Goal: Task Accomplishment & Management: Use online tool/utility

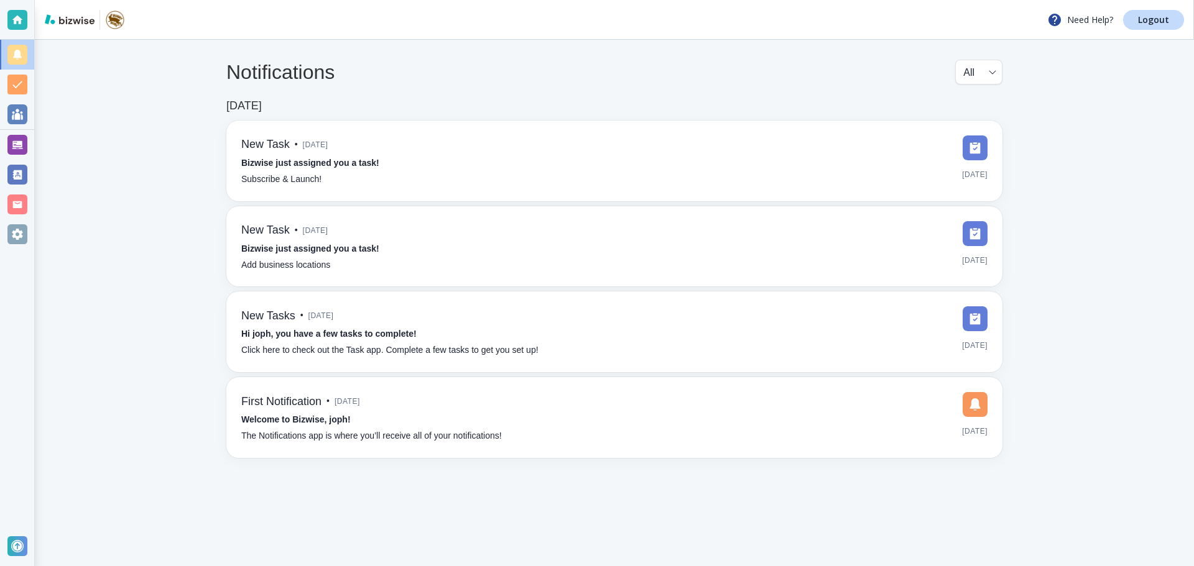
click at [19, 144] on div at bounding box center [17, 145] width 20 height 20
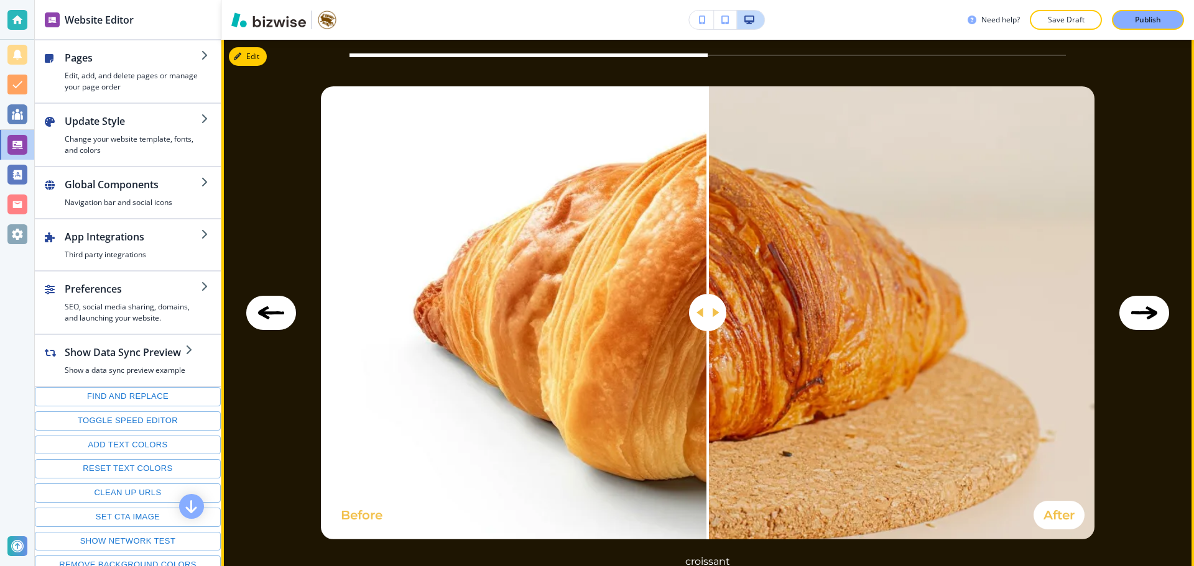
scroll to position [2176, 0]
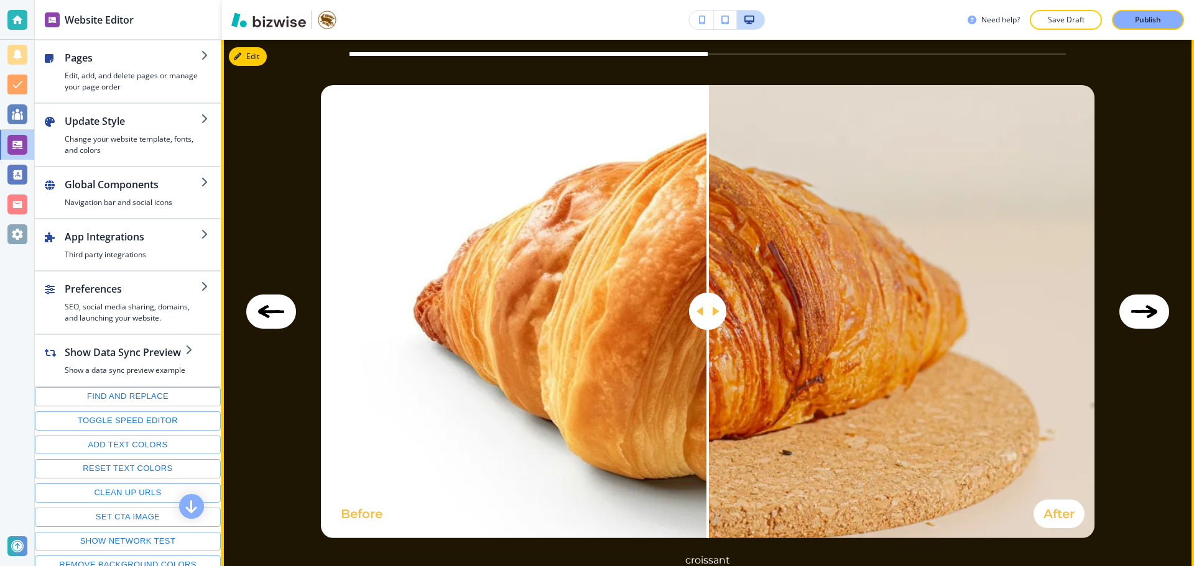
drag, startPoint x: 658, startPoint y: 329, endPoint x: 473, endPoint y: 339, distance: 186.2
click at [474, 339] on div at bounding box center [474, 311] width 0 height 453
drag, startPoint x: 701, startPoint y: 312, endPoint x: 662, endPoint y: 315, distance: 38.6
click at [662, 315] on img at bounding box center [707, 311] width 773 height 453
drag, startPoint x: 707, startPoint y: 307, endPoint x: 736, endPoint y: 318, distance: 31.3
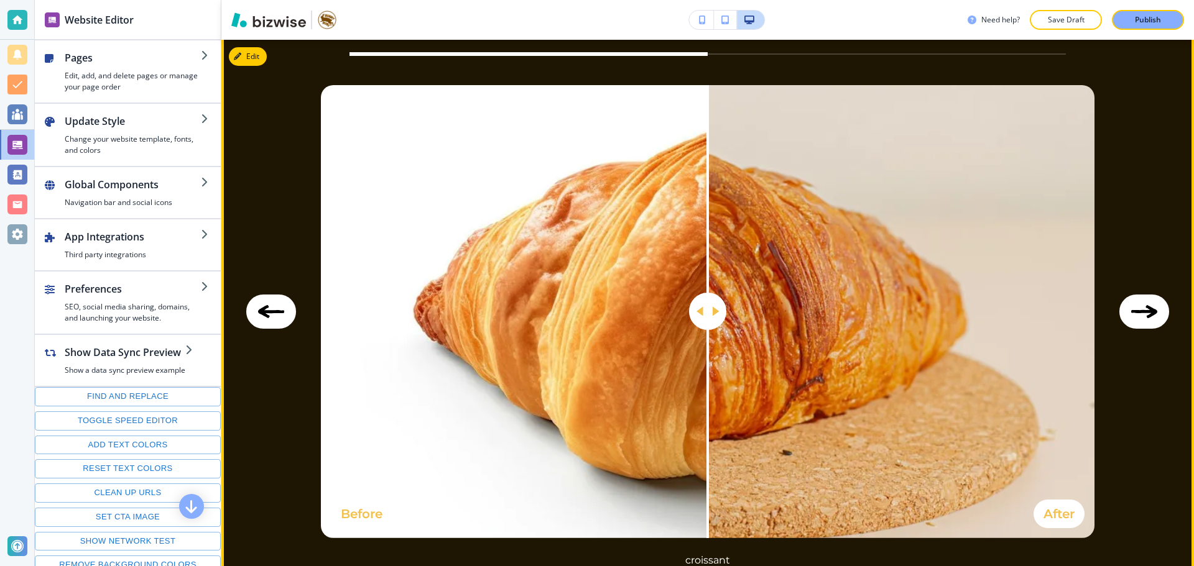
click at [739, 316] on img at bounding box center [707, 311] width 773 height 453
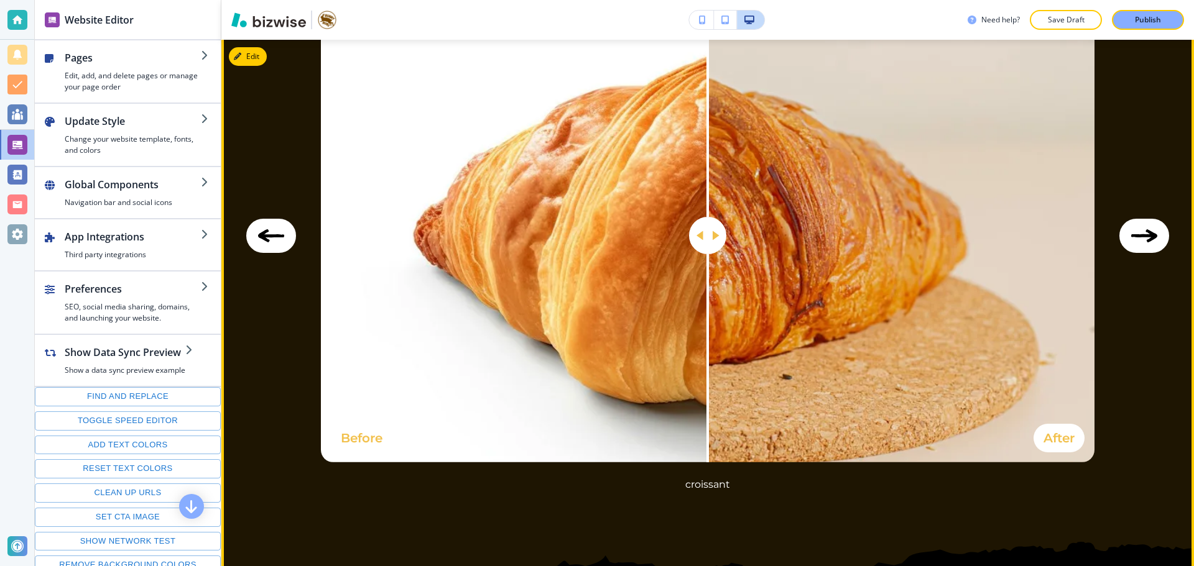
scroll to position [2238, 0]
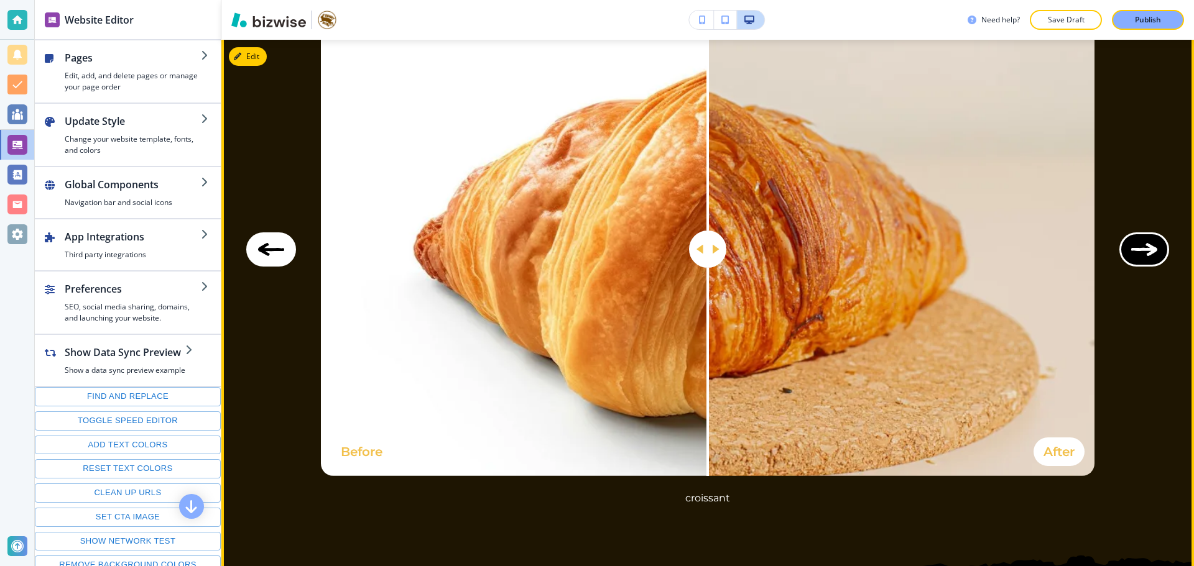
click at [1151, 245] on button "Next Image" at bounding box center [1144, 250] width 50 height 34
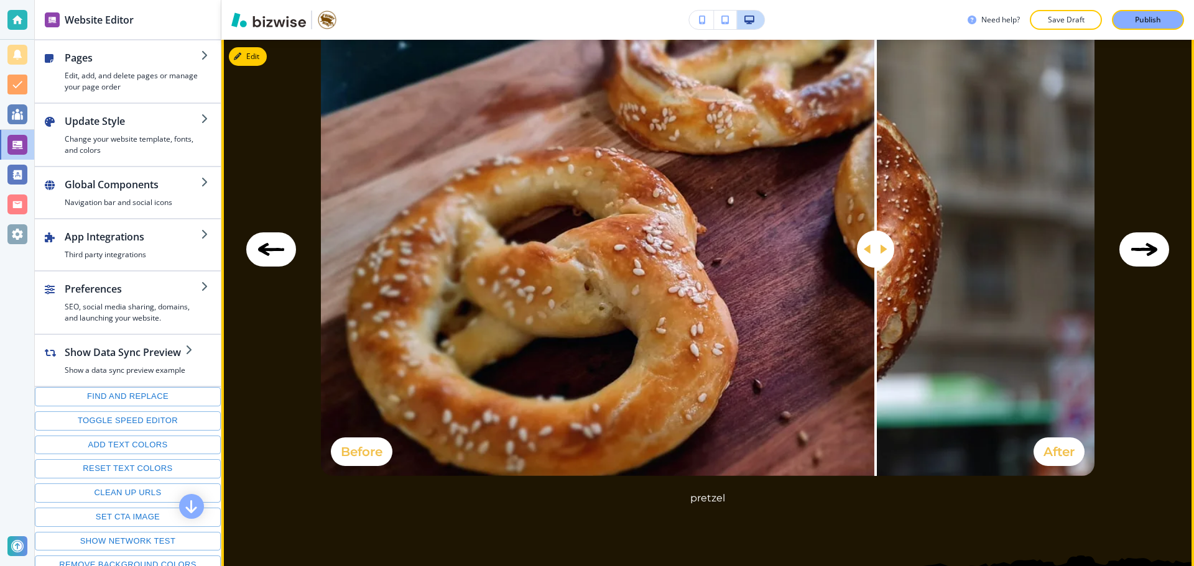
drag, startPoint x: 469, startPoint y: 242, endPoint x: 869, endPoint y: 271, distance: 400.8
click at [875, 271] on div at bounding box center [875, 249] width 0 height 453
click at [289, 243] on button "Previous Image" at bounding box center [271, 250] width 50 height 34
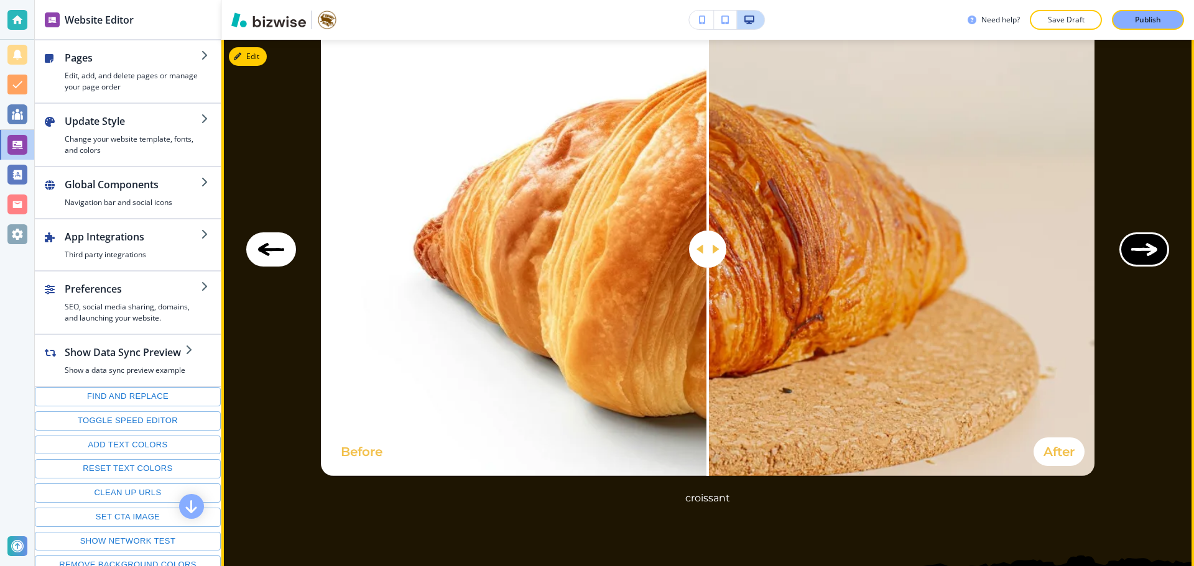
click at [1140, 257] on button "Next Image" at bounding box center [1144, 250] width 50 height 34
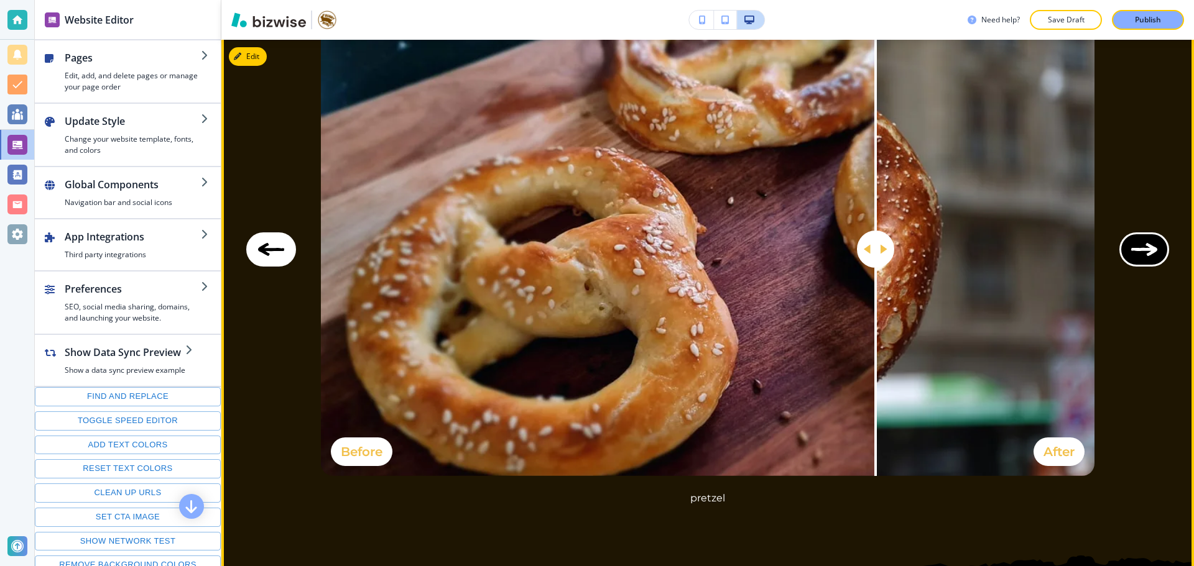
click at [1140, 257] on button "Next Image" at bounding box center [1144, 250] width 50 height 34
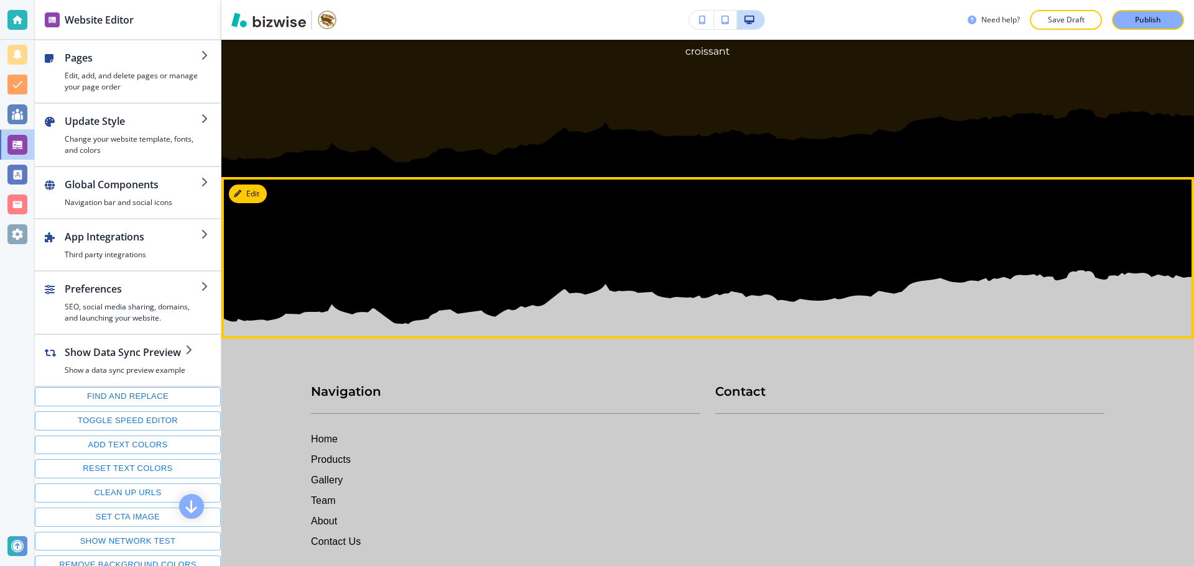
scroll to position [2673, 0]
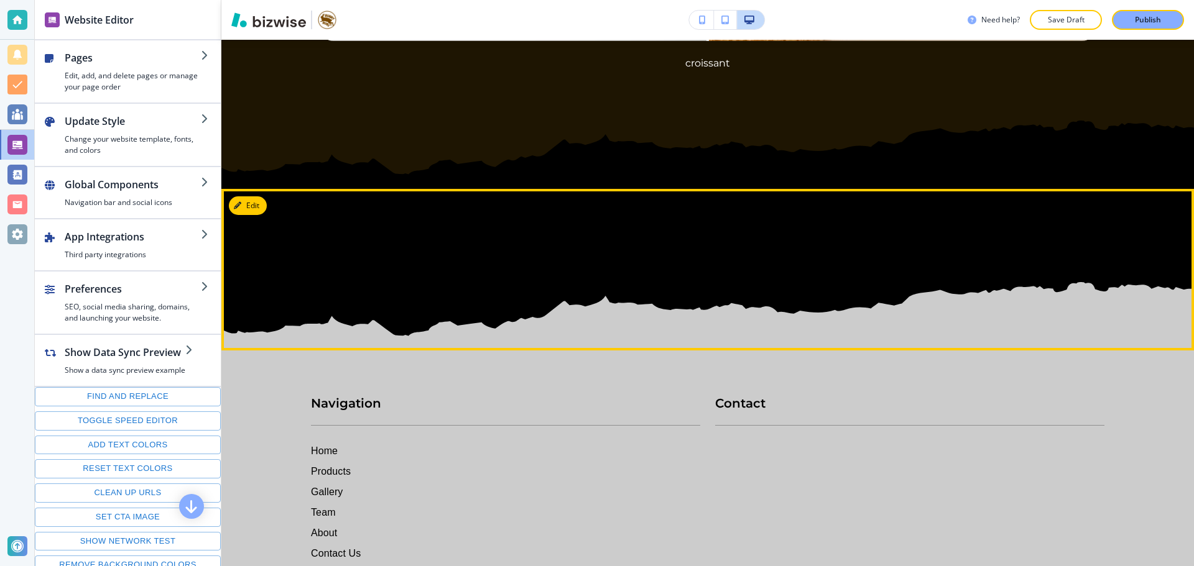
click at [722, 233] on section at bounding box center [707, 232] width 972 height 236
click at [257, 193] on section at bounding box center [707, 232] width 972 height 236
click at [261, 199] on button "Edit This Section" at bounding box center [271, 205] width 84 height 19
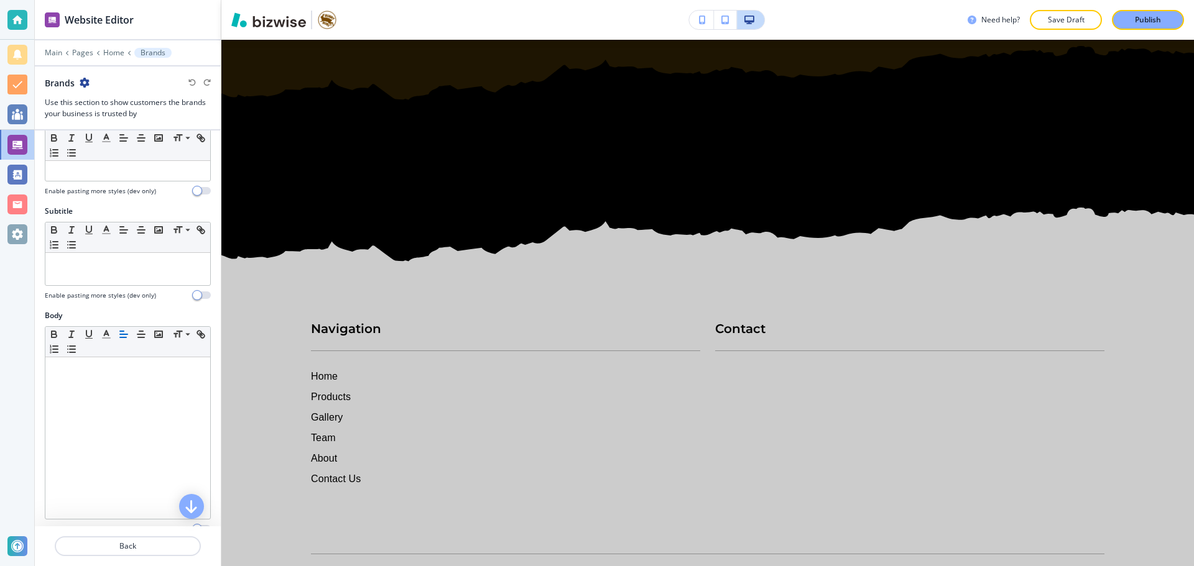
scroll to position [0, 0]
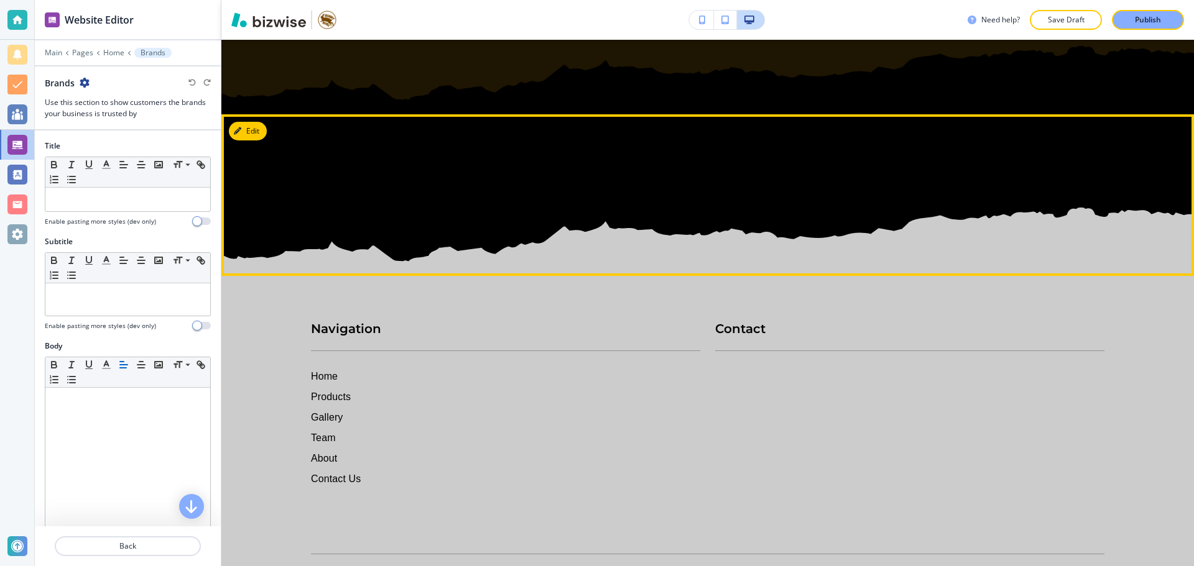
click at [666, 154] on section at bounding box center [707, 158] width 972 height 236
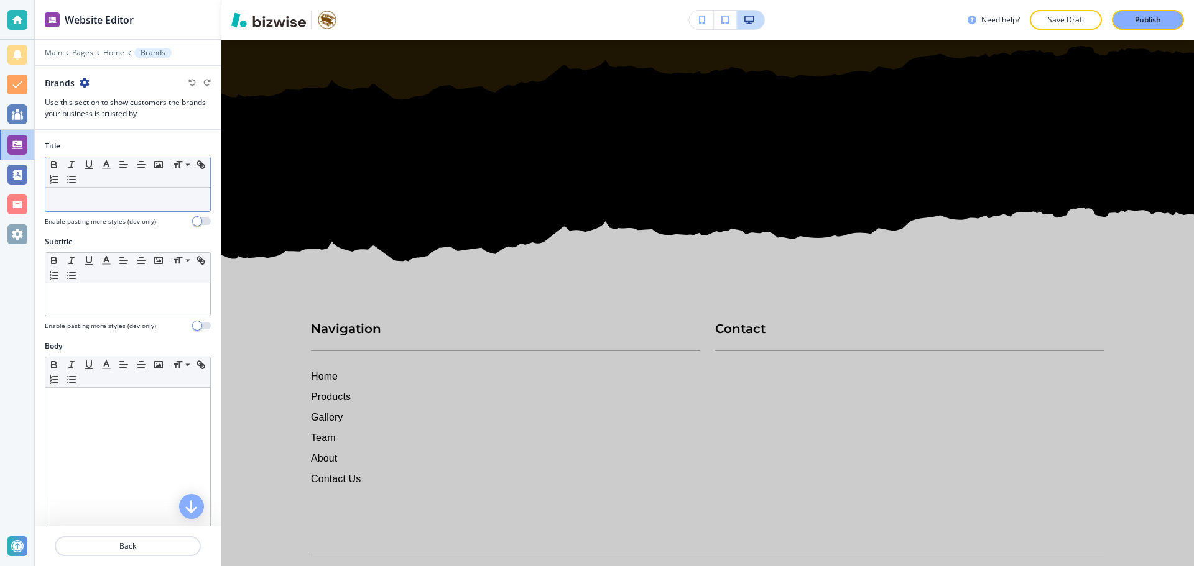
click at [148, 203] on p at bounding box center [128, 199] width 152 height 11
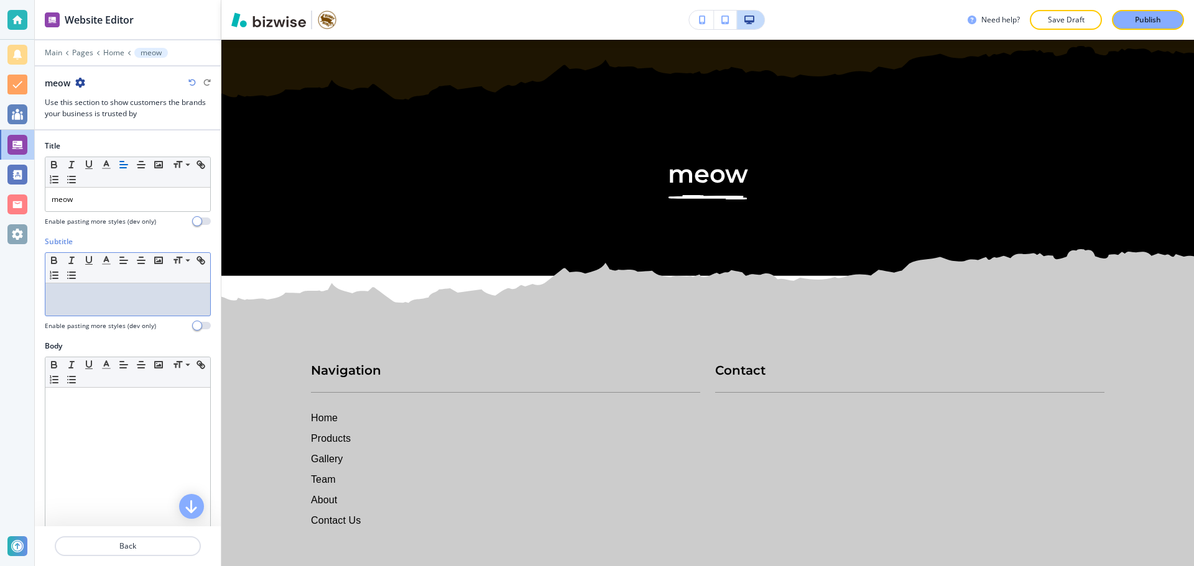
click at [175, 288] on div at bounding box center [127, 300] width 165 height 32
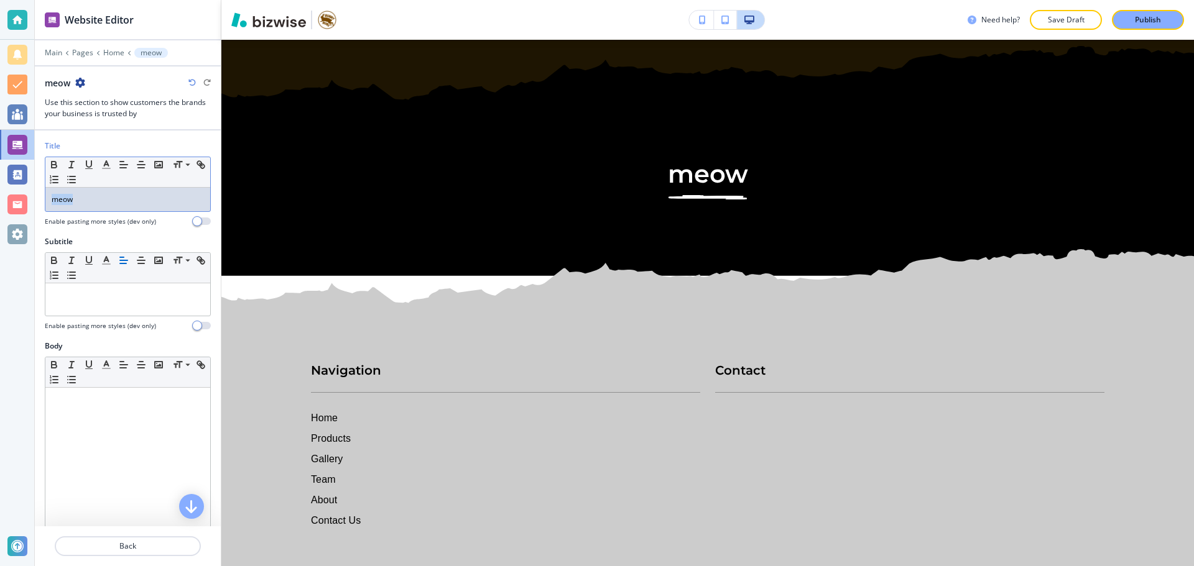
drag, startPoint x: 107, startPoint y: 196, endPoint x: 51, endPoint y: 199, distance: 56.0
click at [51, 199] on div "meow" at bounding box center [127, 200] width 165 height 24
click at [50, 170] on icon "button" at bounding box center [53, 164] width 11 height 11
click at [78, 162] on button "button" at bounding box center [71, 164] width 17 height 15
click at [55, 164] on icon "button" at bounding box center [54, 163] width 4 height 3
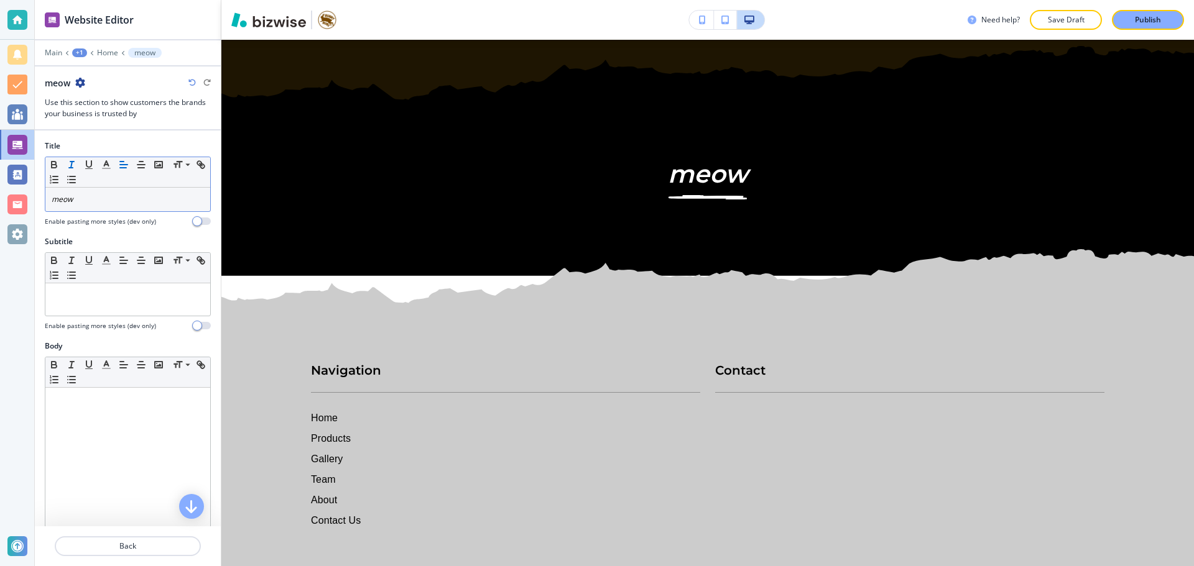
click at [70, 163] on icon "button" at bounding box center [71, 164] width 11 height 11
click at [98, 160] on button "button" at bounding box center [106, 164] width 17 height 15
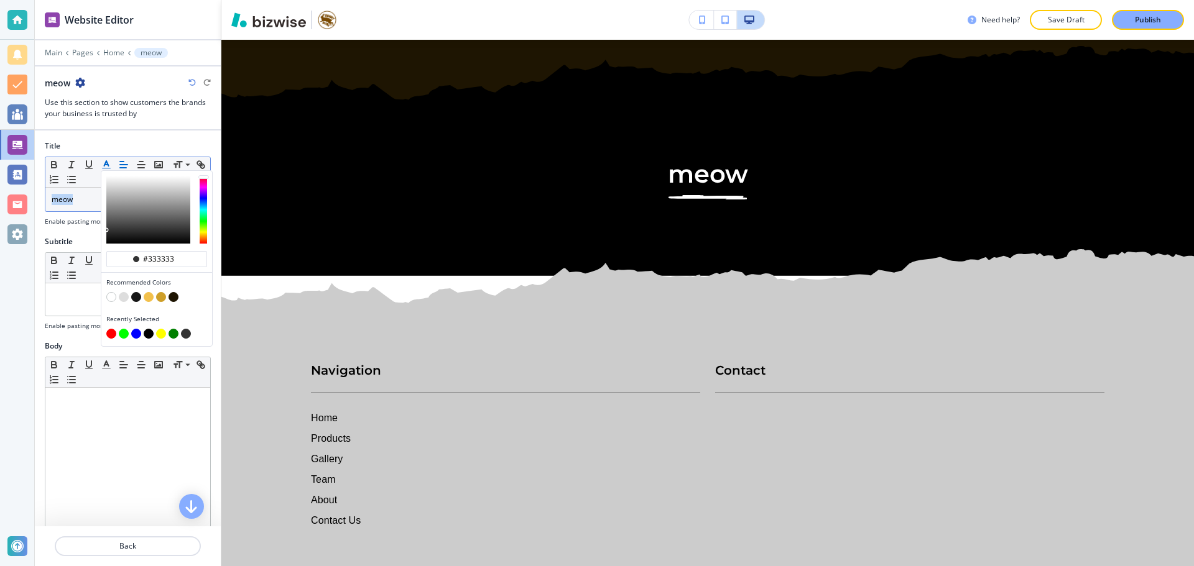
click at [98, 160] on button "#333333 Recommended Colors Recently Selected" at bounding box center [106, 164] width 17 height 15
click at [89, 163] on icon "button" at bounding box center [88, 164] width 11 height 11
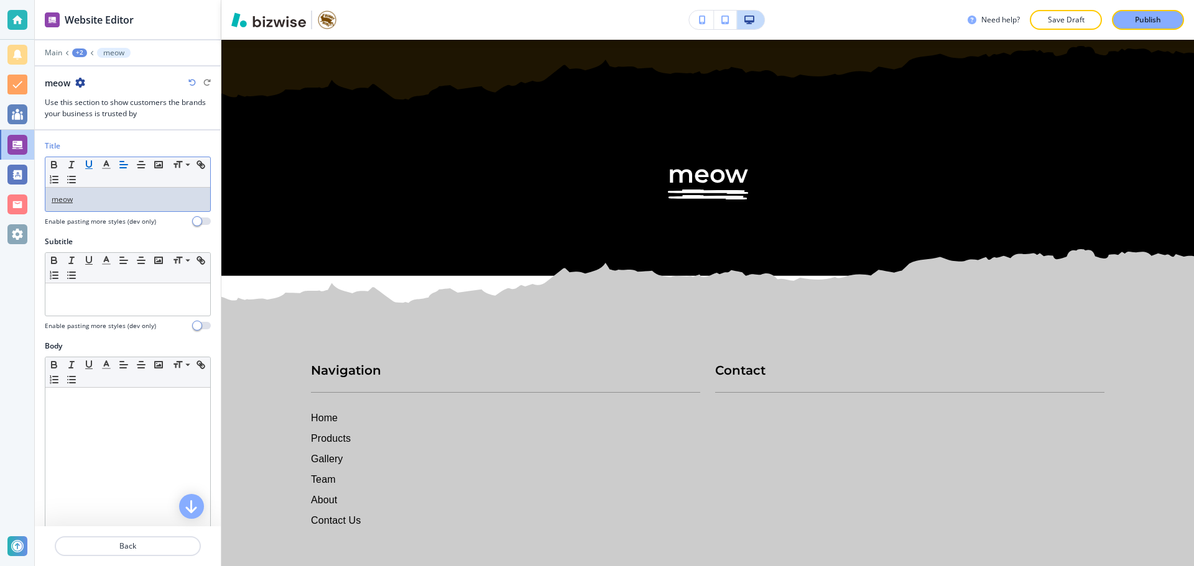
click at [89, 162] on icon "button" at bounding box center [88, 164] width 11 height 11
click at [90, 193] on div "meow" at bounding box center [127, 200] width 165 height 24
drag, startPoint x: 97, startPoint y: 201, endPoint x: 19, endPoint y: 198, distance: 78.4
click at [19, 198] on div "Website Editor Main +2 meow meow Use this section to show customers the brands …" at bounding box center [597, 283] width 1194 height 566
click at [52, 162] on icon "button" at bounding box center [54, 163] width 4 height 3
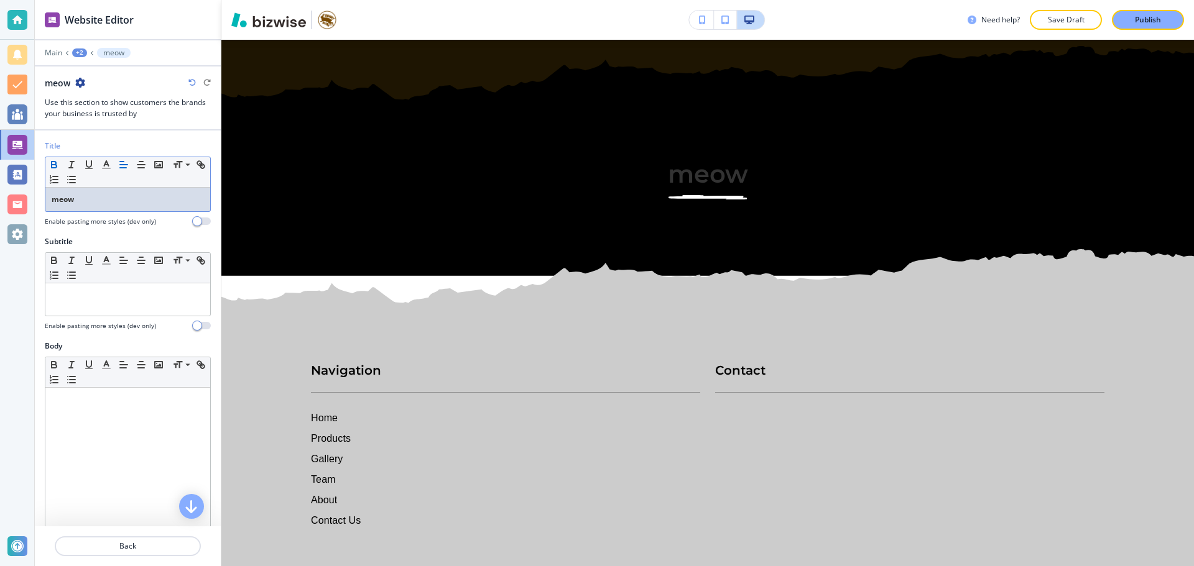
click at [53, 162] on icon "button" at bounding box center [53, 164] width 11 height 11
click at [107, 168] on line "button" at bounding box center [106, 168] width 7 height 0
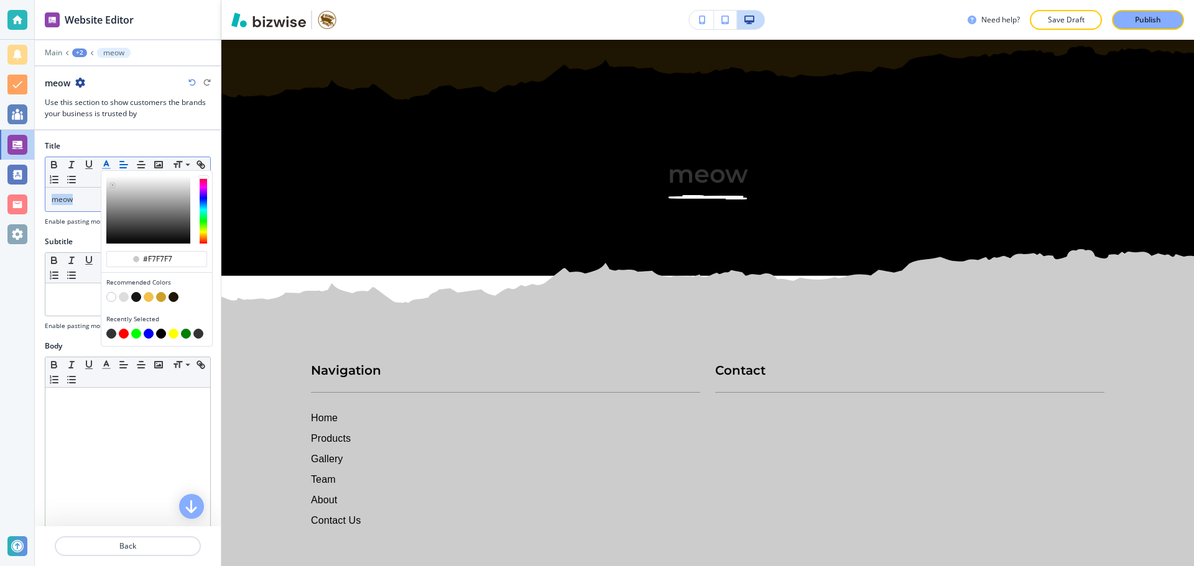
type input "#f9f9f9"
drag, startPoint x: 113, startPoint y: 189, endPoint x: 91, endPoint y: 143, distance: 51.2
click at [91, 147] on div "Title #f9f9f9 Recommended Colors Recently Selected Small Normal Large Huge meow…" at bounding box center [128, 184] width 166 height 86
click at [85, 212] on div at bounding box center [128, 214] width 166 height 5
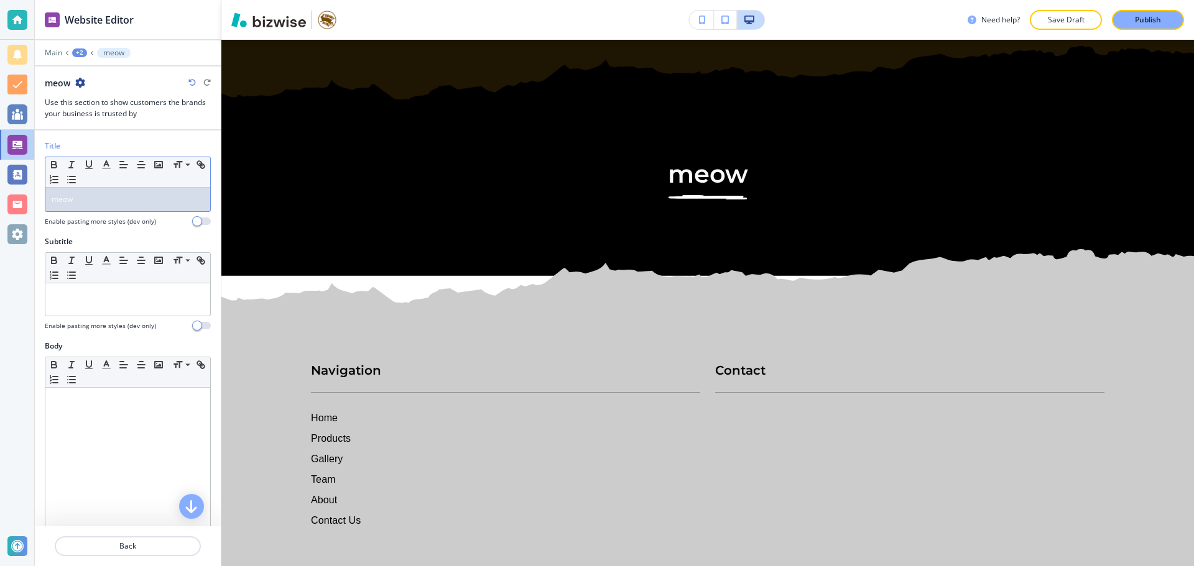
click at [90, 203] on p "meow" at bounding box center [128, 199] width 152 height 11
click at [57, 288] on div at bounding box center [127, 300] width 165 height 32
drag, startPoint x: 108, startPoint y: 200, endPoint x: 39, endPoint y: 203, distance: 69.1
click at [39, 203] on div "Title Small Normal Large Huge meow Enable pasting more styles (dev only)" at bounding box center [128, 189] width 186 height 96
click at [183, 226] on span at bounding box center [187, 226] width 28 height 15
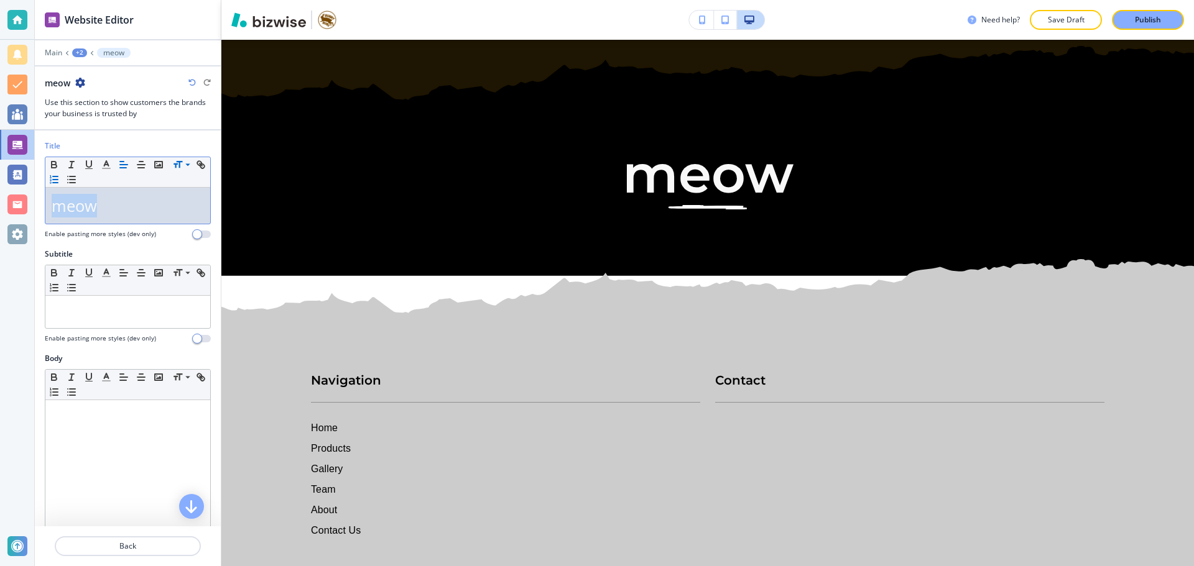
click at [58, 177] on line "button" at bounding box center [55, 177] width 5 height 0
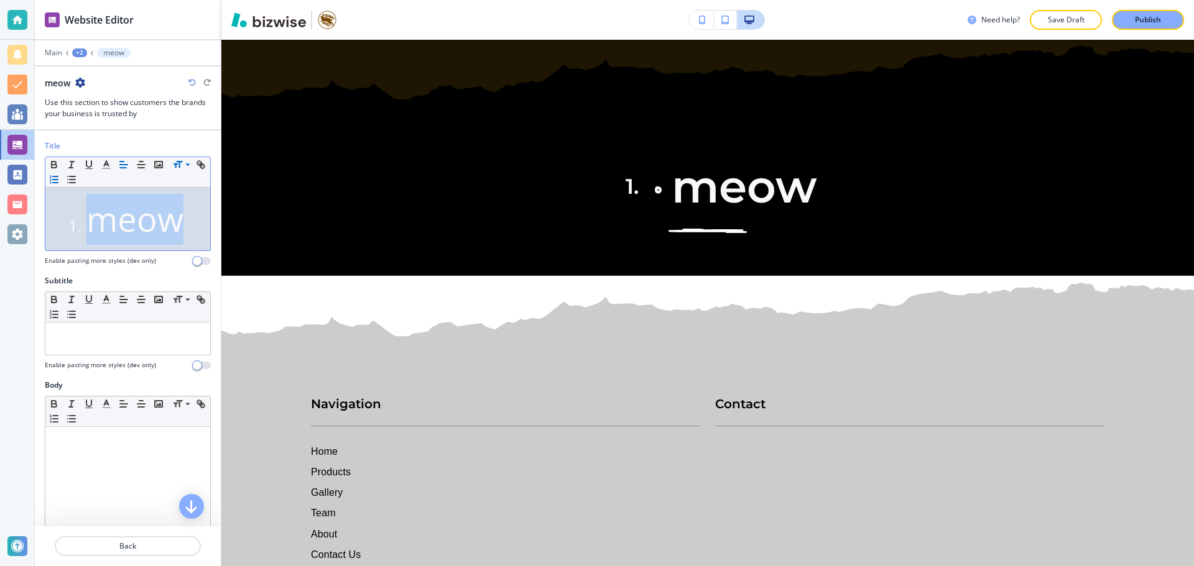
click at [58, 177] on line "button" at bounding box center [55, 177] width 5 height 0
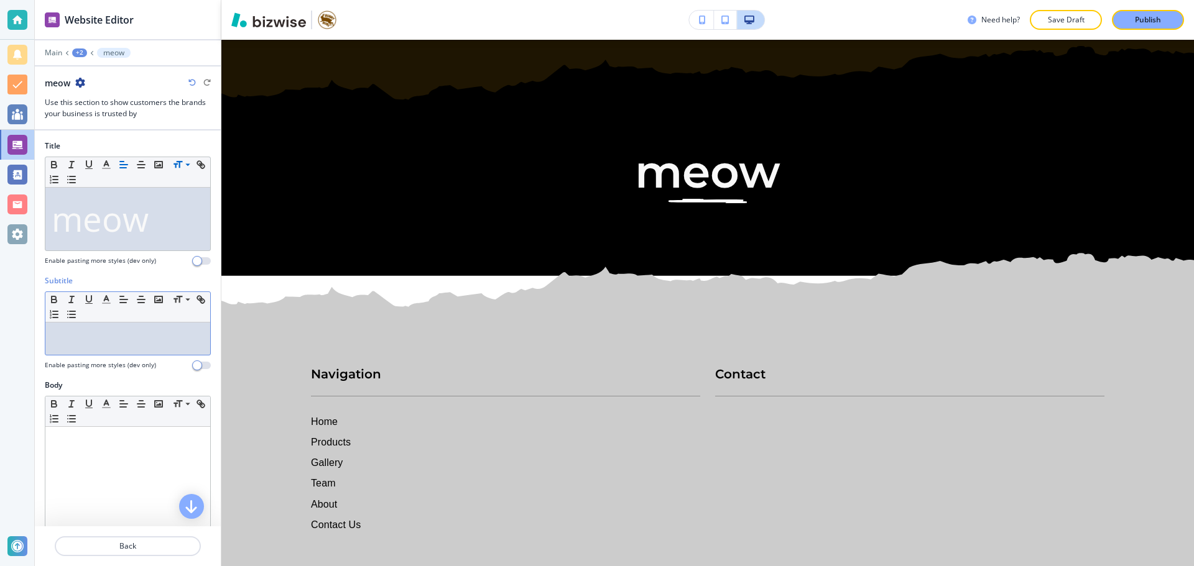
click at [94, 324] on div at bounding box center [127, 339] width 165 height 32
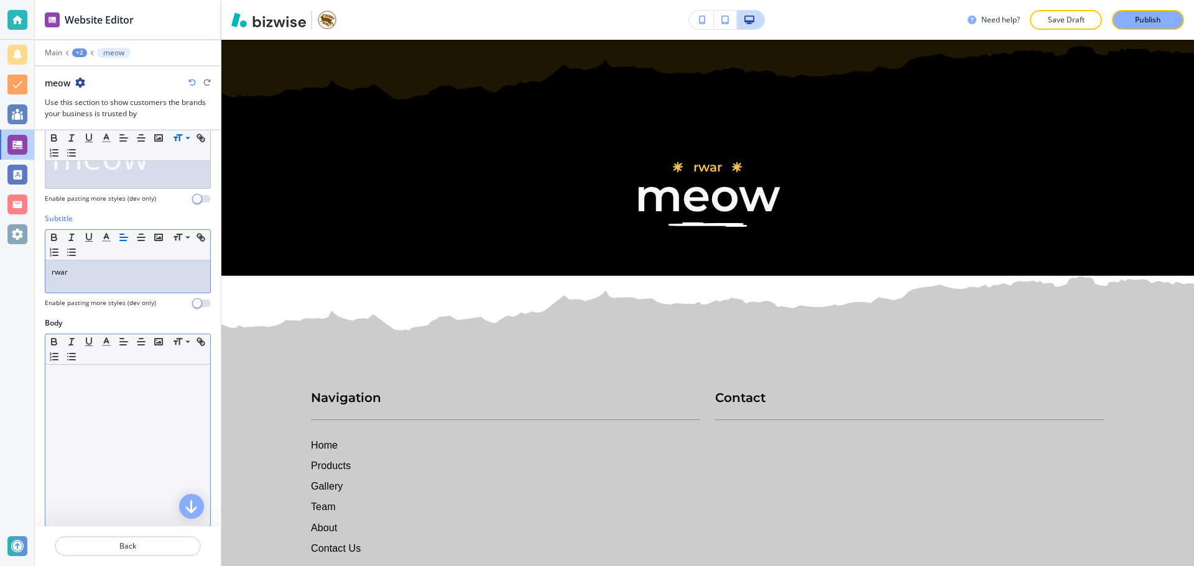
click at [116, 400] on div at bounding box center [127, 446] width 165 height 162
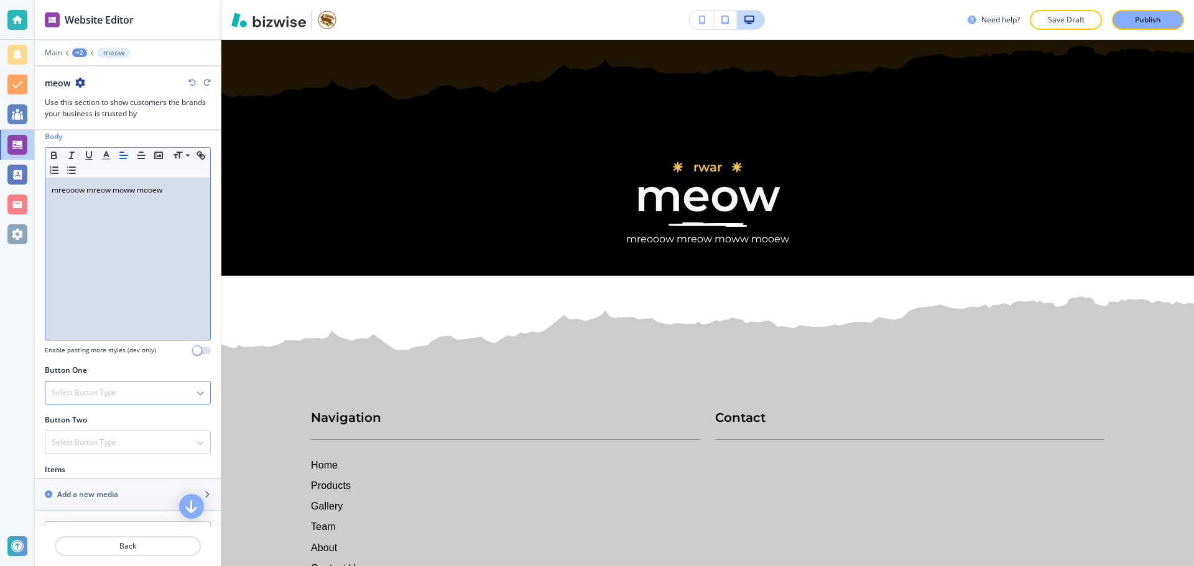
scroll to position [311, 0]
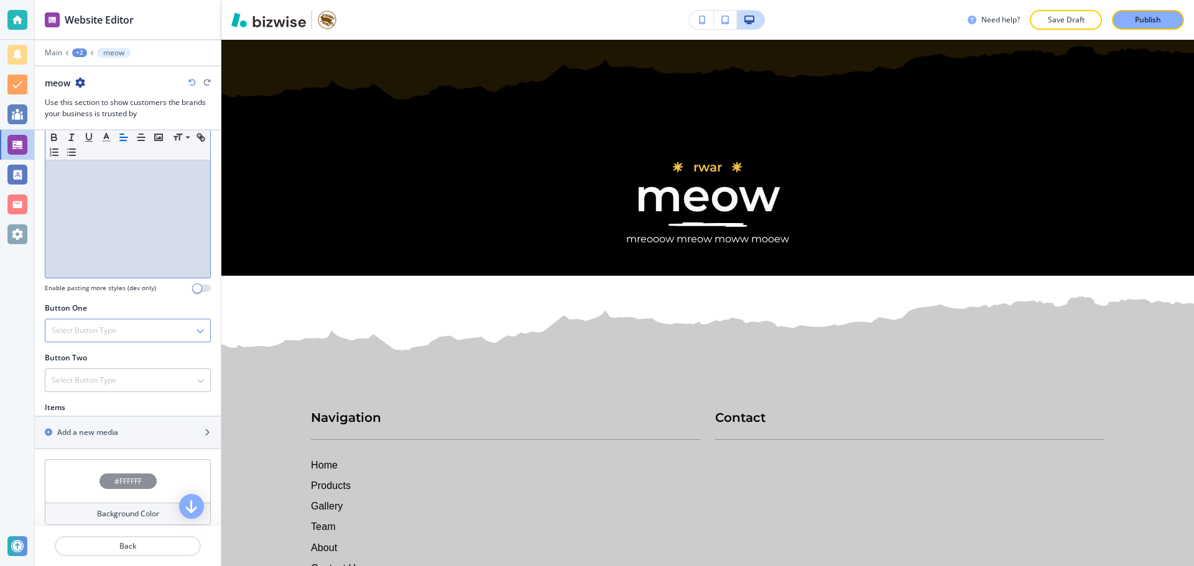
click at [175, 334] on div "Select Button Type" at bounding box center [127, 331] width 165 height 22
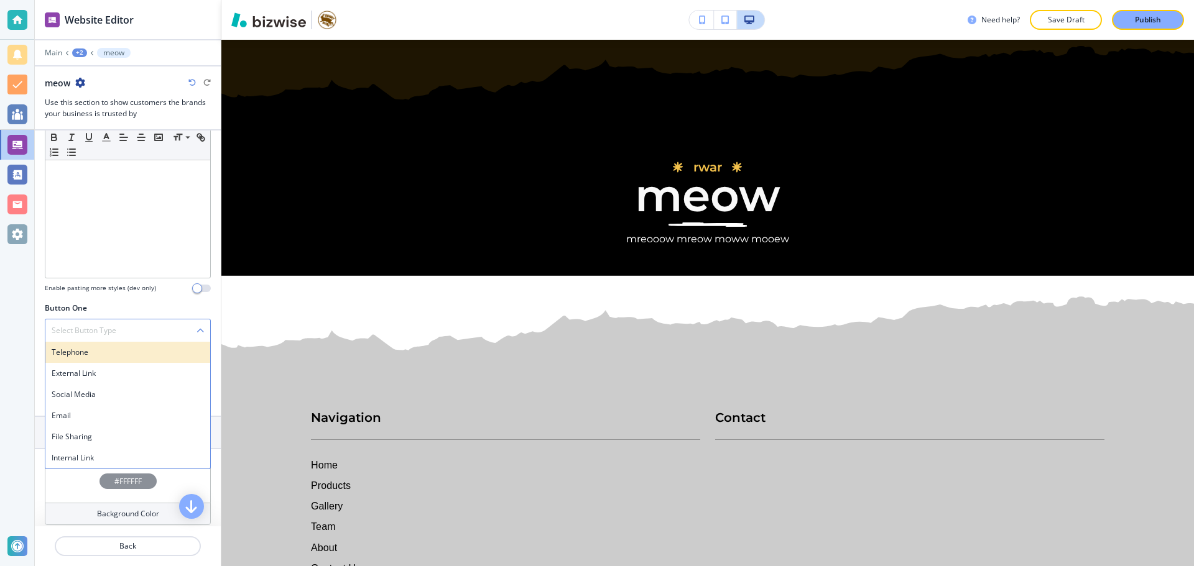
click at [149, 353] on h4 "Telephone" at bounding box center [128, 352] width 152 height 11
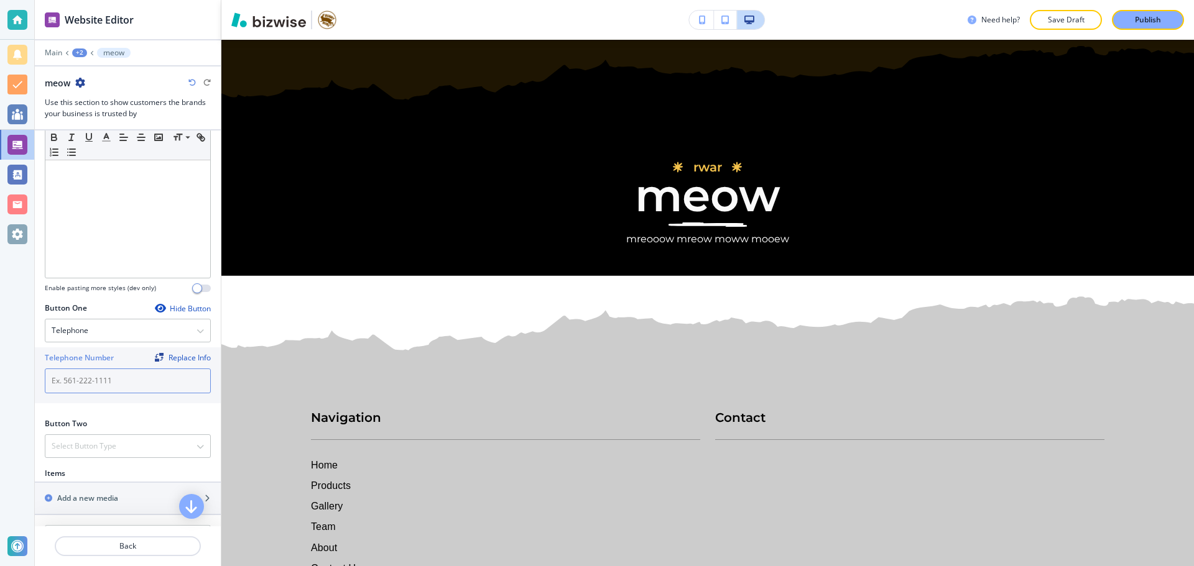
click at [118, 379] on input "text" at bounding box center [128, 381] width 166 height 25
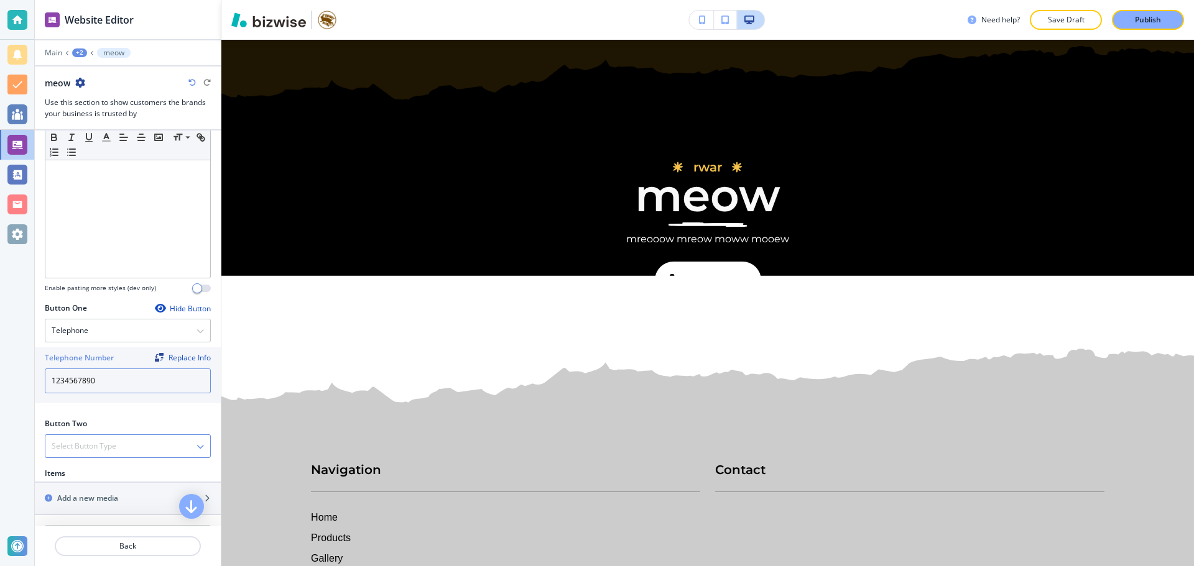
type input "1234567890"
click at [93, 448] on h4 "Select Button Type" at bounding box center [84, 446] width 65 height 11
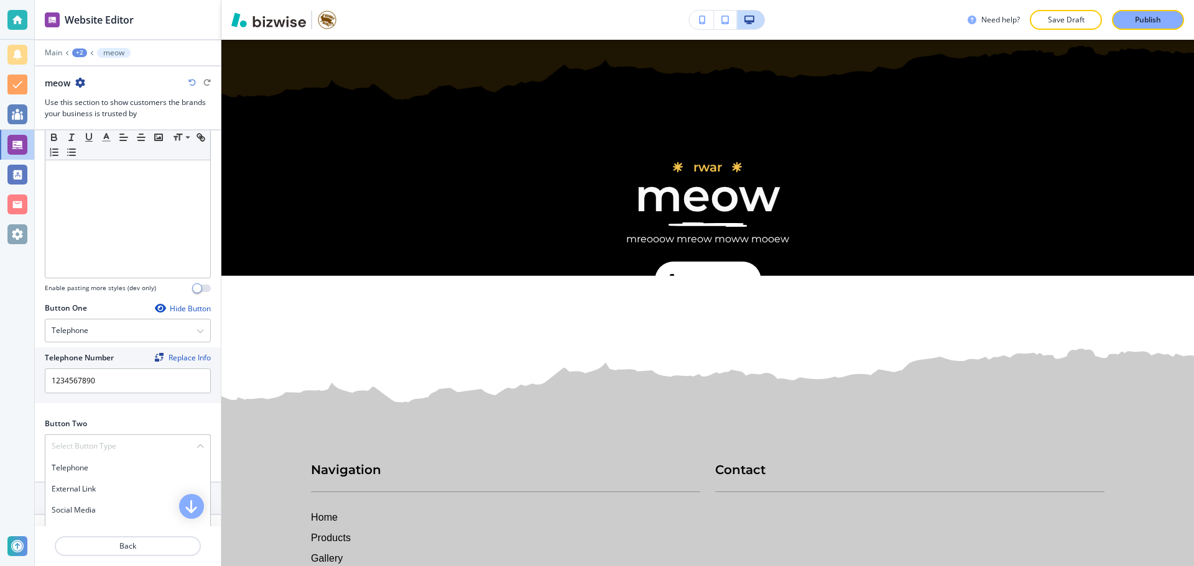
click at [131, 428] on div "Button Two" at bounding box center [128, 423] width 166 height 11
click at [122, 448] on div "Select Button Type" at bounding box center [127, 446] width 165 height 22
click at [106, 489] on h4 "External Link" at bounding box center [128, 489] width 152 height 11
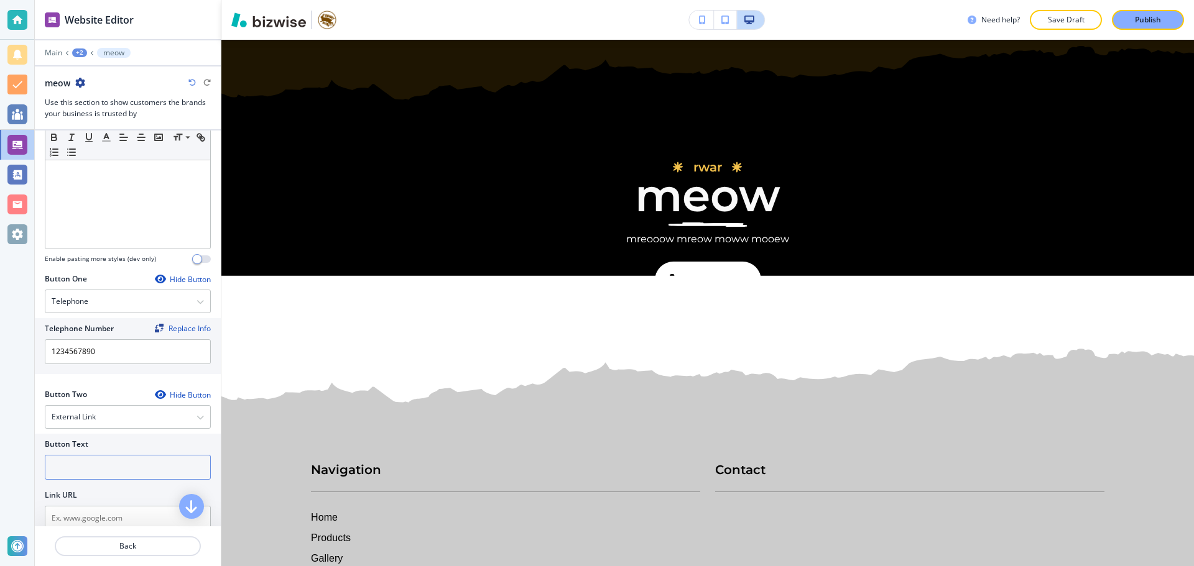
scroll to position [373, 0]
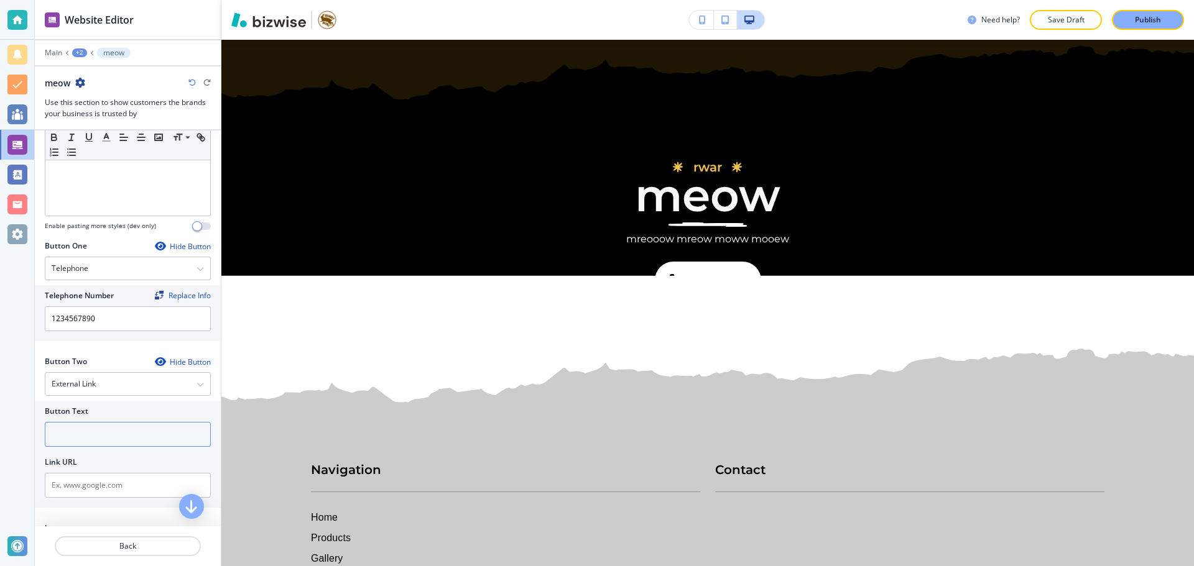
click at [124, 441] on input "text" at bounding box center [128, 434] width 166 height 25
click at [140, 382] on div "External Link" at bounding box center [127, 384] width 165 height 22
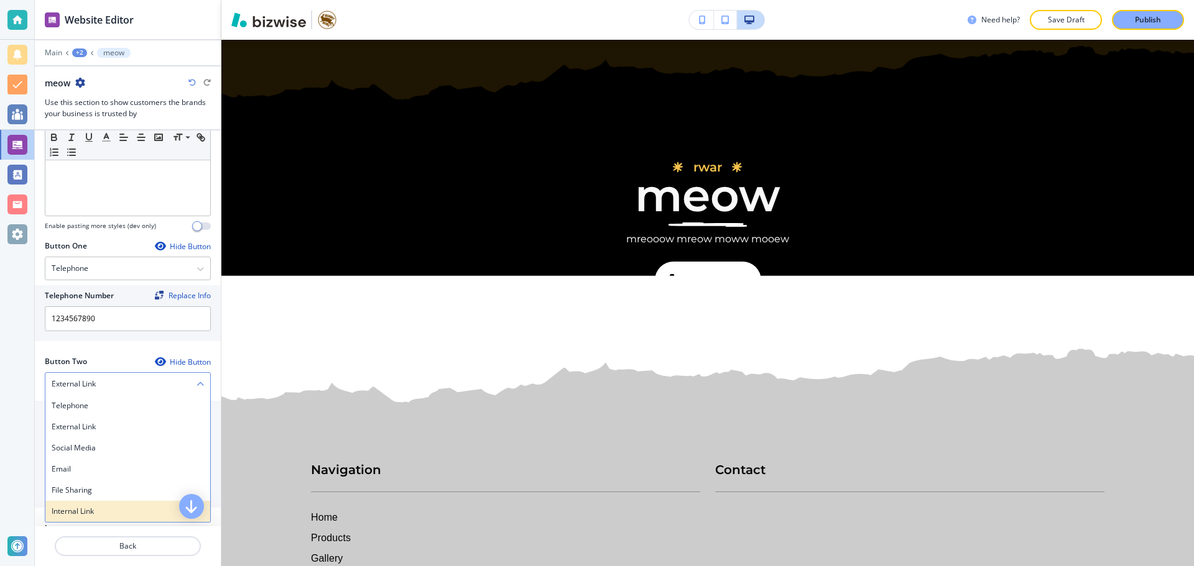
click at [96, 512] on h4 "Internal Link" at bounding box center [128, 511] width 152 height 11
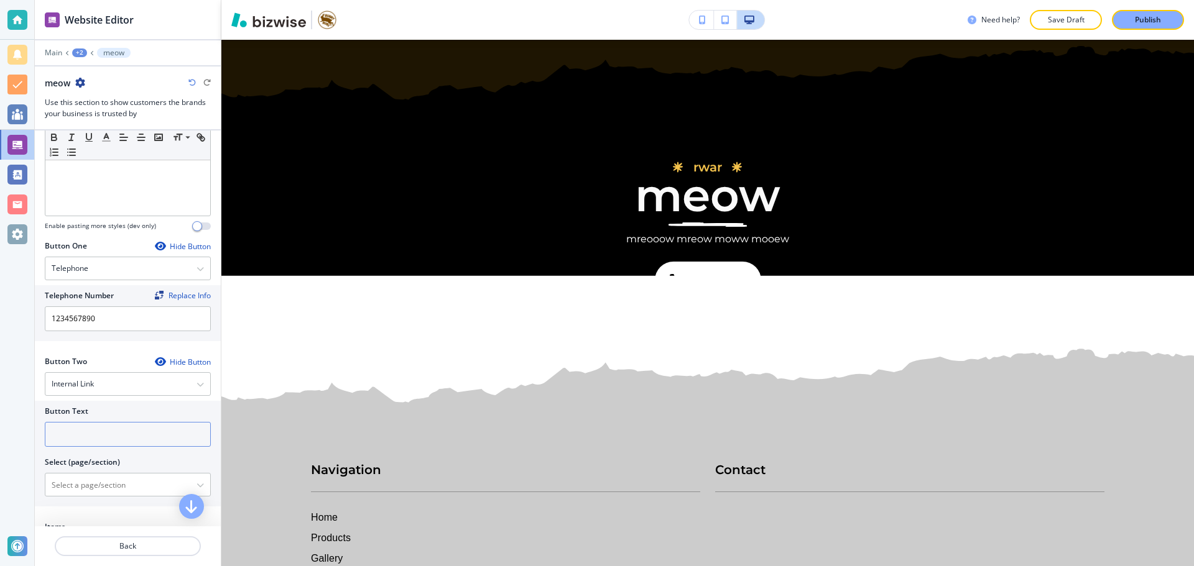
click at [111, 435] on input "text" at bounding box center [128, 434] width 166 height 25
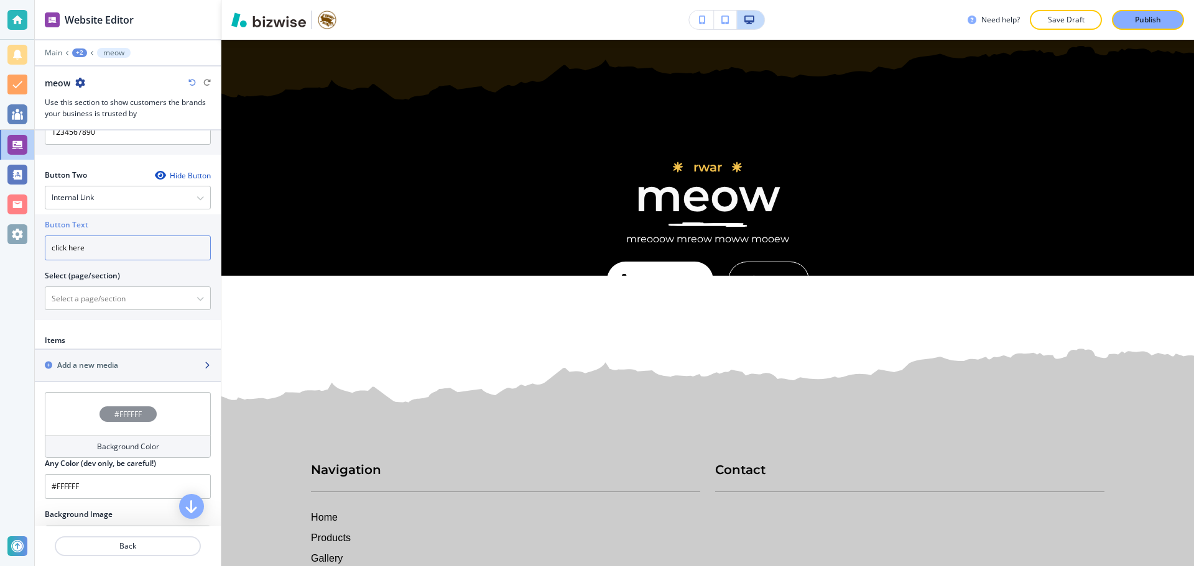
scroll to position [622, 0]
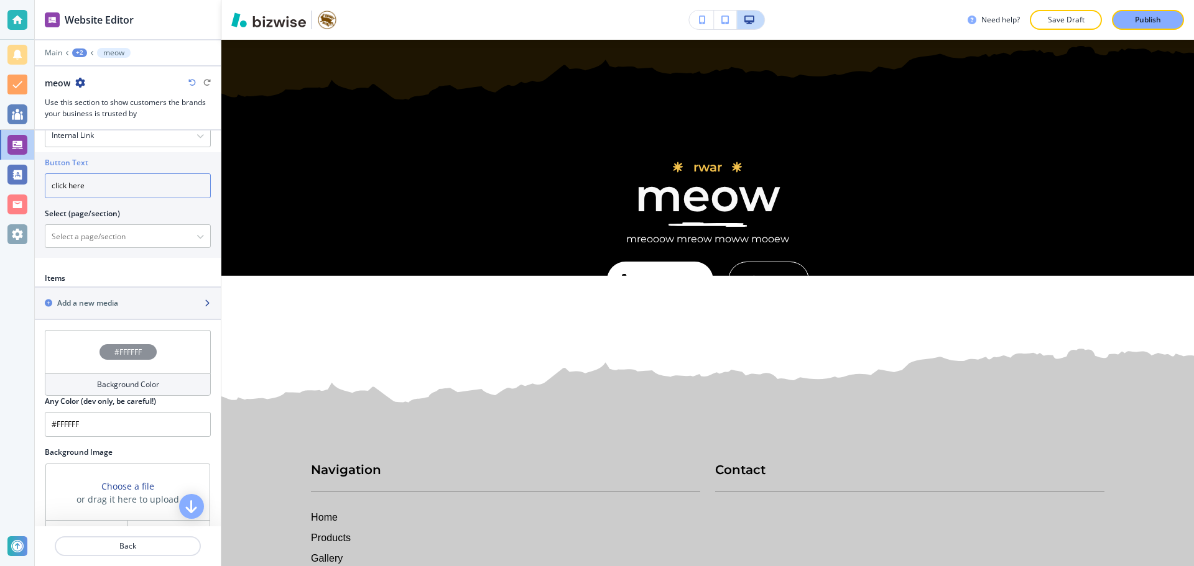
type input "click here"
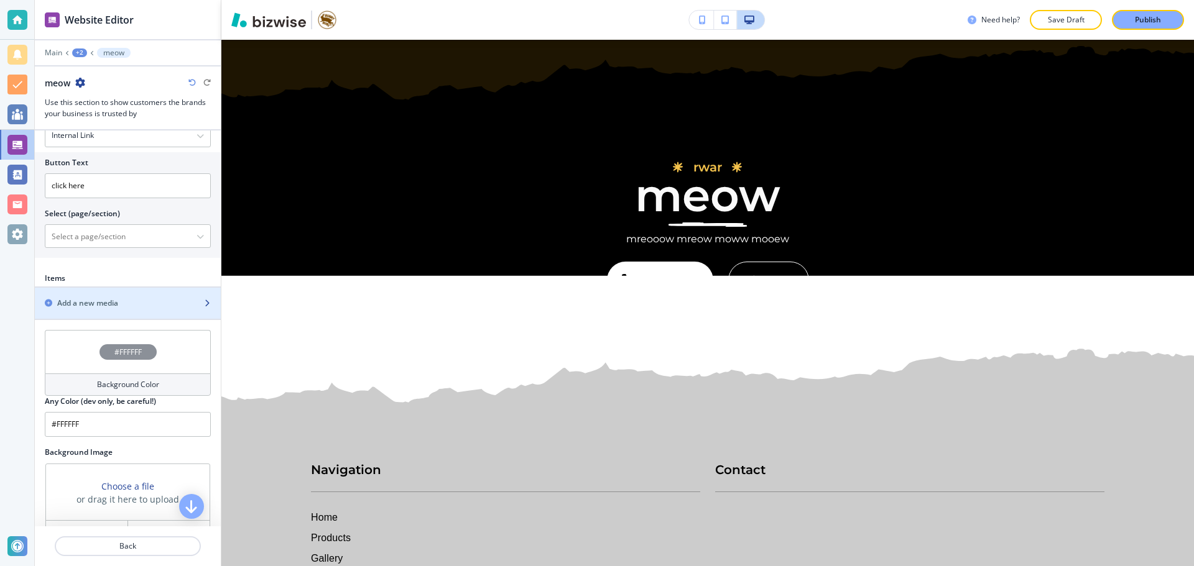
click at [170, 311] on div "button" at bounding box center [128, 314] width 186 height 10
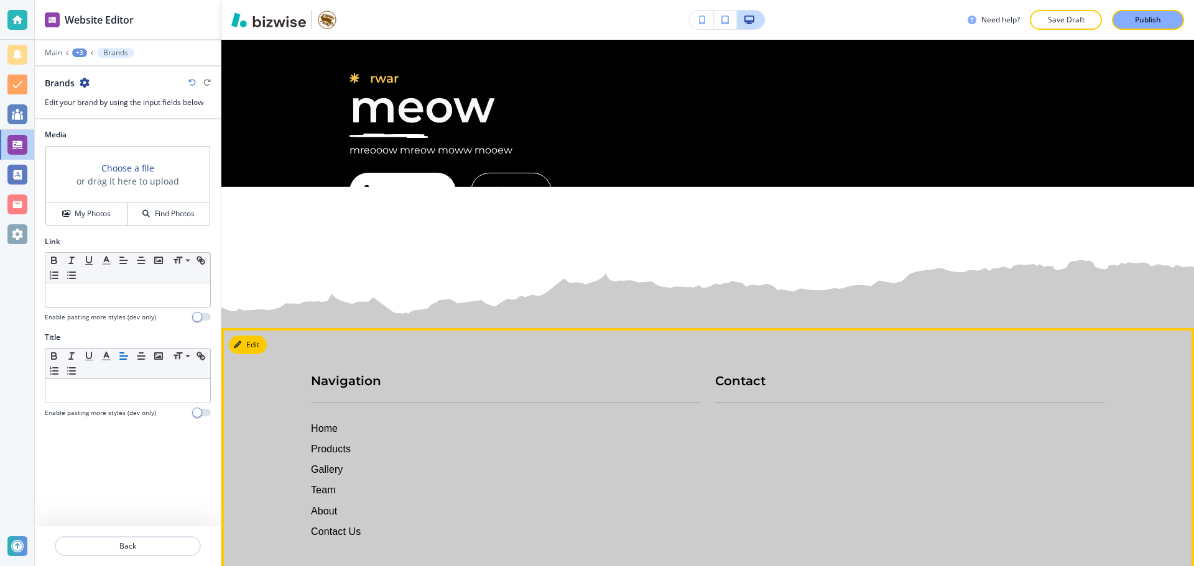
scroll to position [2832, 0]
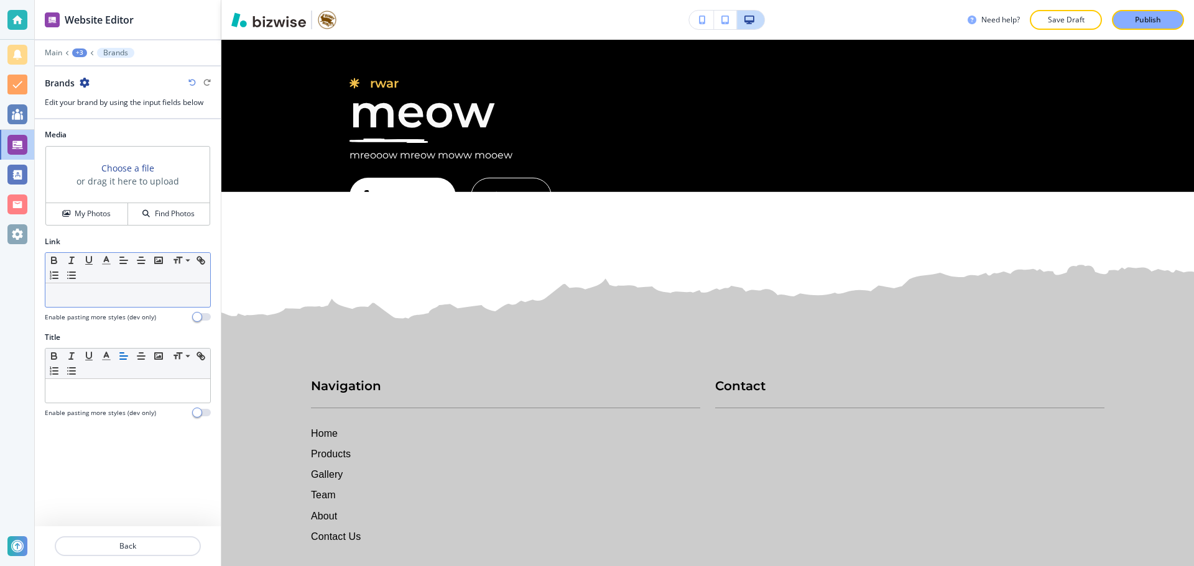
click at [107, 282] on div "Small Normal Large Huge" at bounding box center [127, 268] width 165 height 30
click at [101, 293] on p at bounding box center [128, 295] width 152 height 11
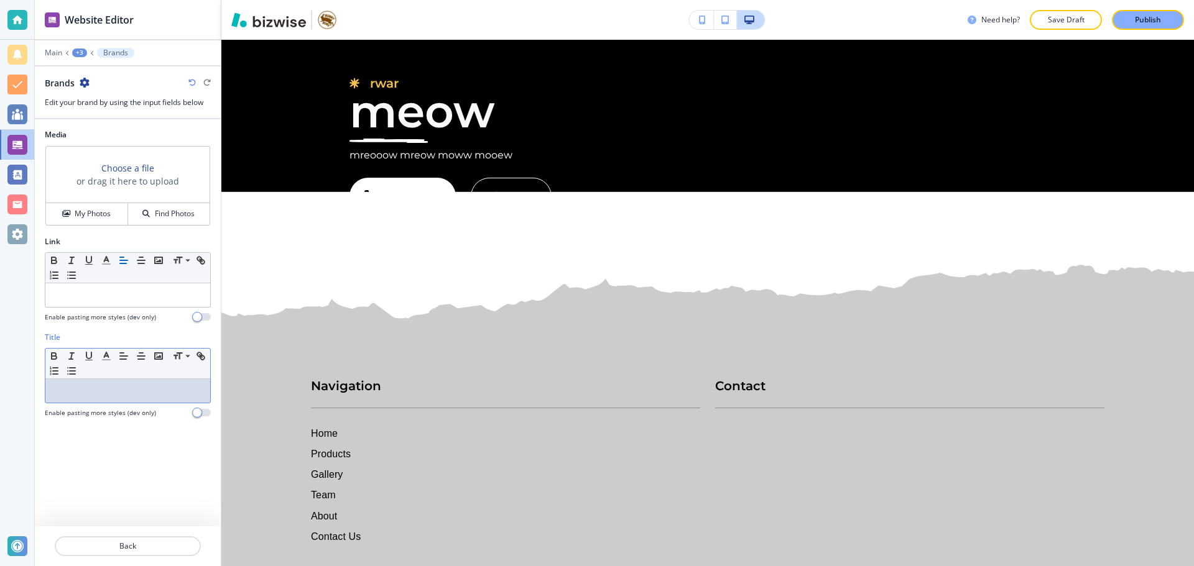
click at [106, 395] on p at bounding box center [128, 390] width 152 height 11
click at [150, 300] on div at bounding box center [127, 296] width 165 height 24
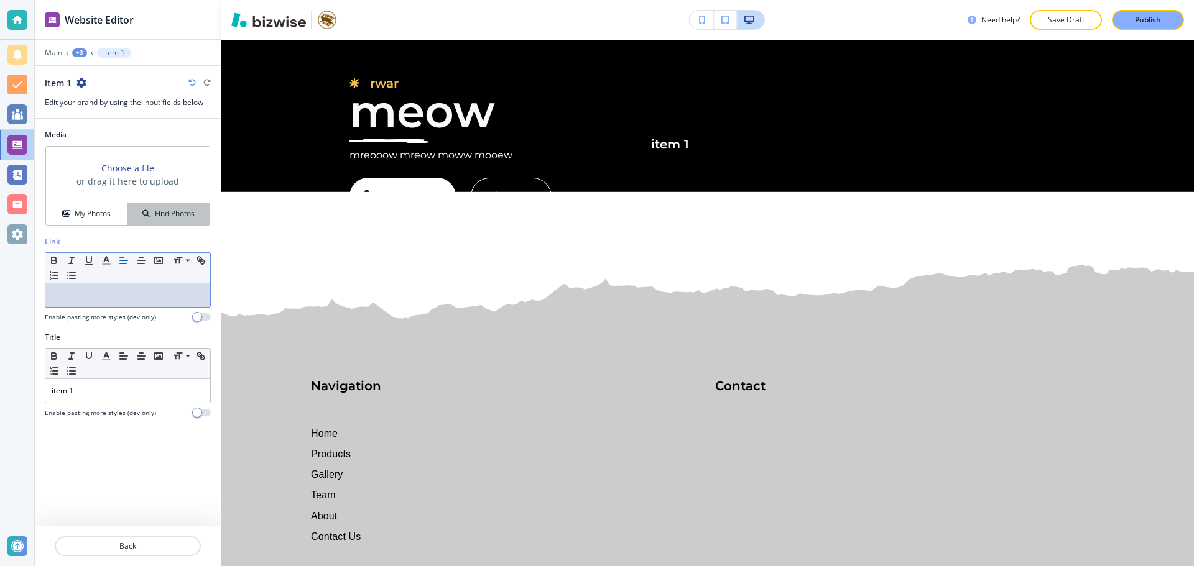
click at [167, 210] on h4 "Find Photos" at bounding box center [175, 213] width 40 height 11
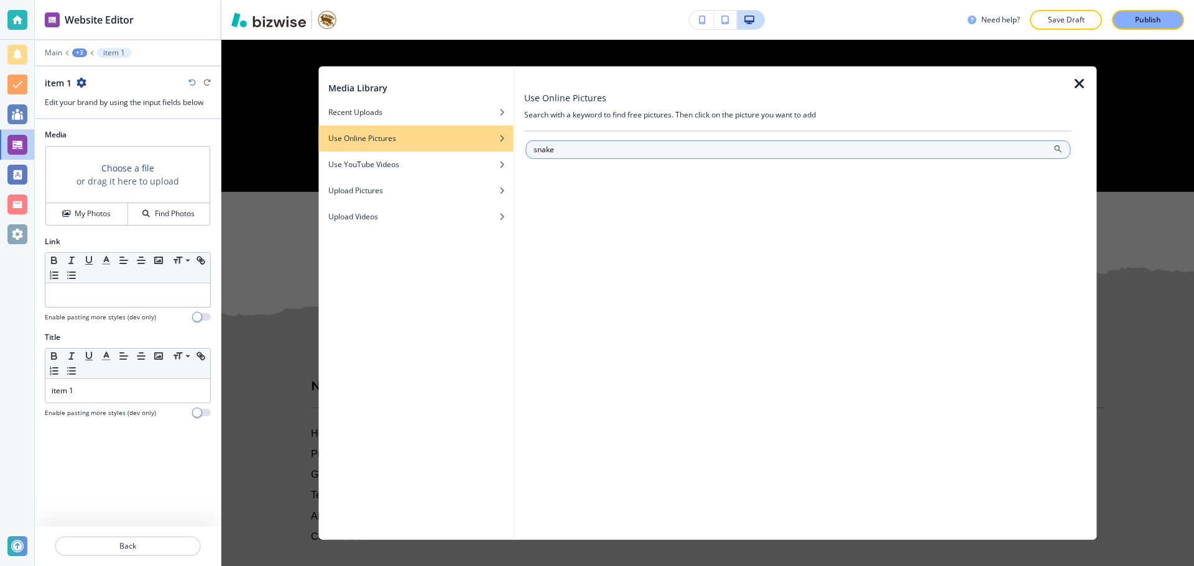
type input "snake"
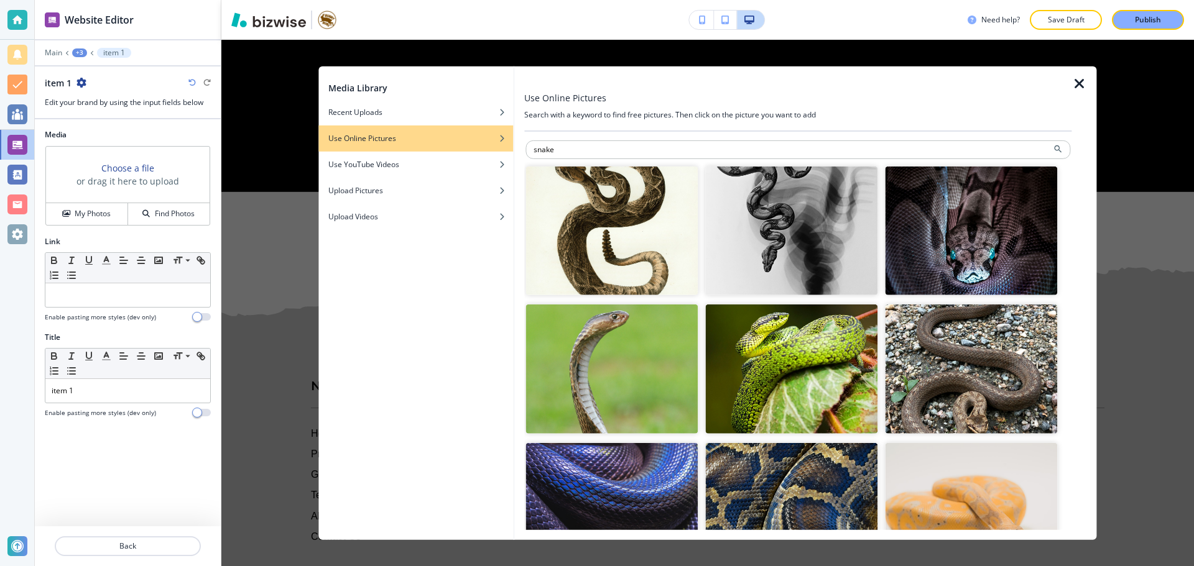
click at [616, 185] on img "button" at bounding box center [611, 230] width 172 height 129
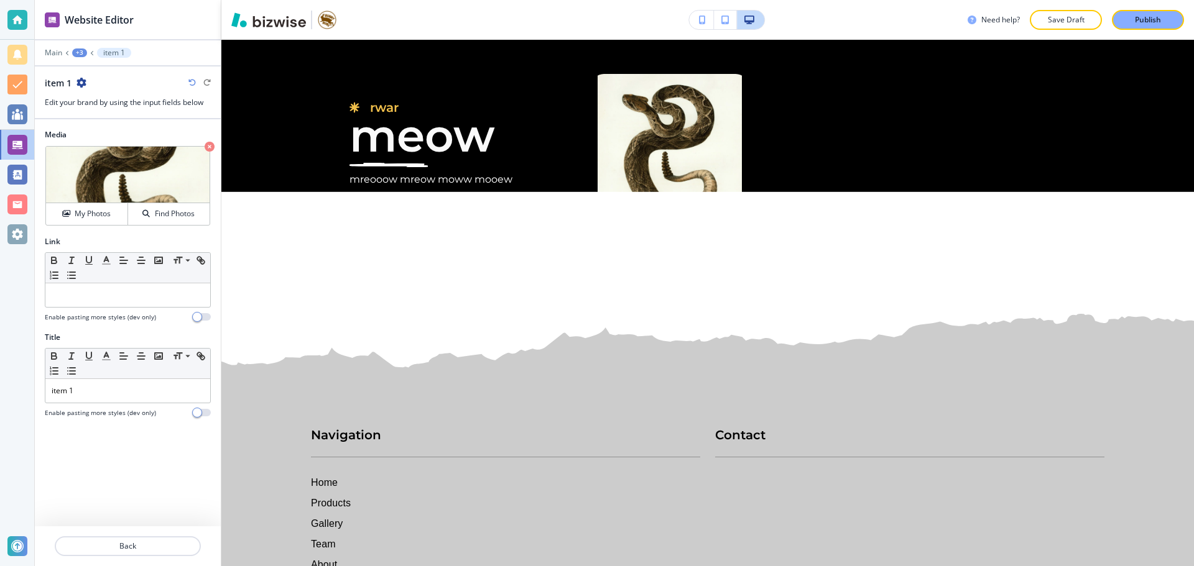
click at [89, 84] on div "item 1" at bounding box center [128, 82] width 166 height 13
click at [82, 83] on icon "button" at bounding box center [81, 83] width 10 height 10
click at [91, 122] on p "Duplicate item 1" at bounding box center [116, 126] width 63 height 11
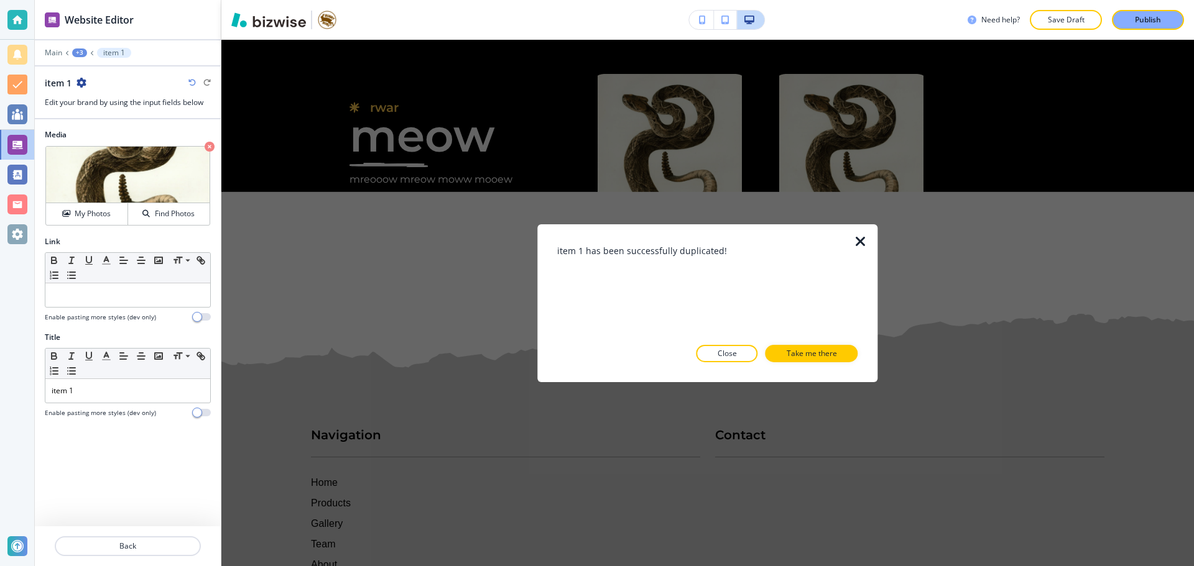
click at [729, 351] on p "Close" at bounding box center [726, 353] width 19 height 11
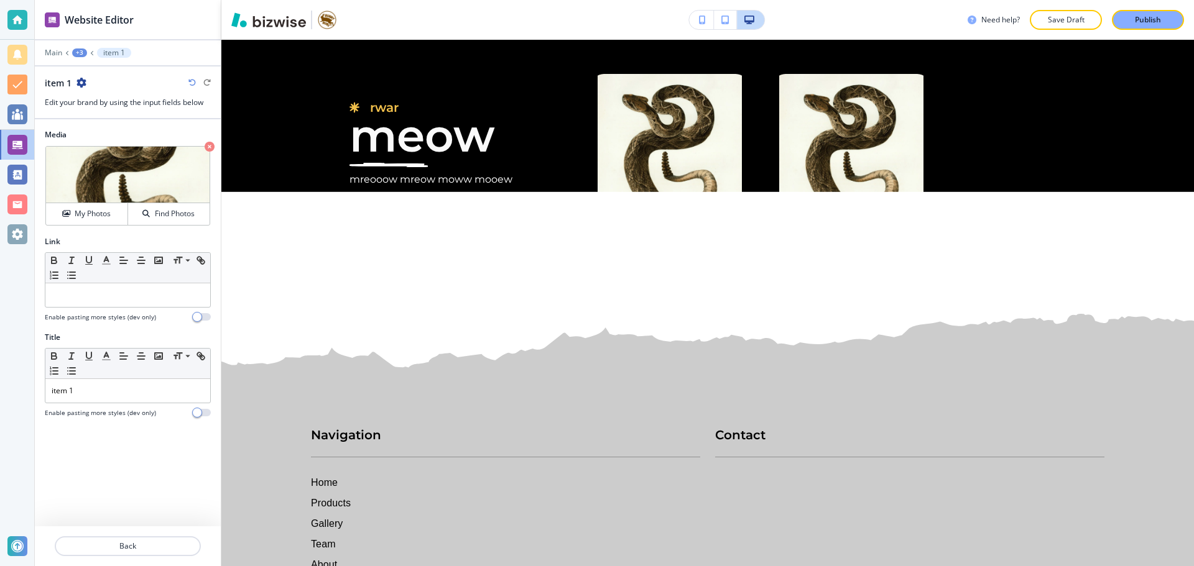
click at [85, 85] on icon "button" at bounding box center [81, 83] width 10 height 10
click at [128, 125] on p "Duplicate item 1" at bounding box center [116, 126] width 63 height 11
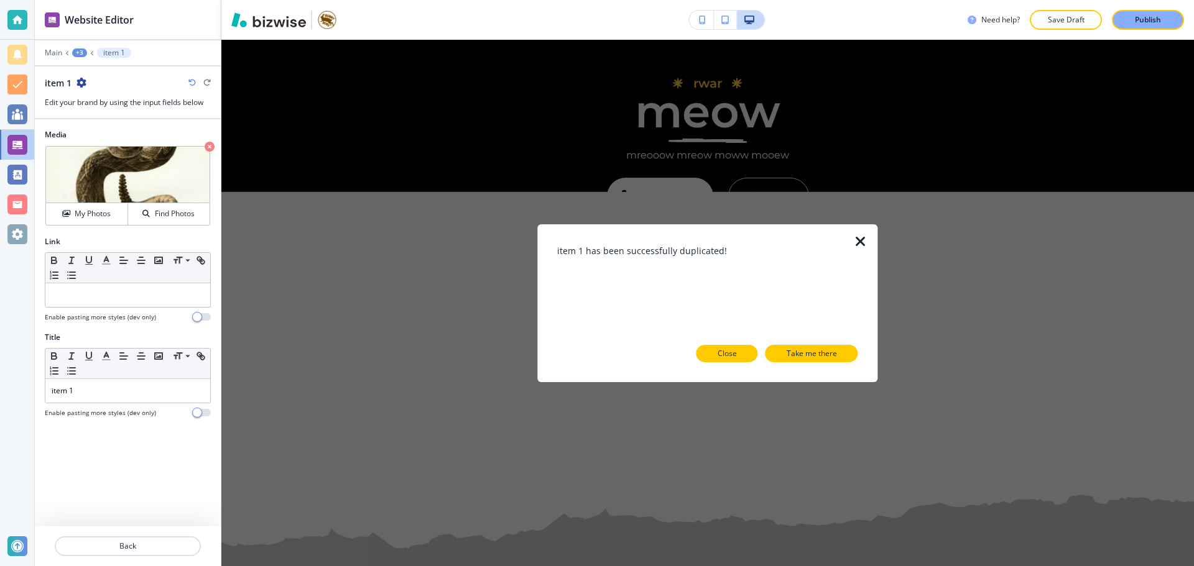
click at [721, 348] on p "Close" at bounding box center [726, 353] width 19 height 11
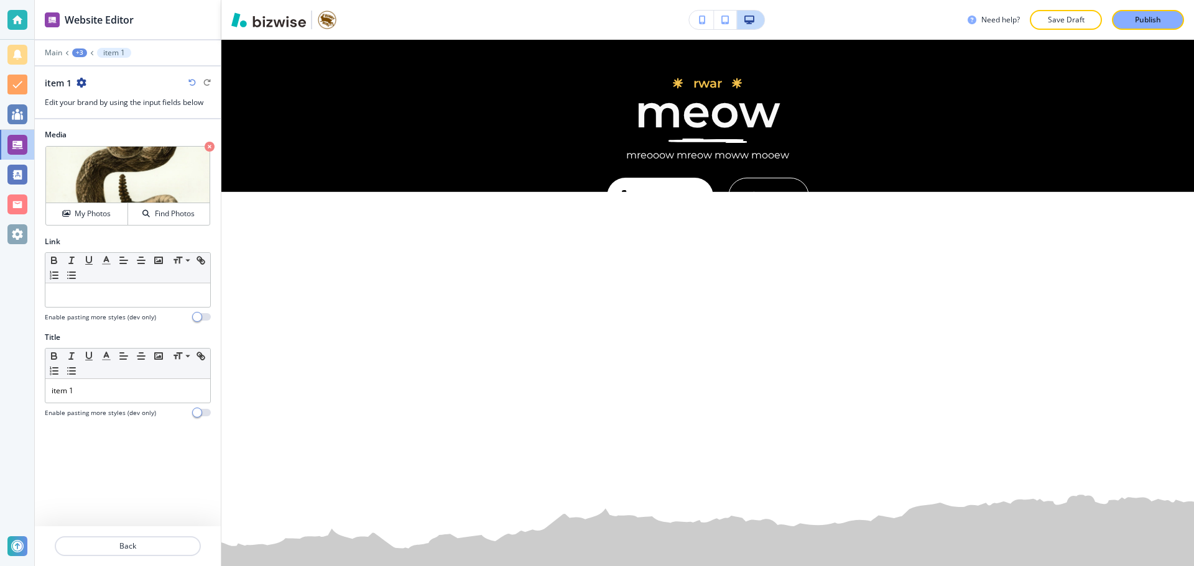
click at [74, 49] on div "+3" at bounding box center [79, 52] width 15 height 9
click at [92, 93] on p "Home" at bounding box center [111, 95] width 63 height 11
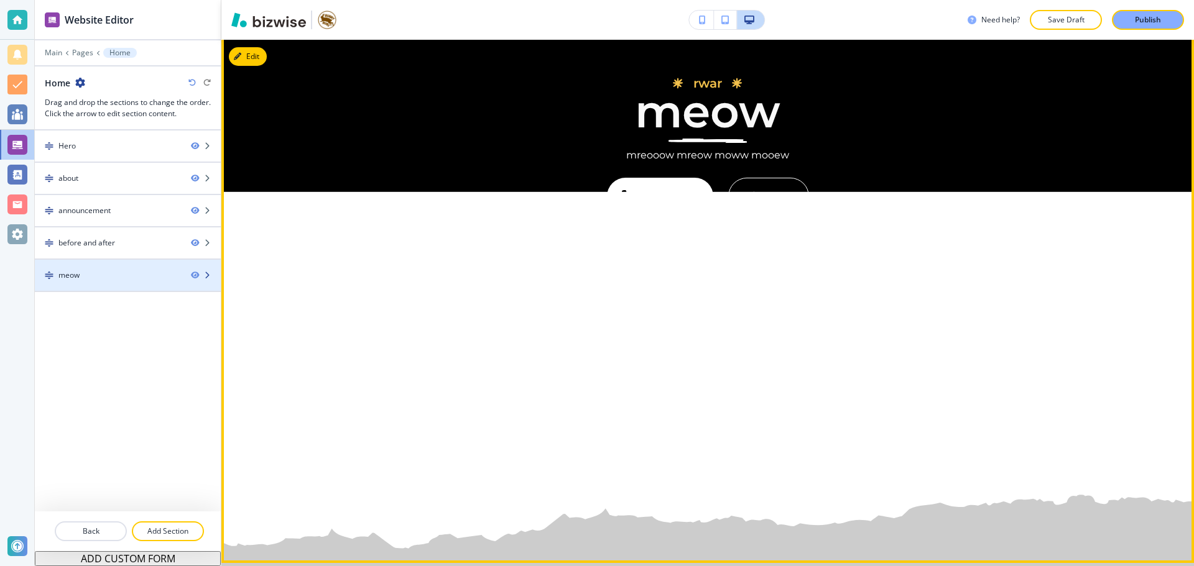
click at [136, 285] on div at bounding box center [128, 286] width 186 height 10
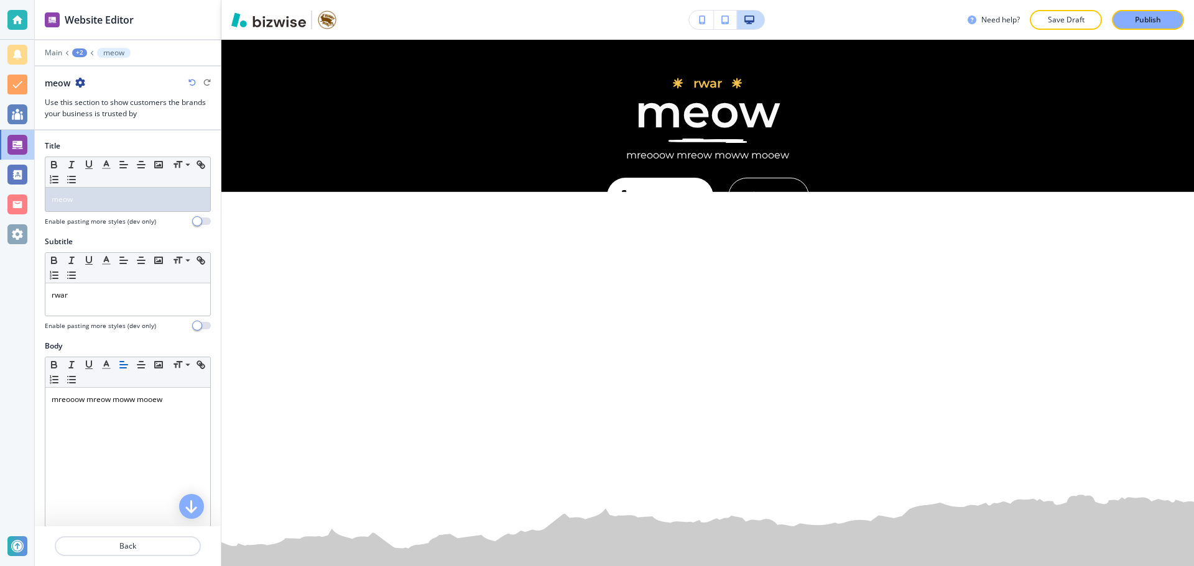
scroll to position [2748, 0]
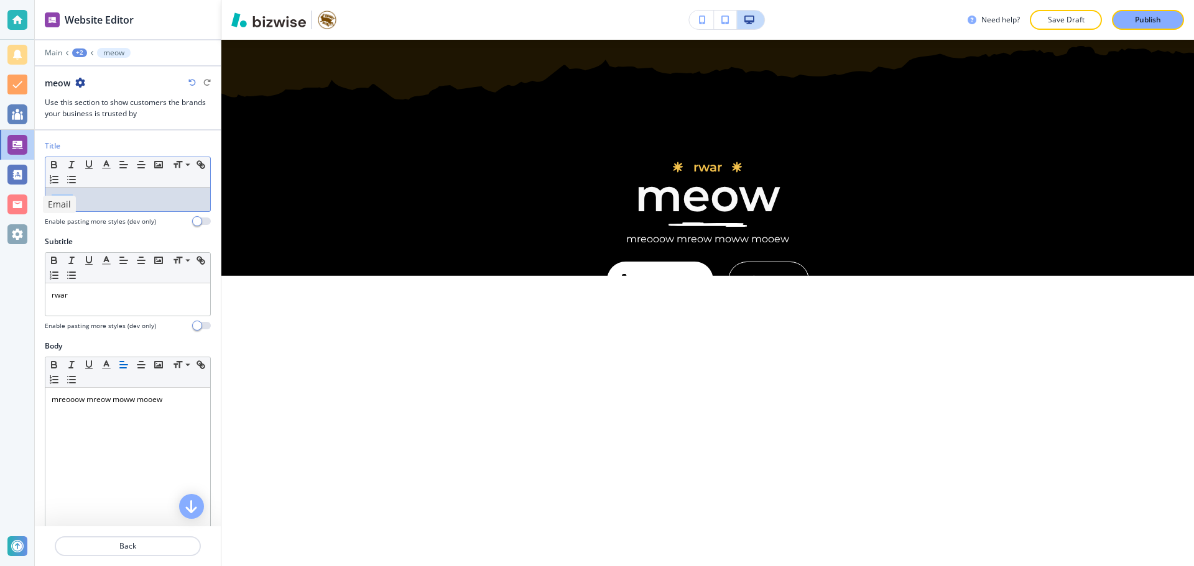
drag, startPoint x: 98, startPoint y: 196, endPoint x: 23, endPoint y: 195, distance: 74.6
click at [23, 195] on div "Website Editor Main +2 meow meow Use this section to show customers the brands …" at bounding box center [597, 283] width 1194 height 566
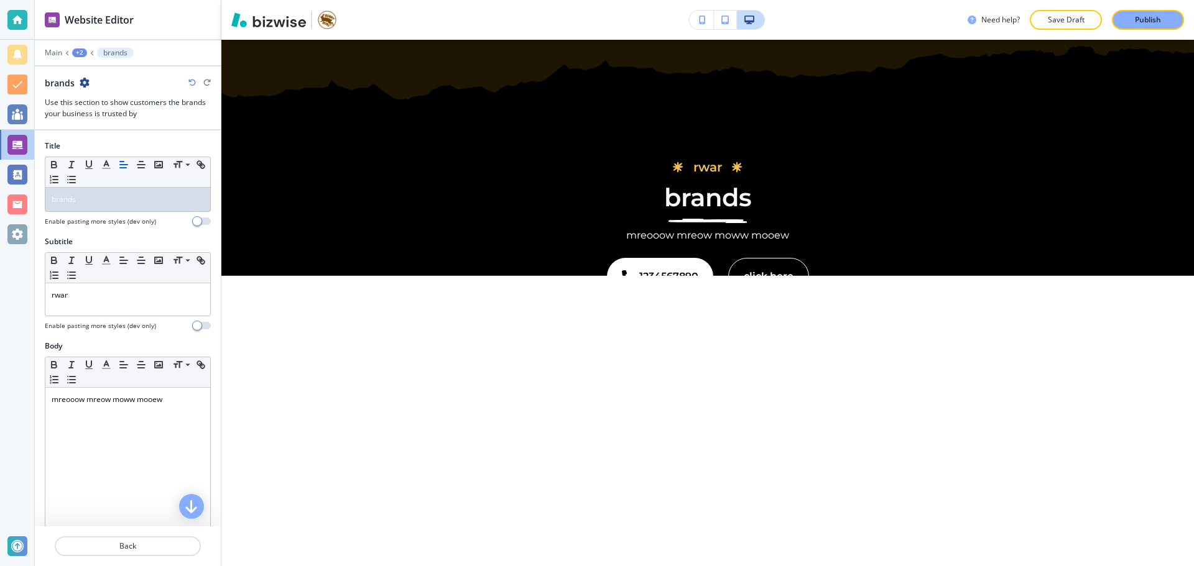
click at [80, 51] on div "+2" at bounding box center [79, 52] width 15 height 9
click at [95, 91] on p "Home" at bounding box center [111, 95] width 63 height 11
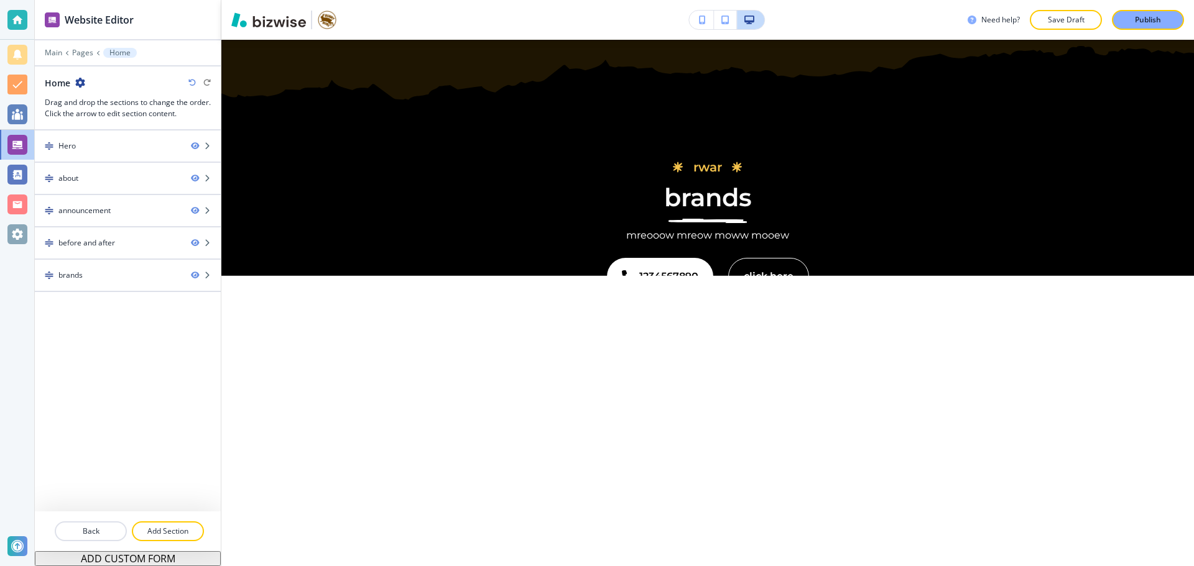
click at [106, 325] on div "Hero about announcement before and after brands" at bounding box center [128, 321] width 186 height 381
click at [187, 527] on p "Add Section" at bounding box center [168, 531] width 70 height 11
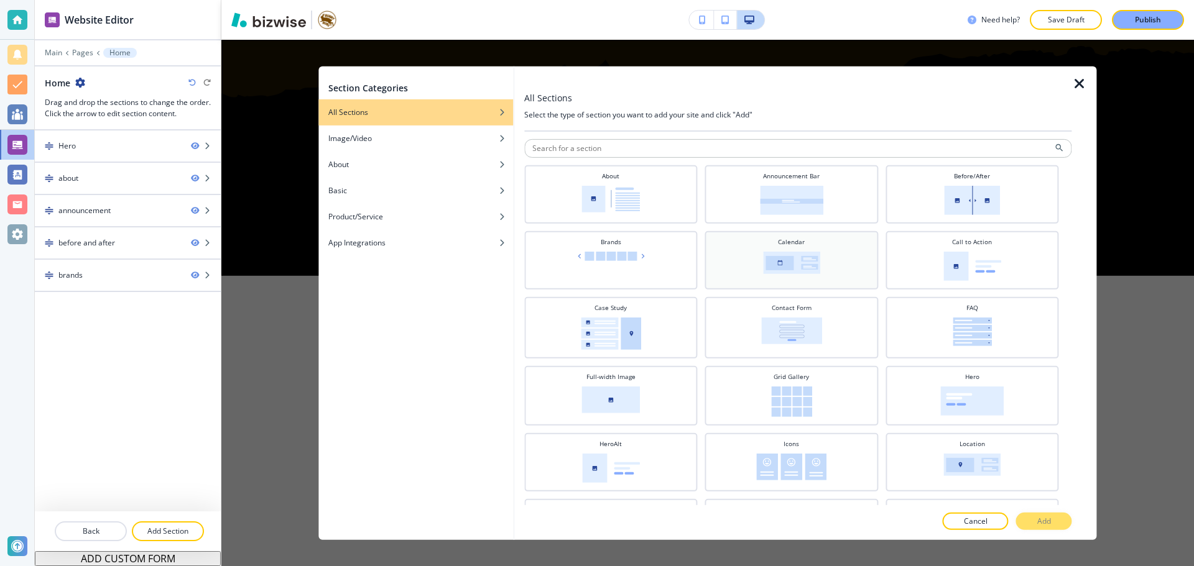
click at [790, 264] on img at bounding box center [791, 262] width 57 height 22
click at [1043, 524] on p "Add" at bounding box center [1044, 521] width 14 height 11
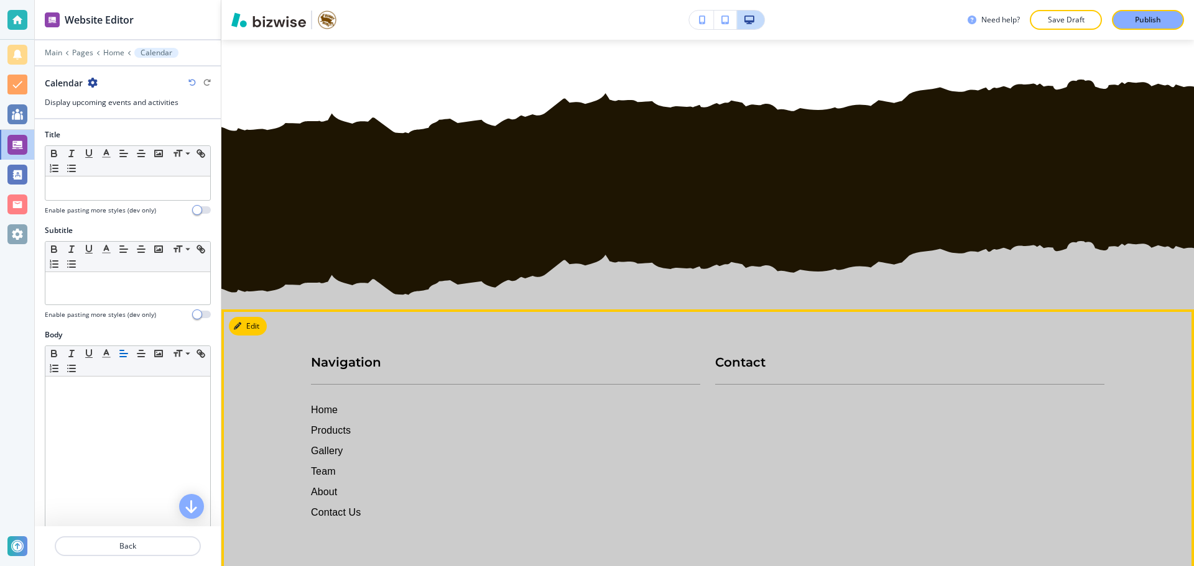
scroll to position [3277, 0]
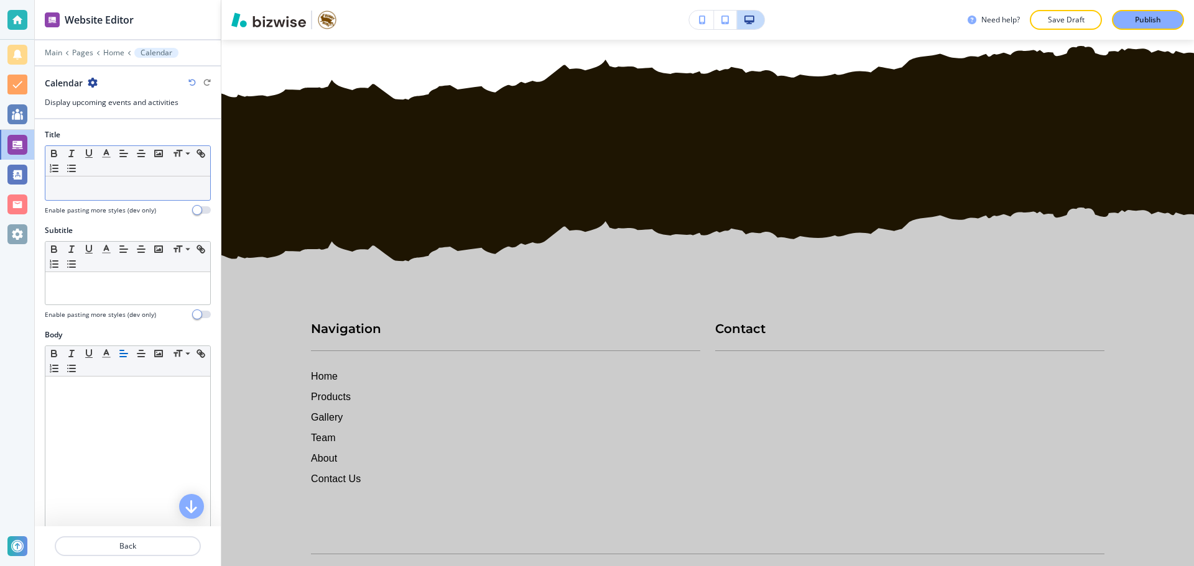
click at [112, 196] on div at bounding box center [127, 189] width 165 height 24
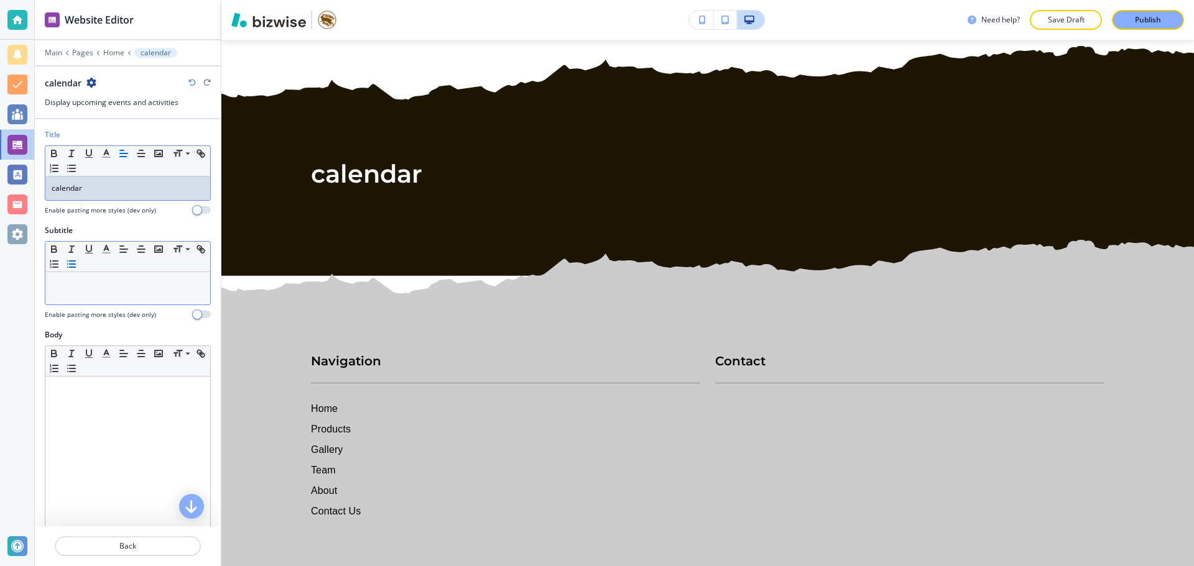
click at [80, 271] on button "button" at bounding box center [71, 264] width 17 height 15
click at [80, 257] on button "button" at bounding box center [71, 264] width 17 height 15
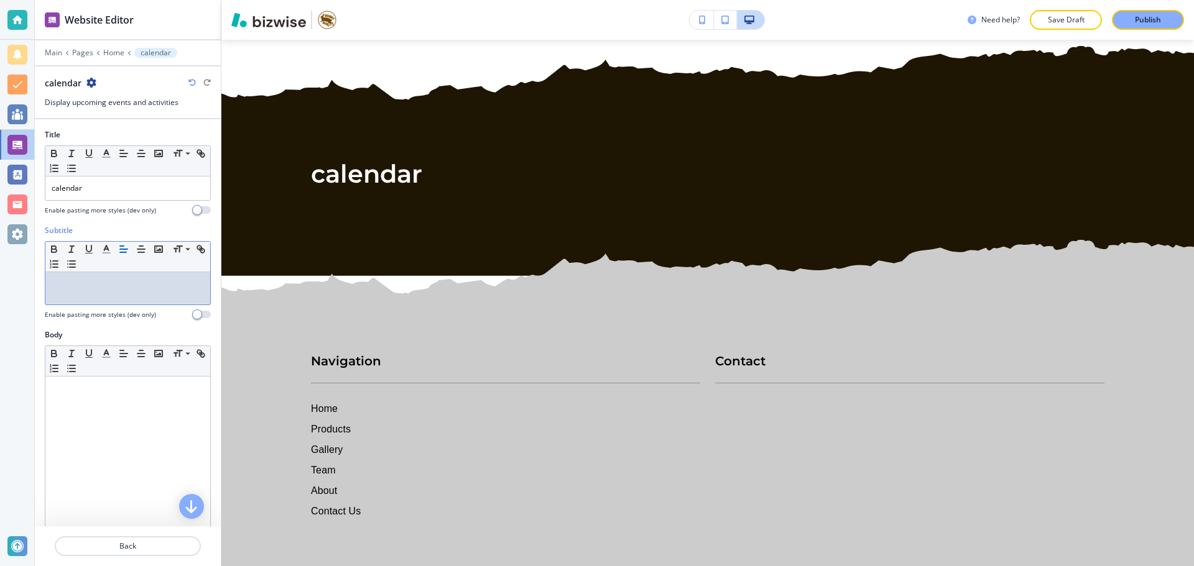
click at [76, 290] on div at bounding box center [127, 288] width 165 height 32
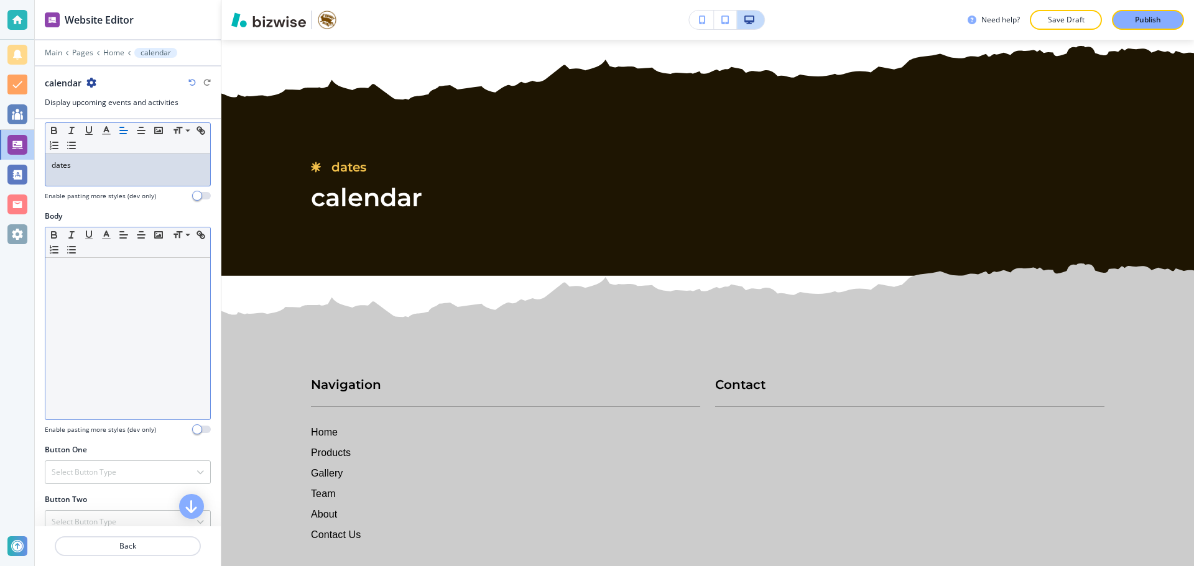
scroll to position [124, 0]
click at [73, 315] on div at bounding box center [127, 333] width 165 height 162
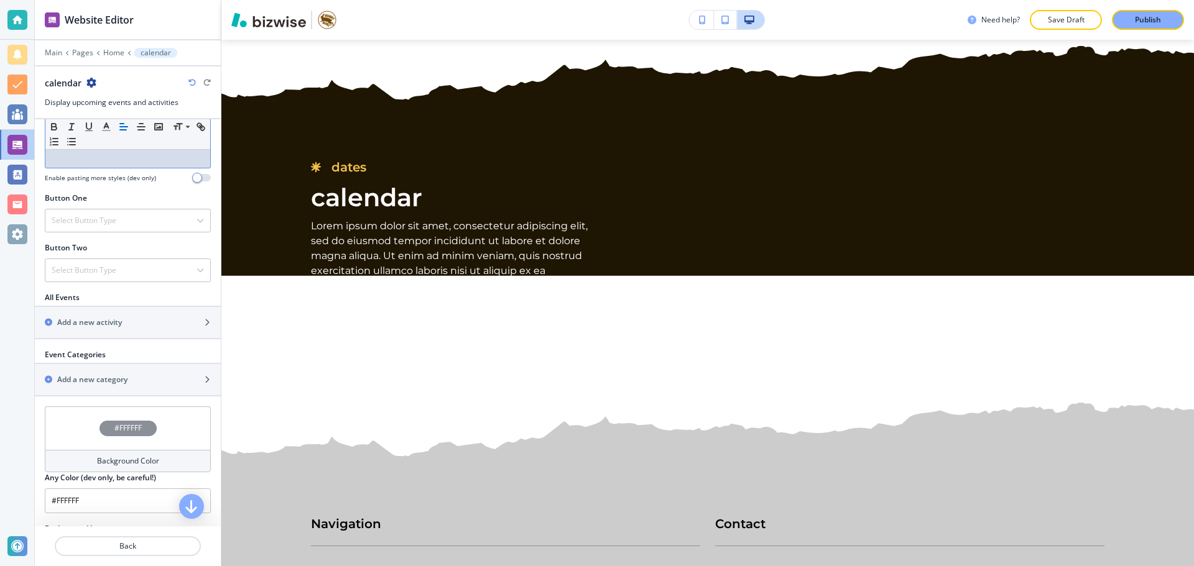
scroll to position [373, 0]
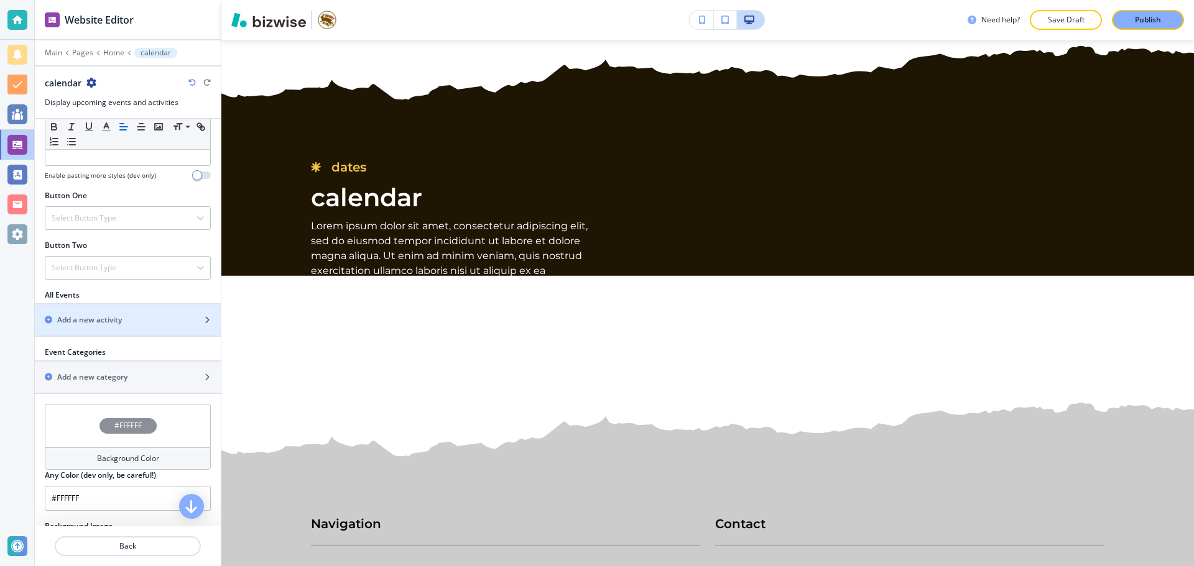
click at [160, 316] on div "Add a new activity" at bounding box center [114, 320] width 159 height 11
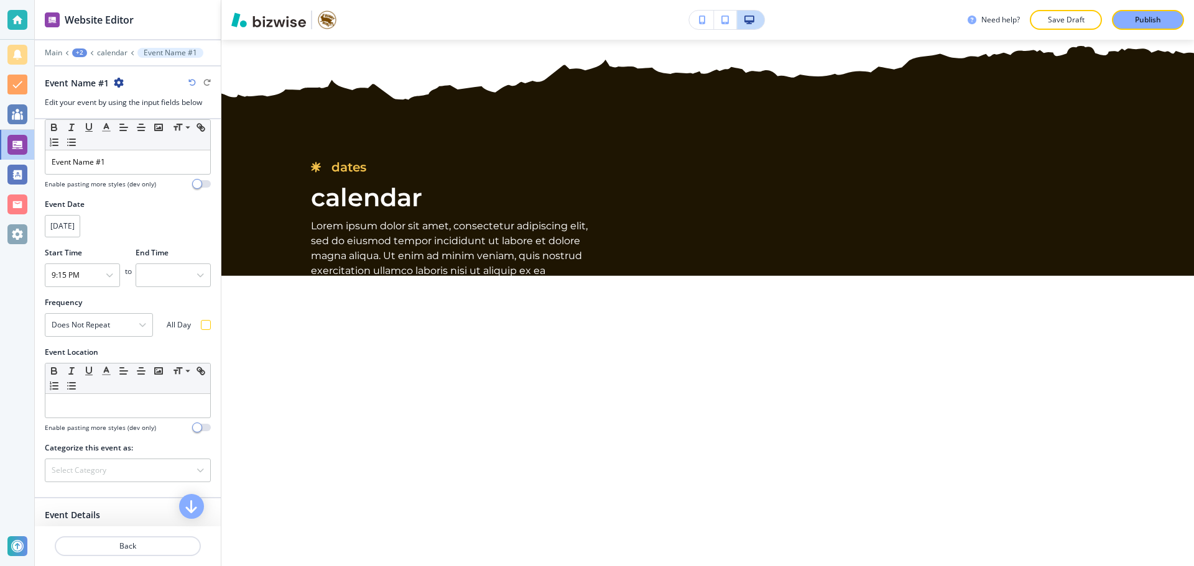
scroll to position [0, 0]
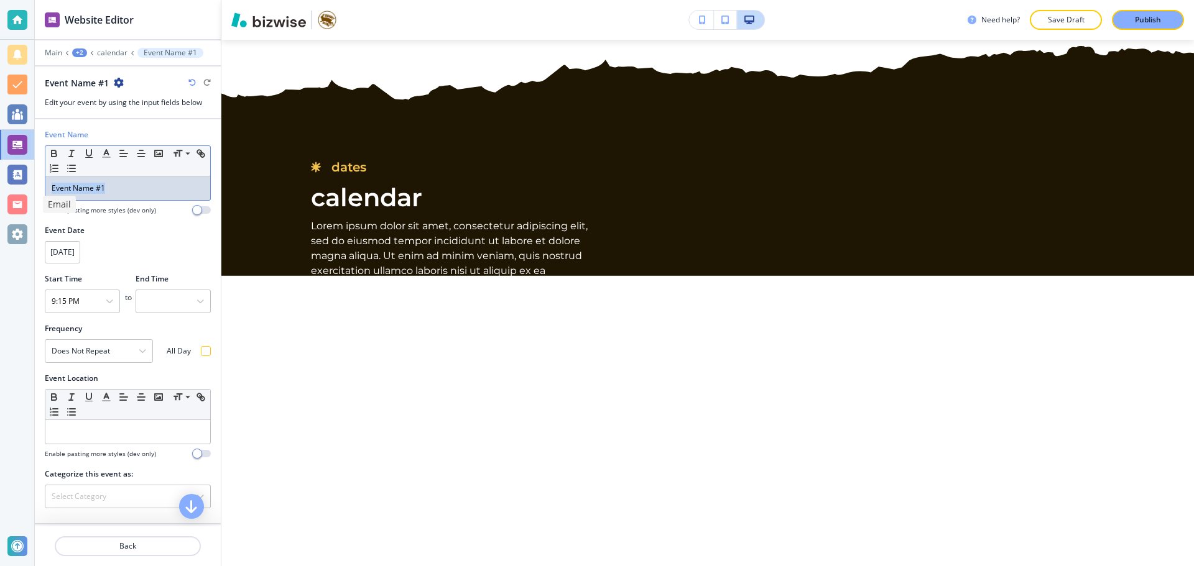
drag, startPoint x: 98, startPoint y: 191, endPoint x: 15, endPoint y: 226, distance: 90.1
click at [28, 192] on div "Website Editor Main +2 calendar Event Name #1 Event Name #1 Edit your event by …" at bounding box center [597, 283] width 1194 height 566
click at [52, 186] on p "bbirthday" at bounding box center [128, 188] width 152 height 11
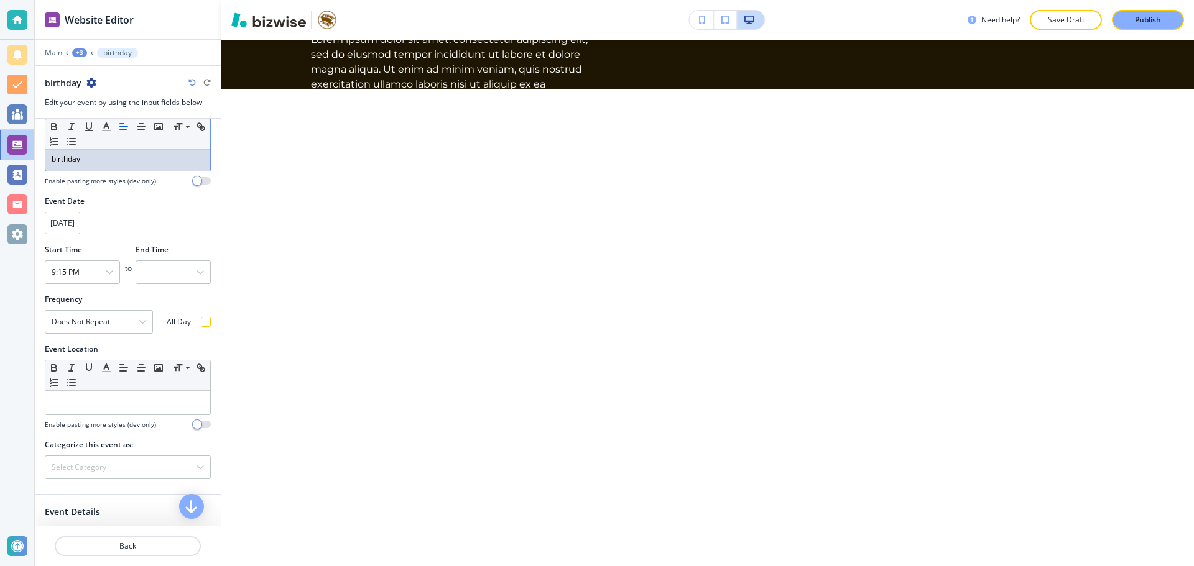
scroll to position [62, 0]
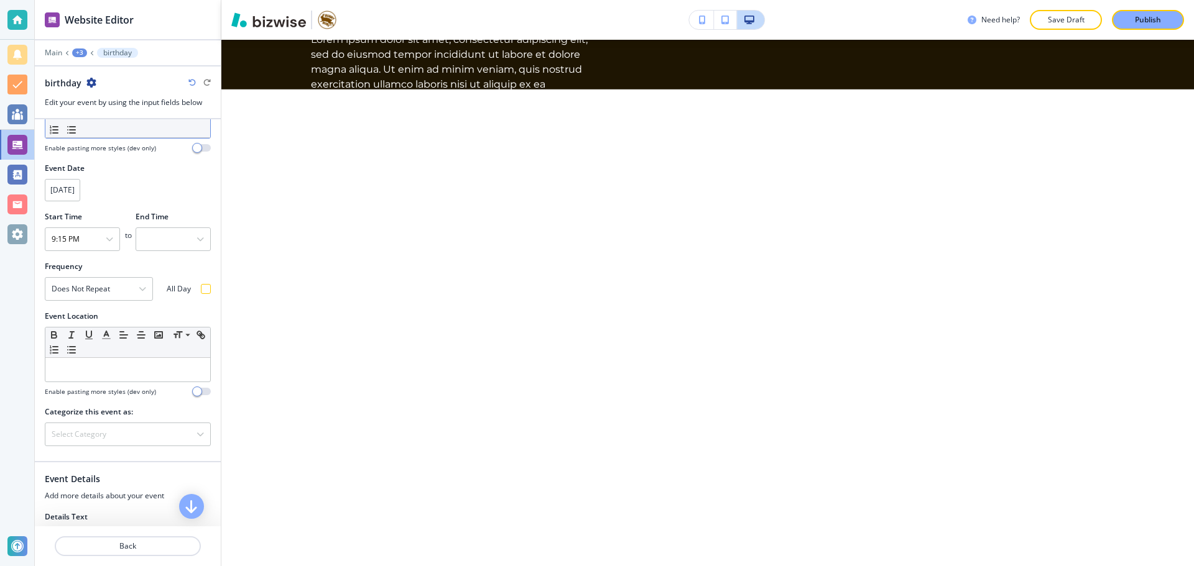
click at [80, 193] on button "[DATE]" at bounding box center [62, 190] width 35 height 22
click at [174, 305] on p "27" at bounding box center [174, 308] width 7 height 9
type Time "12:00 AM"
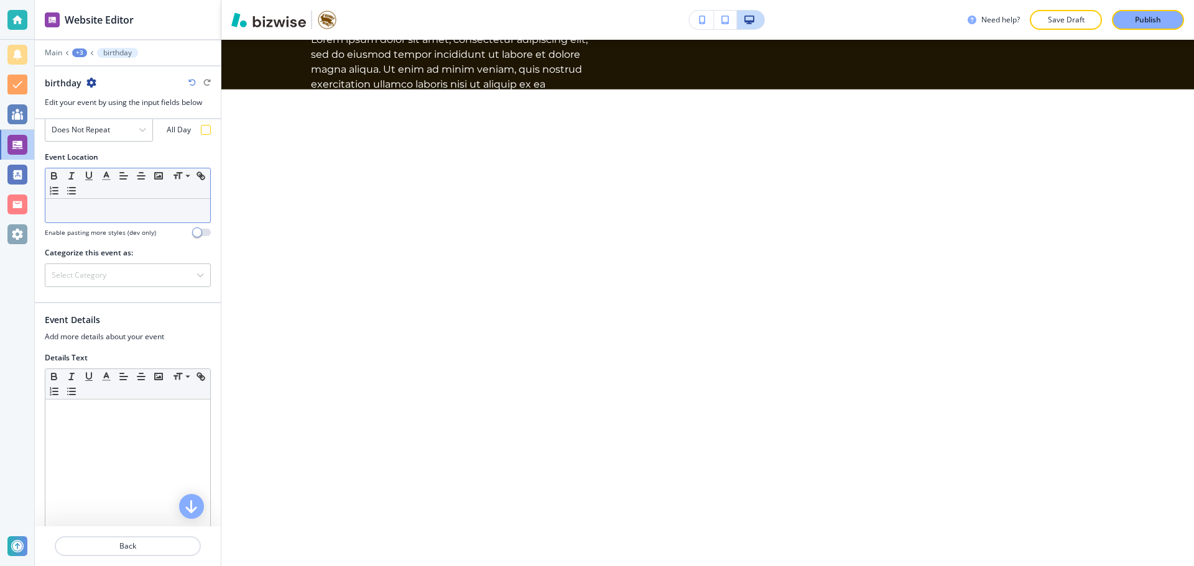
scroll to position [249, 0]
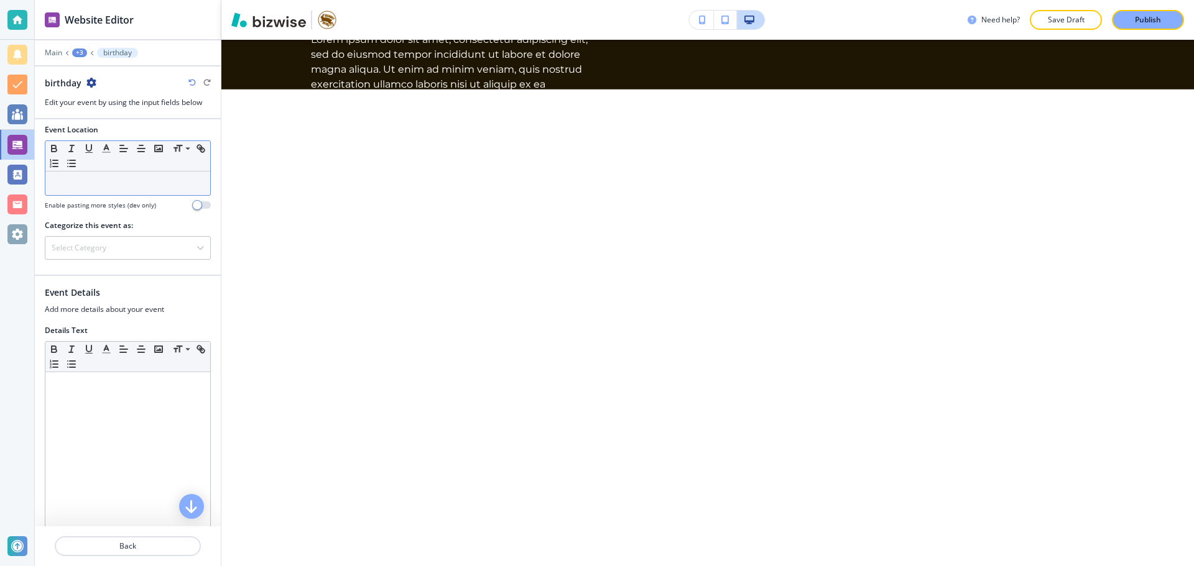
click at [91, 188] on p at bounding box center [128, 183] width 152 height 11
click at [155, 261] on div at bounding box center [128, 267] width 186 height 15
click at [156, 258] on div "Select category" at bounding box center [127, 248] width 165 height 22
click at [165, 250] on div "Select category" at bounding box center [127, 248] width 165 height 22
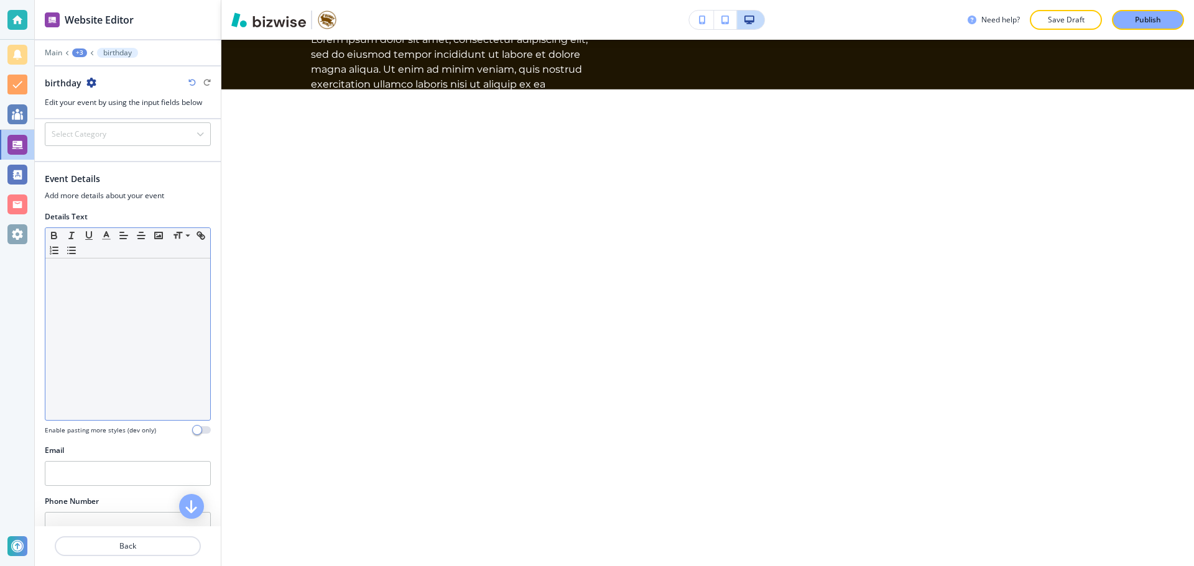
scroll to position [373, 0]
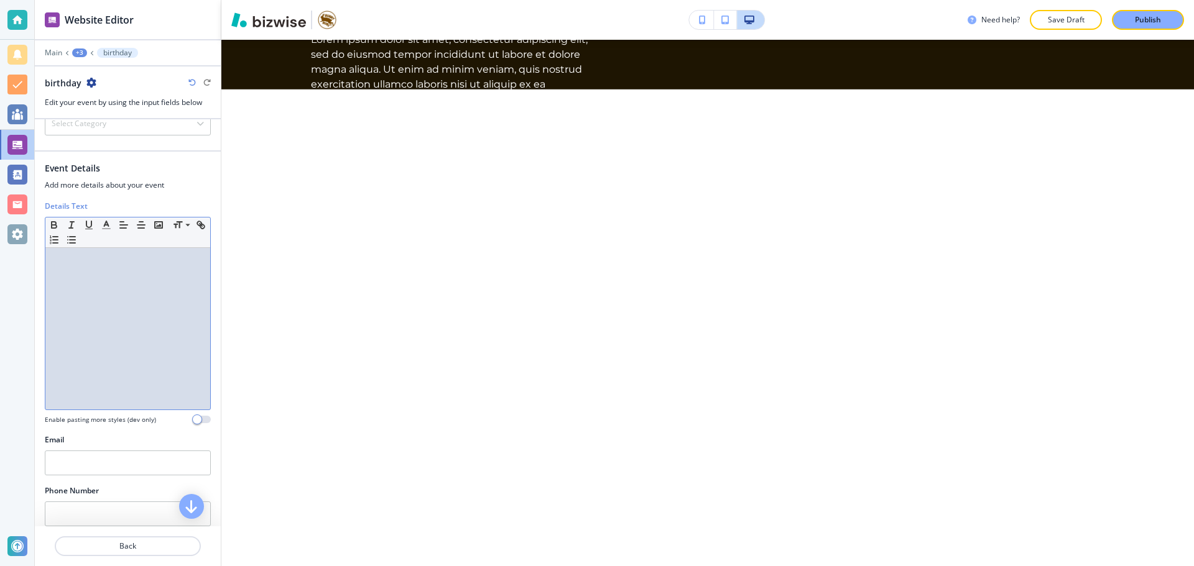
click at [141, 284] on div at bounding box center [127, 329] width 165 height 162
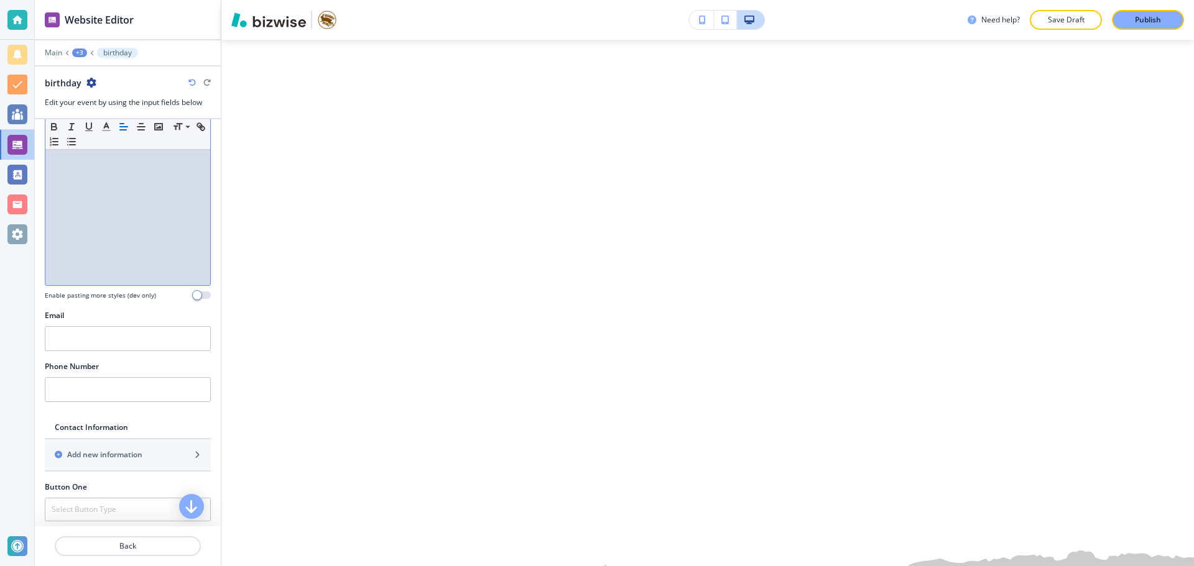
scroll to position [560, 0]
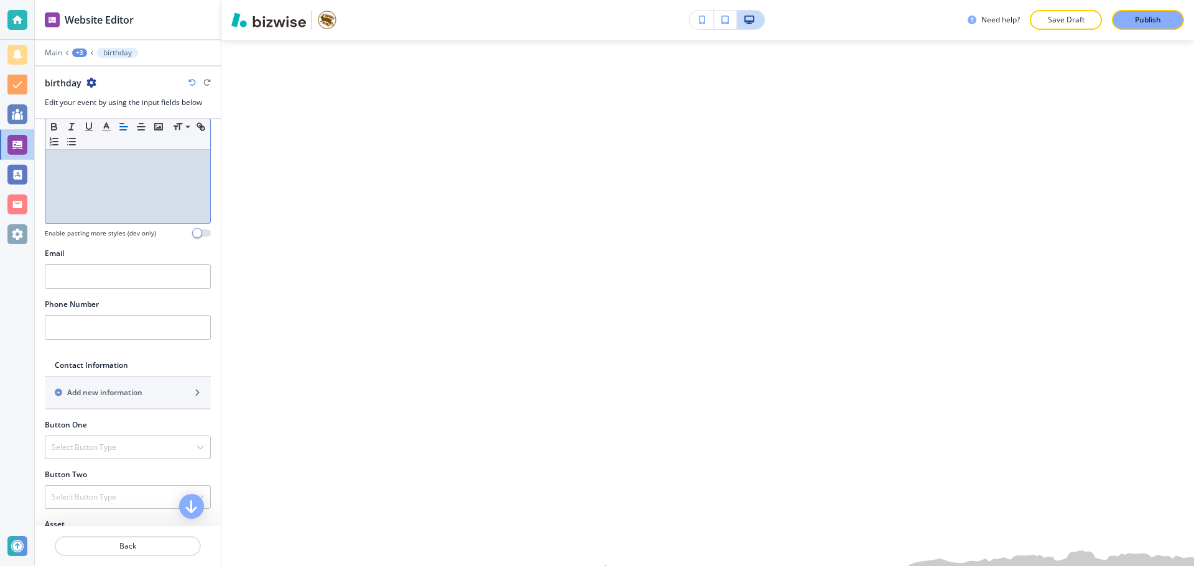
click at [128, 293] on div at bounding box center [128, 294] width 166 height 10
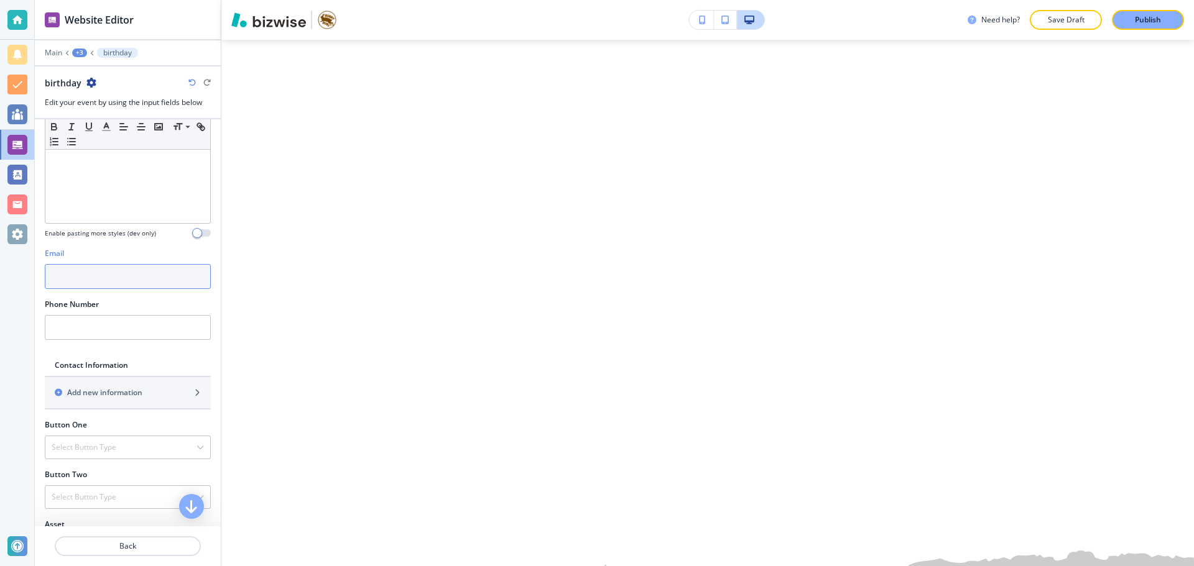
click at [130, 280] on input "text" at bounding box center [128, 276] width 166 height 25
type input "[EMAIL_ADDRESS][DOMAIN_NAME]"
click at [116, 327] on input "text" at bounding box center [128, 327] width 166 height 25
type input "1234567890"
click at [161, 364] on h2 "Contact Information" at bounding box center [133, 365] width 156 height 11
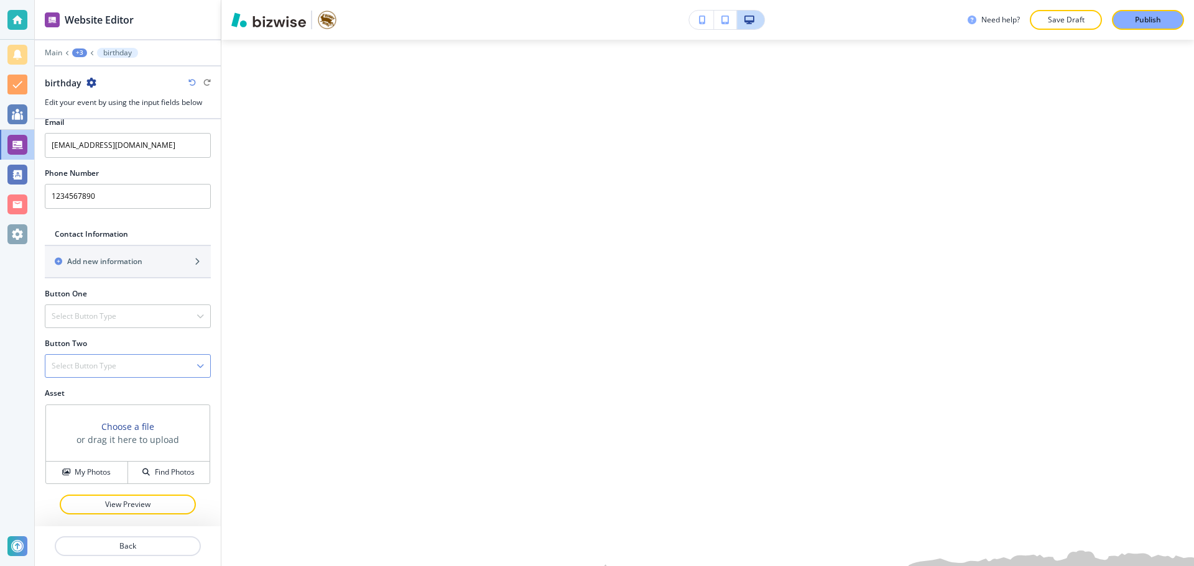
scroll to position [694, 0]
click at [158, 474] on h4 "Find Photos" at bounding box center [175, 469] width 40 height 11
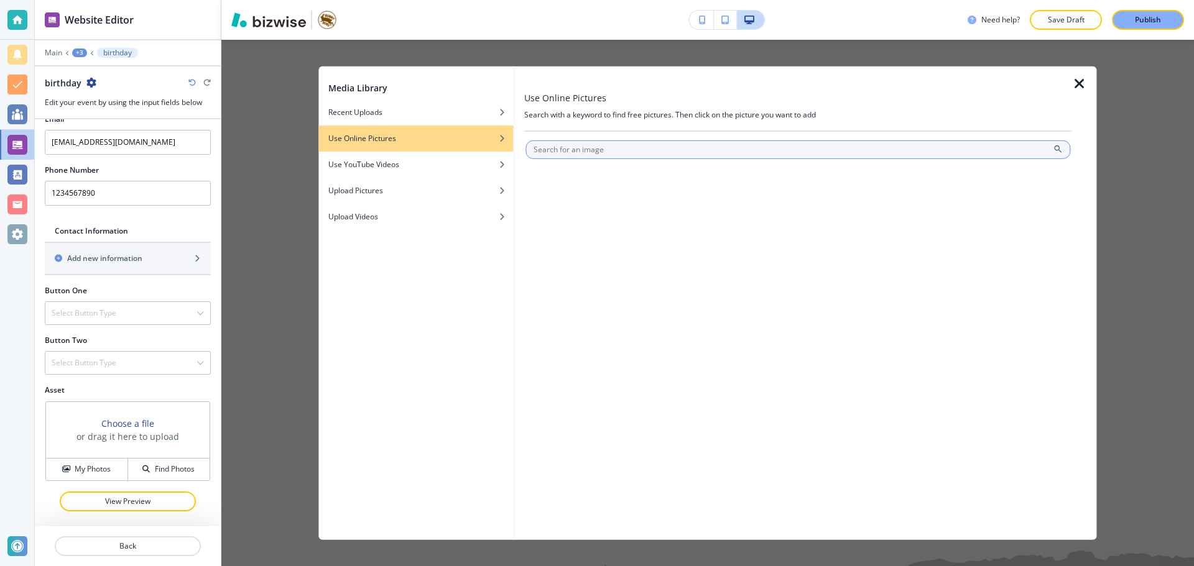
click at [588, 147] on input "text" at bounding box center [797, 149] width 545 height 19
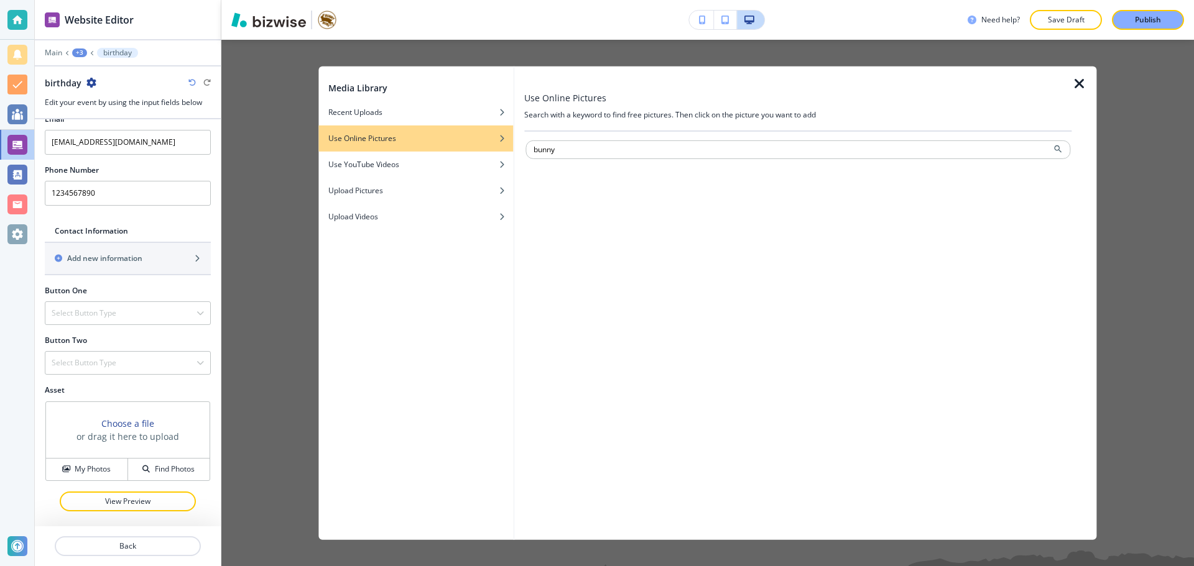
type input "bunny"
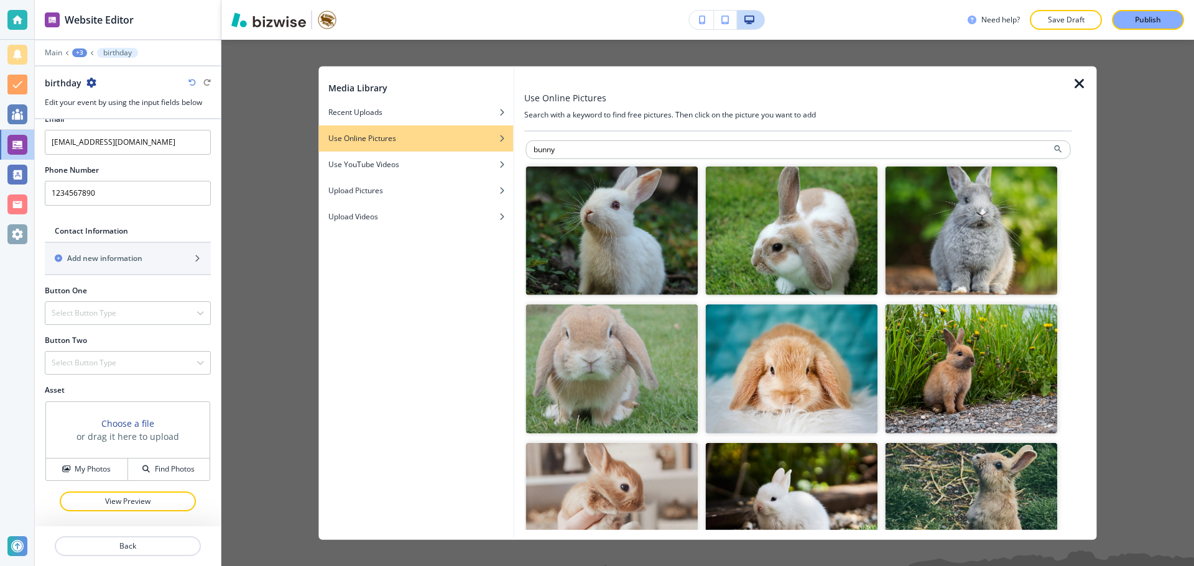
click at [597, 391] on img "button" at bounding box center [611, 369] width 172 height 129
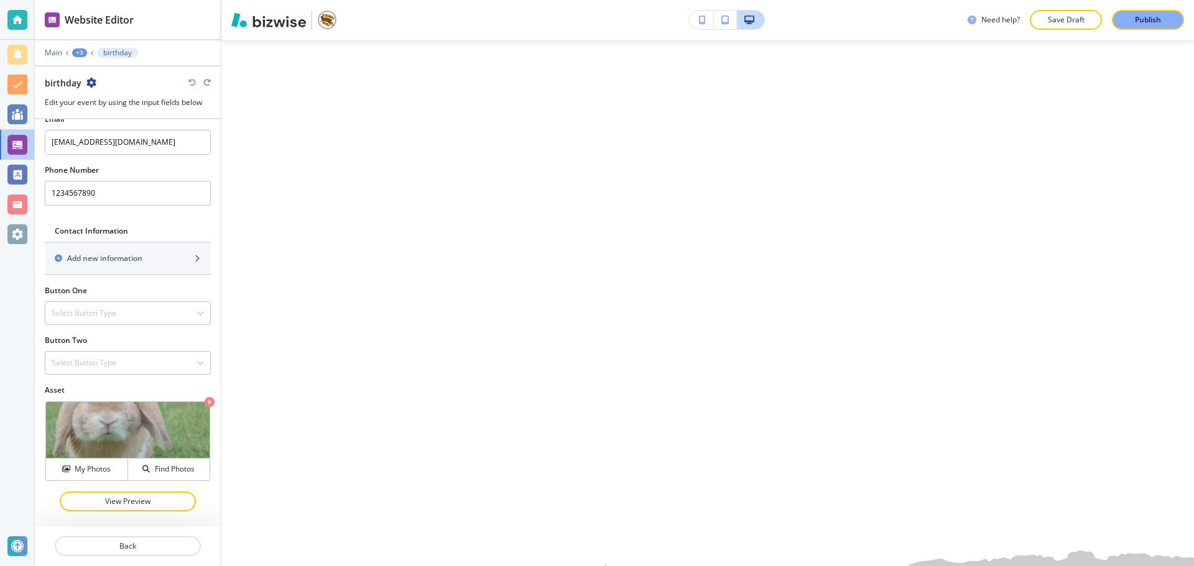
click at [515, 454] on button "View Details" at bounding box center [445, 467] width 218 height 37
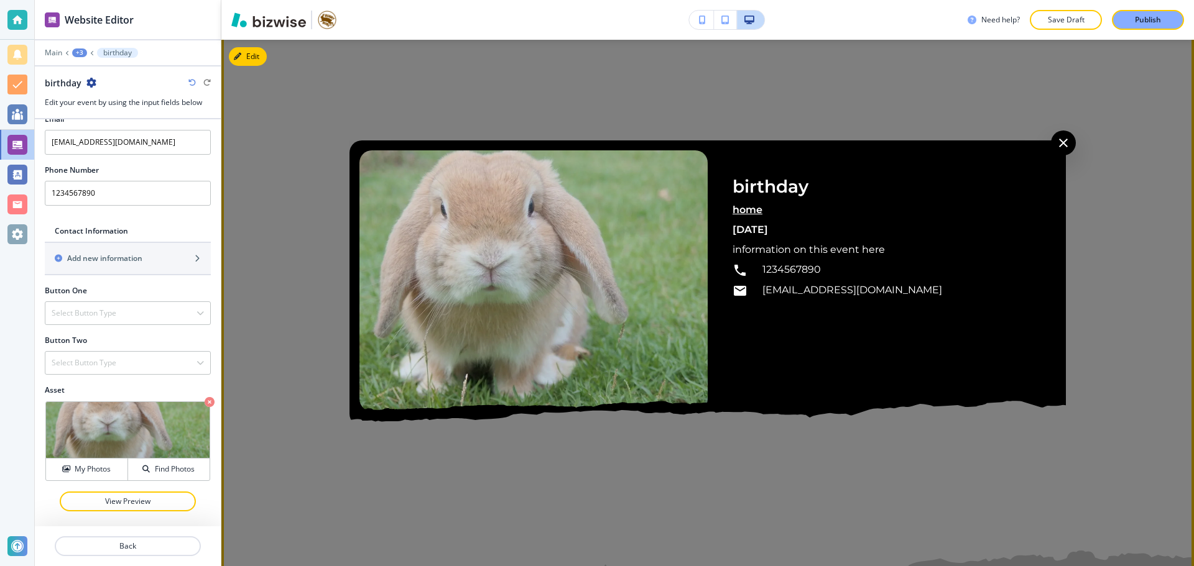
click at [515, 453] on div at bounding box center [707, 283] width 972 height 566
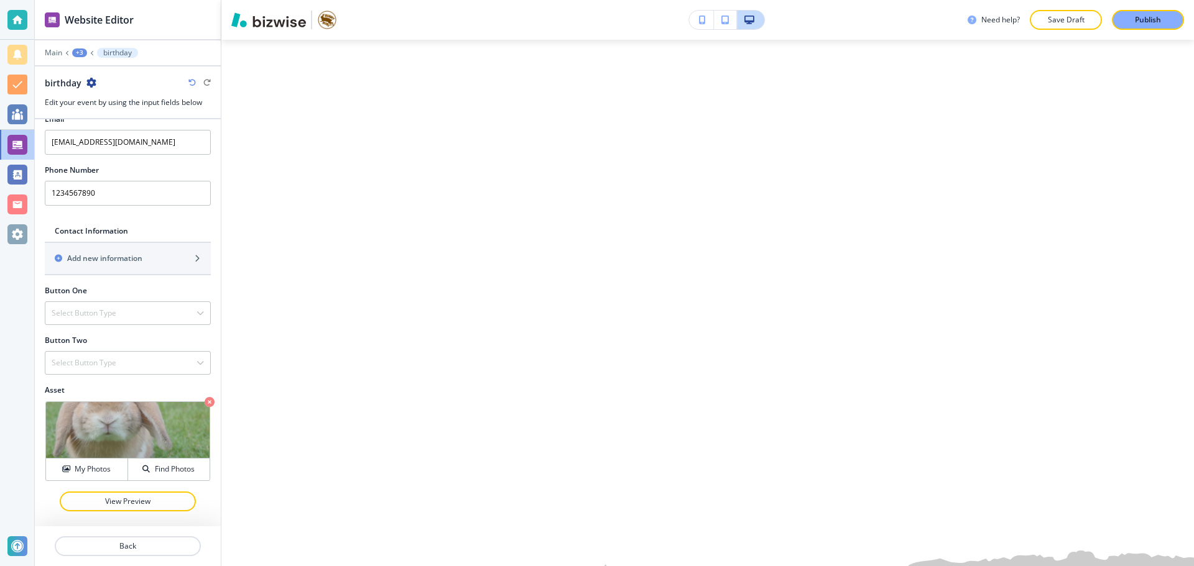
click at [93, 88] on button "button" at bounding box center [91, 83] width 10 height 11
click at [107, 126] on p "Duplicate birthday" at bounding box center [124, 126] width 63 height 11
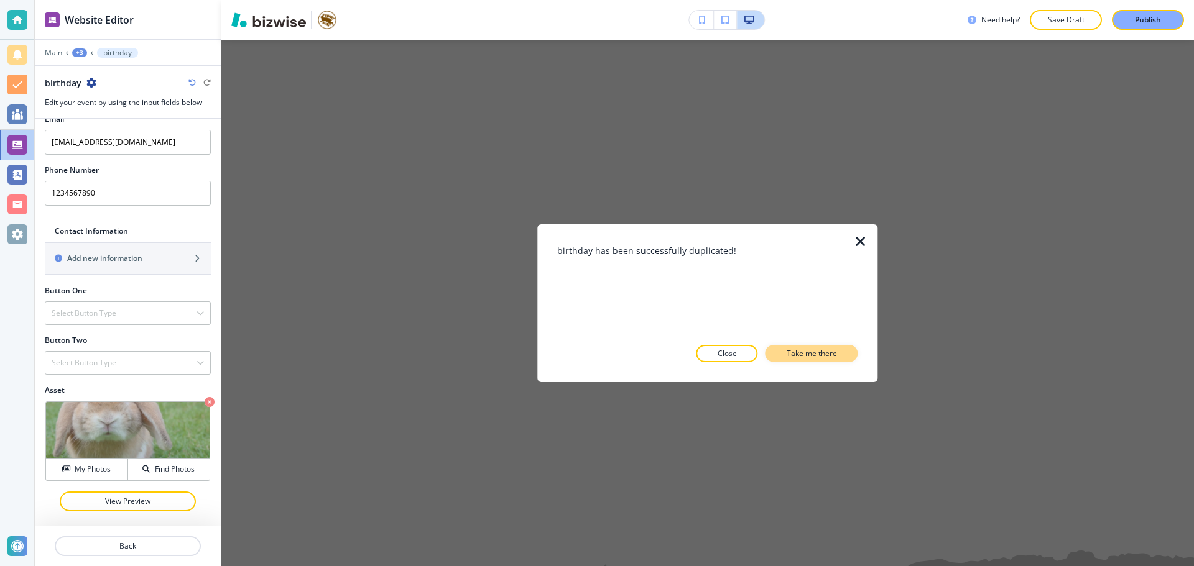
click at [827, 360] on button "Take me there" at bounding box center [811, 353] width 93 height 17
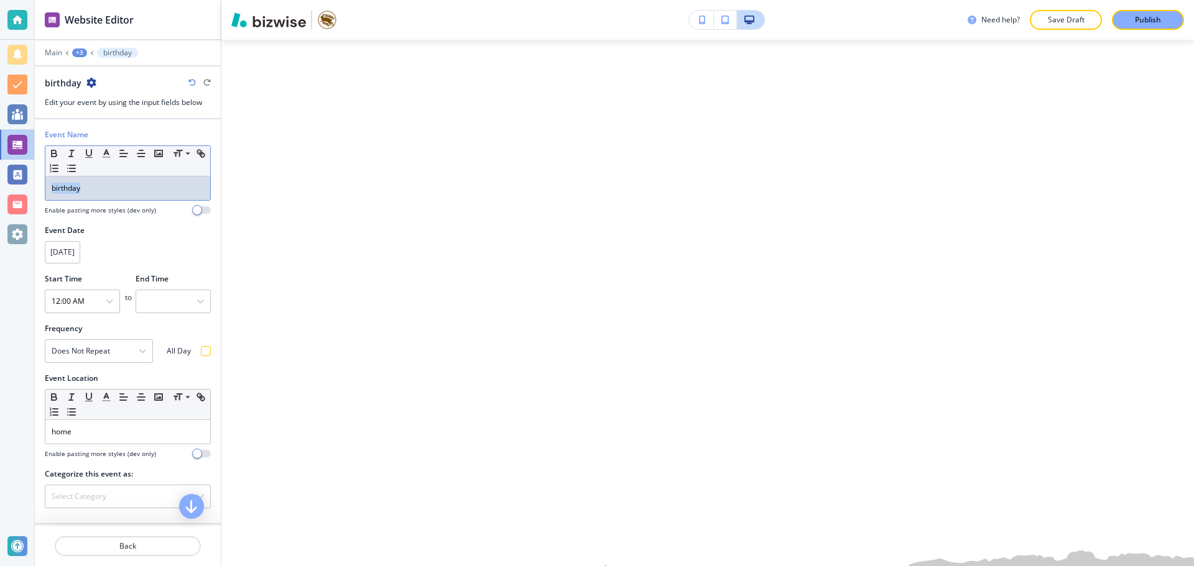
drag, startPoint x: 98, startPoint y: 182, endPoint x: 45, endPoint y: 184, distance: 52.9
click at [45, 184] on div "Small Normal Large Huge birthday" at bounding box center [128, 172] width 166 height 55
click at [80, 243] on button "[DATE]" at bounding box center [62, 252] width 35 height 22
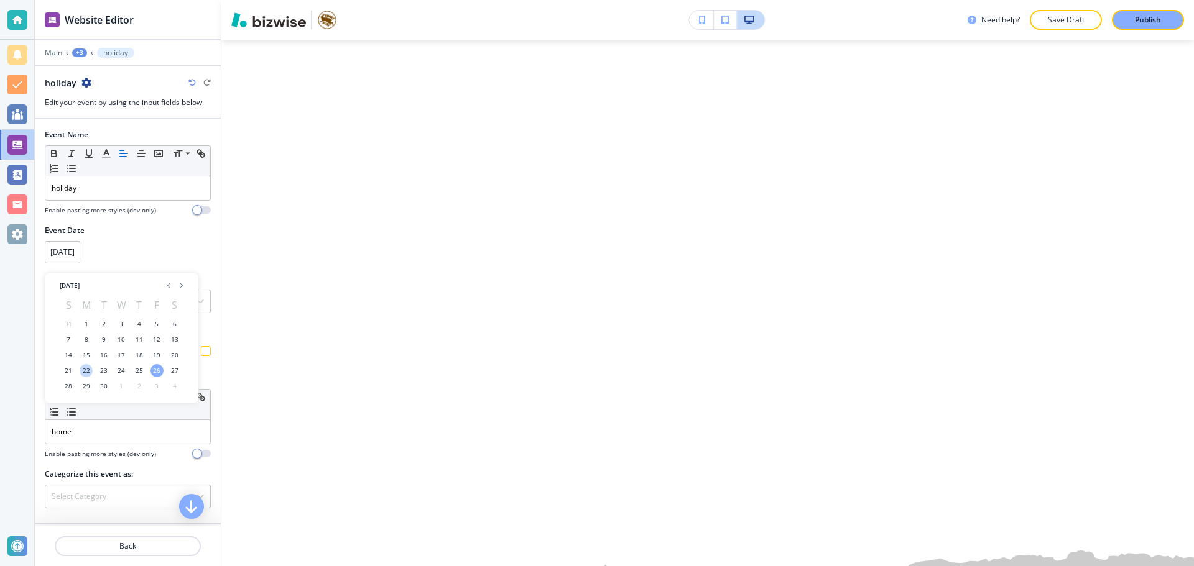
click at [75, 249] on h4 "[DATE]" at bounding box center [62, 252] width 24 height 11
click at [104, 387] on p "30" at bounding box center [103, 386] width 7 height 9
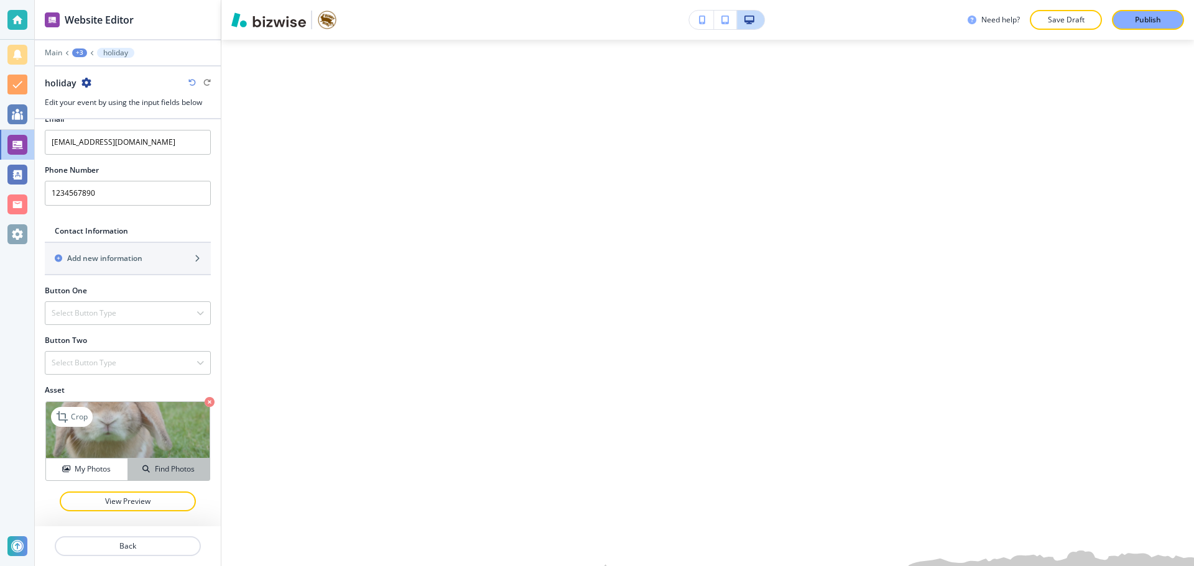
click at [155, 464] on h4 "Find Photos" at bounding box center [175, 469] width 40 height 11
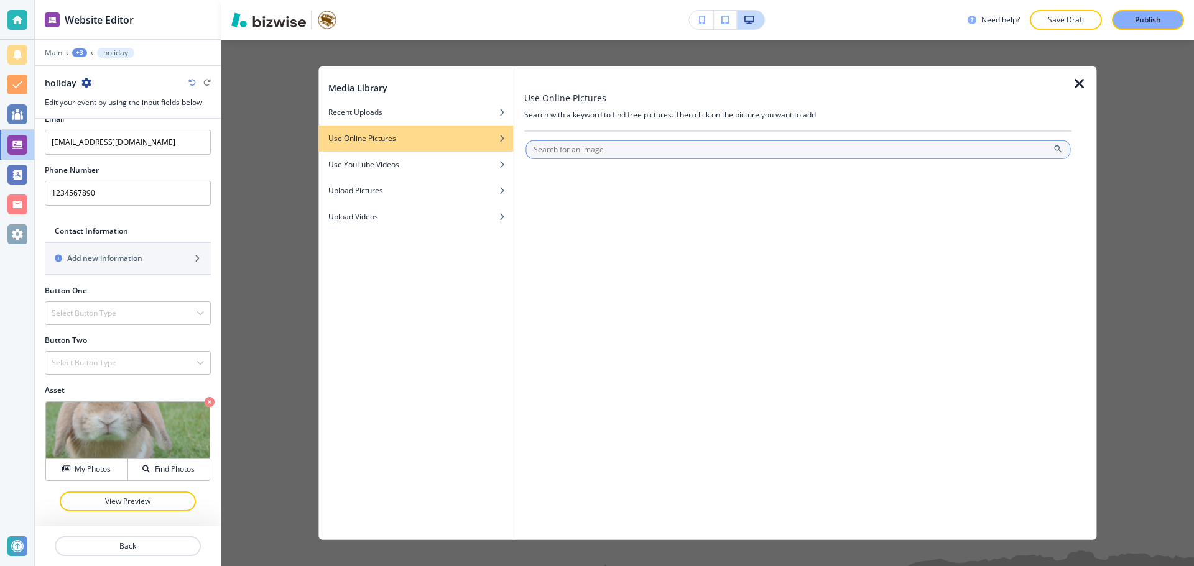
click at [582, 154] on input "text" at bounding box center [797, 149] width 545 height 19
type input "rabbit"
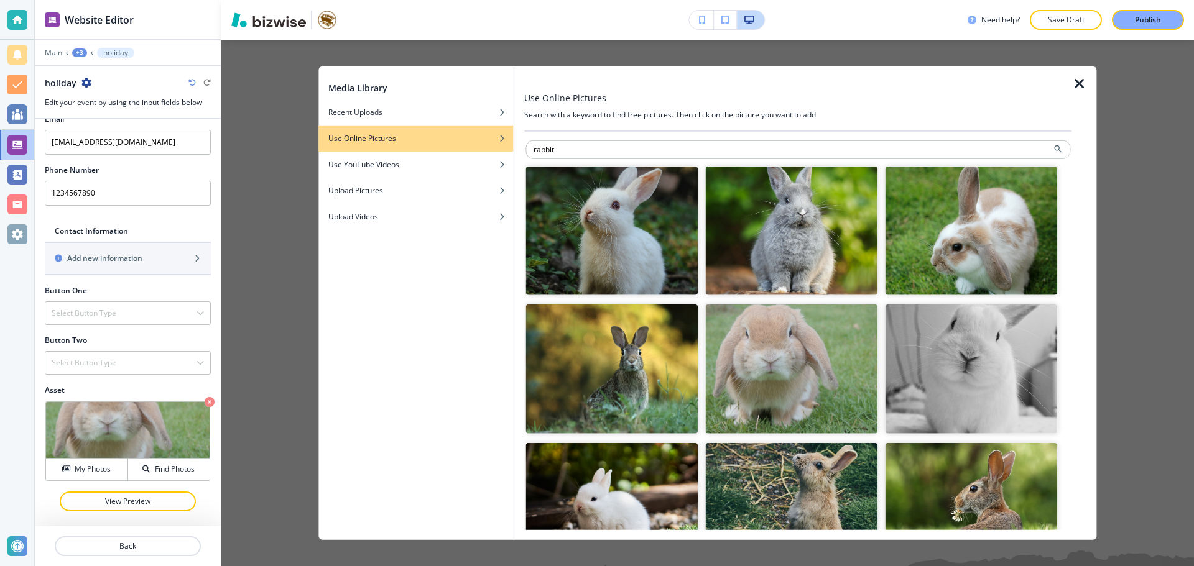
click at [789, 228] on img "button" at bounding box center [791, 230] width 172 height 129
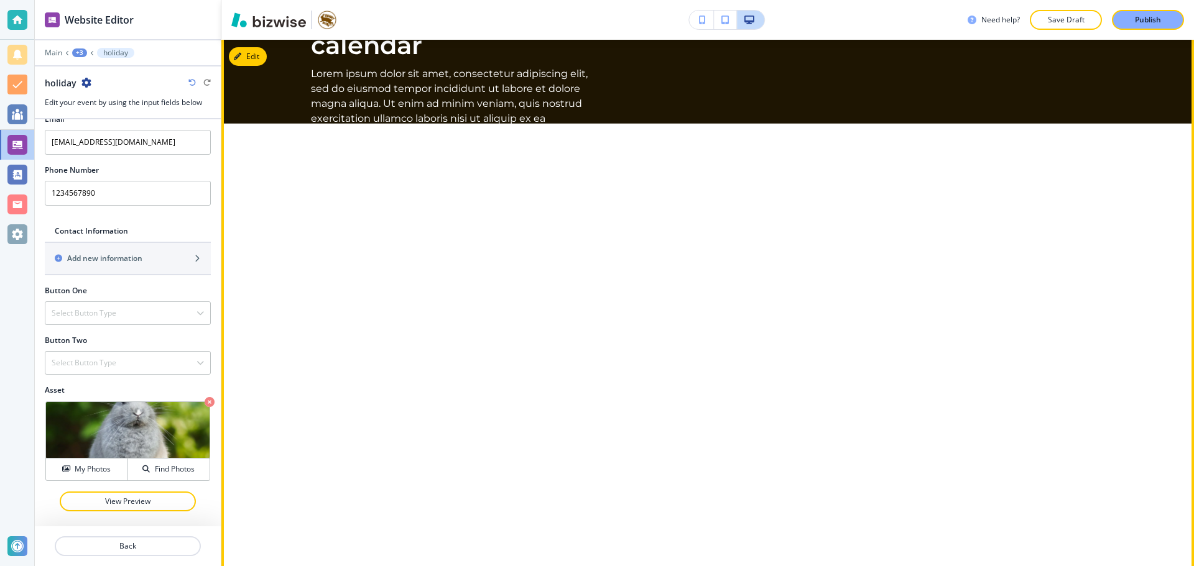
scroll to position [3401, 0]
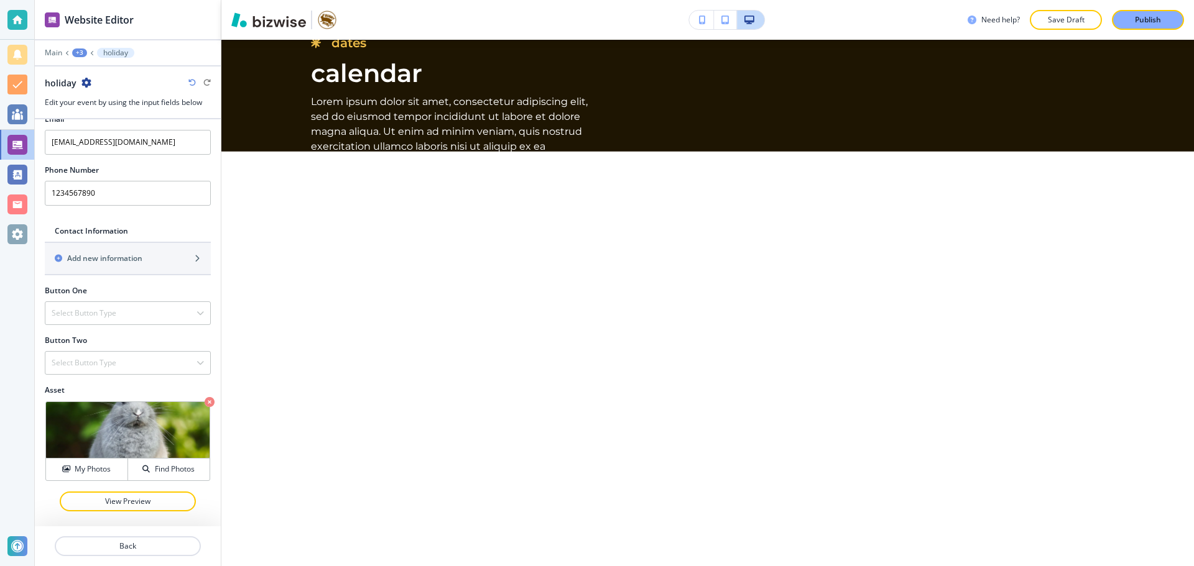
click at [74, 52] on div "+3" at bounding box center [79, 52] width 15 height 9
click at [93, 96] on p "Home" at bounding box center [111, 95] width 63 height 11
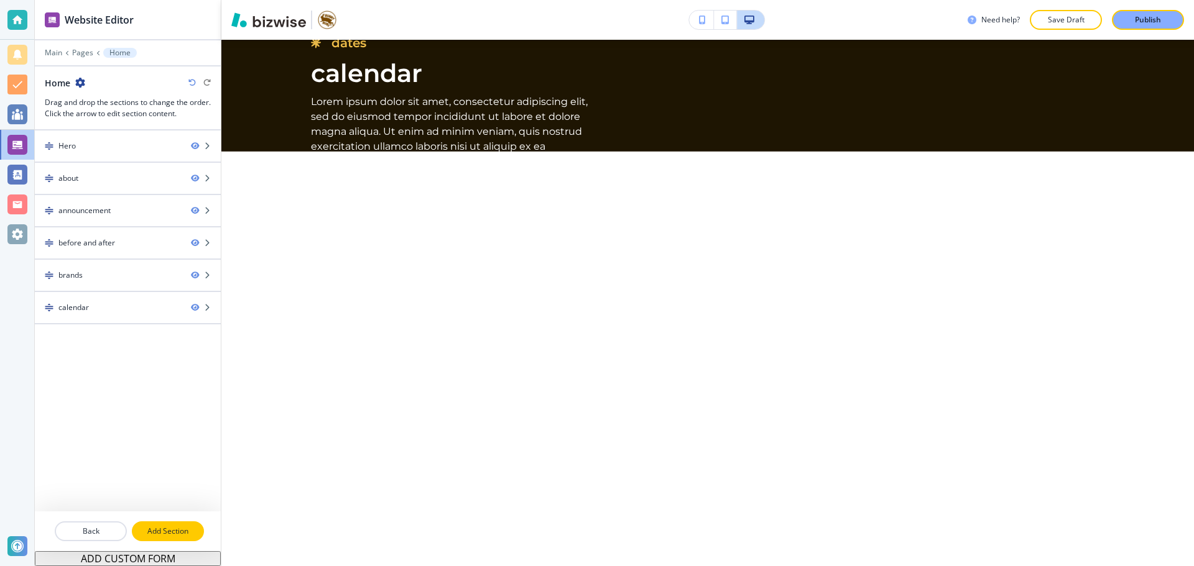
click at [168, 527] on p "Add Section" at bounding box center [168, 531] width 70 height 11
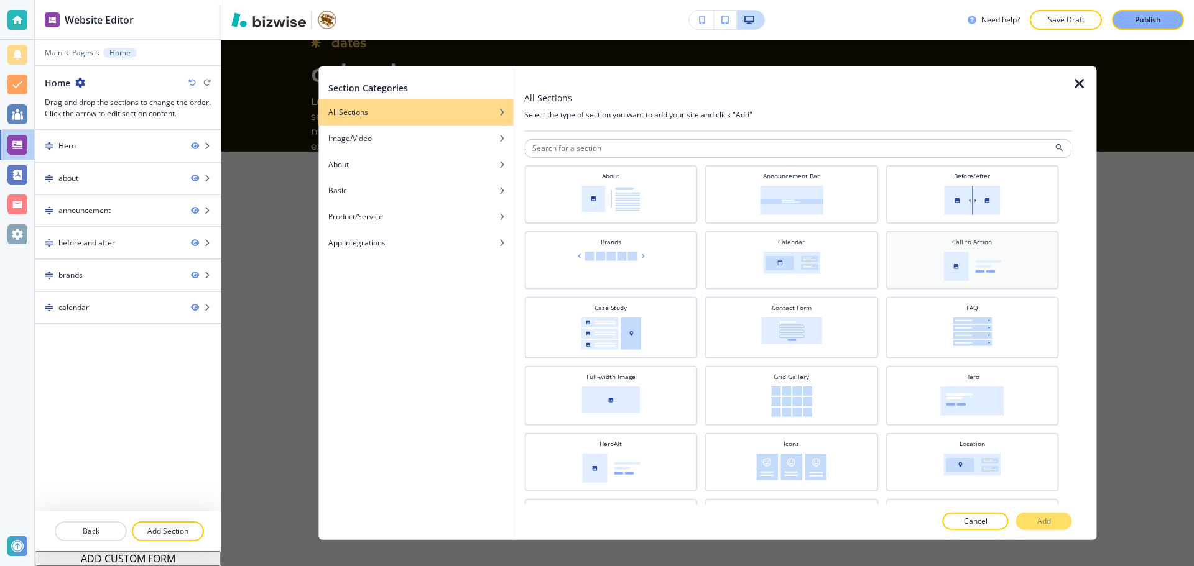
click at [967, 267] on img at bounding box center [972, 265] width 58 height 29
click at [1032, 515] on button "Add" at bounding box center [1044, 521] width 56 height 17
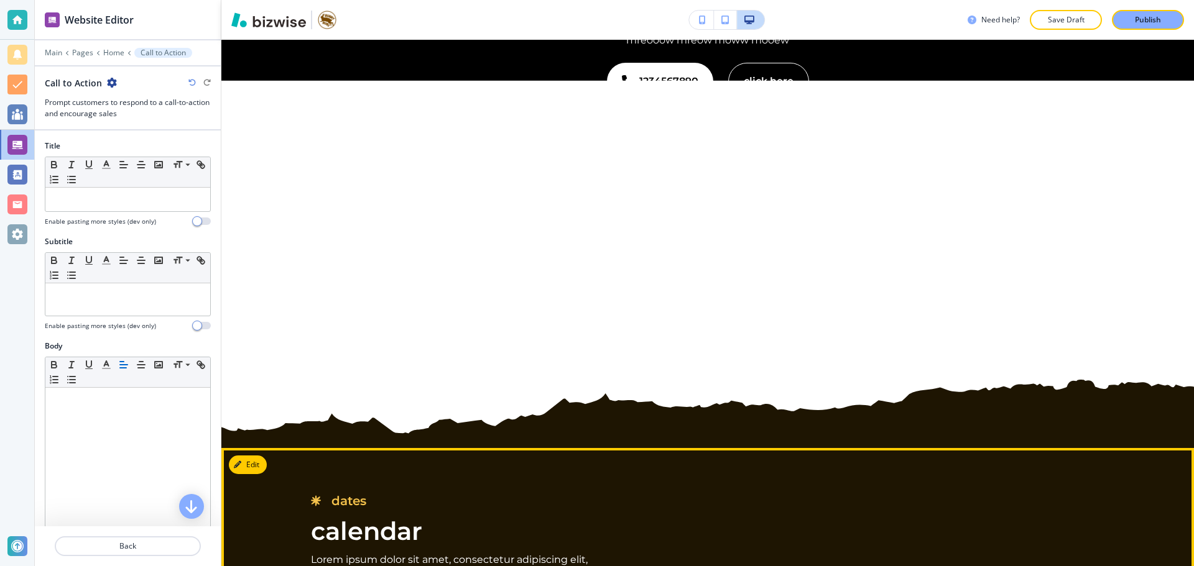
scroll to position [2926, 0]
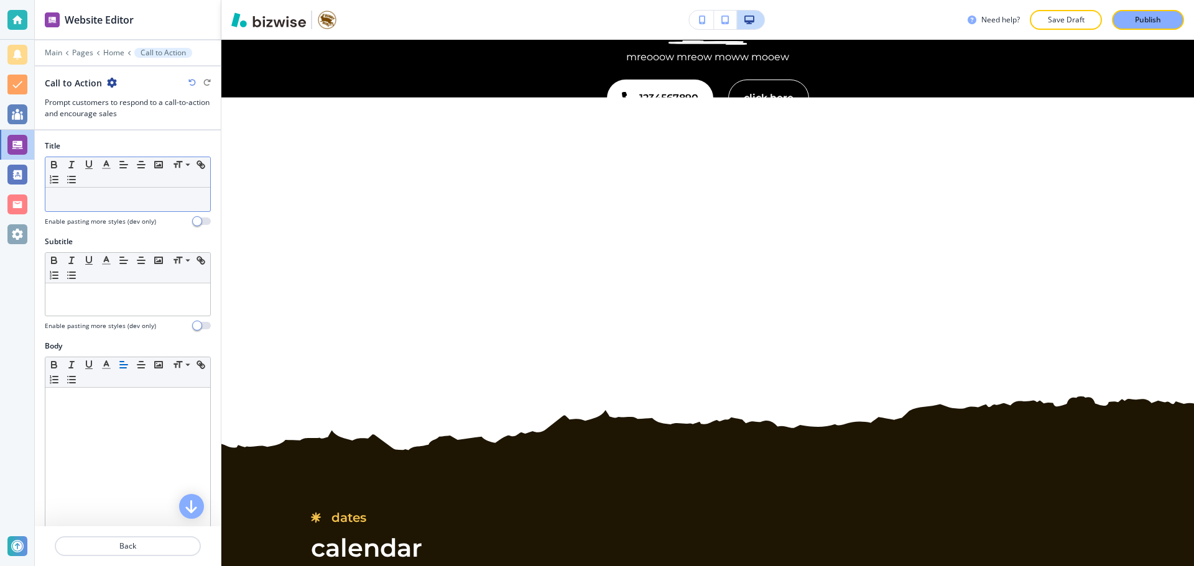
click at [71, 196] on p at bounding box center [128, 199] width 152 height 11
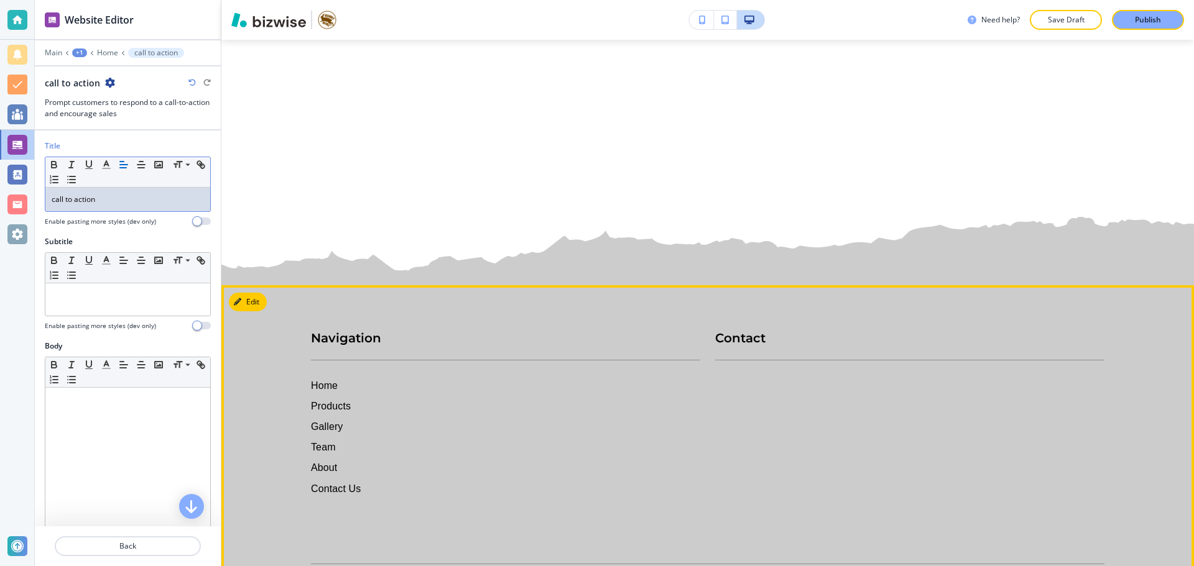
scroll to position [4046, 0]
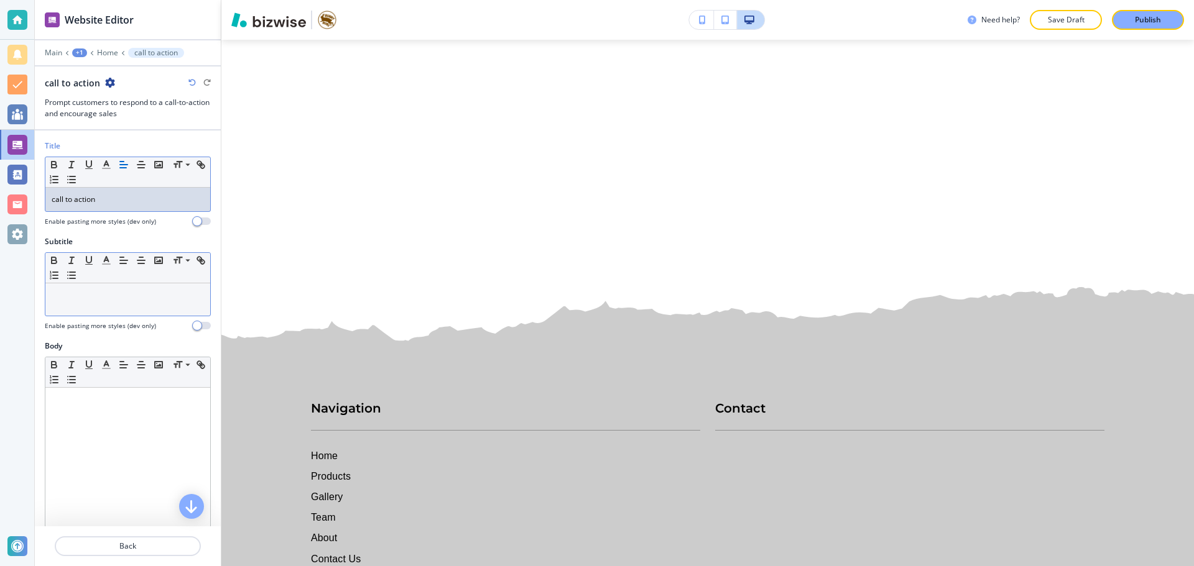
click at [118, 296] on p at bounding box center [128, 295] width 152 height 11
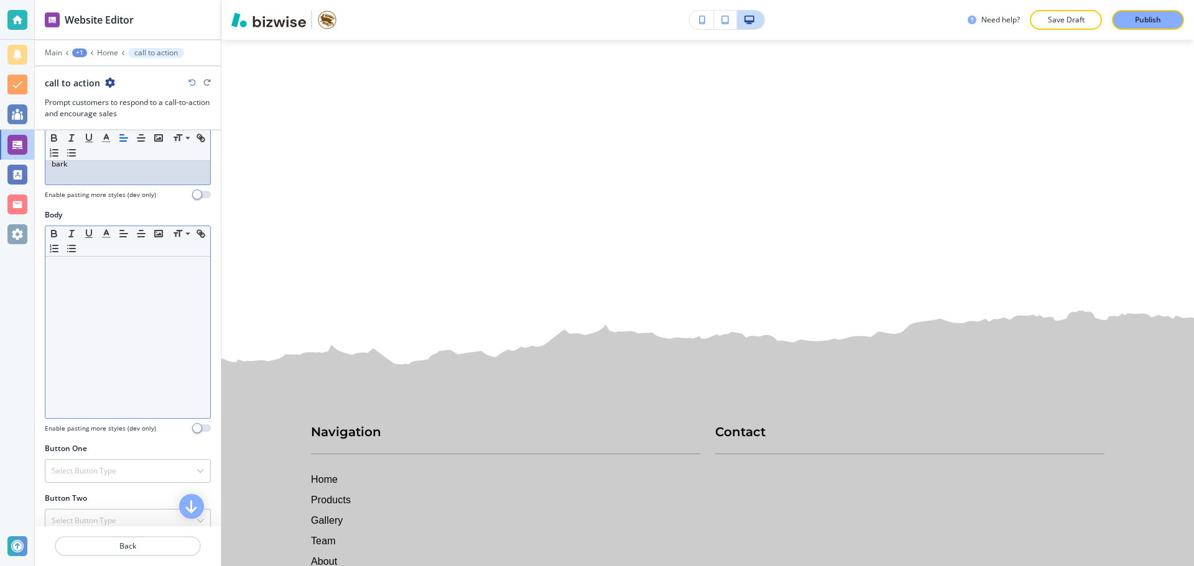
scroll to position [124, 0]
click at [137, 284] on div at bounding box center [127, 345] width 165 height 162
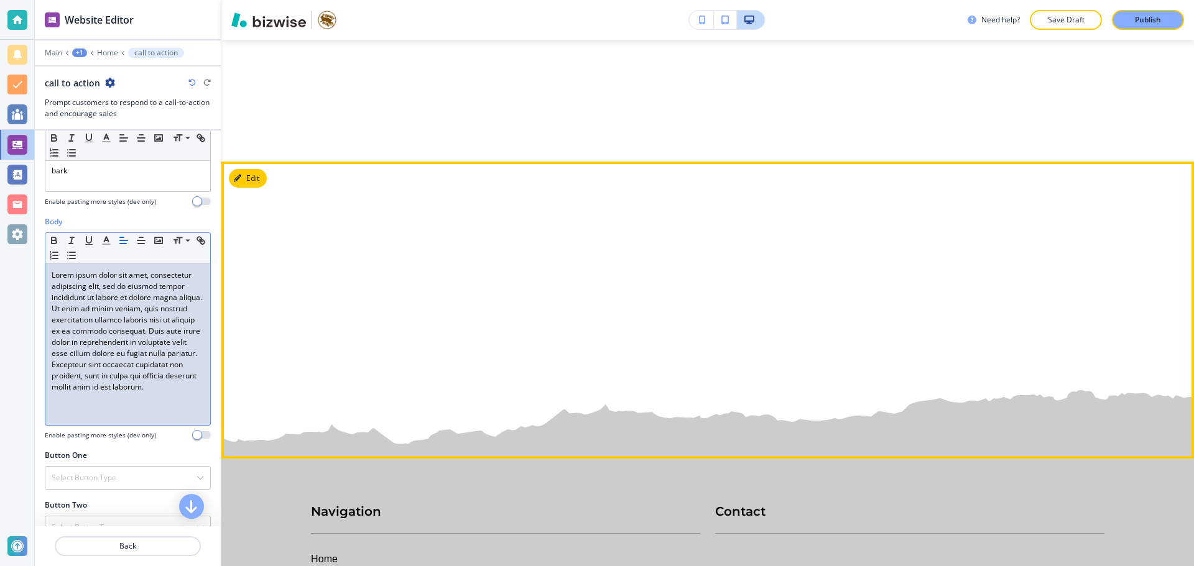
click at [392, 345] on div at bounding box center [707, 273] width 972 height 372
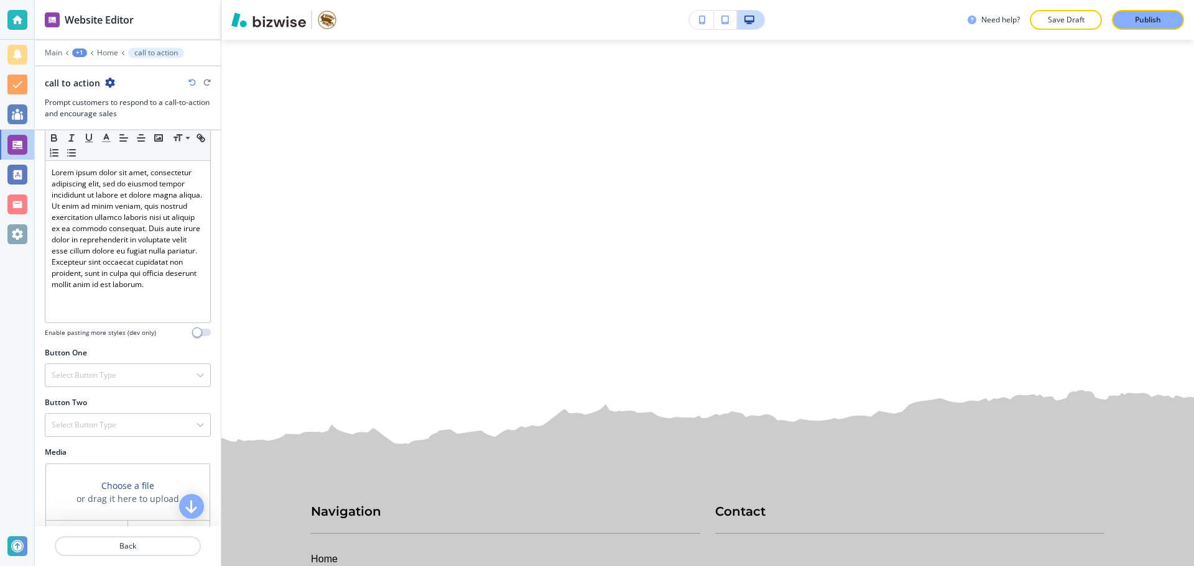
scroll to position [249, 0]
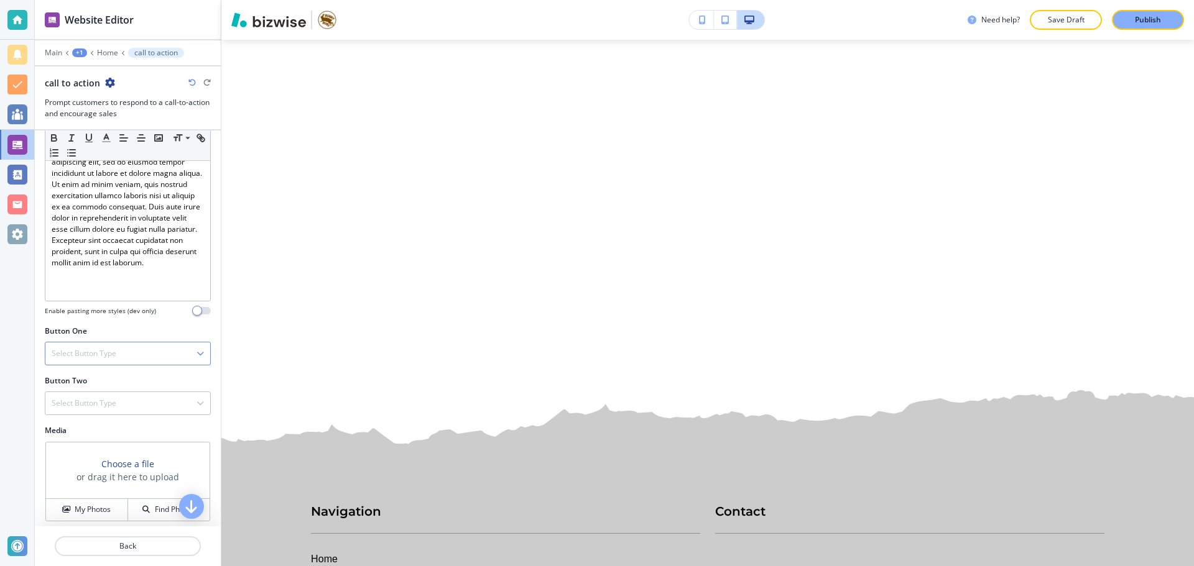
click at [120, 355] on div "Select Button Type" at bounding box center [127, 354] width 165 height 22
click at [86, 477] on h4 "Internal Link" at bounding box center [128, 481] width 152 height 11
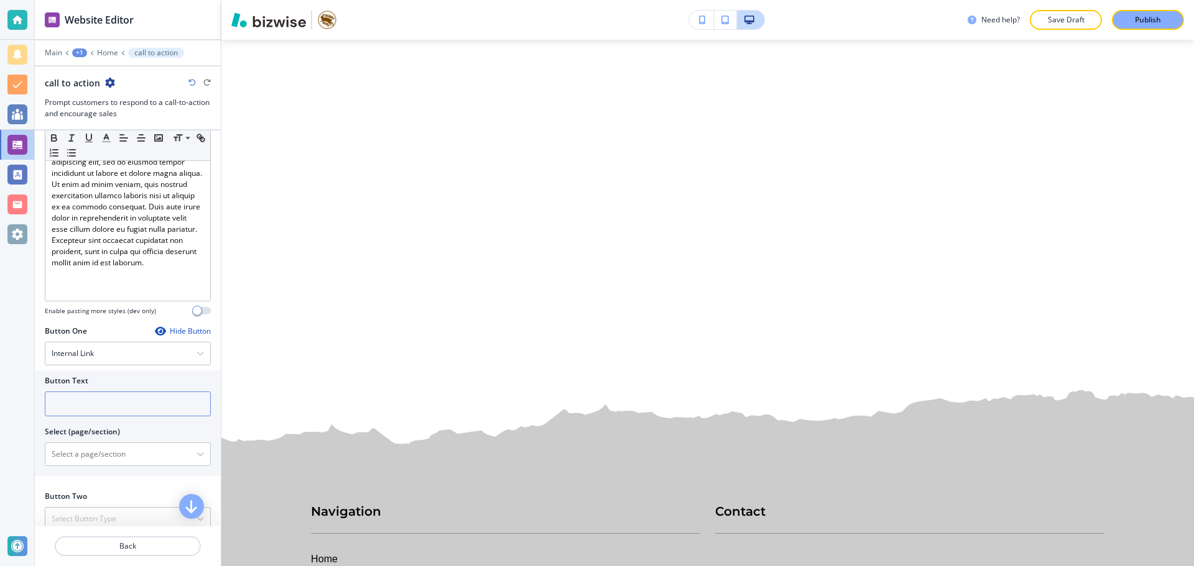
click at [90, 407] on input "text" at bounding box center [128, 404] width 166 height 25
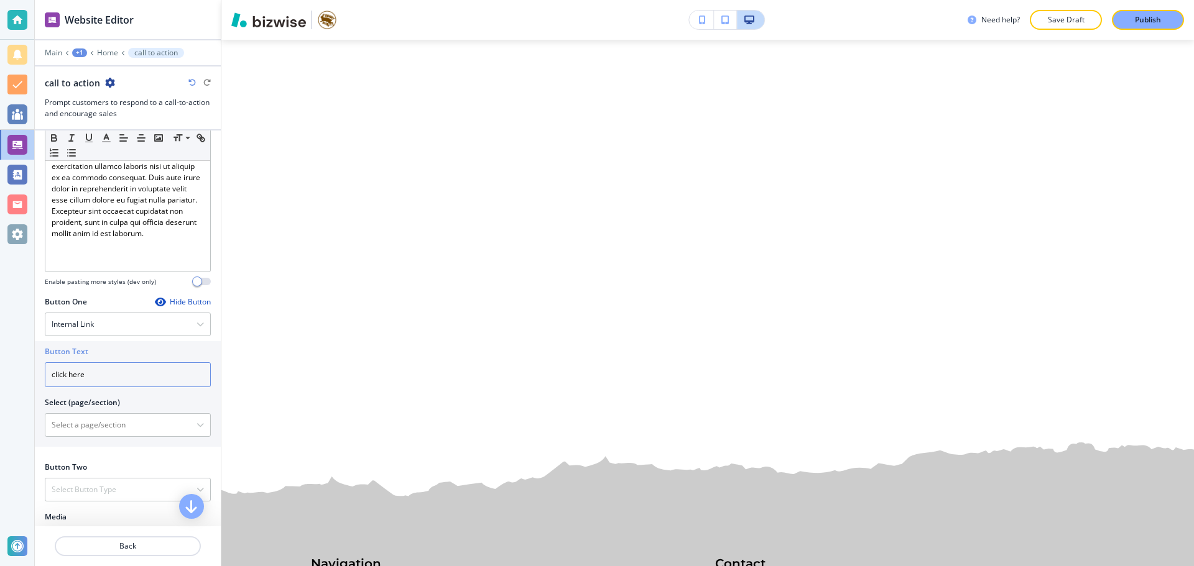
scroll to position [373, 0]
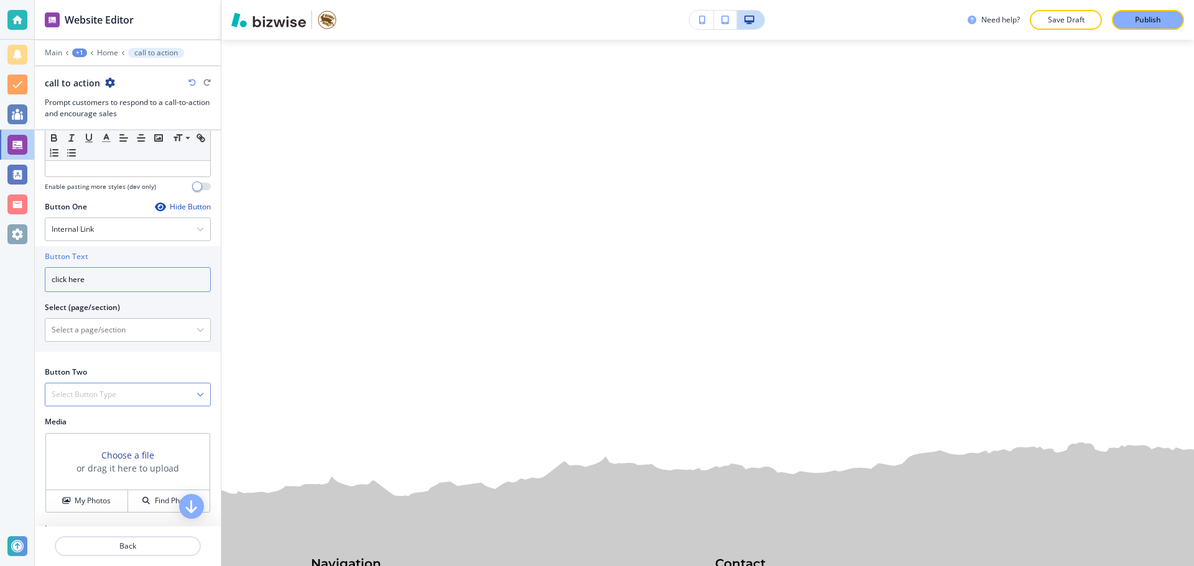
type input "click here"
click at [99, 389] on h4 "Select Button Type" at bounding box center [84, 394] width 65 height 11
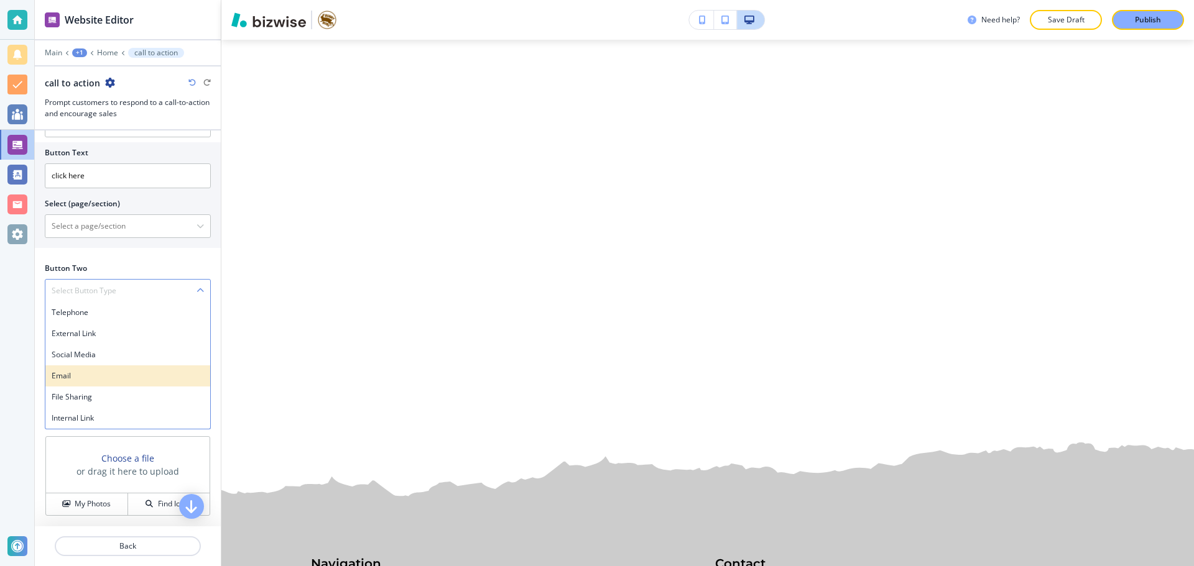
scroll to position [497, 0]
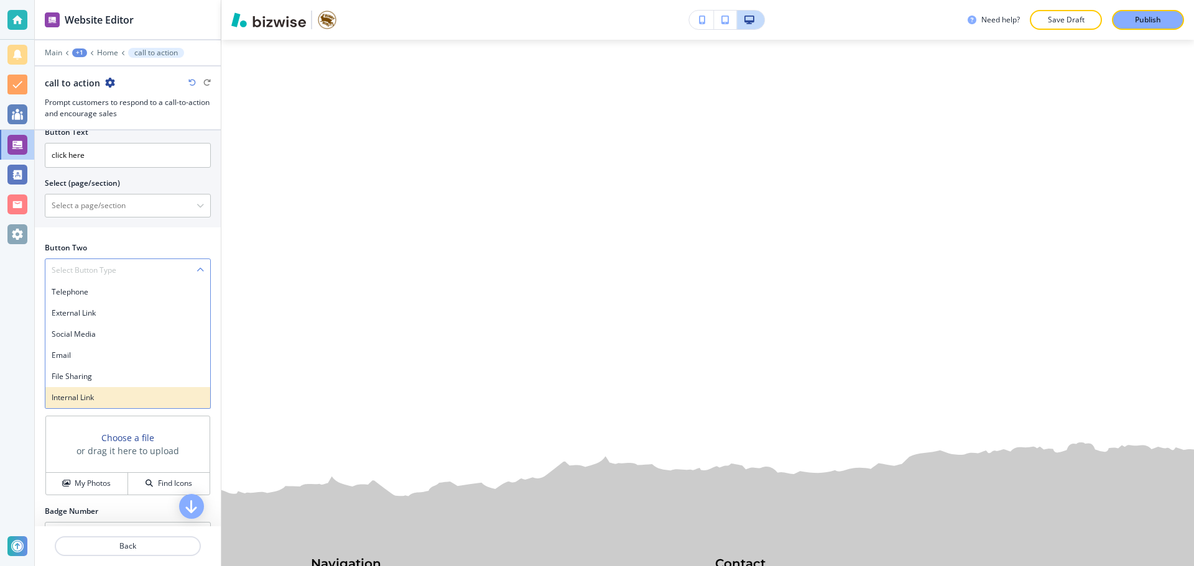
click at [106, 402] on h4 "Internal Link" at bounding box center [128, 397] width 152 height 11
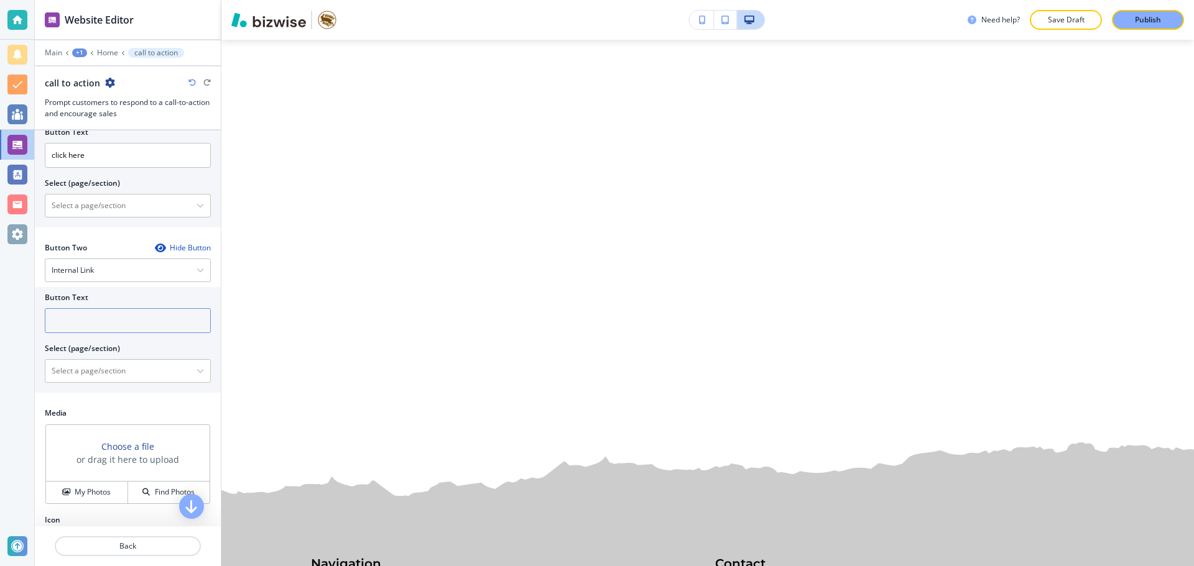
click at [116, 313] on input "text" at bounding box center [128, 320] width 166 height 25
type input "another one here"
click at [143, 293] on div "Button Text" at bounding box center [128, 297] width 166 height 11
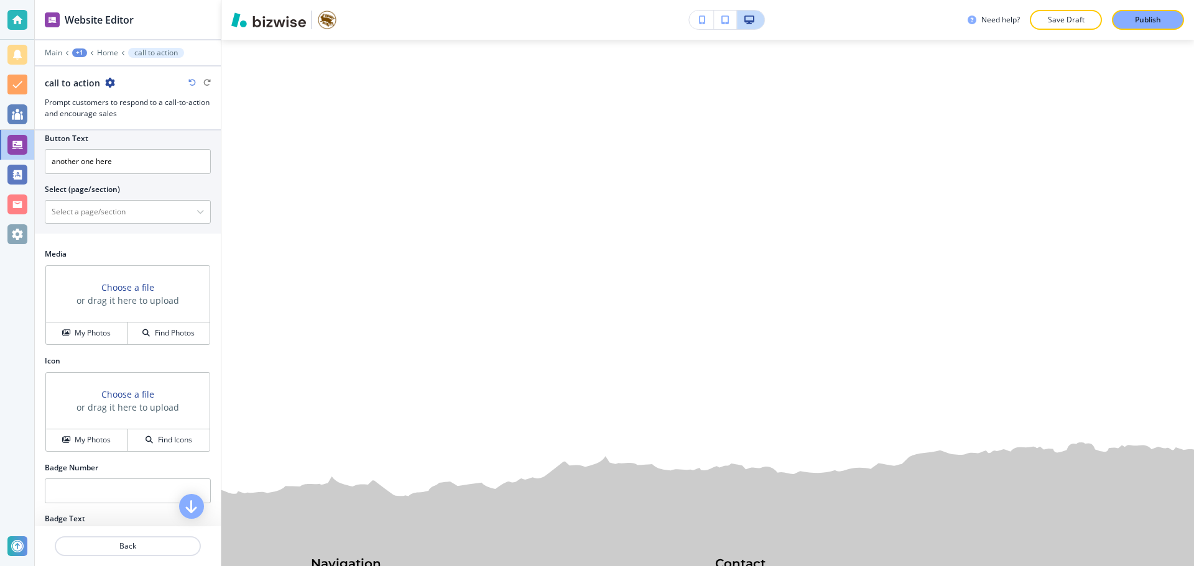
scroll to position [684, 0]
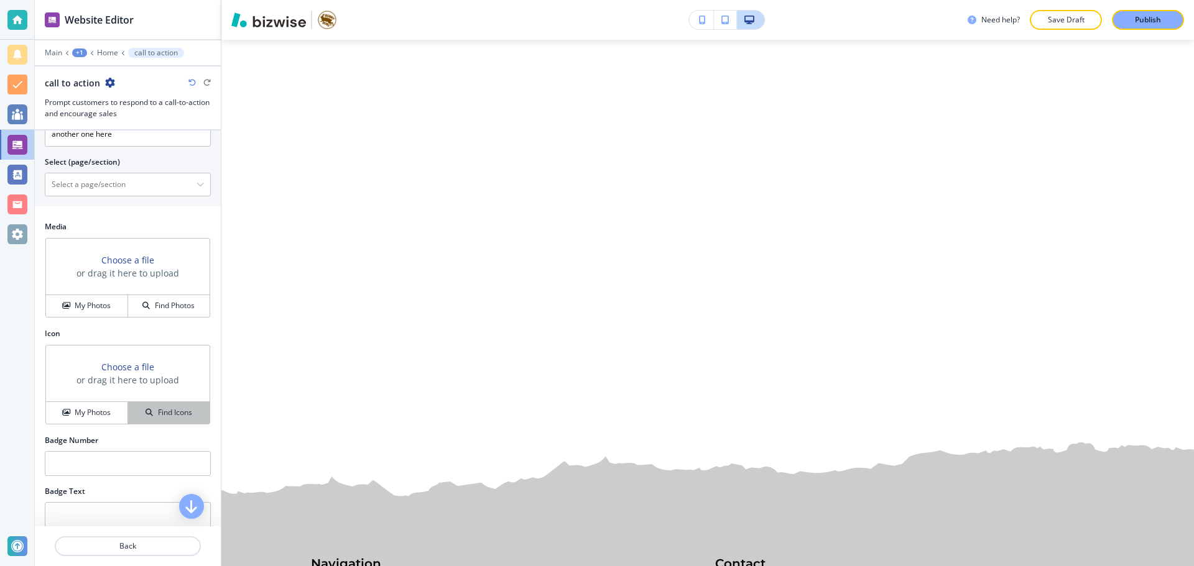
click at [163, 417] on h4 "Find Icons" at bounding box center [175, 412] width 34 height 11
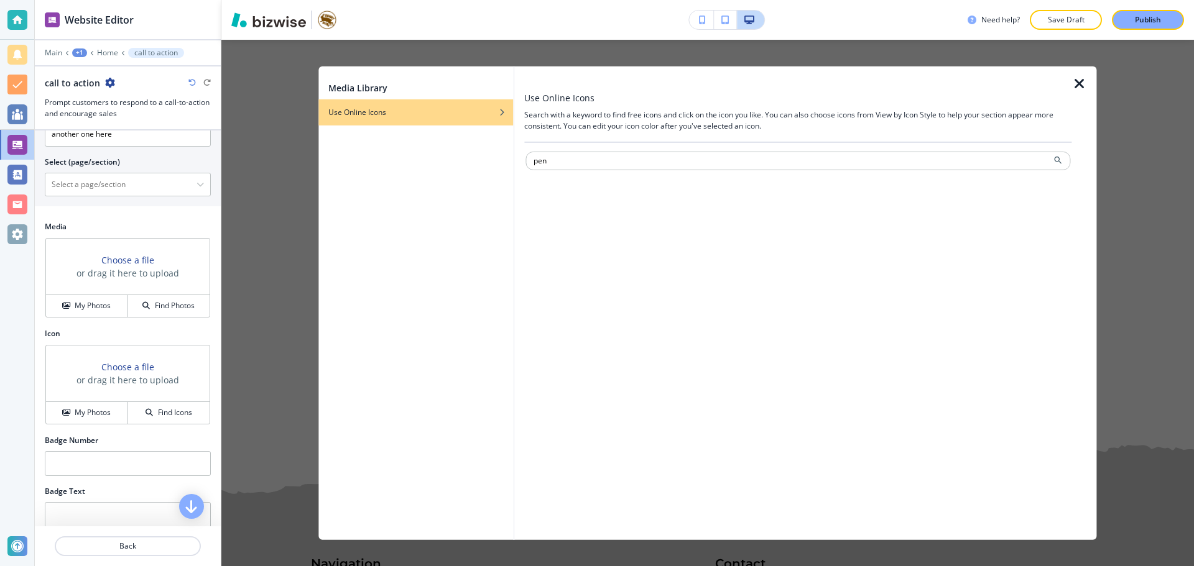
type input "pen"
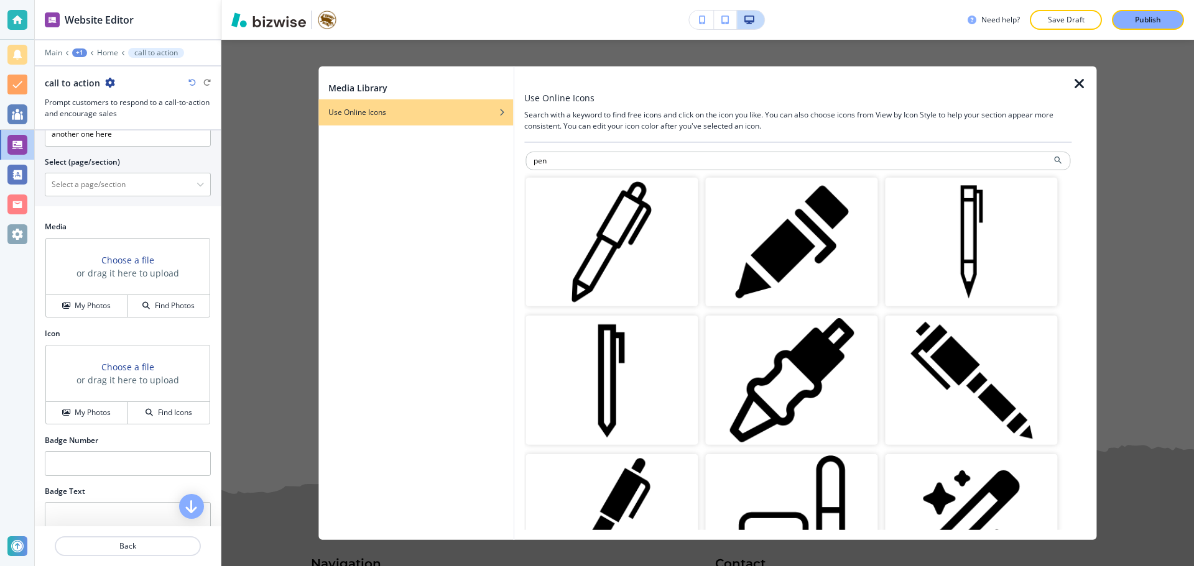
click at [615, 237] on img "button" at bounding box center [611, 241] width 172 height 129
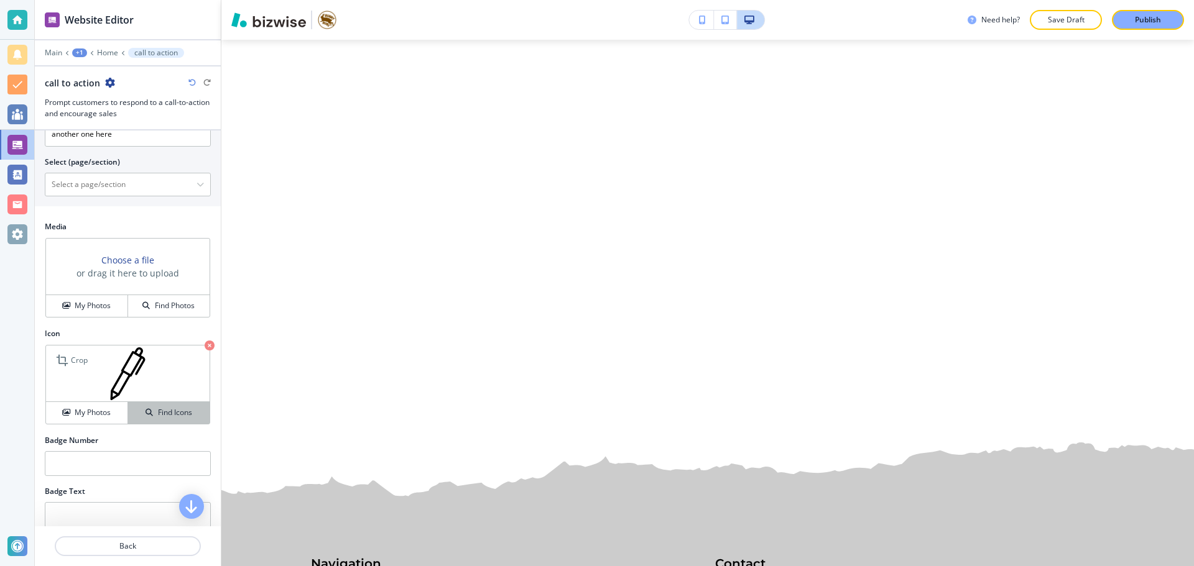
click at [146, 413] on div "Find Icons" at bounding box center [168, 412] width 81 height 11
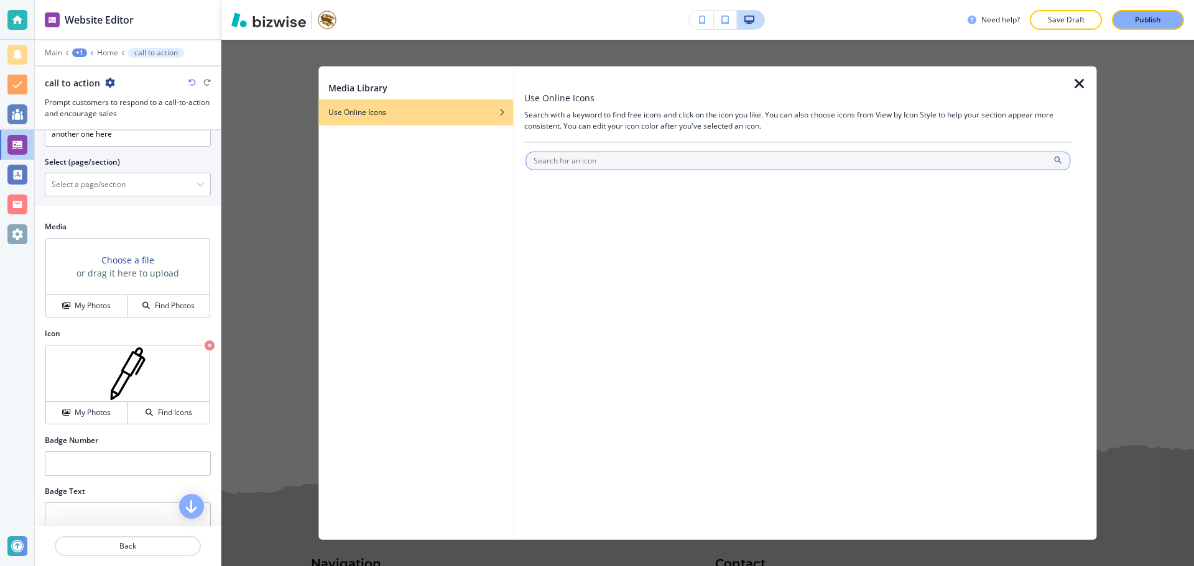
click at [592, 161] on input "text" at bounding box center [797, 160] width 545 height 19
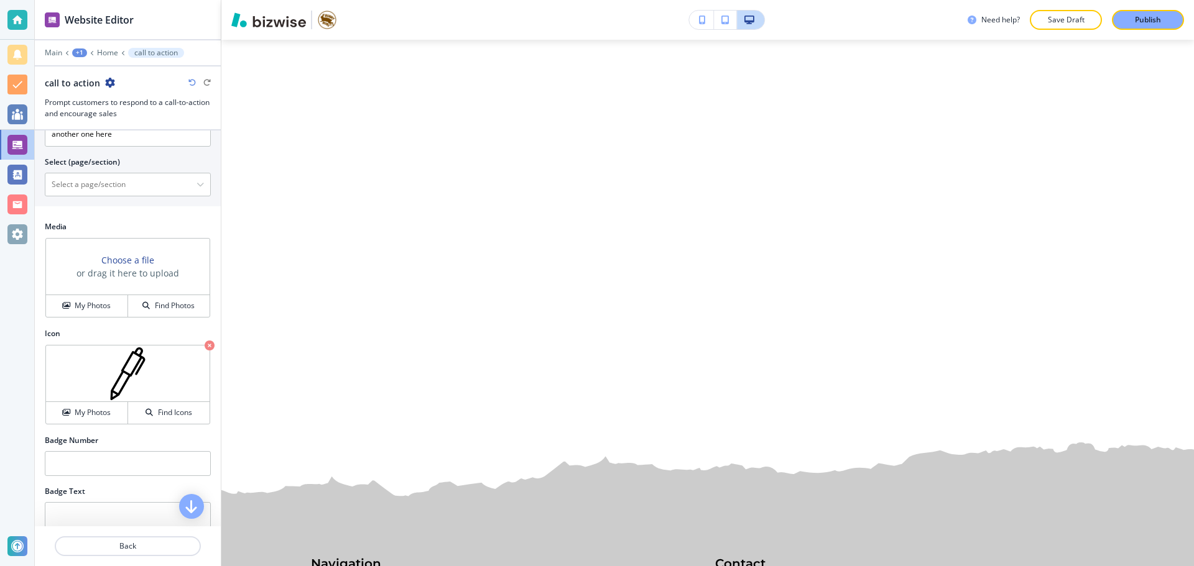
click at [99, 338] on h2 "Icon" at bounding box center [128, 333] width 166 height 11
click at [70, 461] on input "text" at bounding box center [128, 463] width 166 height 25
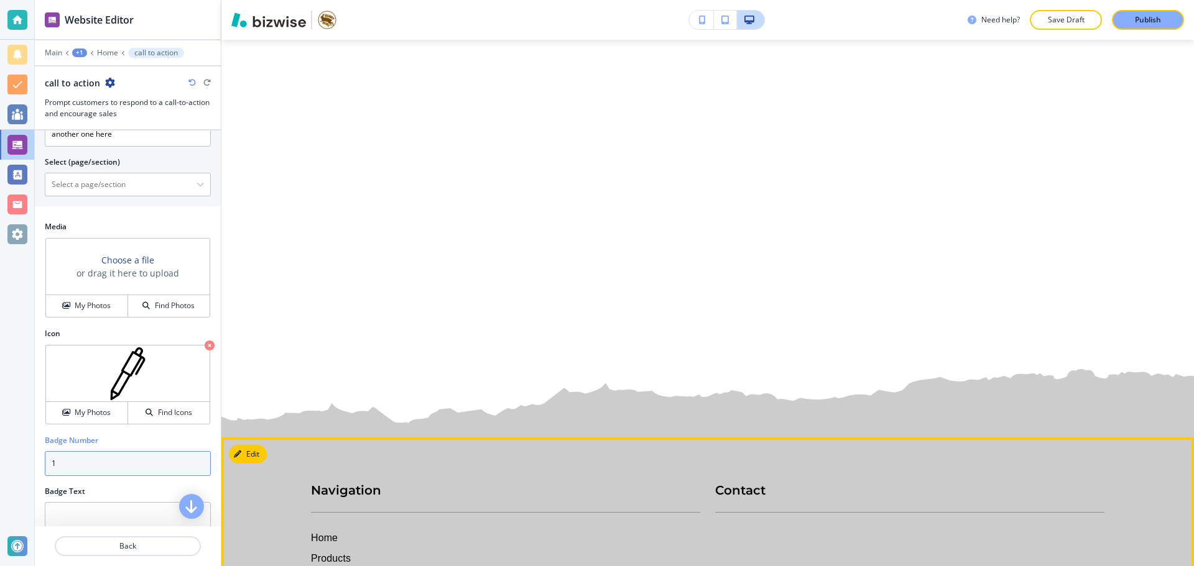
scroll to position [4108, 0]
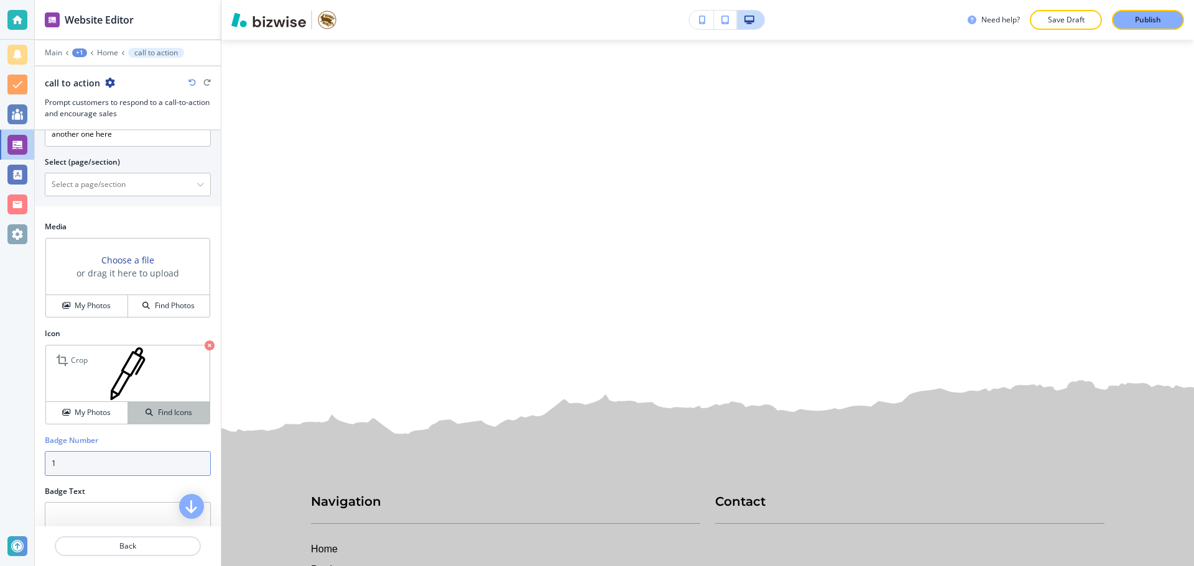
type input "1"
click at [158, 407] on h4 "Find Icons" at bounding box center [175, 412] width 34 height 11
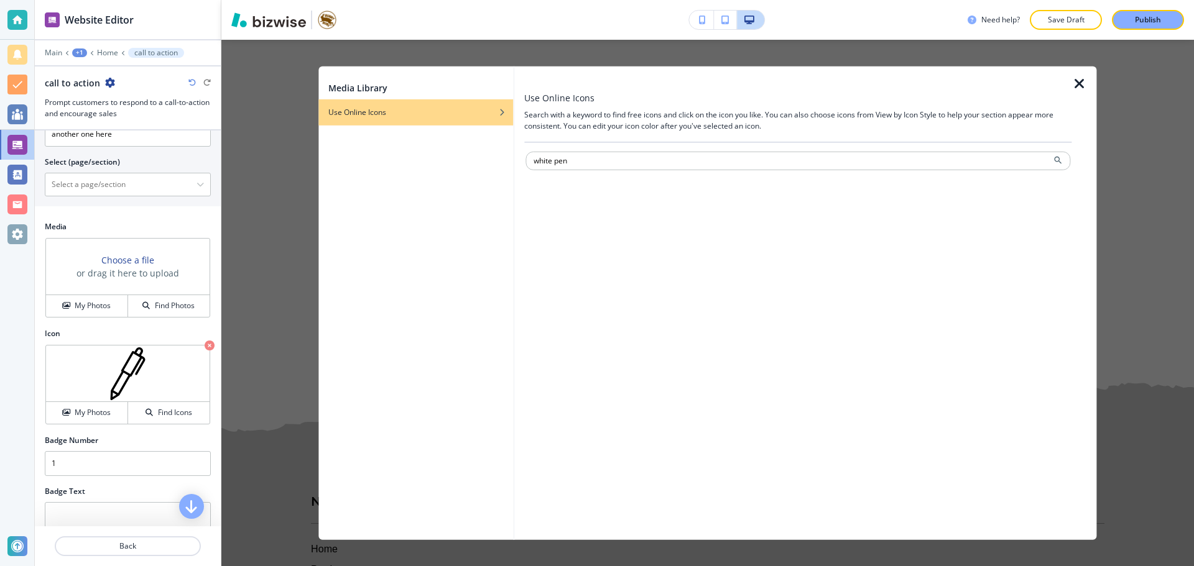
type input "white pen"
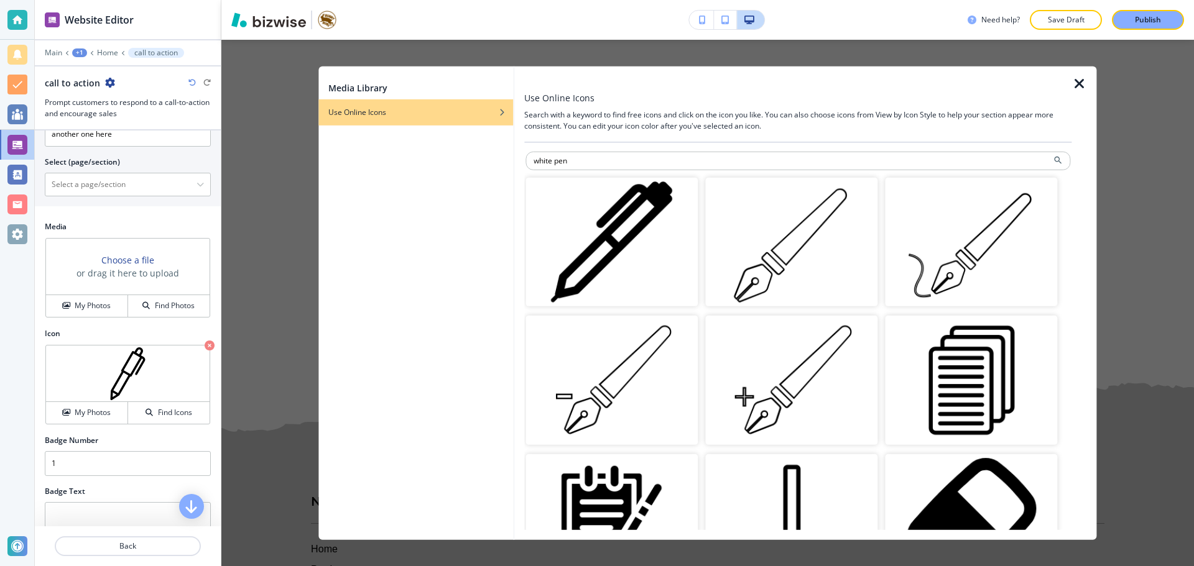
click at [772, 229] on img "button" at bounding box center [791, 241] width 172 height 129
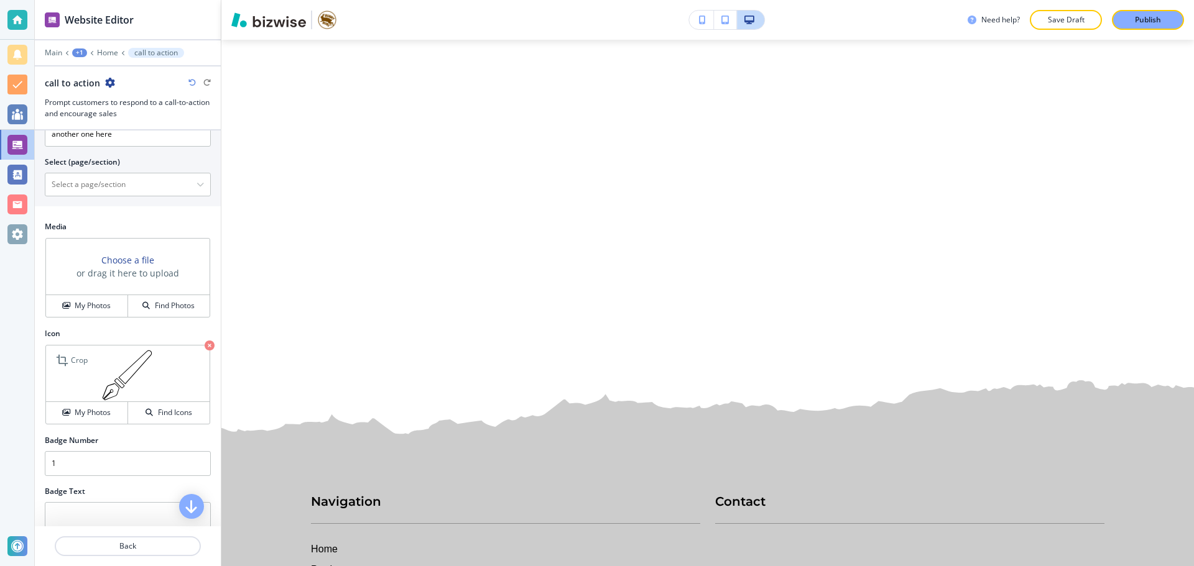
click at [124, 376] on img at bounding box center [128, 374] width 164 height 57
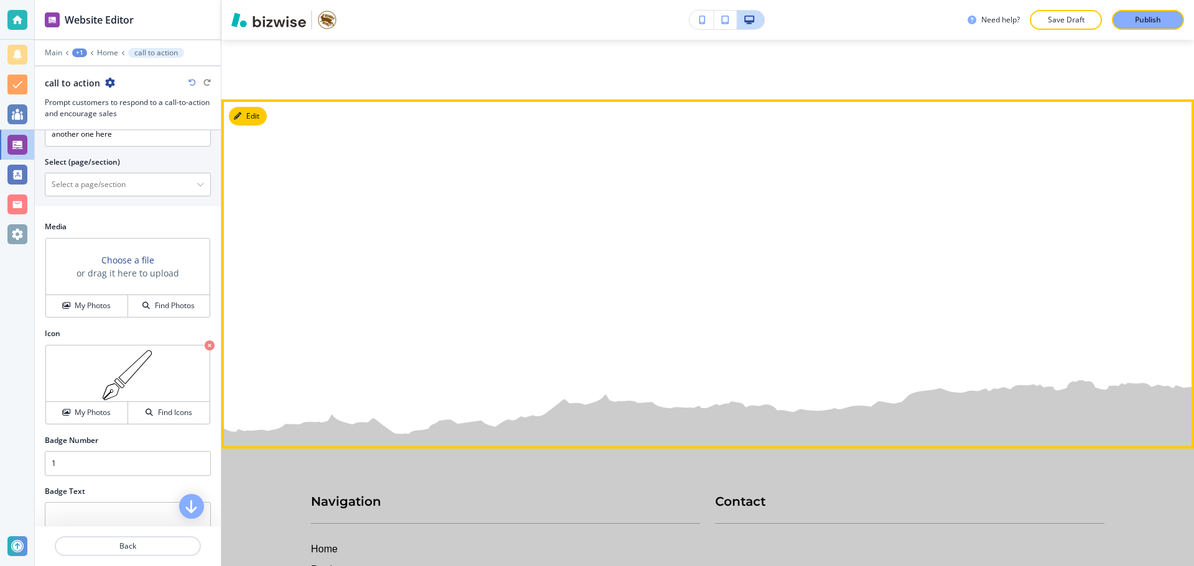
click h3 "1"
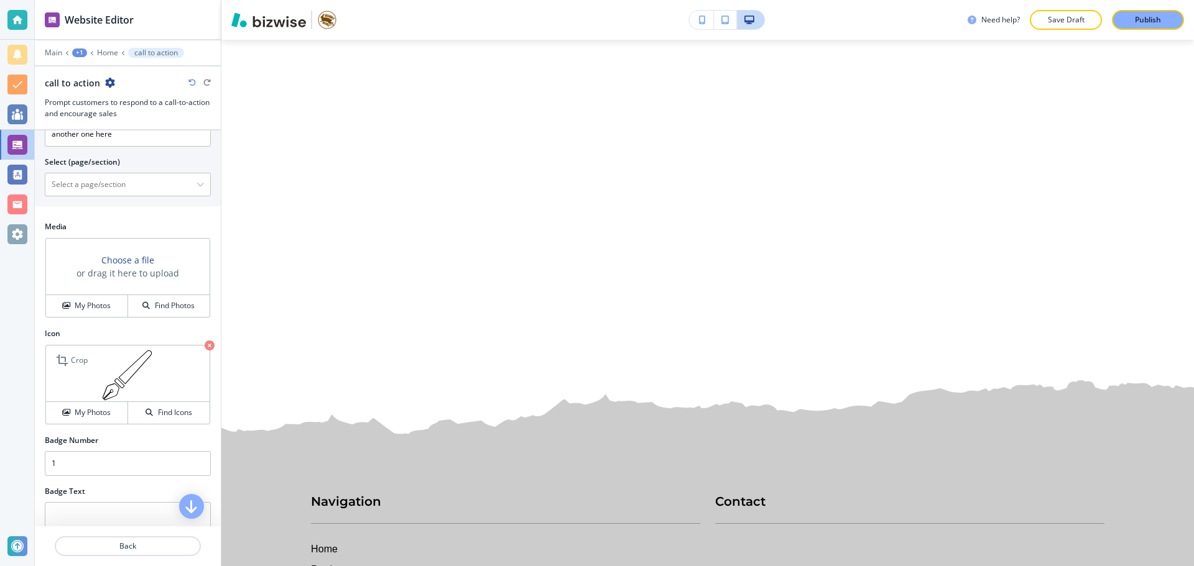
click at [205, 346] on icon "button" at bounding box center [210, 346] width 10 height 10
click at [102, 462] on input "1" at bounding box center [128, 463] width 166 height 25
click at [152, 280] on h3 "or drag it here to upload" at bounding box center [127, 273] width 103 height 13
click at [155, 307] on h4 "Find Photos" at bounding box center [175, 305] width 40 height 11
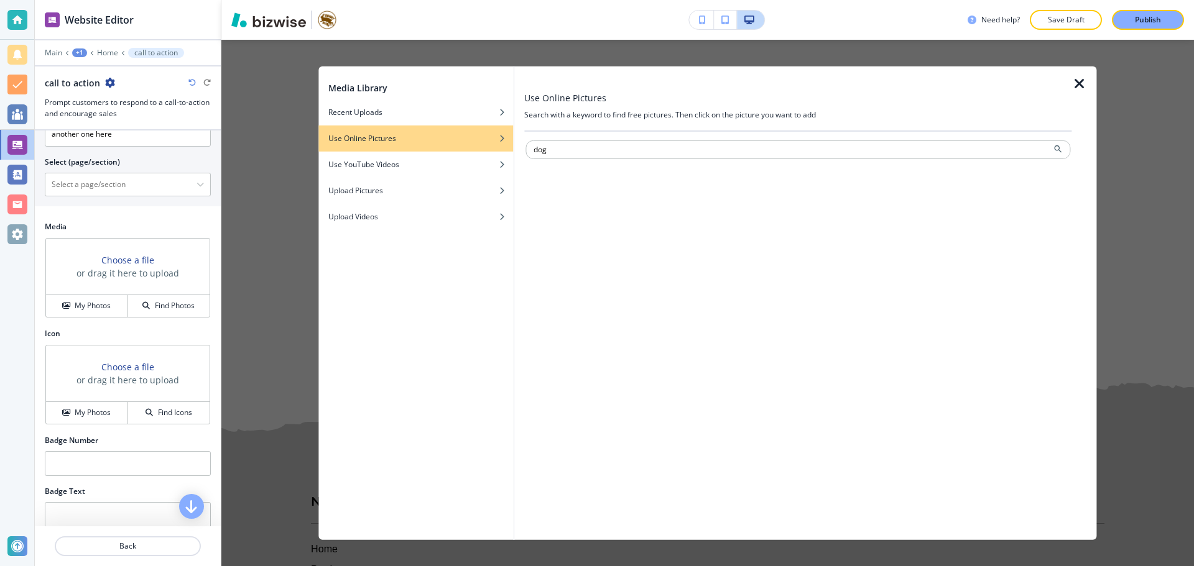
type input "dog"
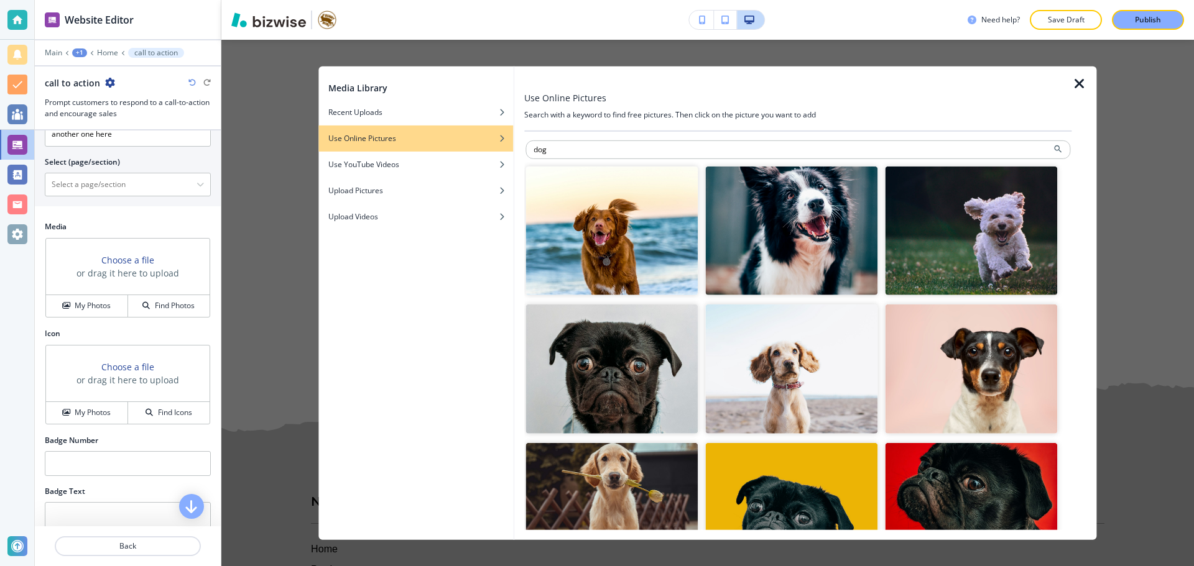
click at [807, 262] on img "button" at bounding box center [791, 230] width 172 height 129
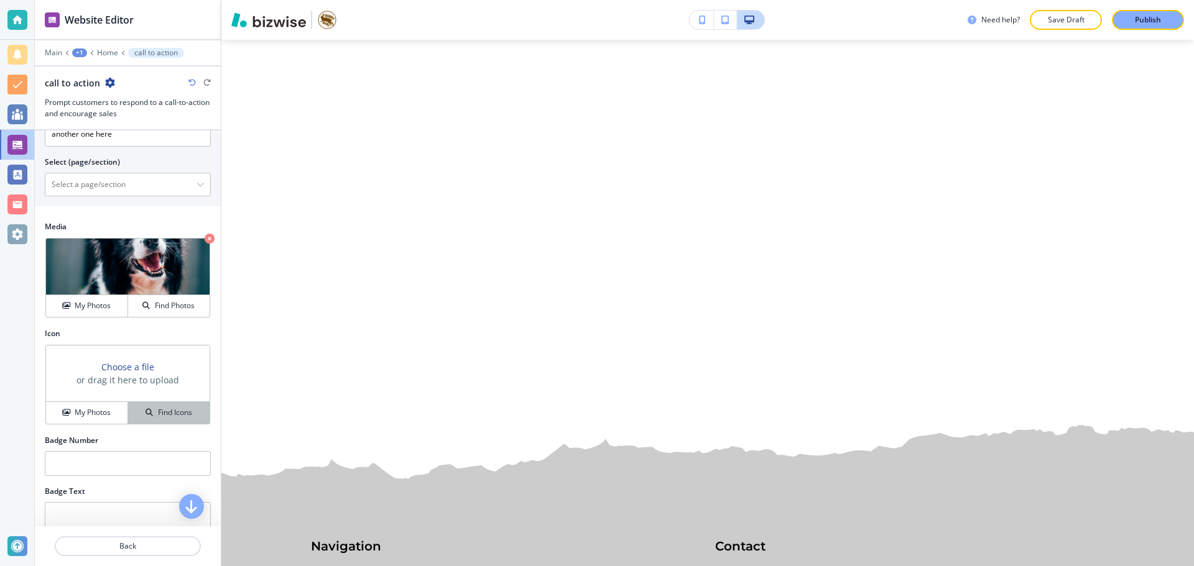
click at [163, 410] on h4 "Find Icons" at bounding box center [175, 412] width 34 height 11
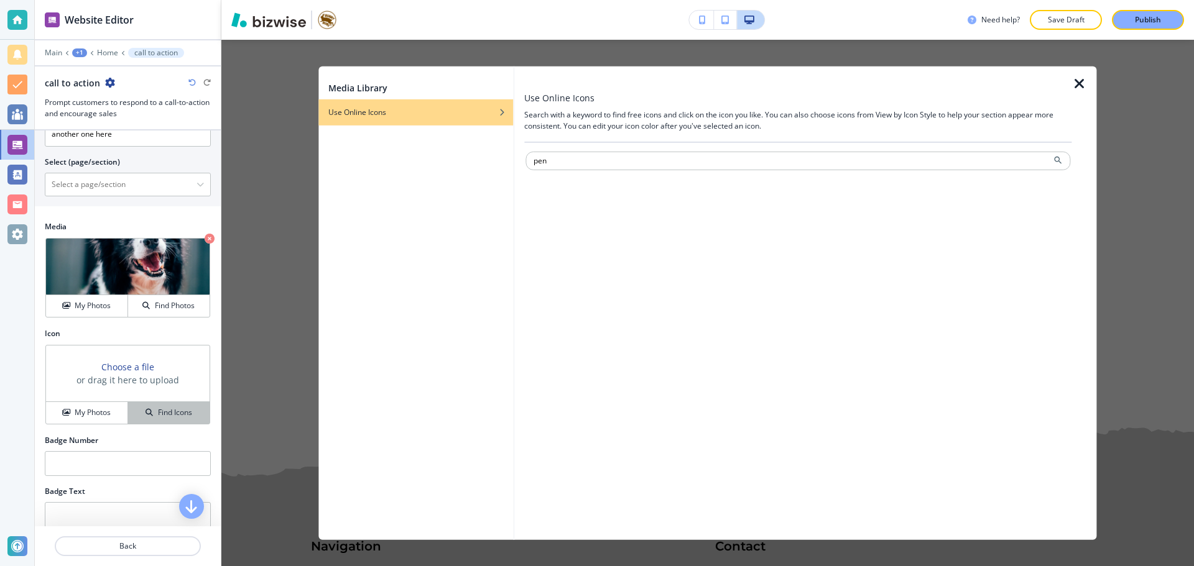
type input "pen"
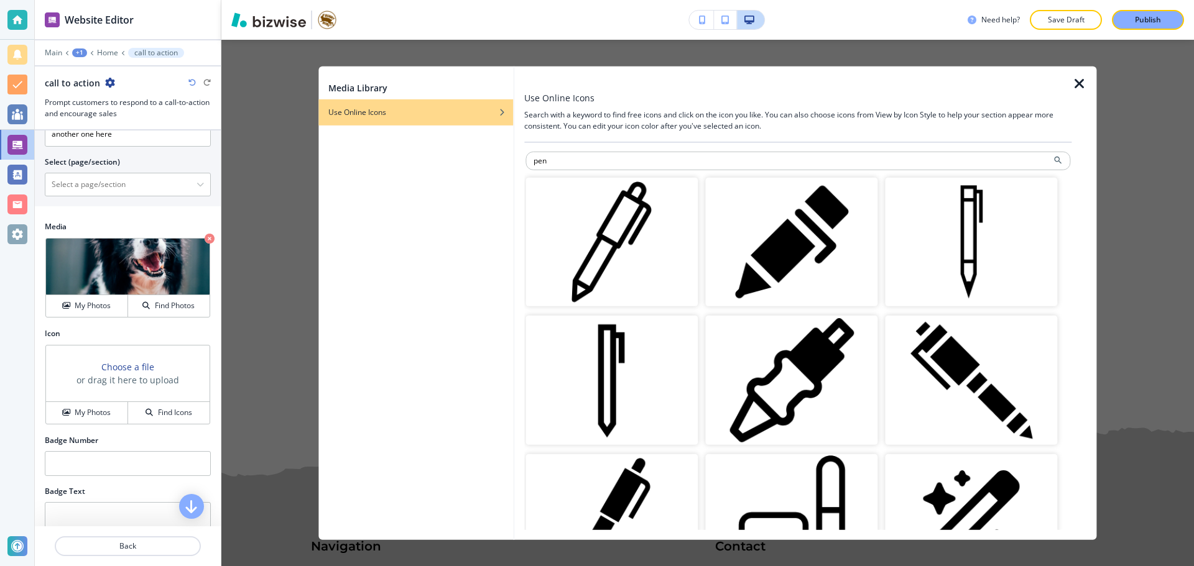
click at [777, 390] on img "button" at bounding box center [791, 380] width 172 height 129
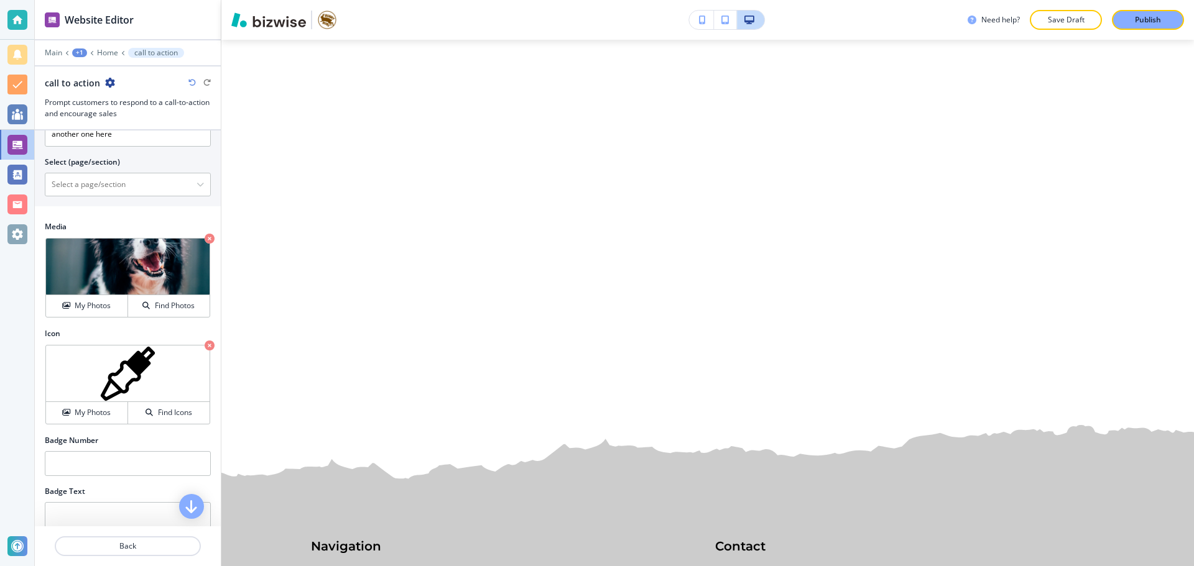
click at [205, 343] on icon "button" at bounding box center [210, 346] width 10 height 10
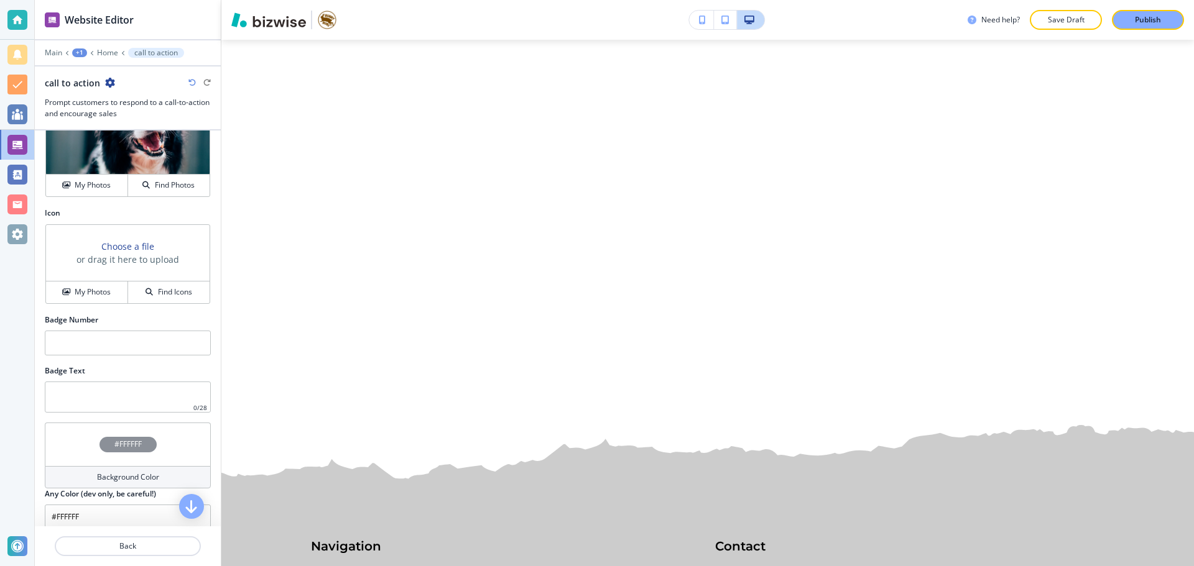
scroll to position [808, 0]
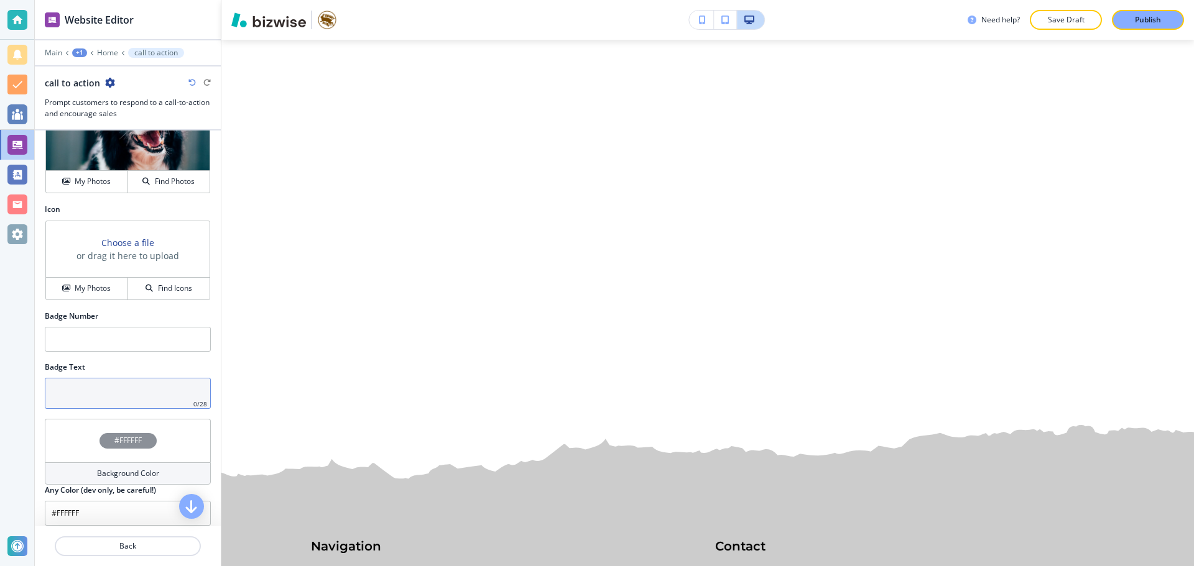
click at [133, 406] on input "text" at bounding box center [128, 393] width 166 height 31
type input "p"
type input "cute"
click at [139, 330] on input "text" at bounding box center [128, 339] width 166 height 25
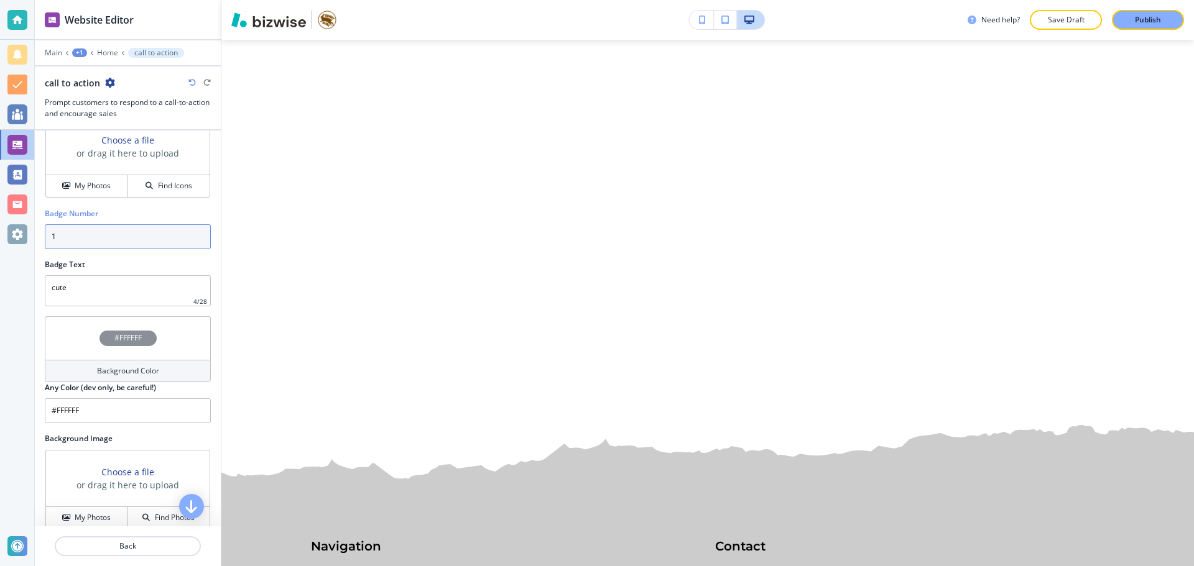
scroll to position [925, 0]
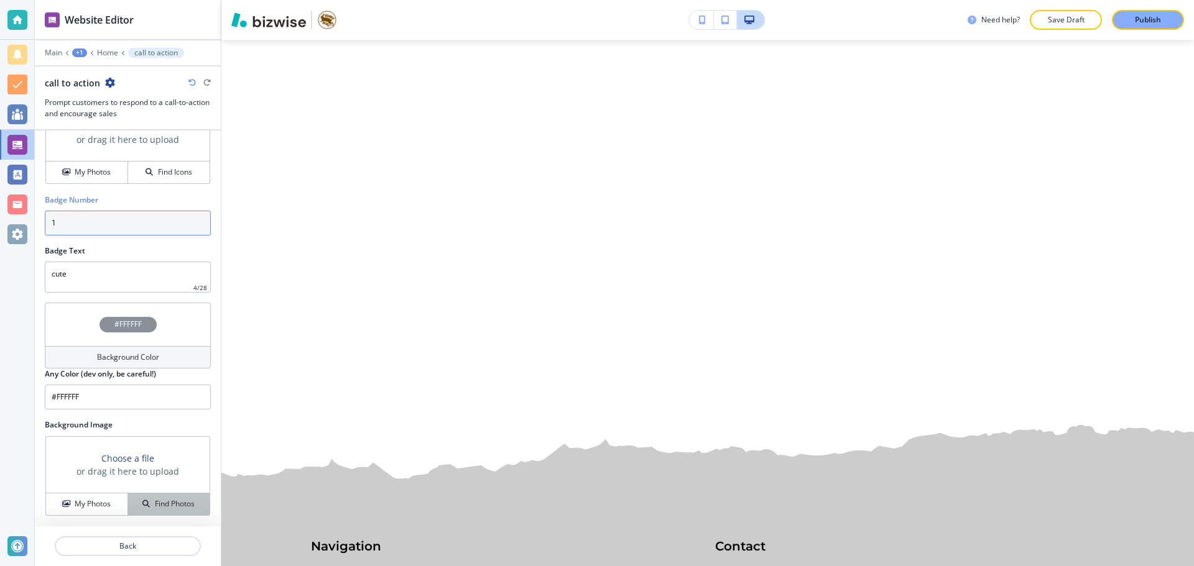
type input "1"
click at [155, 502] on h4 "Find Photos" at bounding box center [175, 504] width 40 height 11
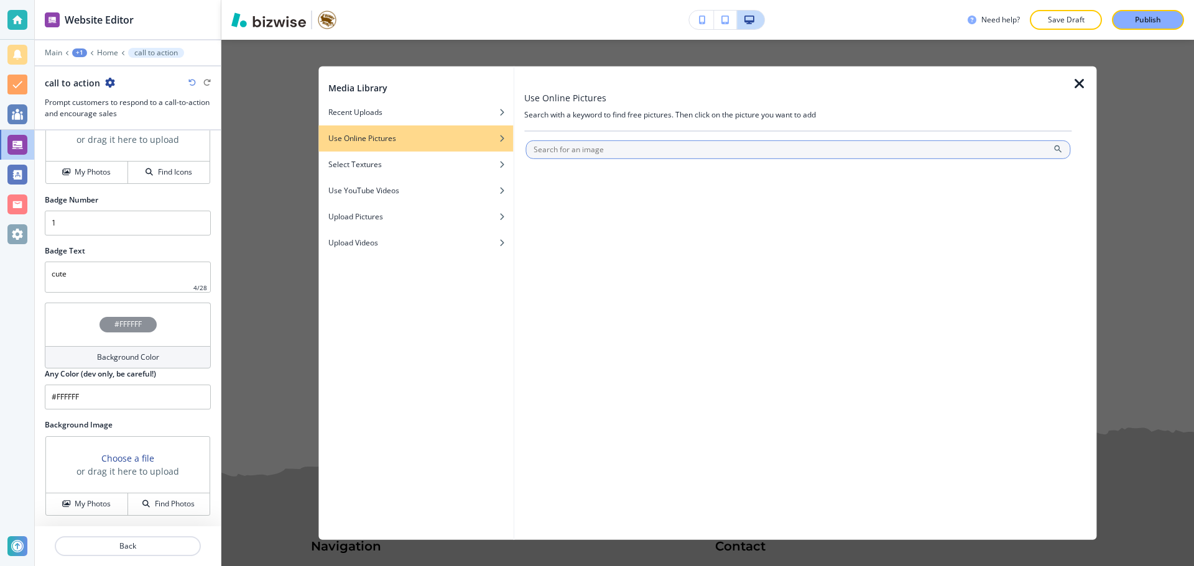
click at [696, 146] on input "text" at bounding box center [797, 149] width 545 height 19
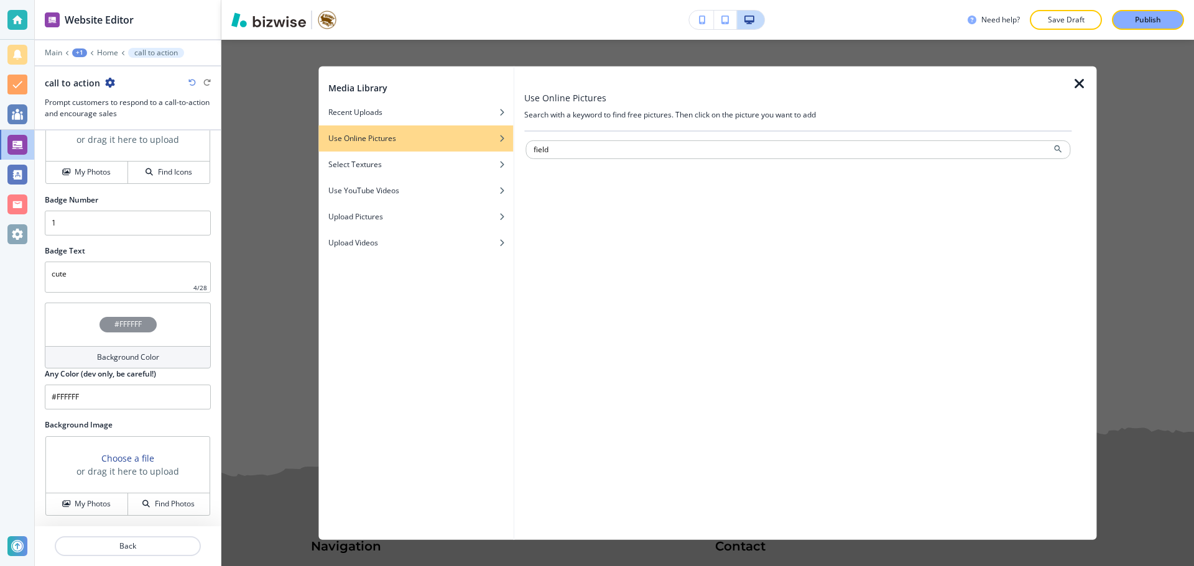
type input "field"
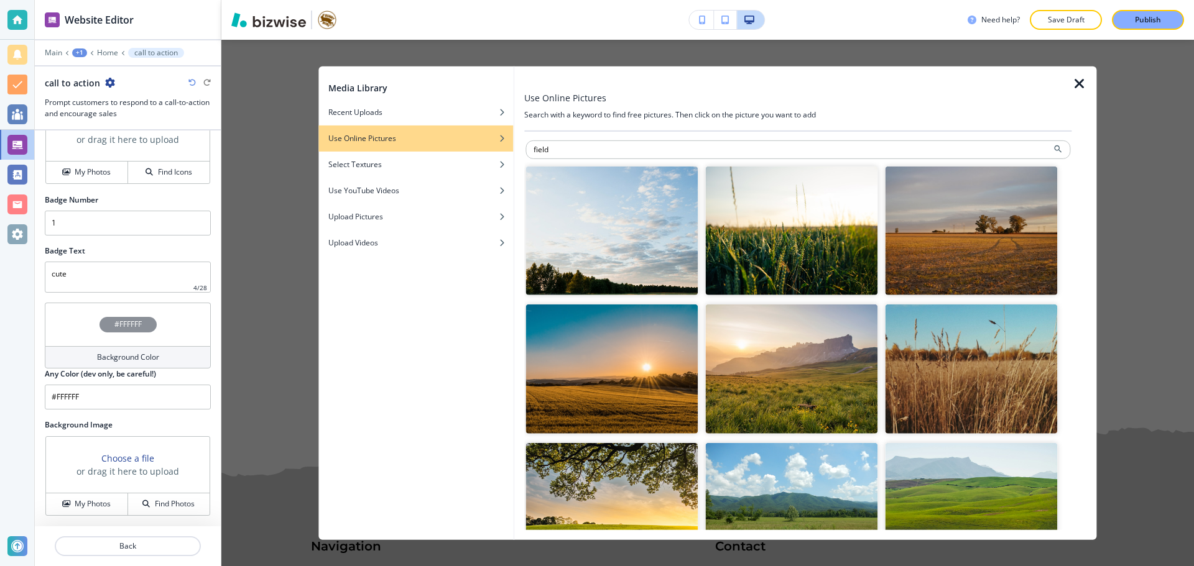
click at [634, 254] on img "button" at bounding box center [611, 230] width 172 height 129
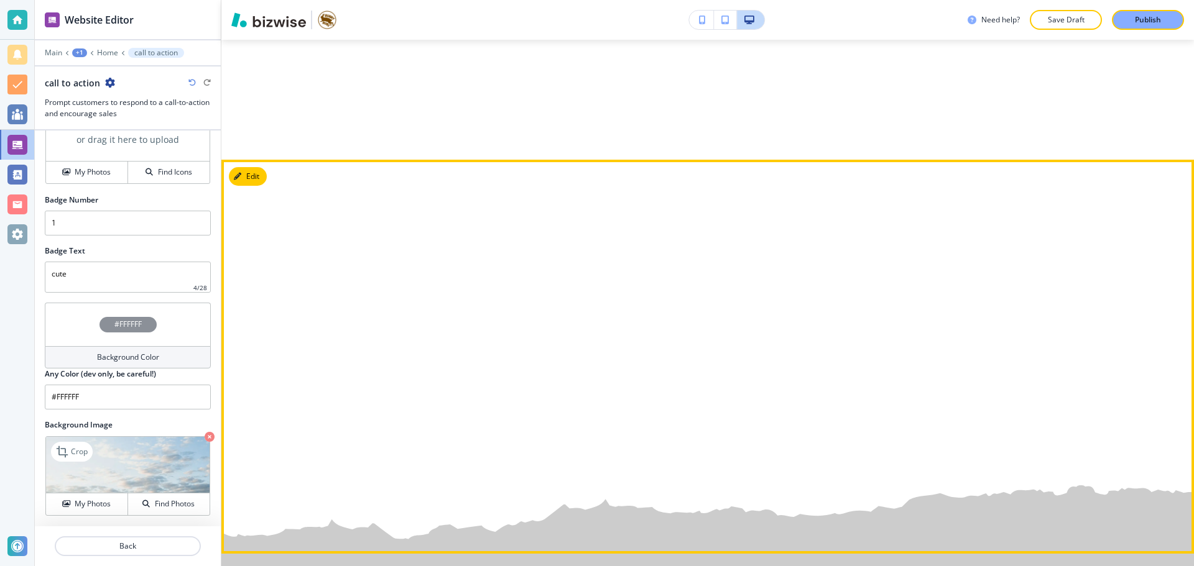
scroll to position [4108, 0]
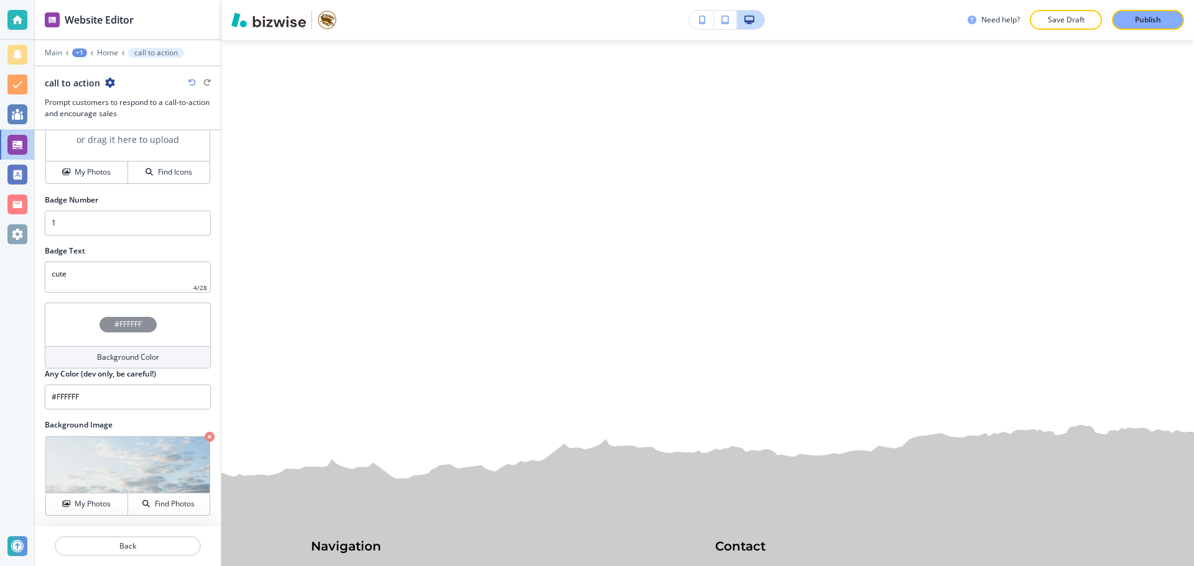
click at [1061, 17] on p "Save Draft" at bounding box center [1066, 19] width 40 height 11
click at [148, 546] on p "Back" at bounding box center [128, 546] width 144 height 11
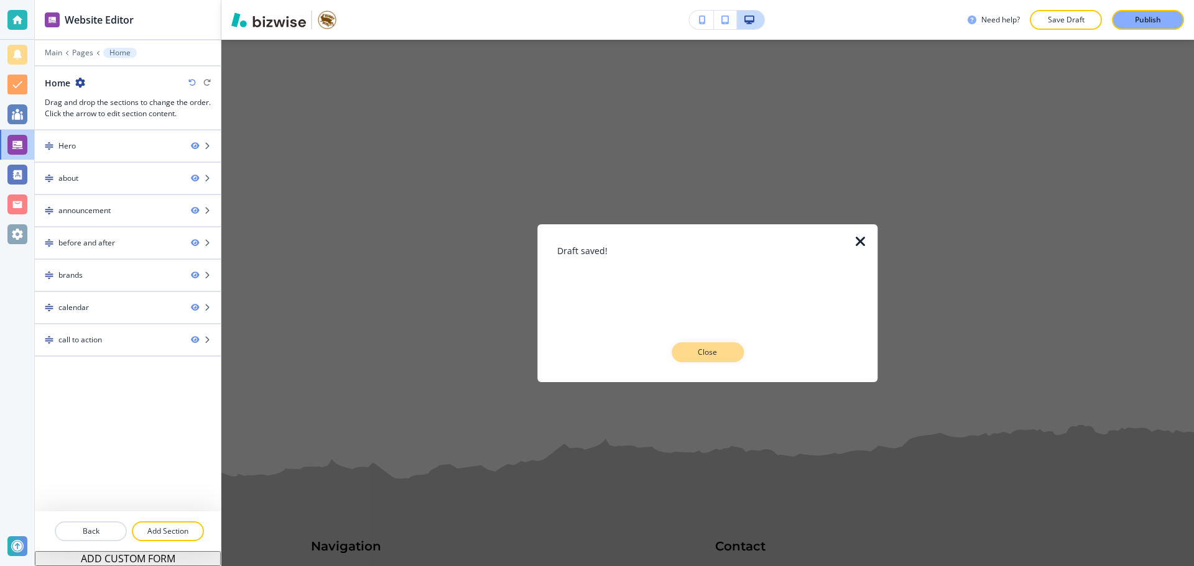
click at [729, 345] on button "Close" at bounding box center [707, 353] width 72 height 20
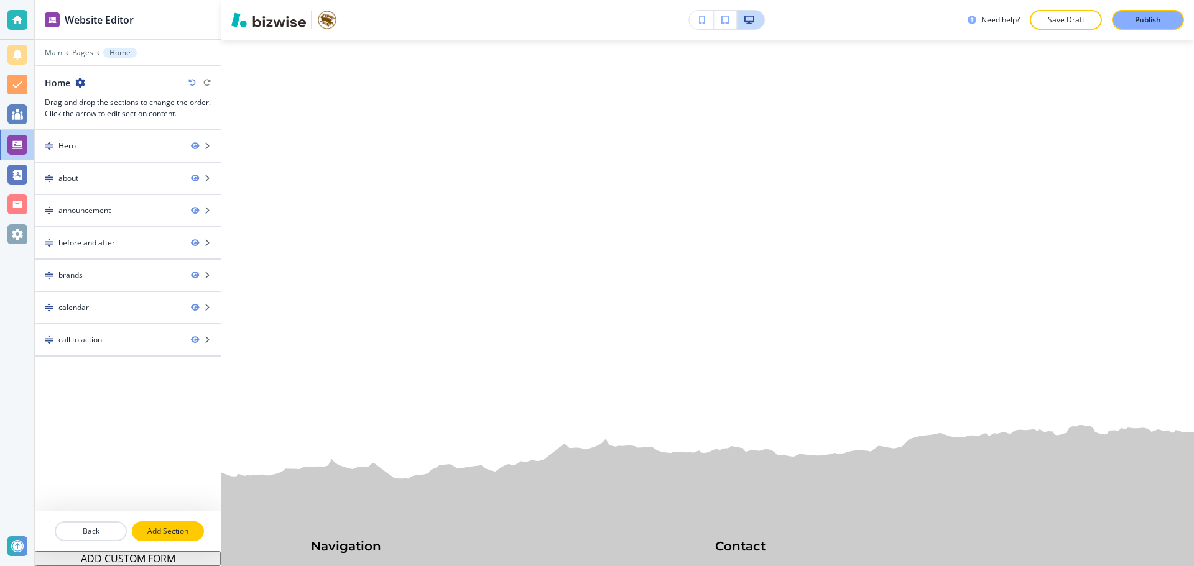
click at [190, 524] on button "Add Section" at bounding box center [168, 532] width 72 height 20
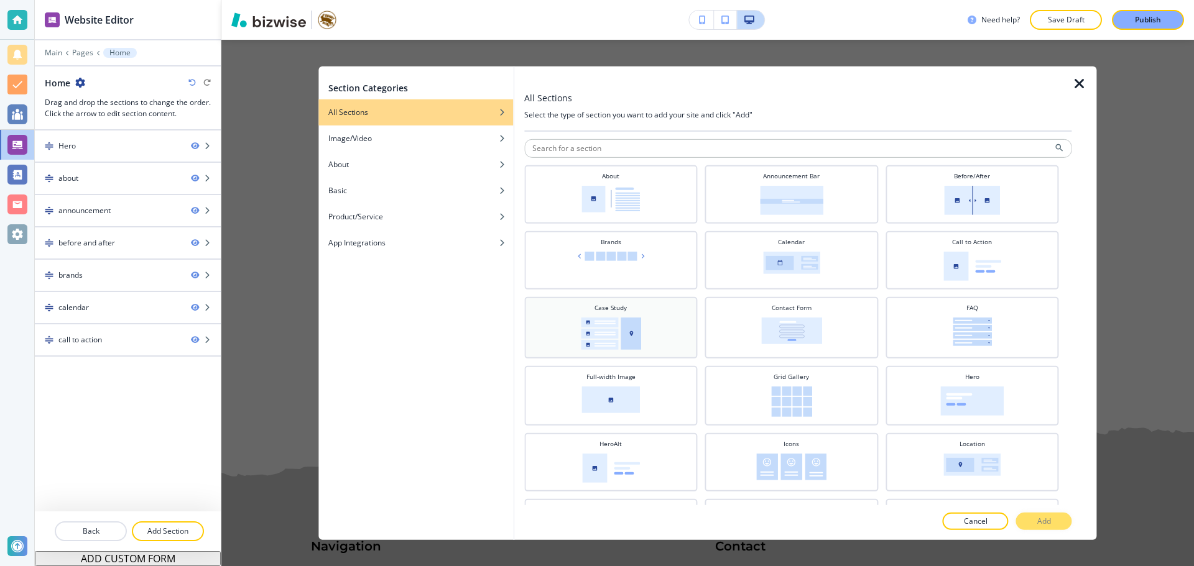
click at [675, 317] on div "Case Study" at bounding box center [610, 326] width 161 height 47
click at [1035, 514] on button "Add" at bounding box center [1044, 521] width 56 height 17
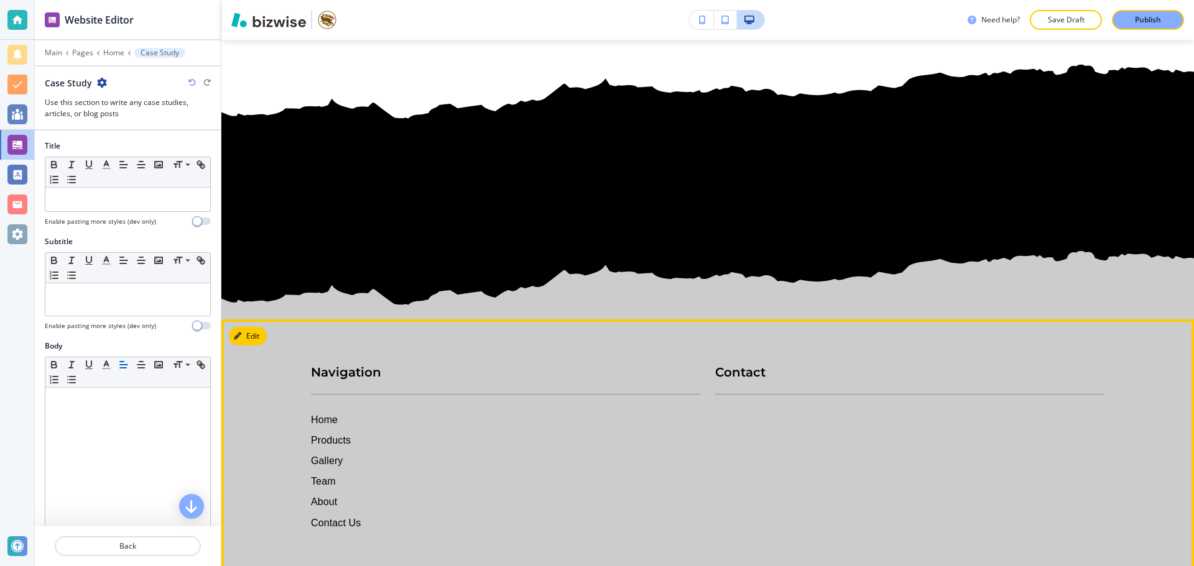
scroll to position [4485, 0]
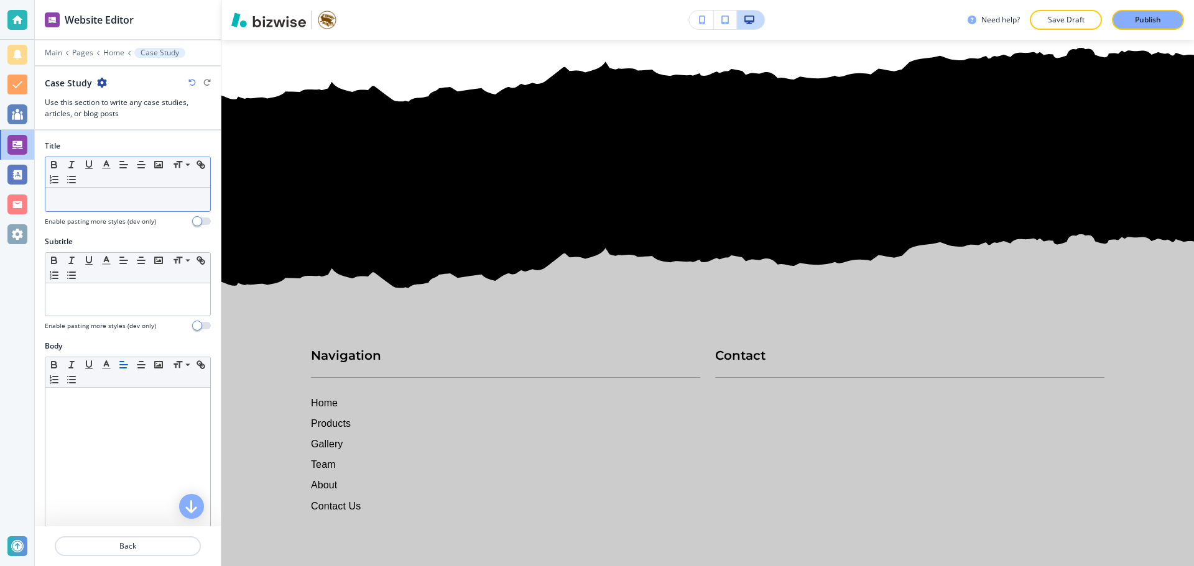
click at [152, 208] on div at bounding box center [127, 200] width 165 height 24
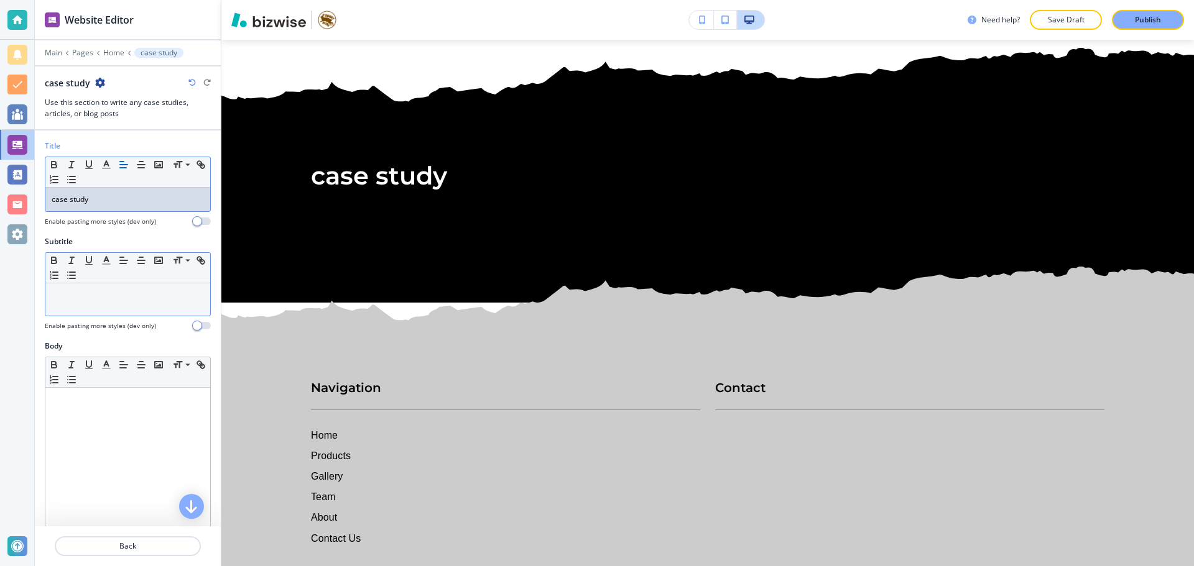
click at [153, 290] on p at bounding box center [128, 295] width 152 height 11
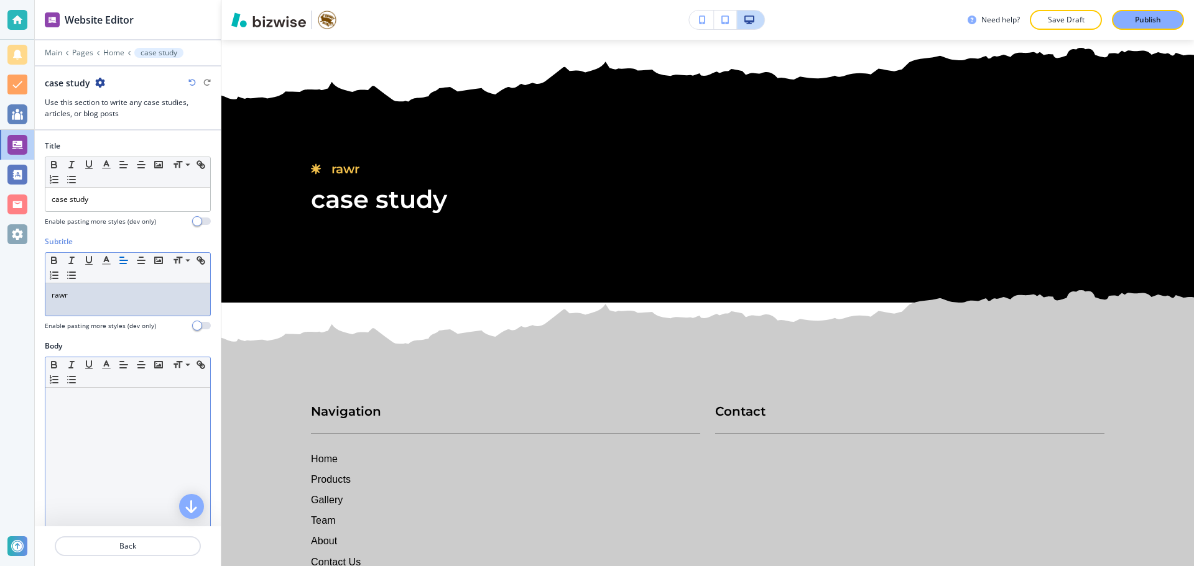
click at [154, 430] on div at bounding box center [127, 469] width 165 height 162
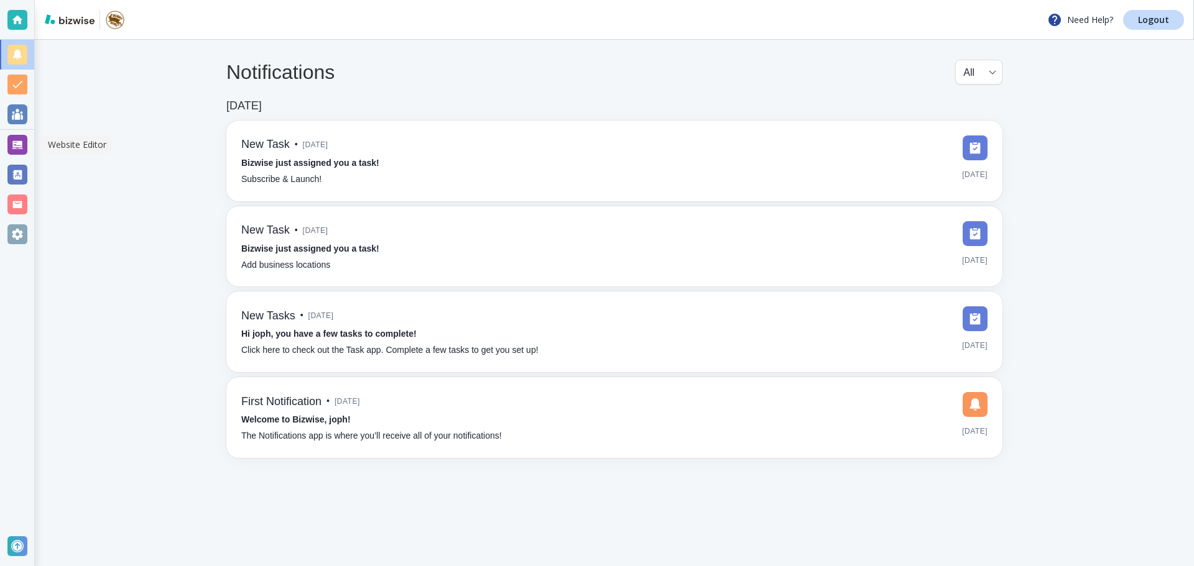
click at [12, 129] on ul at bounding box center [17, 145] width 34 height 210
click at [14, 140] on div at bounding box center [17, 145] width 20 height 20
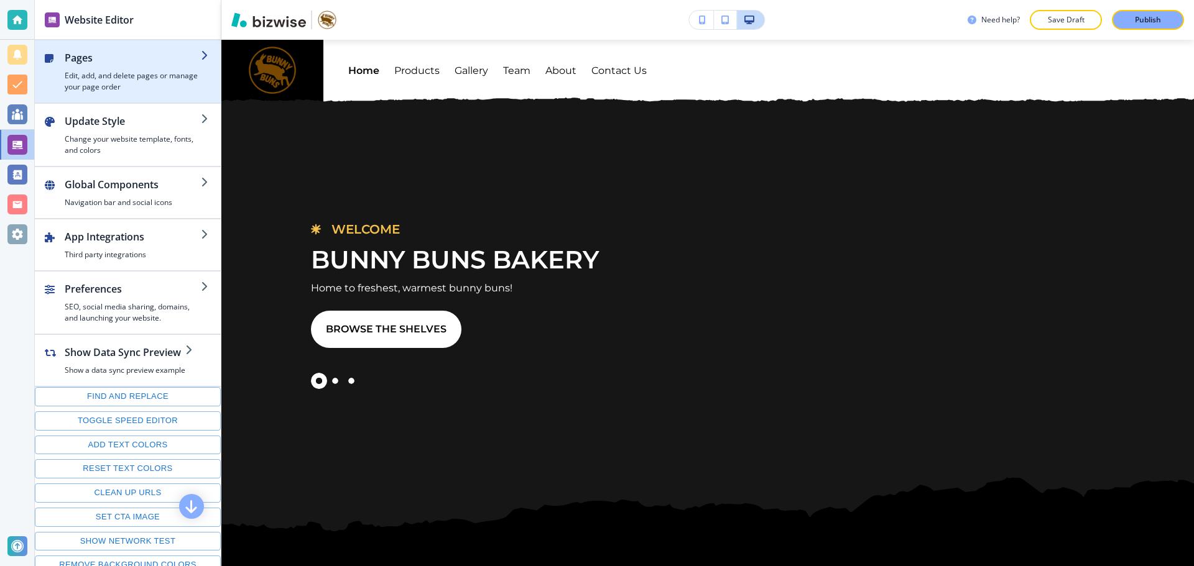
click at [146, 83] on h4 "Edit, add, and delete pages or manage your page order" at bounding box center [133, 81] width 136 height 22
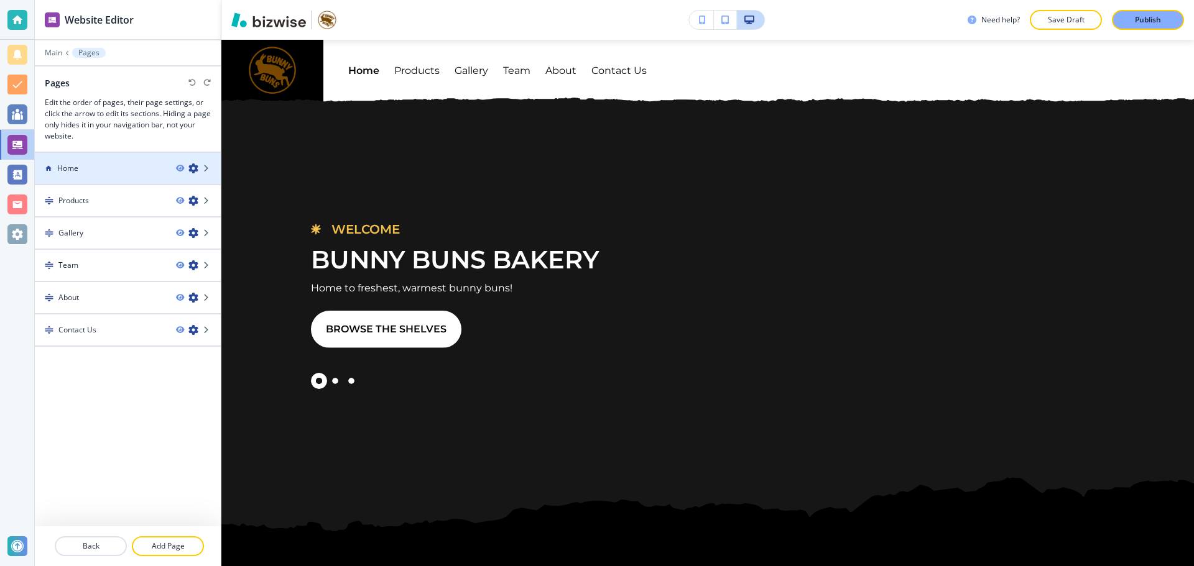
click at [113, 159] on div at bounding box center [128, 158] width 186 height 10
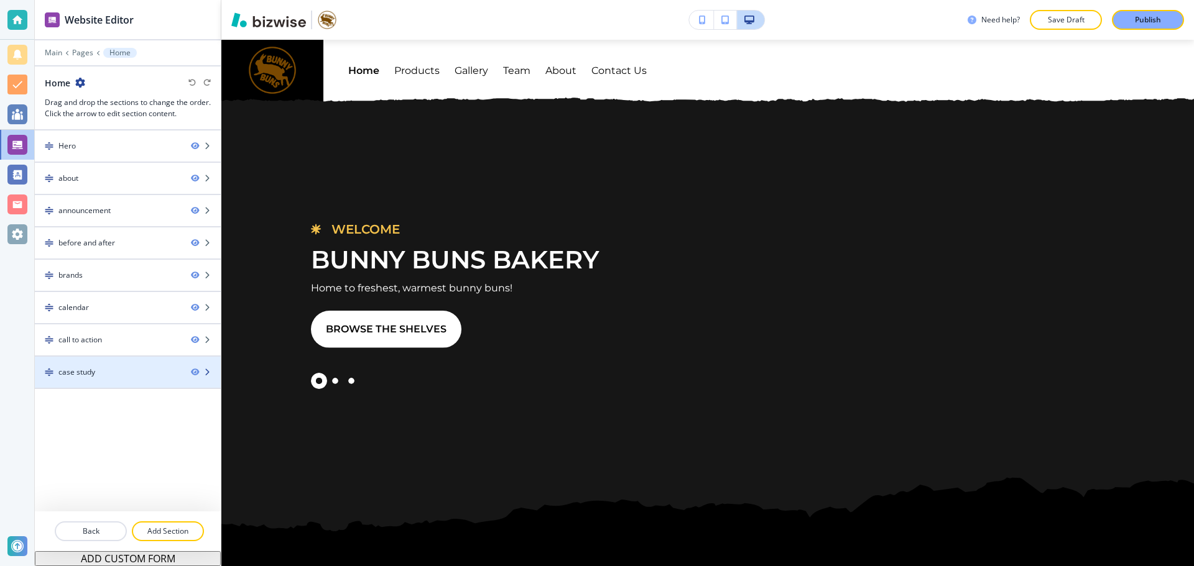
click at [118, 373] on div "case study" at bounding box center [108, 372] width 146 height 11
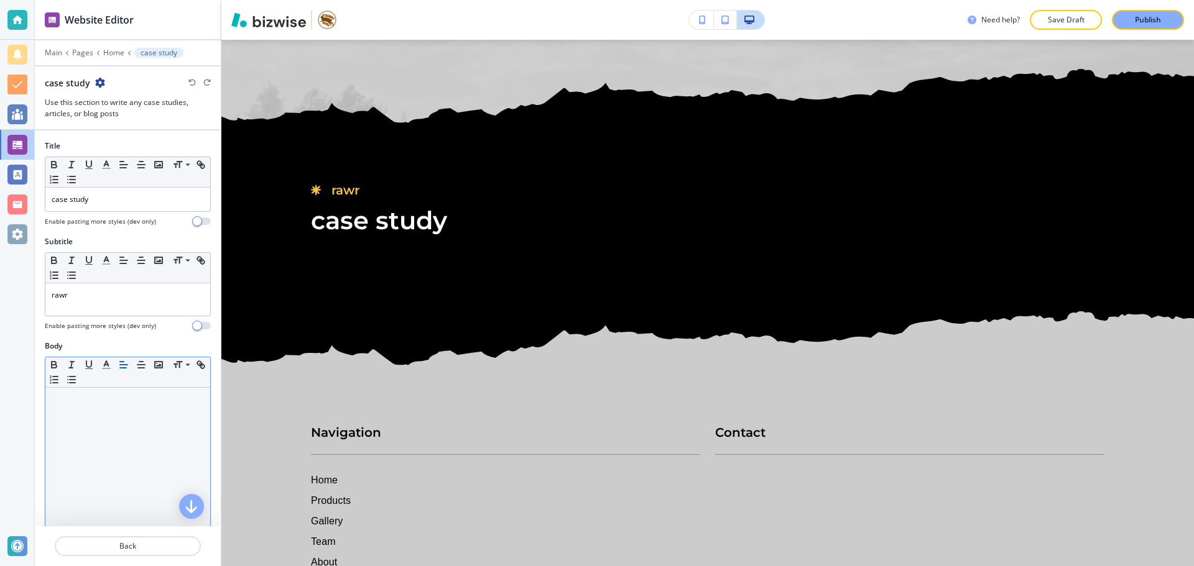
scroll to position [4485, 0]
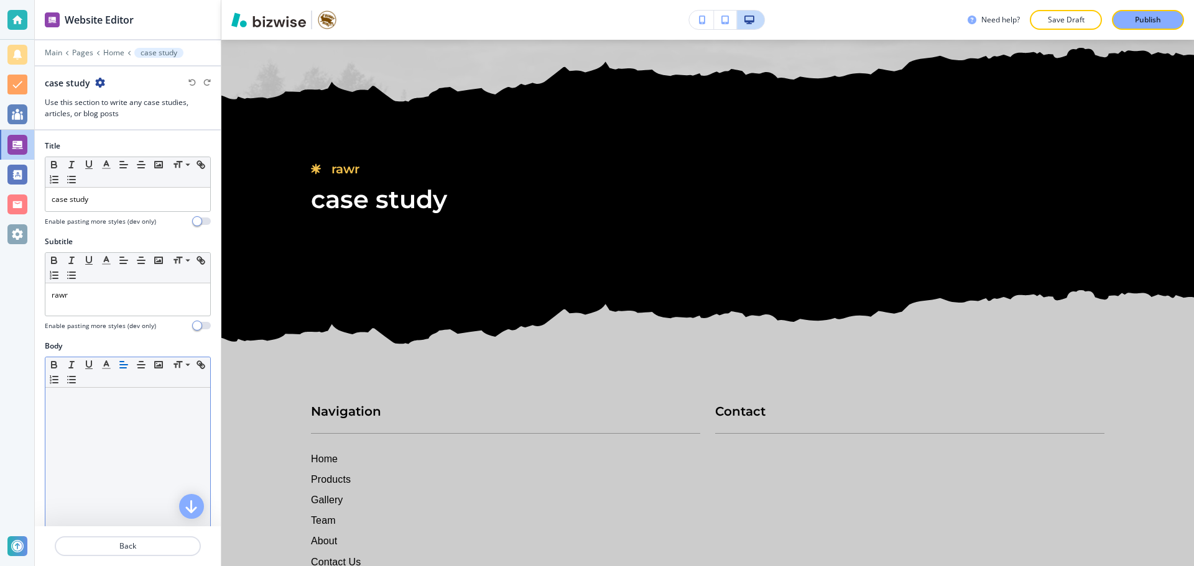
click at [132, 439] on div at bounding box center [127, 469] width 165 height 162
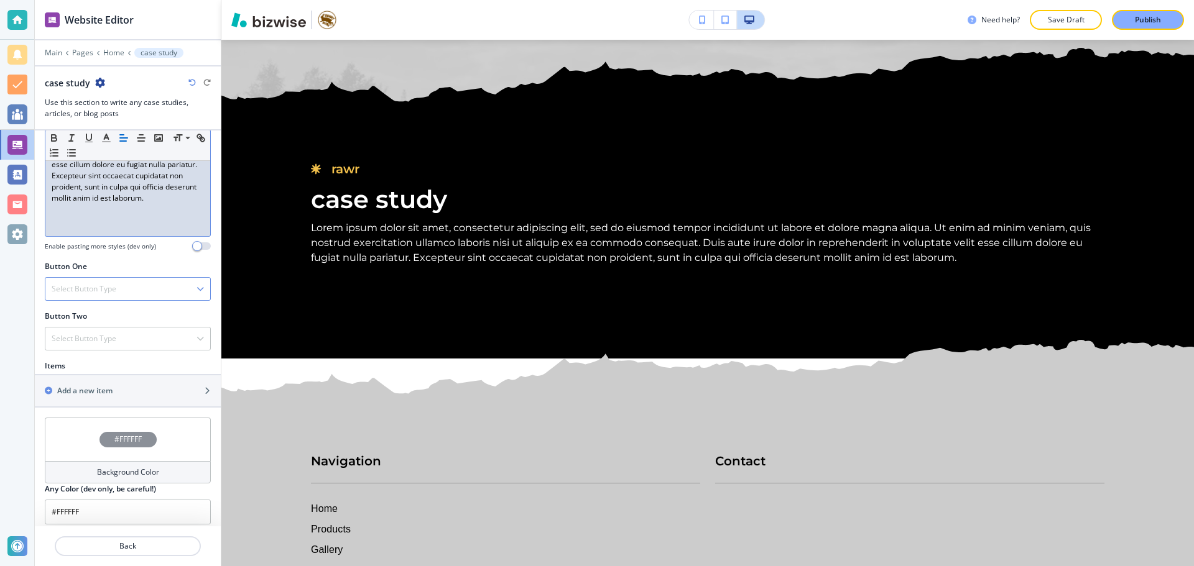
scroll to position [321, 0]
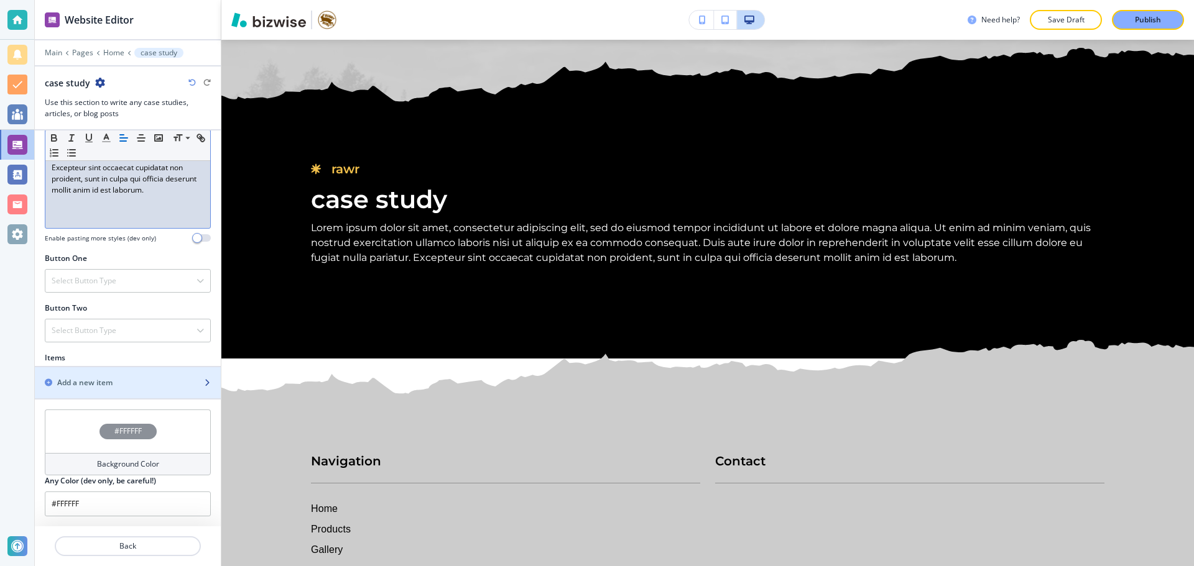
click at [161, 394] on div "button" at bounding box center [128, 394] width 186 height 10
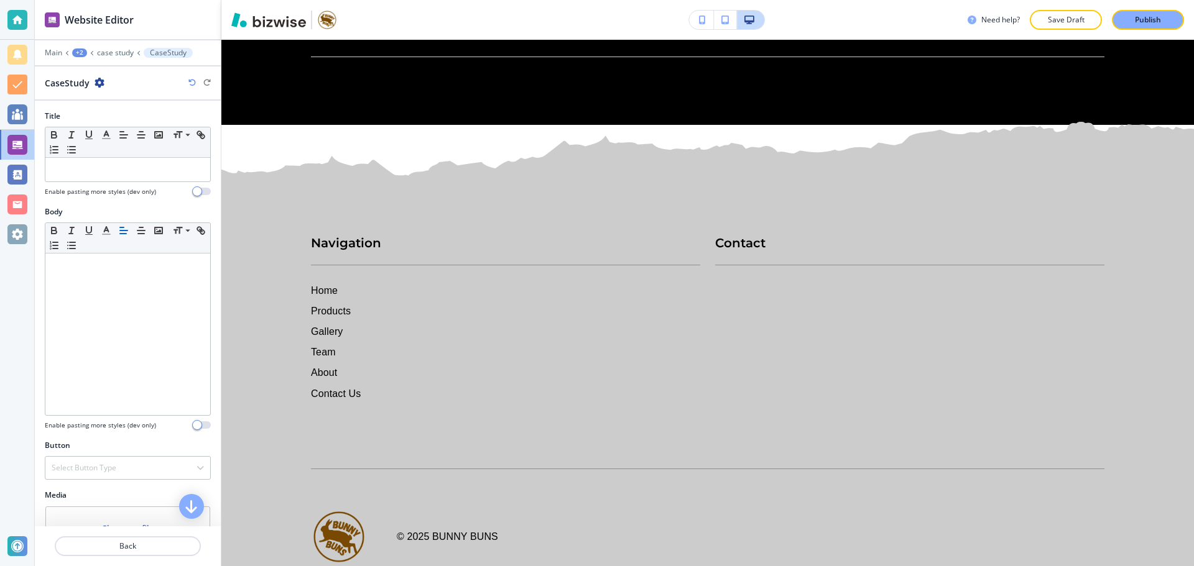
scroll to position [4734, 0]
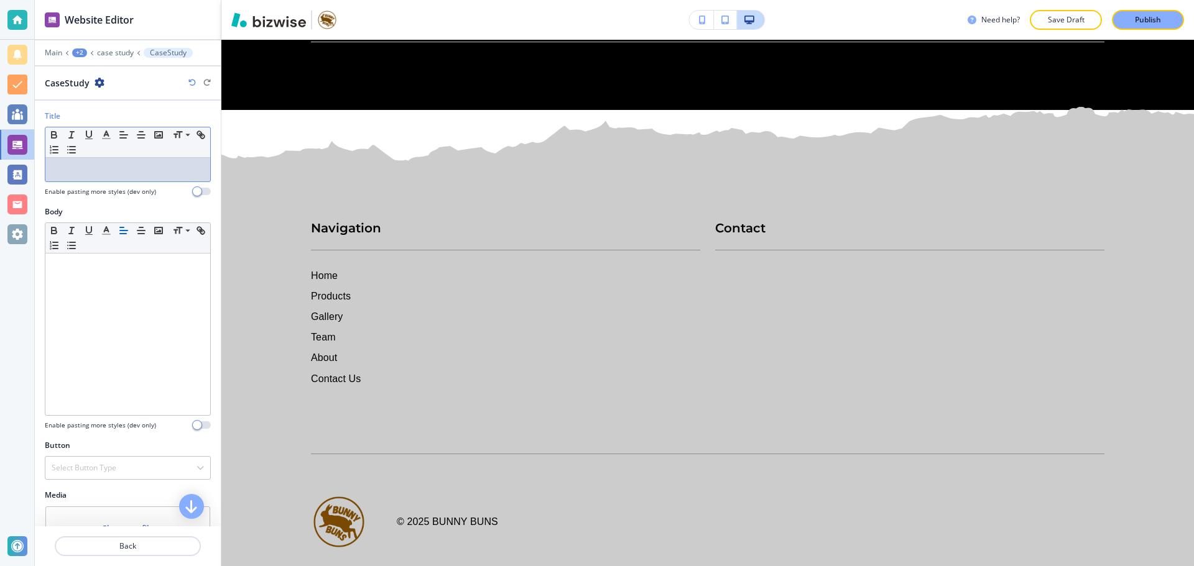
click at [127, 162] on div at bounding box center [127, 170] width 165 height 24
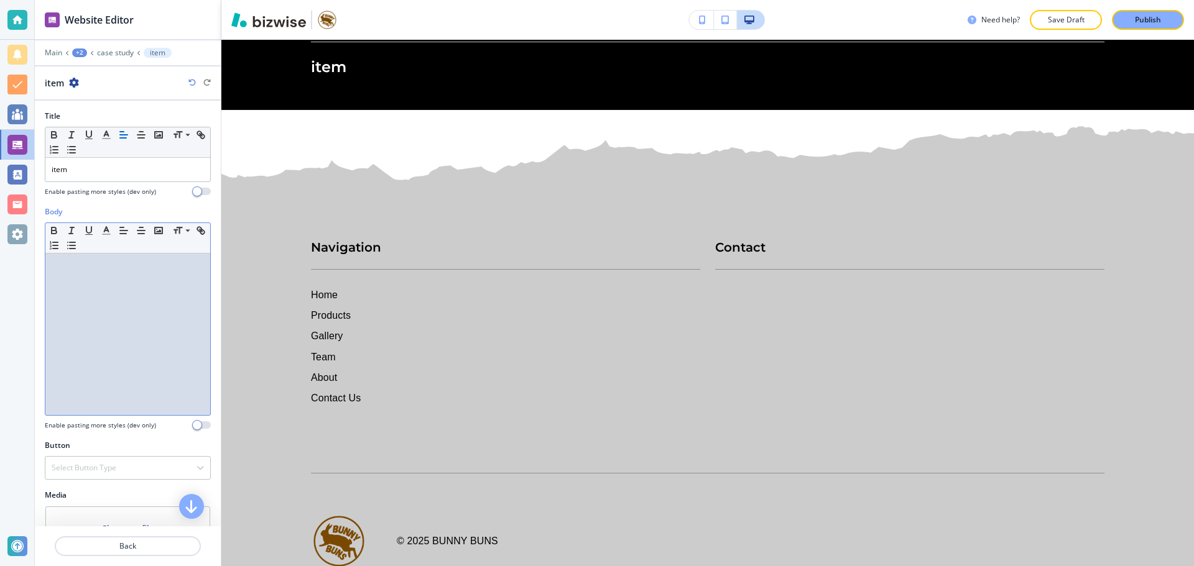
click at [132, 284] on div at bounding box center [127, 335] width 165 height 162
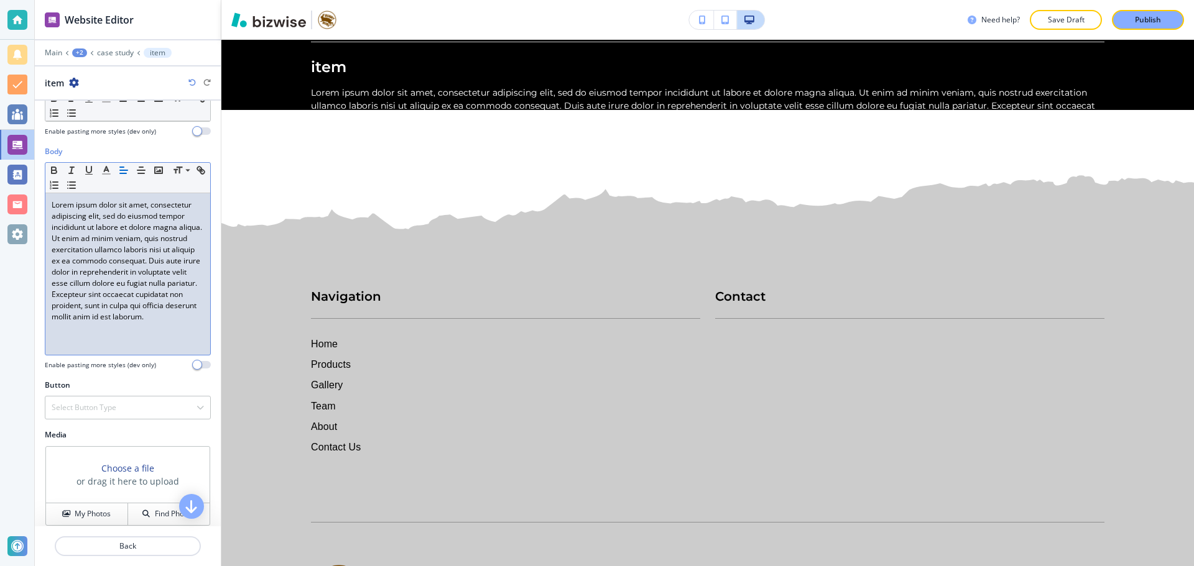
scroll to position [62, 0]
click at [145, 403] on div "Select Button Type" at bounding box center [127, 406] width 165 height 22
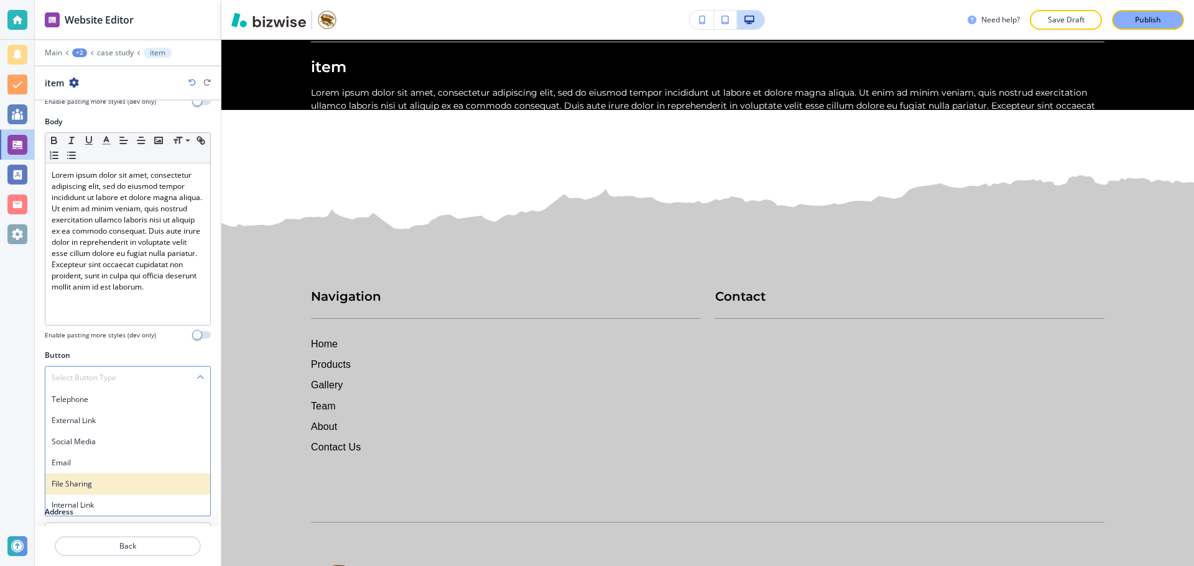
scroll to position [121, 0]
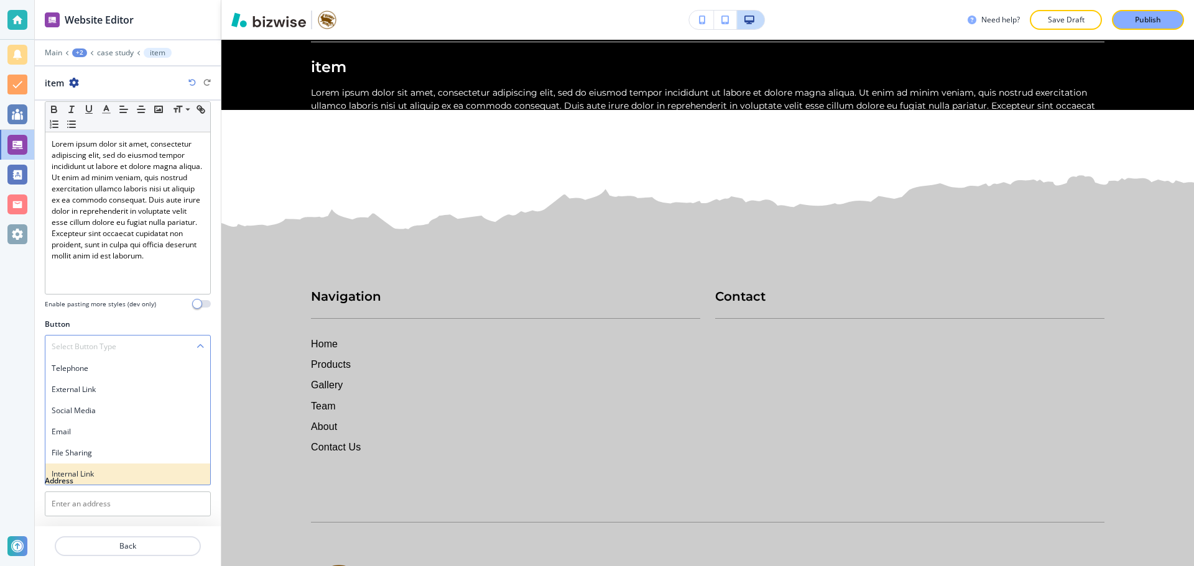
click at [95, 473] on h4 "Internal Link" at bounding box center [128, 474] width 152 height 11
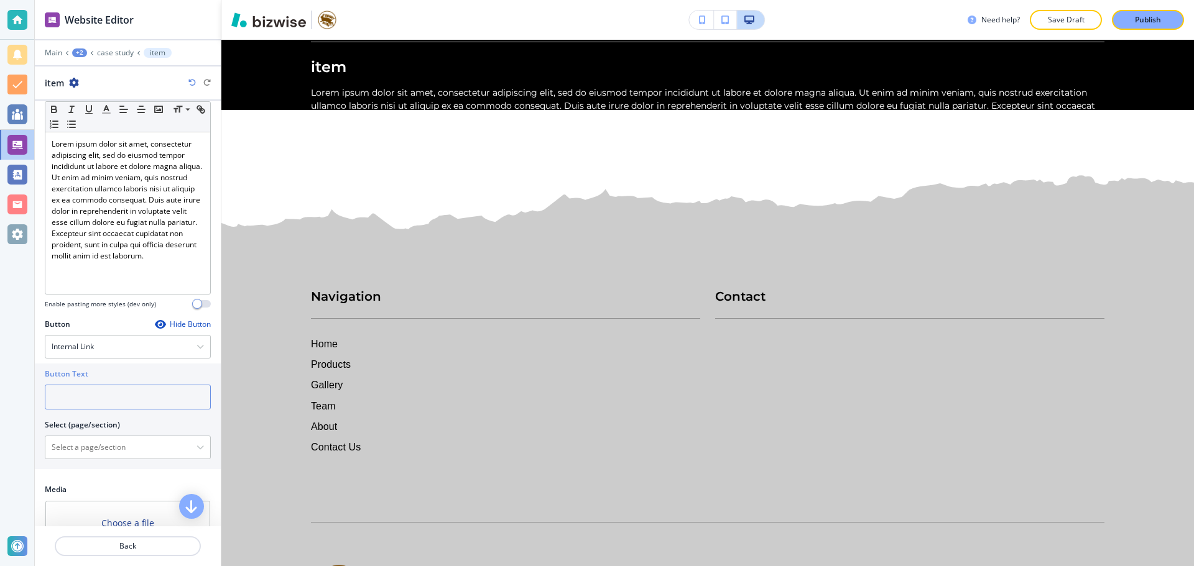
click at [112, 400] on input "text" at bounding box center [128, 397] width 166 height 25
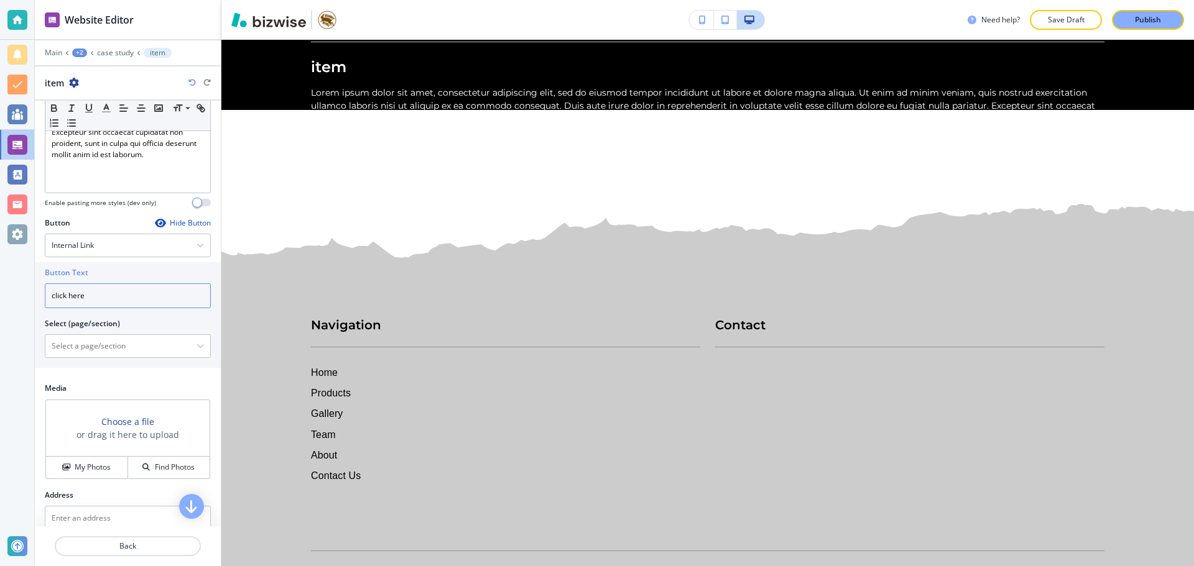
scroll to position [237, 0]
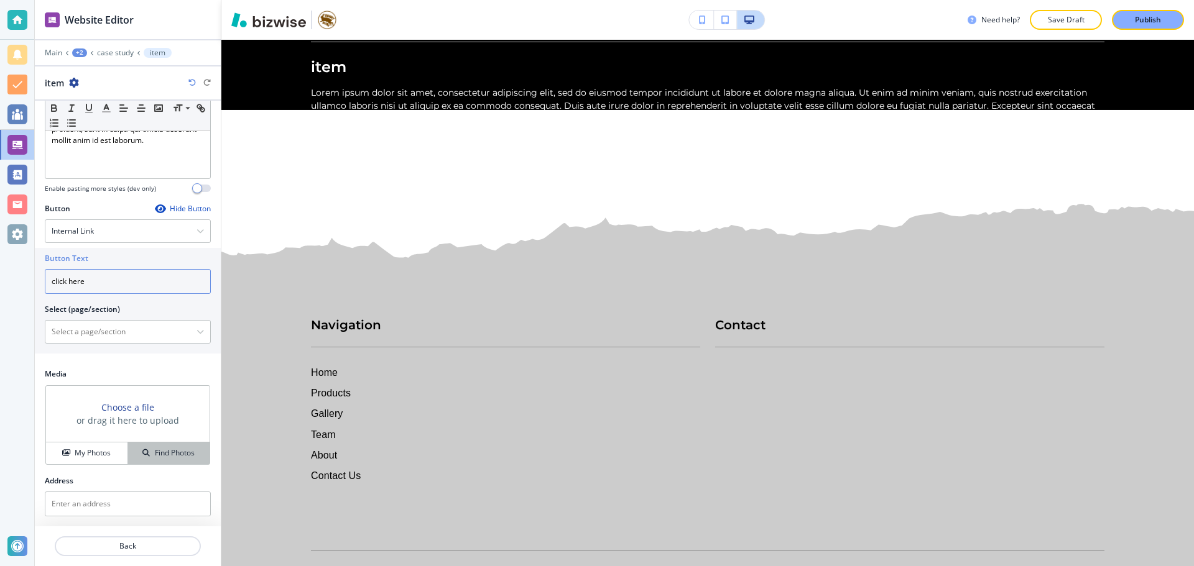
type input "click here"
click at [147, 448] on div "Find Photos" at bounding box center [168, 453] width 81 height 11
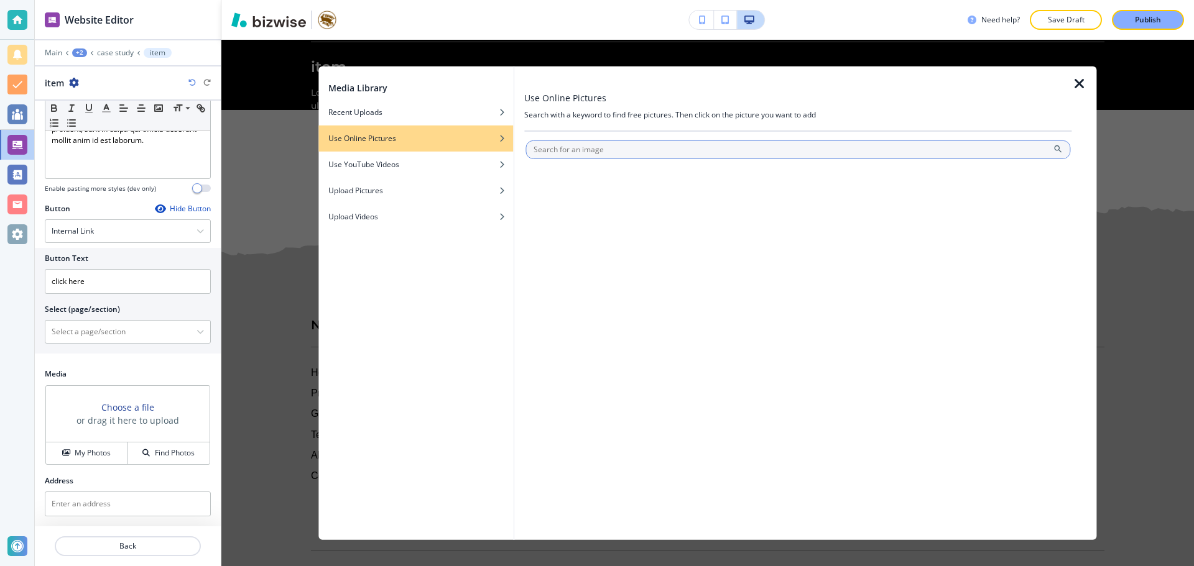
click at [578, 151] on input "text" at bounding box center [797, 149] width 545 height 19
type input "cat"
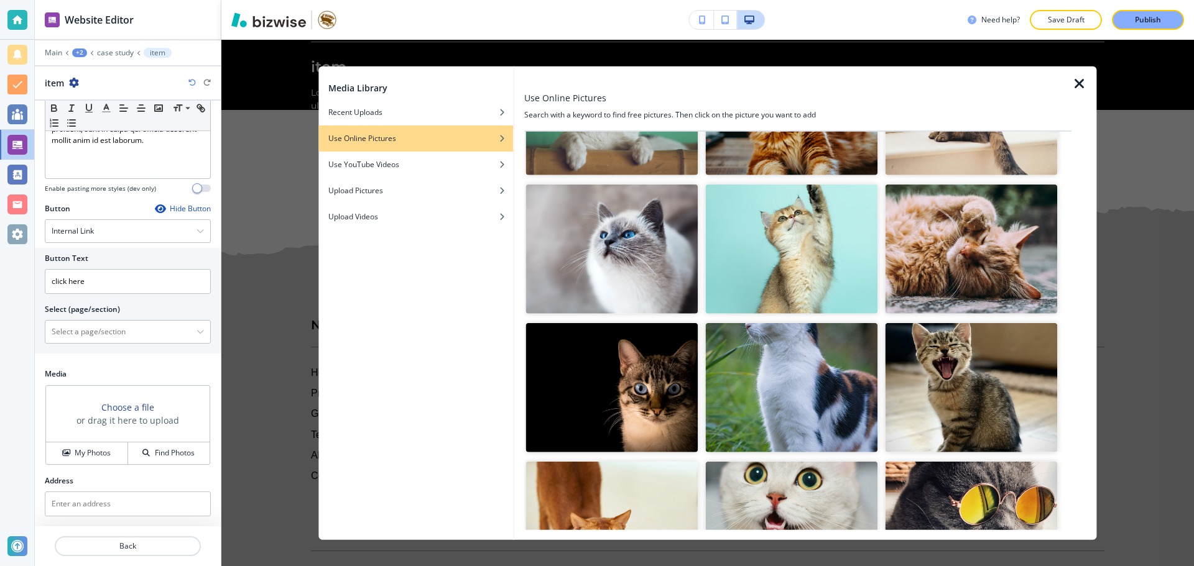
scroll to position [124, 0]
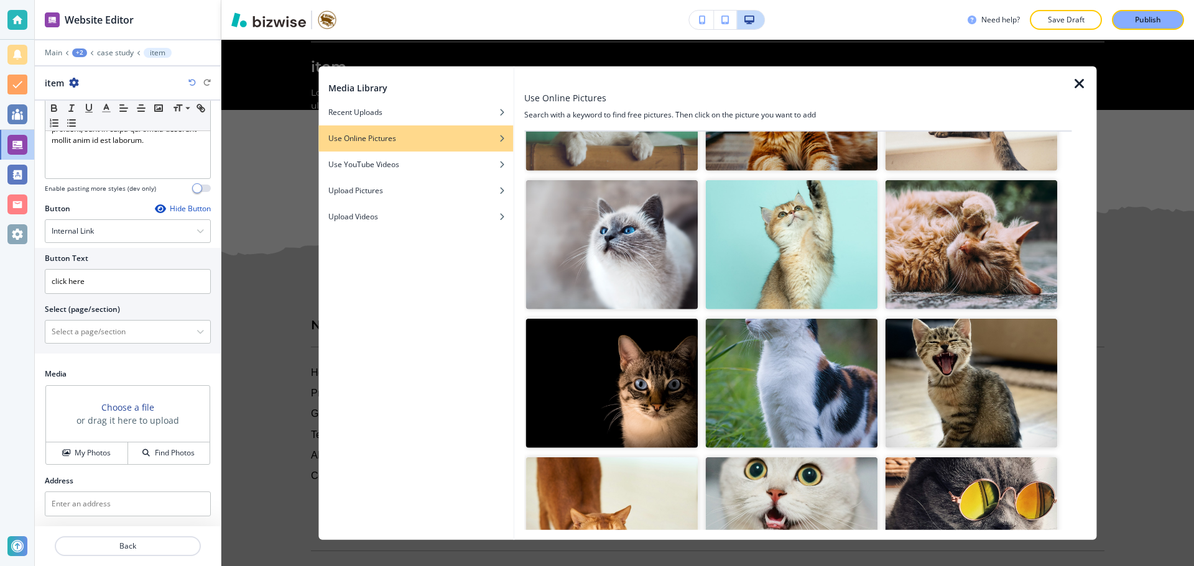
click at [960, 262] on img "button" at bounding box center [971, 244] width 172 height 129
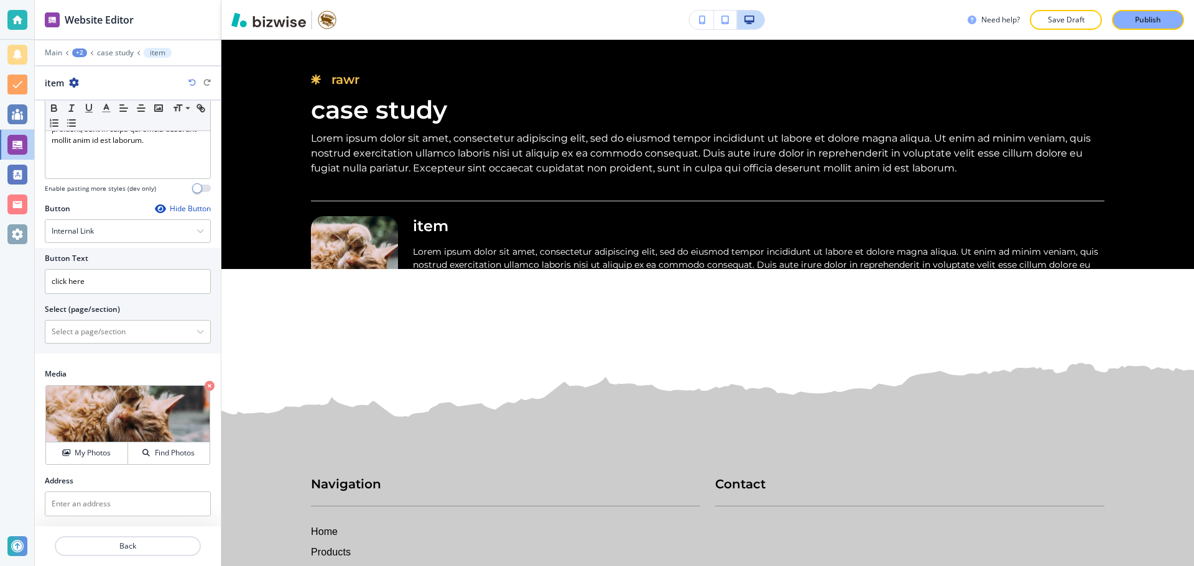
scroll to position [4547, 0]
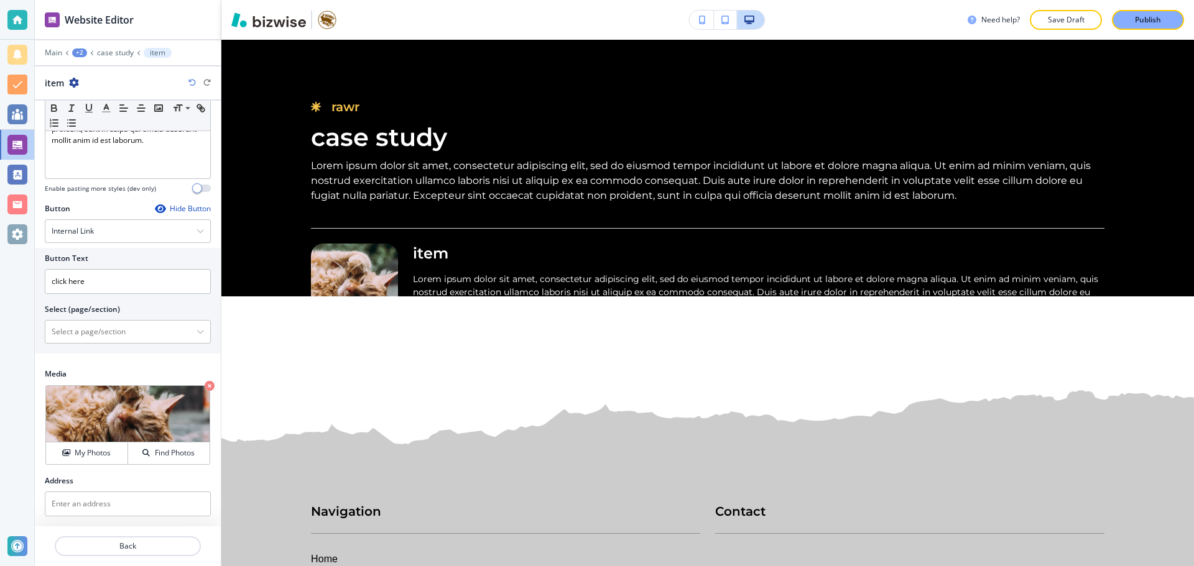
drag, startPoint x: 78, startPoint y: 87, endPoint x: 102, endPoint y: 86, distance: 23.7
click at [79, 87] on div "item" at bounding box center [128, 82] width 166 height 13
click at [71, 83] on icon "button" at bounding box center [74, 83] width 10 height 10
click at [81, 125] on p "Duplicate item" at bounding box center [108, 126] width 63 height 11
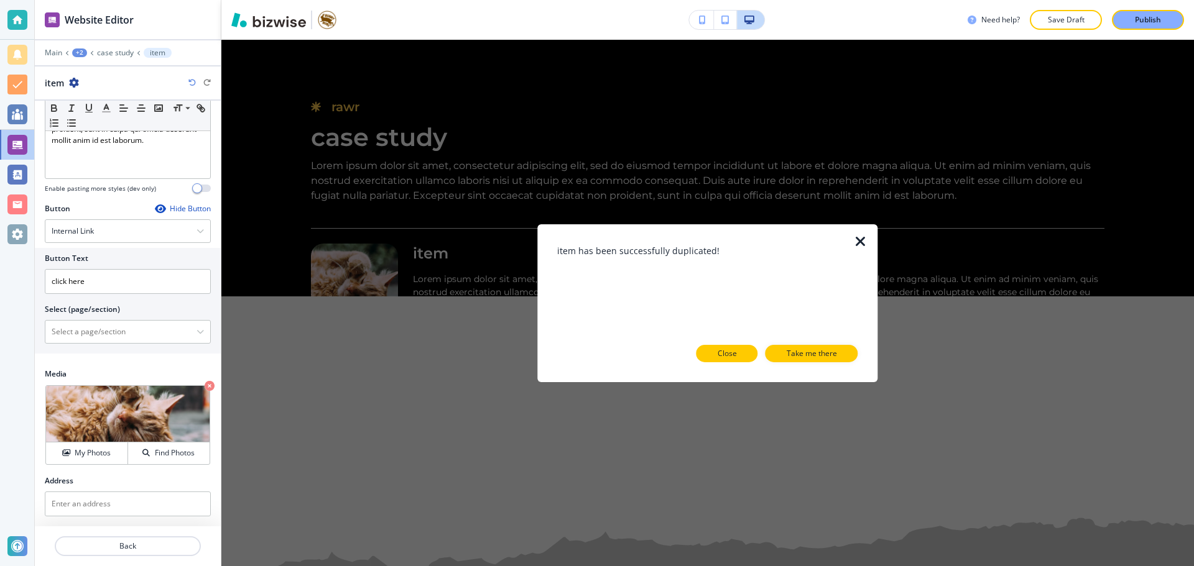
click at [739, 351] on button "Close" at bounding box center [727, 353] width 62 height 17
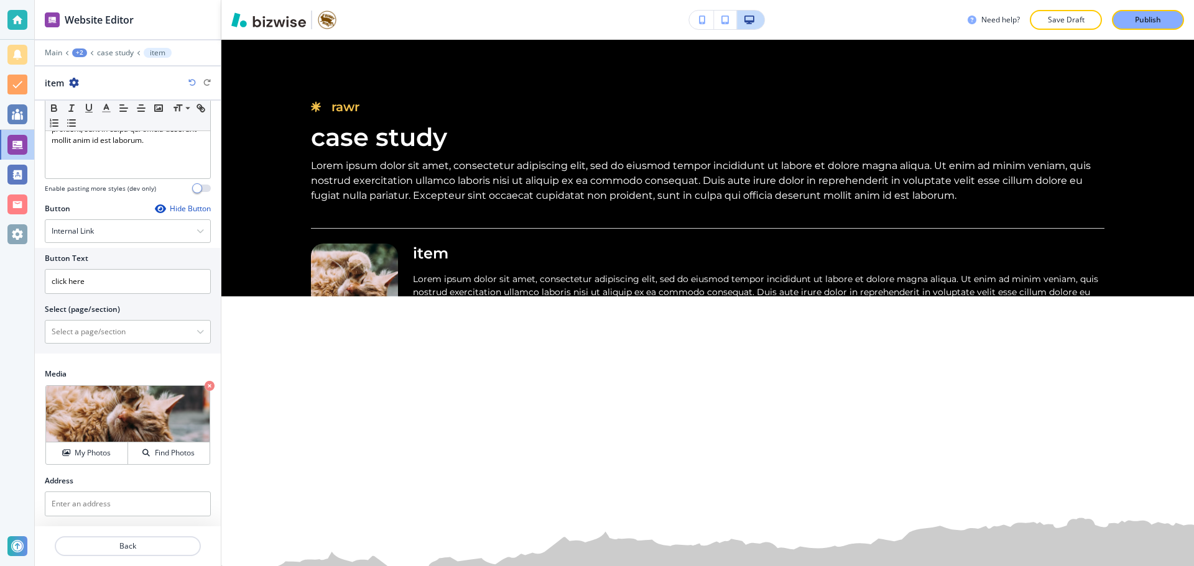
click at [63, 72] on div at bounding box center [128, 72] width 186 height 10
click at [68, 76] on div "item" at bounding box center [62, 82] width 34 height 13
click at [69, 83] on icon "button" at bounding box center [74, 83] width 10 height 10
click at [91, 123] on p "Duplicate item" at bounding box center [108, 126] width 63 height 11
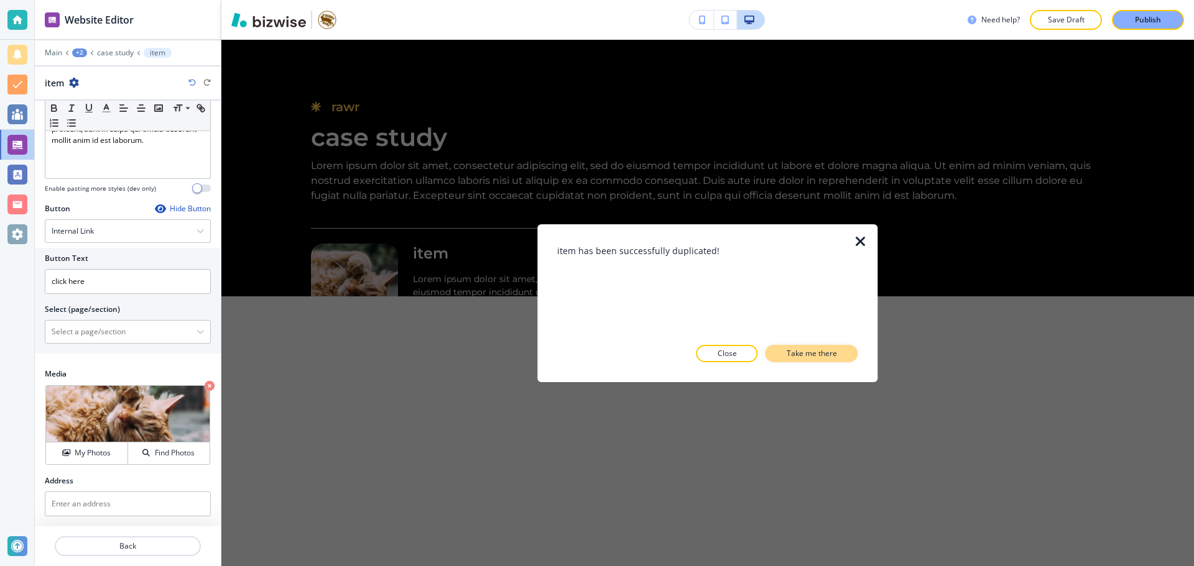
click at [817, 352] on p "Take me there" at bounding box center [811, 353] width 50 height 11
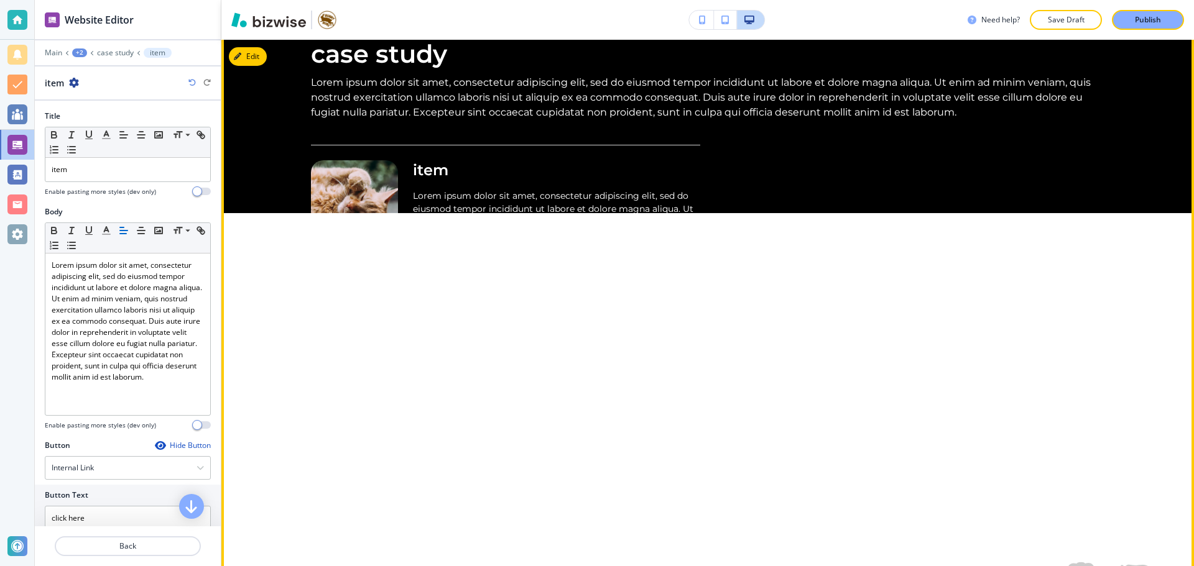
scroll to position [4613, 0]
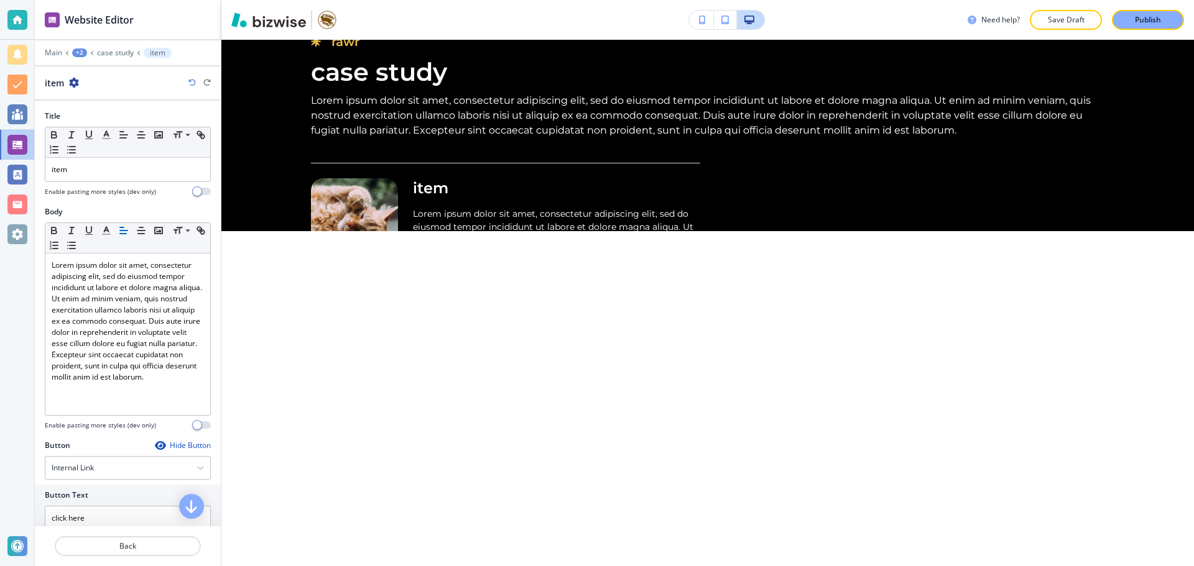
click at [76, 84] on icon "button" at bounding box center [74, 83] width 10 height 10
click at [103, 122] on p "Duplicate item" at bounding box center [108, 126] width 63 height 11
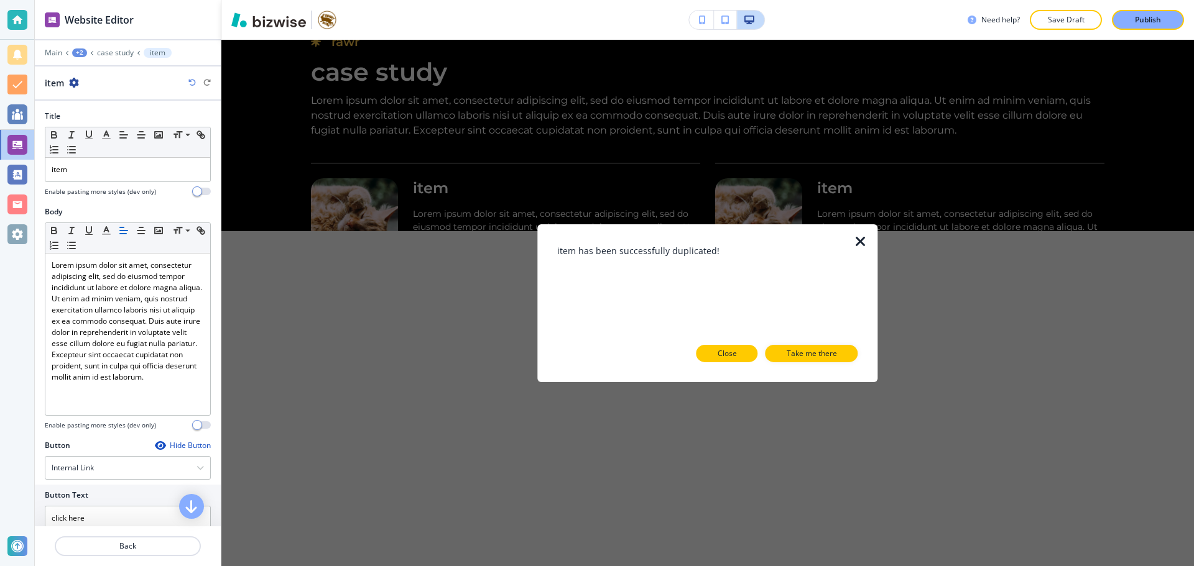
click at [744, 351] on button "Close" at bounding box center [727, 353] width 62 height 17
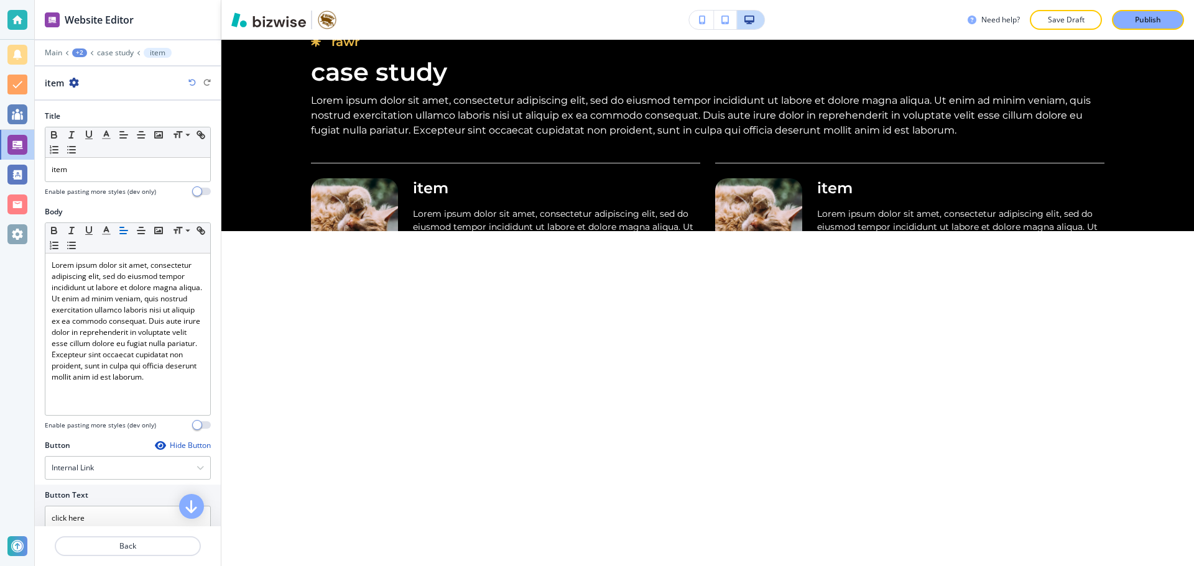
click at [77, 80] on icon "button" at bounding box center [74, 83] width 10 height 10
click at [118, 121] on p "Duplicate item" at bounding box center [108, 126] width 63 height 11
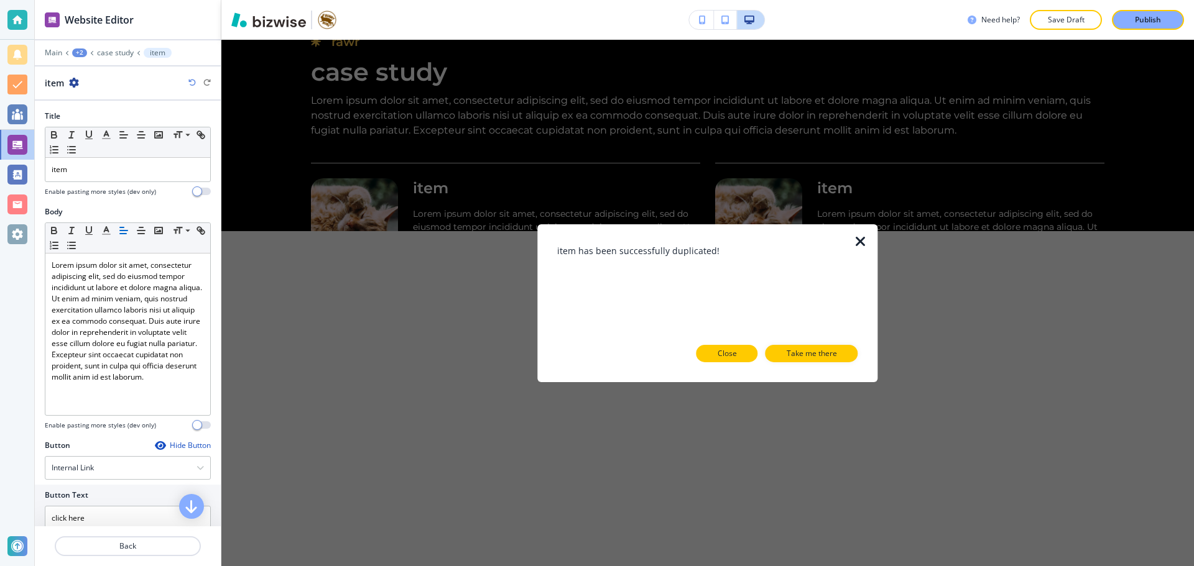
click at [740, 354] on button "Close" at bounding box center [727, 353] width 62 height 17
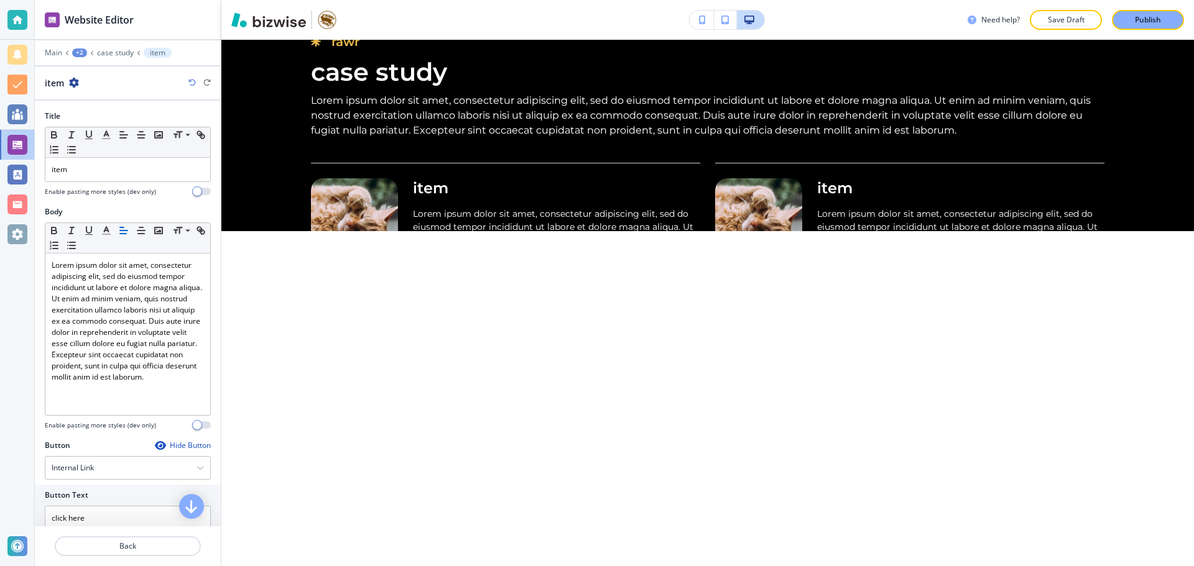
click at [76, 80] on icon "button" at bounding box center [74, 83] width 10 height 10
click at [106, 122] on p "Duplicate item" at bounding box center [108, 126] width 63 height 11
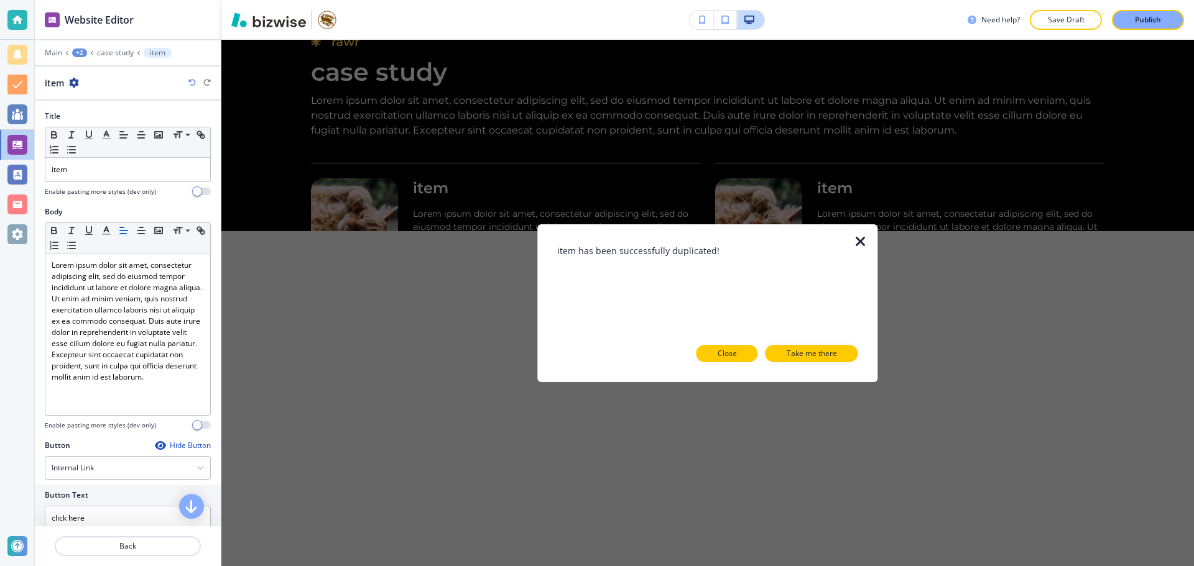
click at [740, 353] on button "Close" at bounding box center [727, 353] width 62 height 17
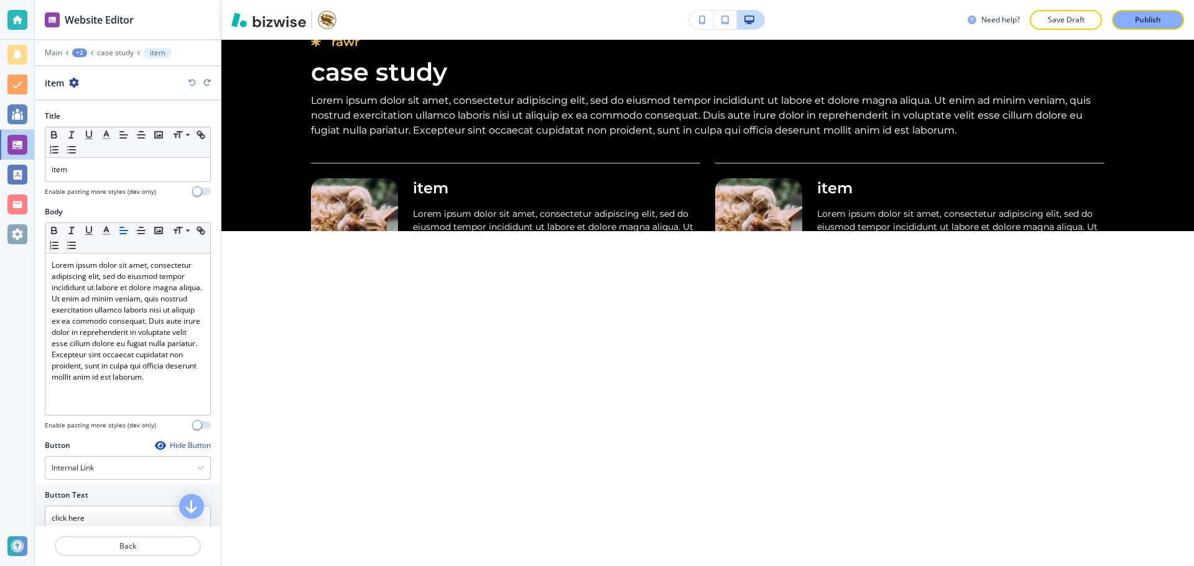
click at [65, 83] on div "item" at bounding box center [62, 82] width 34 height 13
drag, startPoint x: 67, startPoint y: 82, endPoint x: 74, endPoint y: 82, distance: 7.5
click at [67, 83] on div "item" at bounding box center [62, 82] width 34 height 13
click at [74, 81] on icon "button" at bounding box center [74, 83] width 10 height 10
click at [106, 125] on p "Duplicate item" at bounding box center [108, 126] width 63 height 11
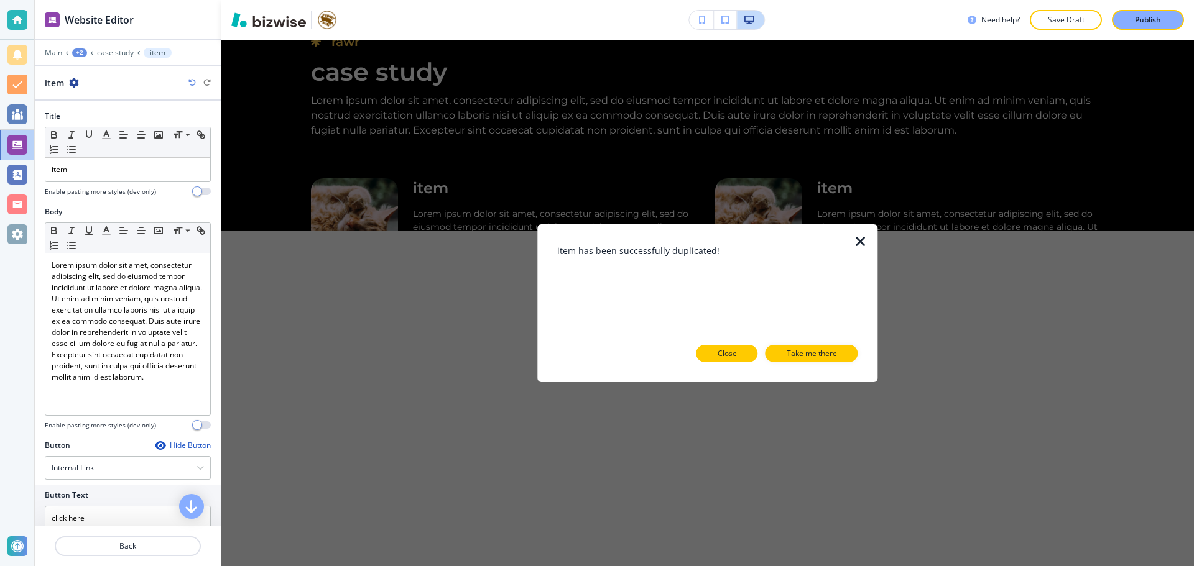
click at [705, 350] on button "Close" at bounding box center [727, 353] width 62 height 17
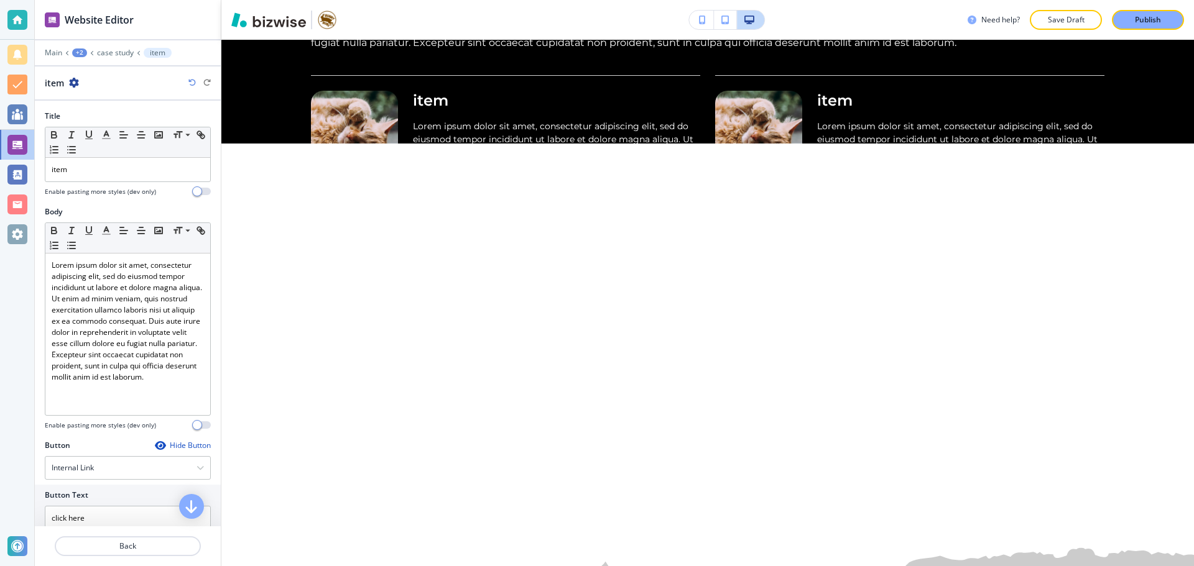
scroll to position [4675, 0]
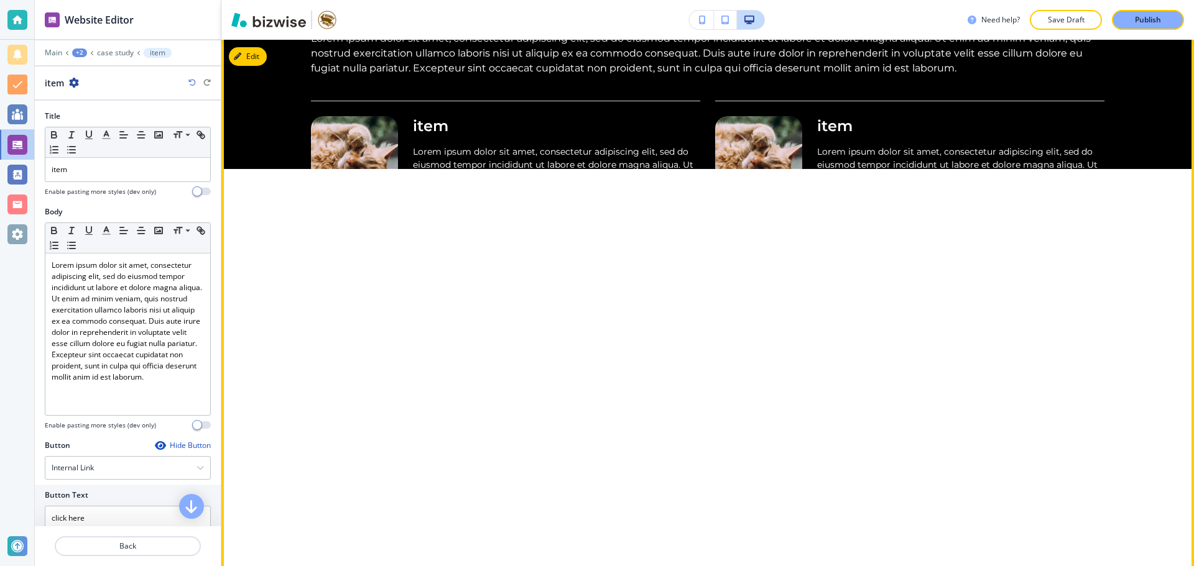
click at [405, 508] on button "Next Image" at bounding box center [390, 509] width 46 height 30
click at [336, 504] on icon "Previous Image" at bounding box center [334, 508] width 26 height 13
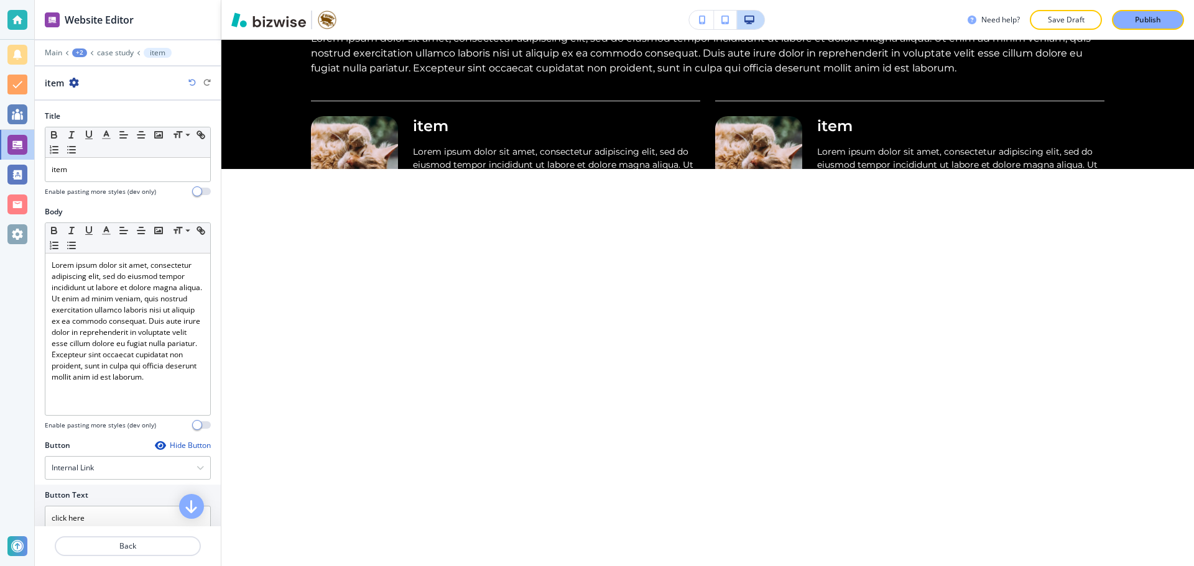
click at [75, 85] on icon "button" at bounding box center [74, 83] width 10 height 10
click at [98, 124] on p "Duplicate item" at bounding box center [108, 126] width 63 height 11
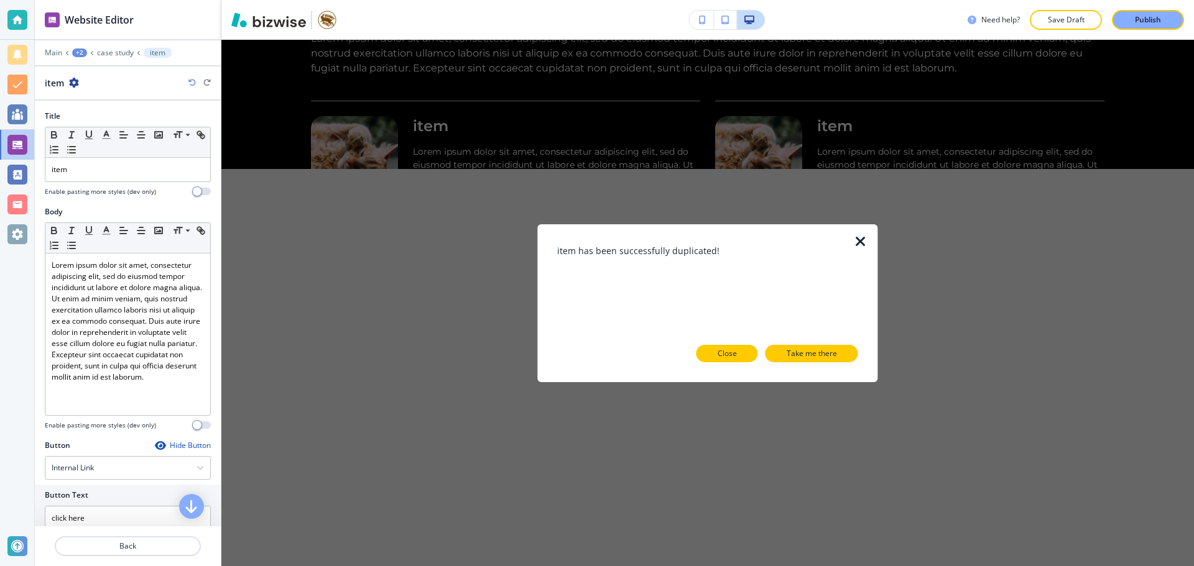
click at [734, 349] on p "Close" at bounding box center [726, 353] width 19 height 11
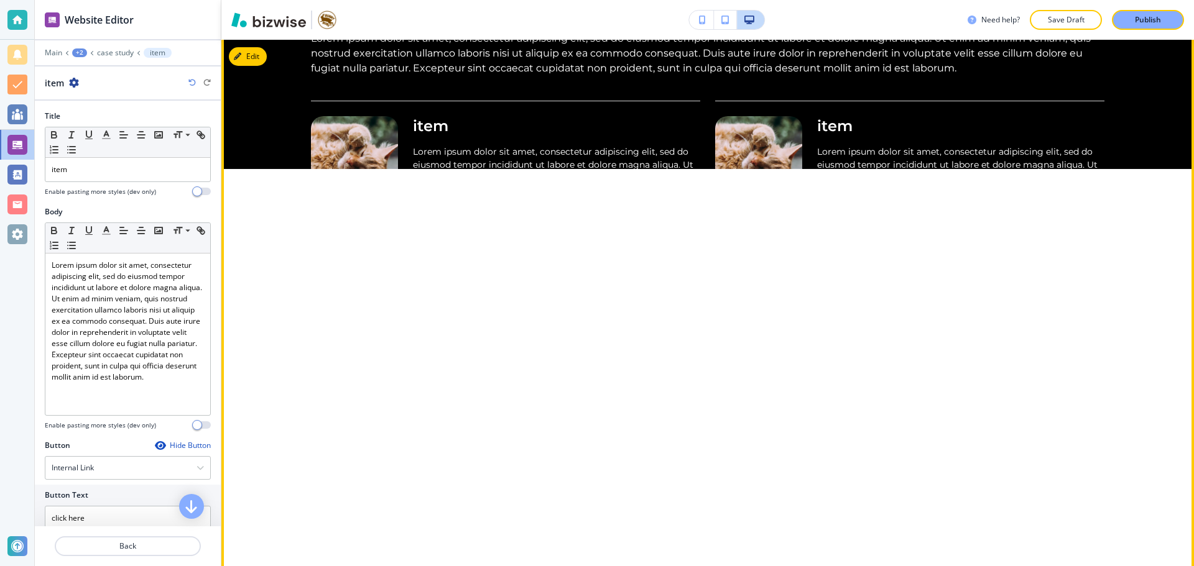
click at [387, 502] on icon "Next Image" at bounding box center [390, 508] width 26 height 13
click at [327, 499] on button "Previous Image" at bounding box center [334, 509] width 46 height 30
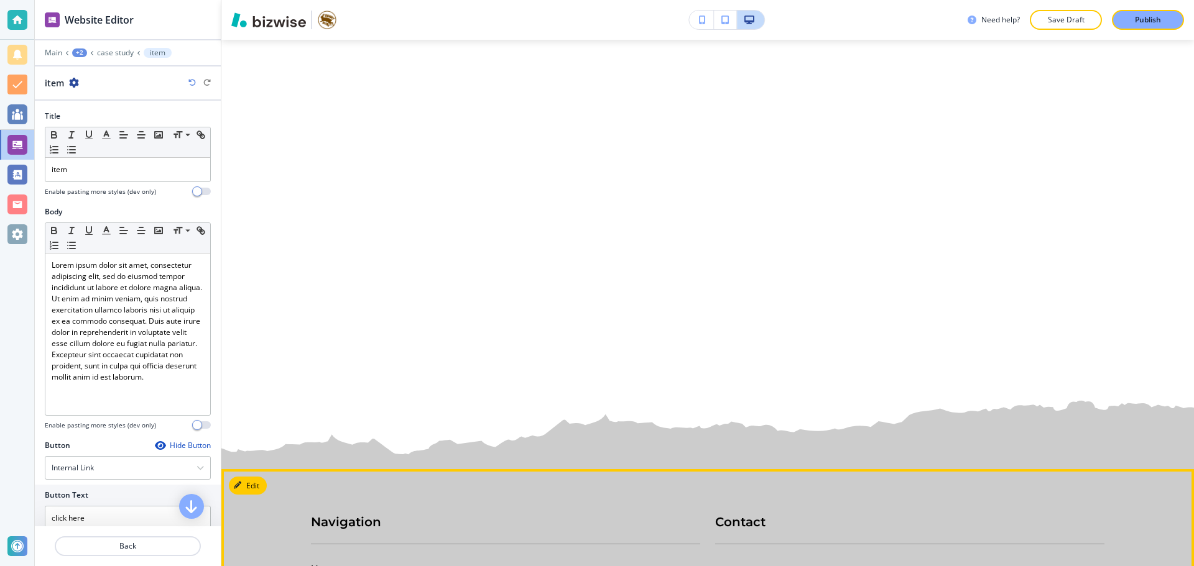
scroll to position [4923, 0]
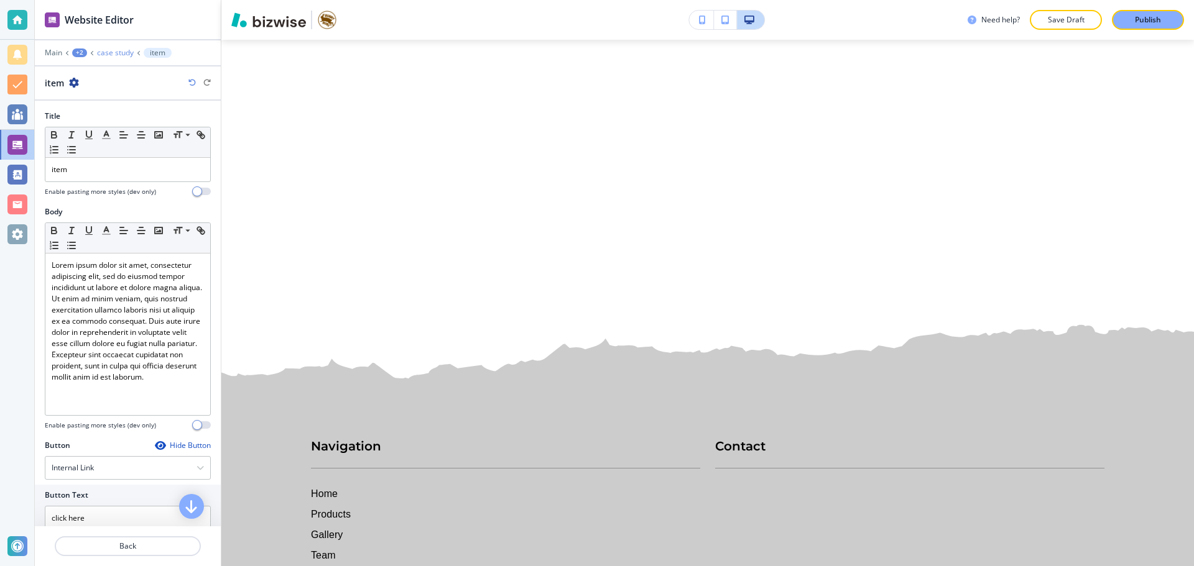
click at [104, 56] on p "case study" at bounding box center [115, 52] width 37 height 9
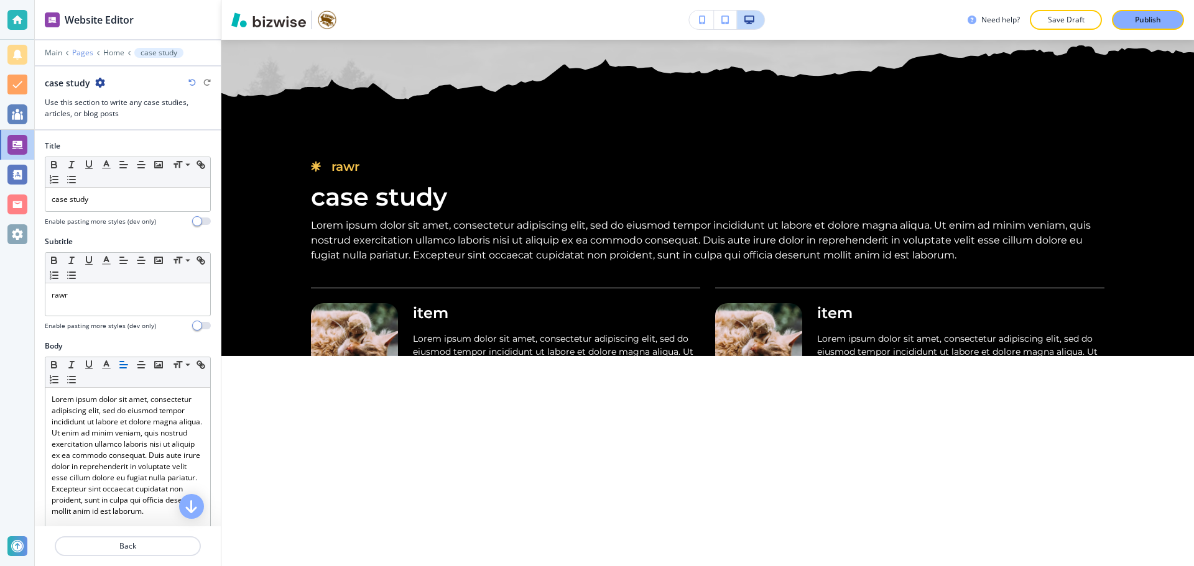
scroll to position [4485, 0]
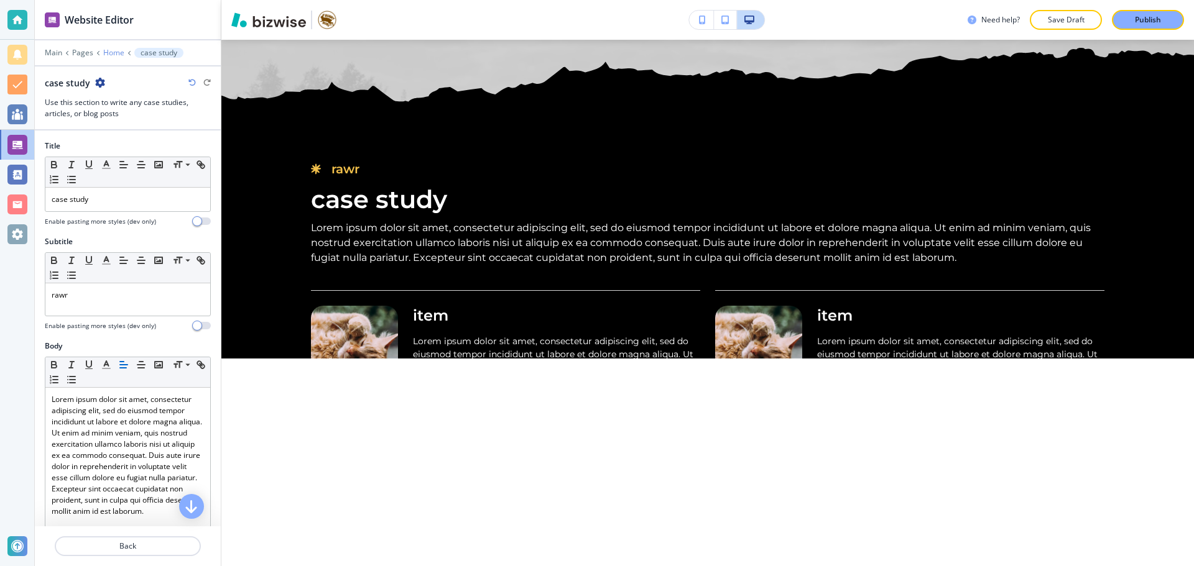
click at [119, 53] on p "Home" at bounding box center [113, 52] width 21 height 9
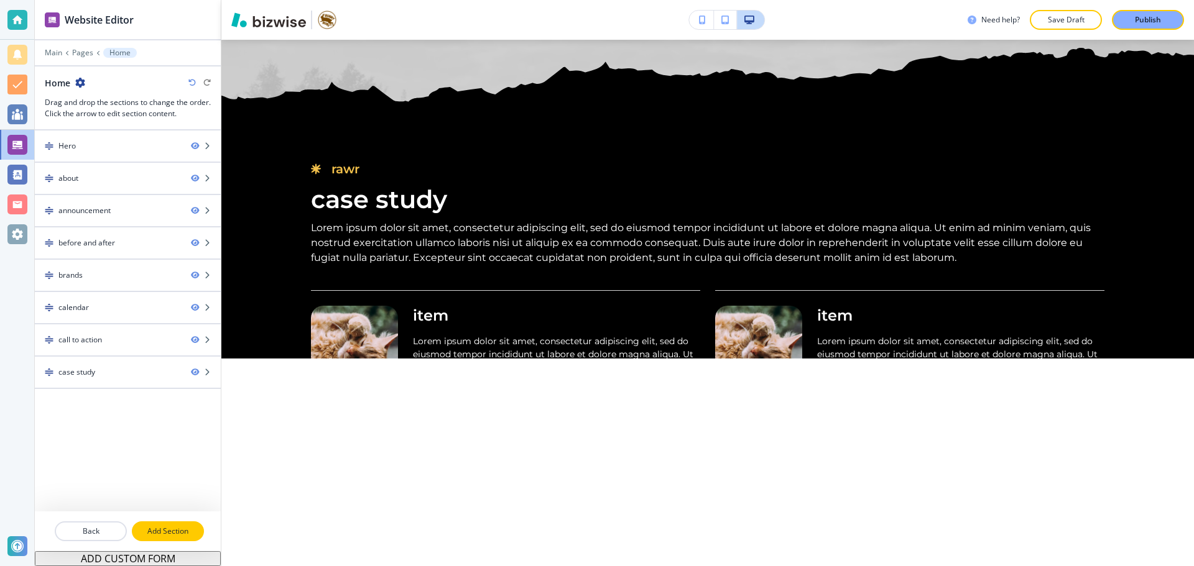
click at [165, 533] on p "Add Section" at bounding box center [168, 531] width 70 height 11
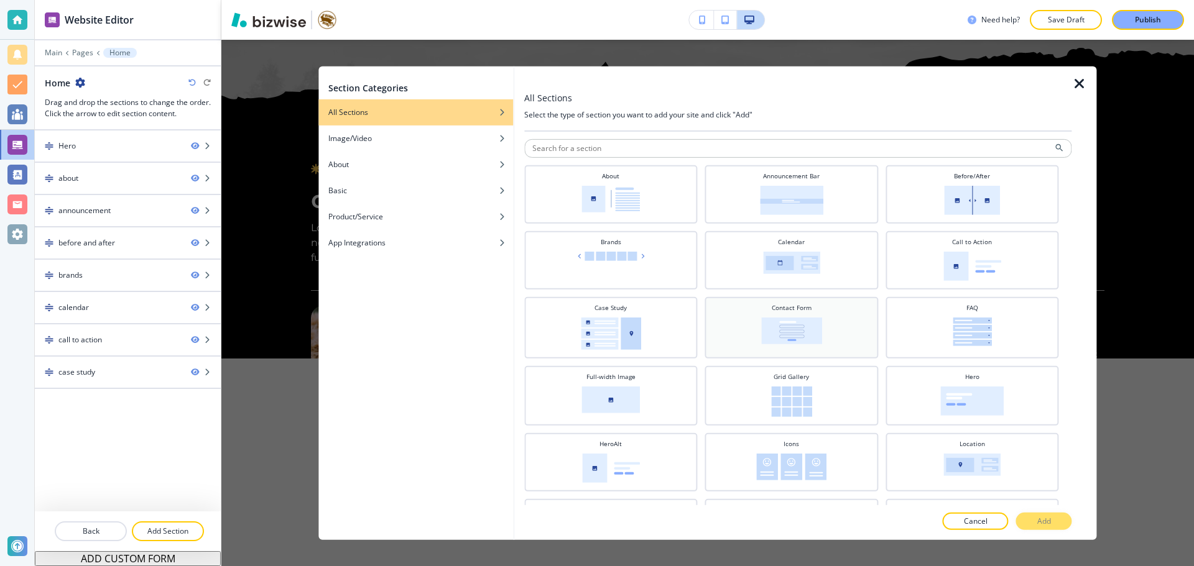
click at [837, 335] on div "Contact Form" at bounding box center [791, 326] width 161 height 47
click at [1038, 517] on p "Add" at bounding box center [1044, 521] width 14 height 11
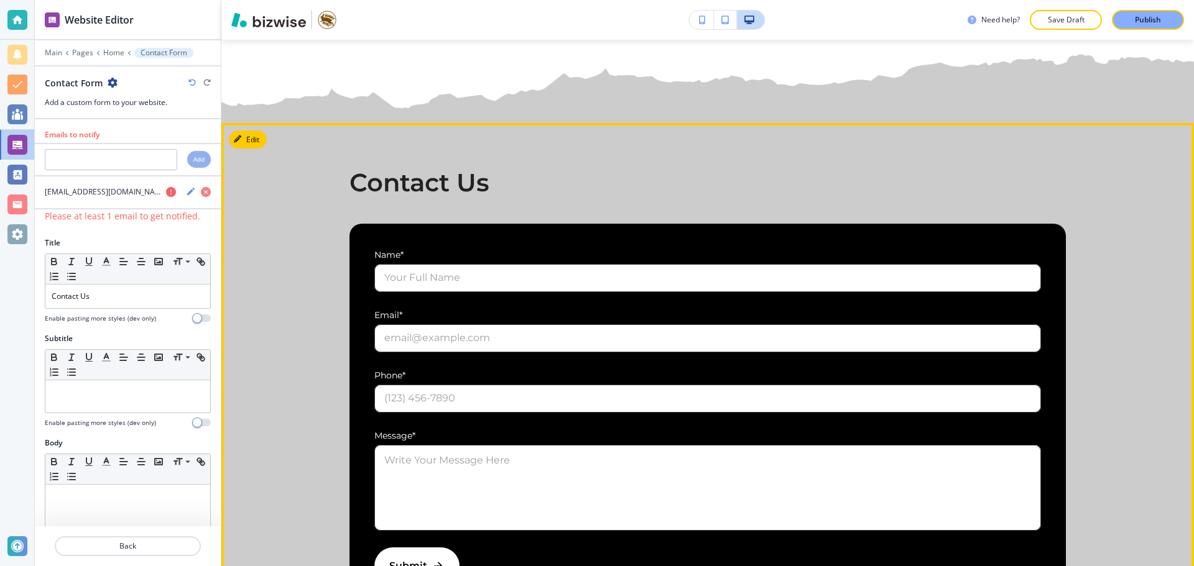
scroll to position [5200, 0]
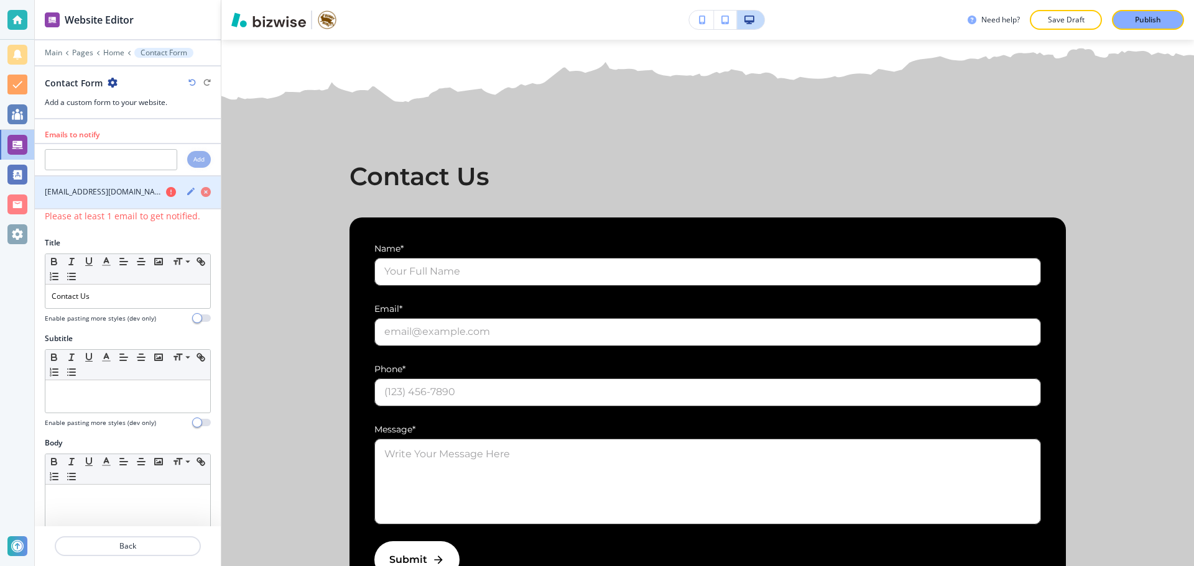
click at [159, 204] on div "button" at bounding box center [128, 203] width 186 height 10
click at [68, 195] on h4 "[EMAIL_ADDRESS][DOMAIN_NAME]" at bounding box center [103, 192] width 116 height 11
click at [131, 166] on input "text" at bounding box center [111, 159] width 132 height 21
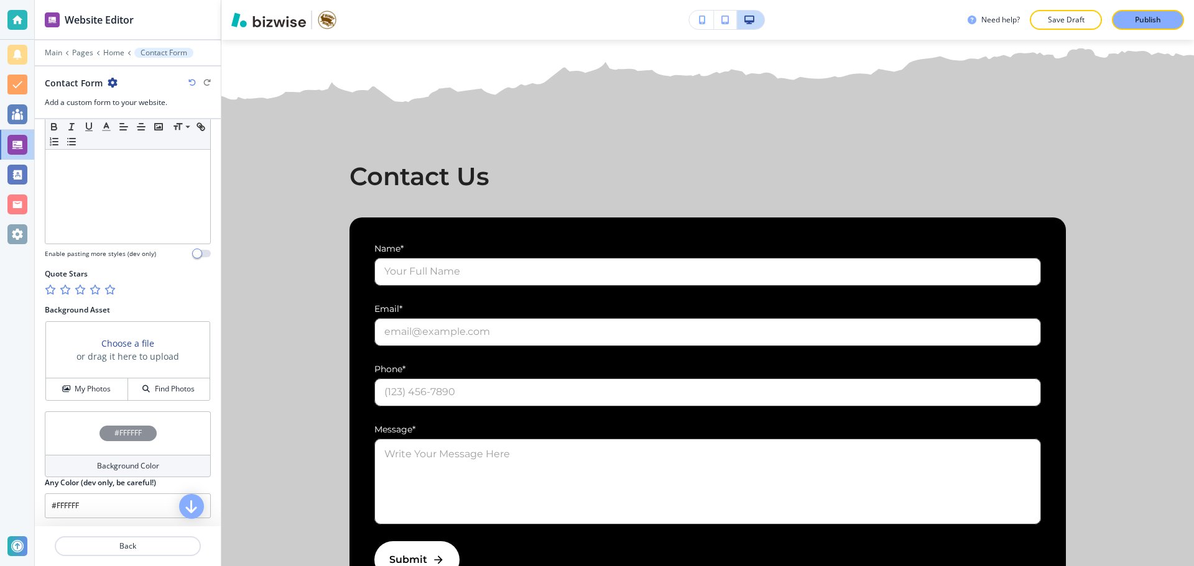
scroll to position [1069, 0]
click at [109, 288] on icon "button" at bounding box center [109, 288] width 10 height 10
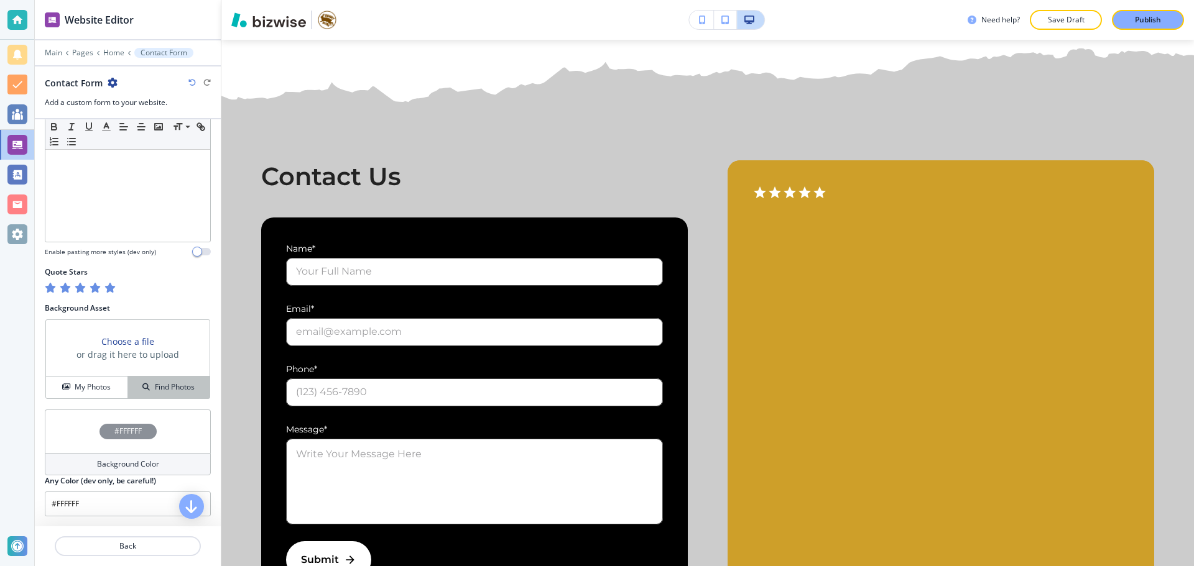
click at [140, 380] on button "Find Photos" at bounding box center [168, 388] width 81 height 22
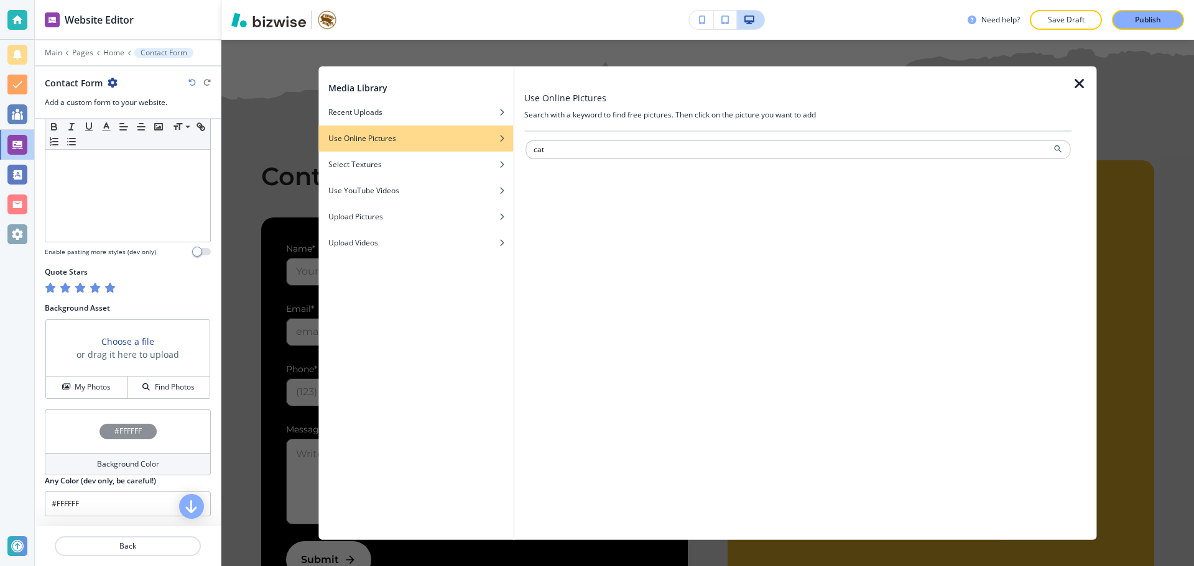
type input "cat"
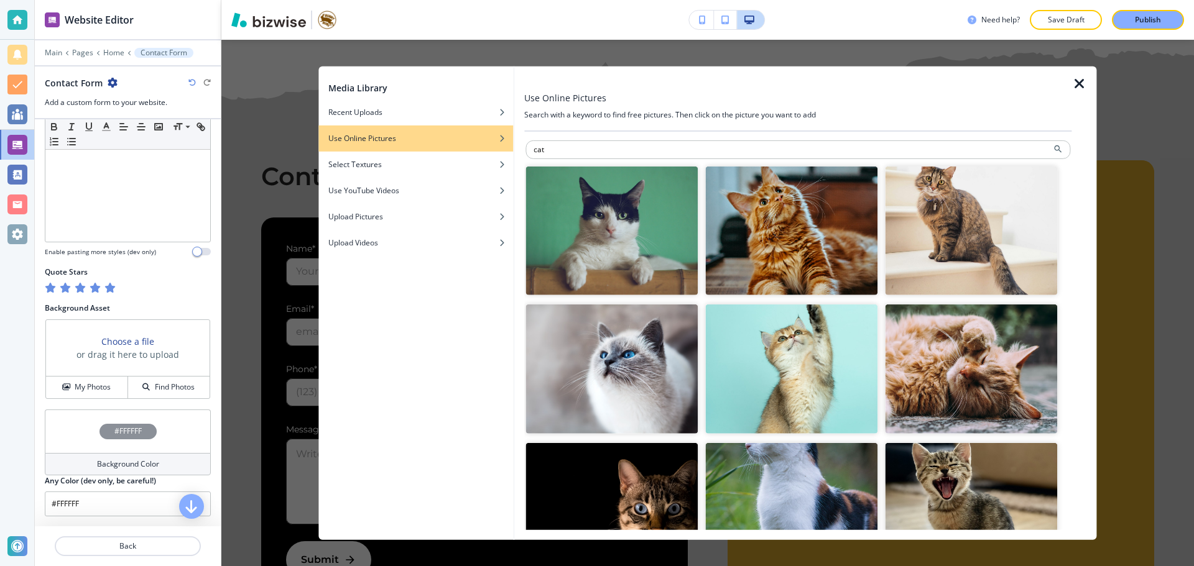
click at [717, 247] on img "button" at bounding box center [791, 230] width 172 height 129
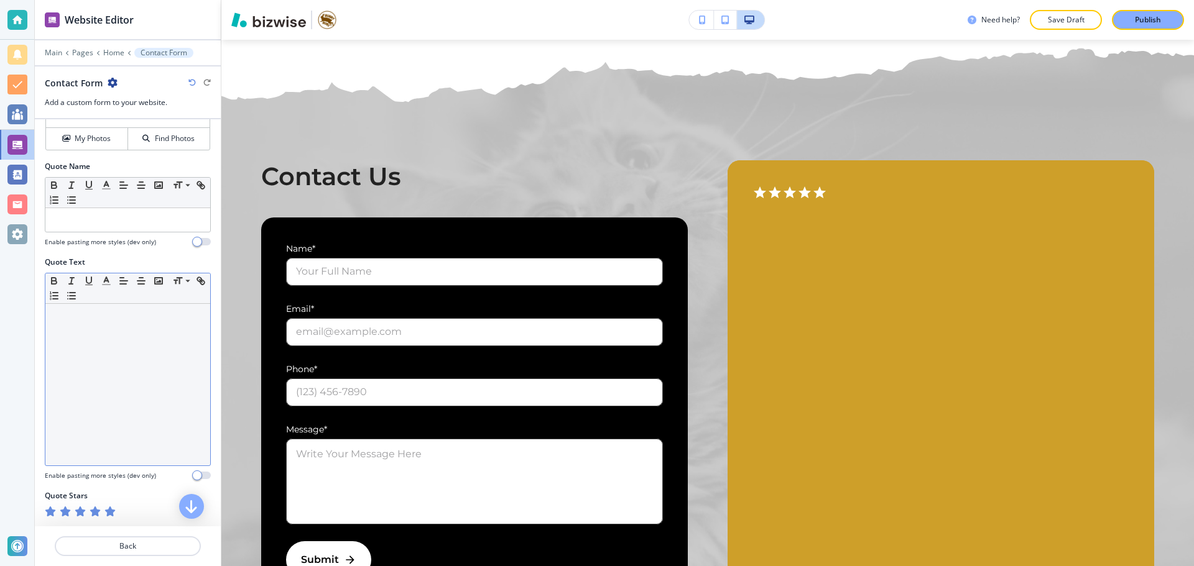
scroll to position [820, 0]
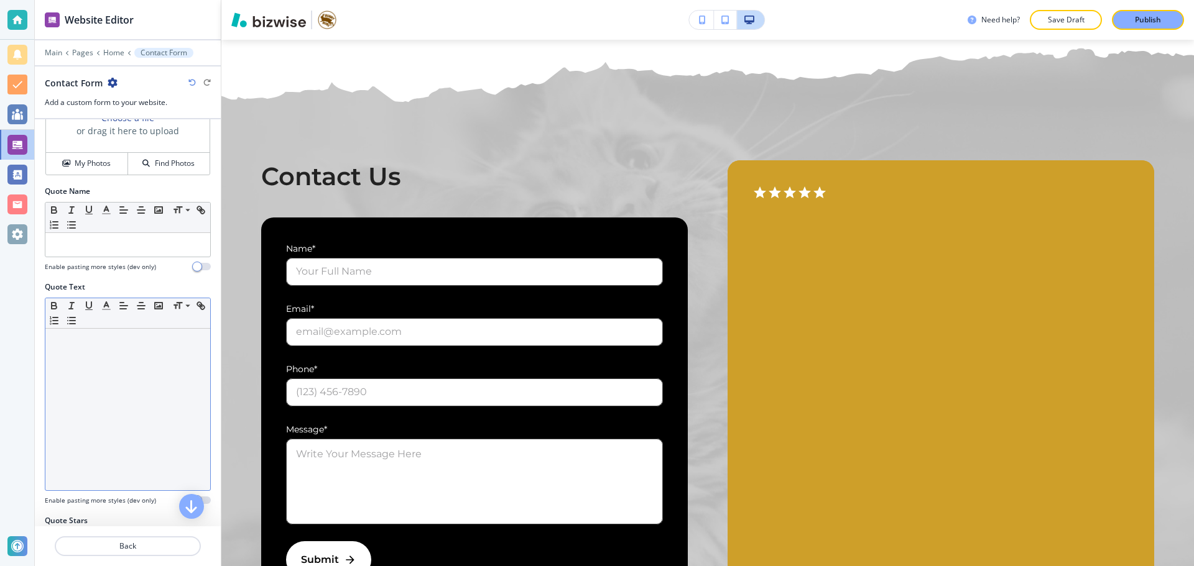
click at [151, 379] on div at bounding box center [127, 410] width 165 height 162
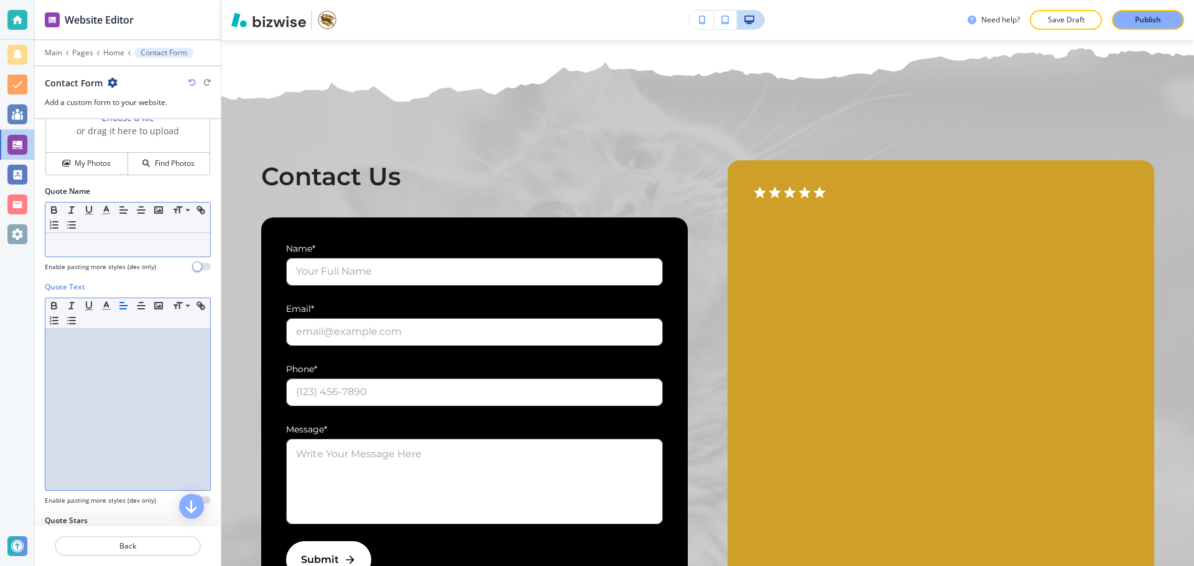
click at [140, 246] on p at bounding box center [128, 244] width 152 height 11
click at [143, 388] on div at bounding box center [127, 410] width 165 height 162
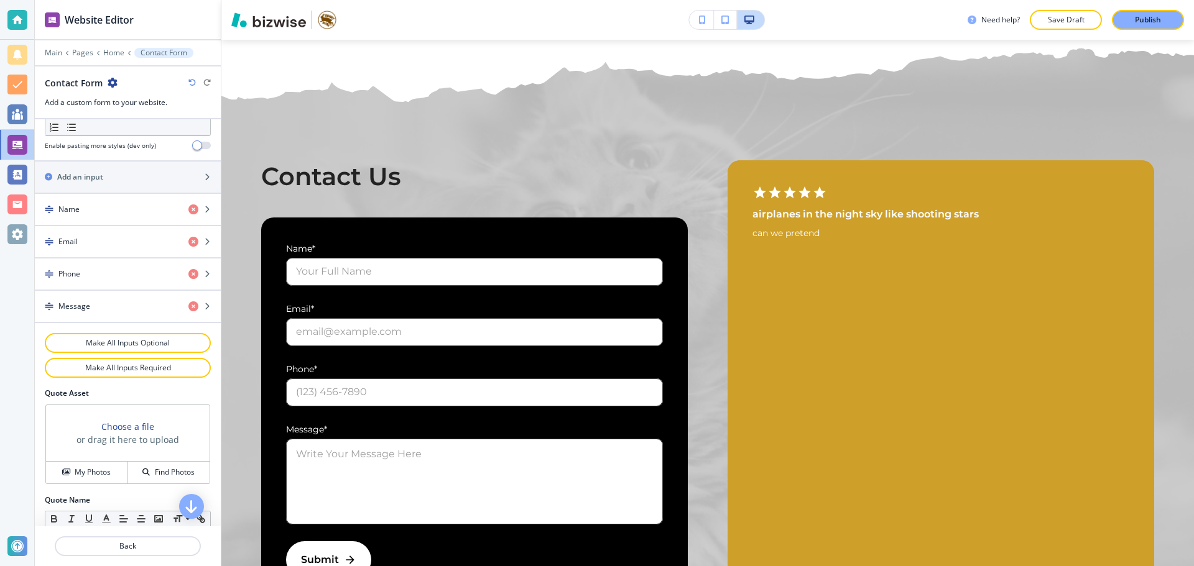
scroll to position [509, 0]
click at [144, 467] on button "Find Photos" at bounding box center [168, 475] width 81 height 22
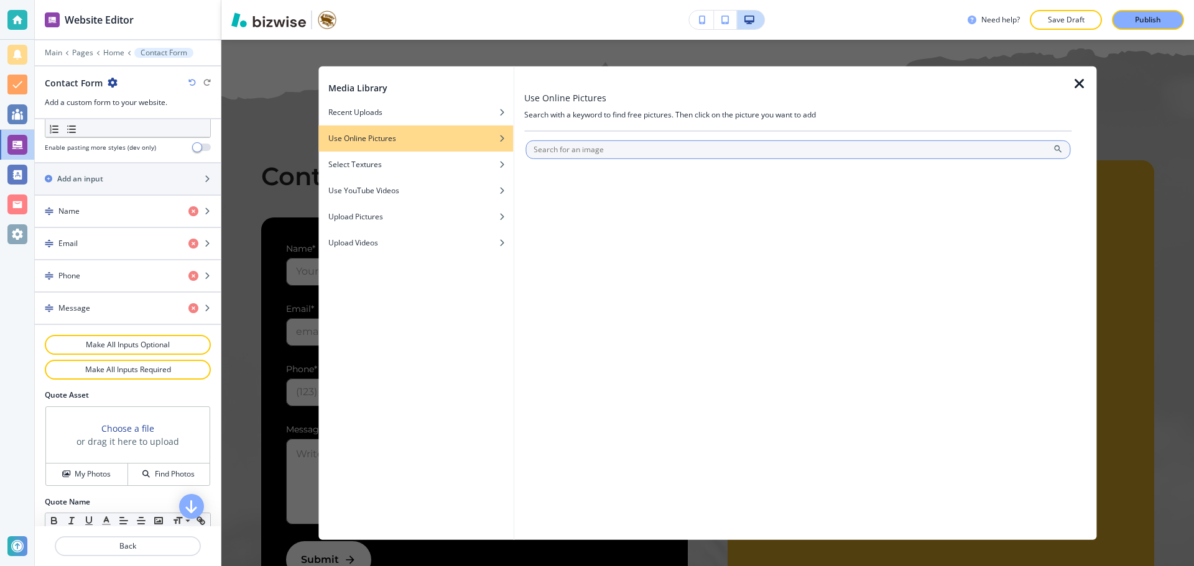
click at [648, 141] on input "text" at bounding box center [797, 149] width 545 height 19
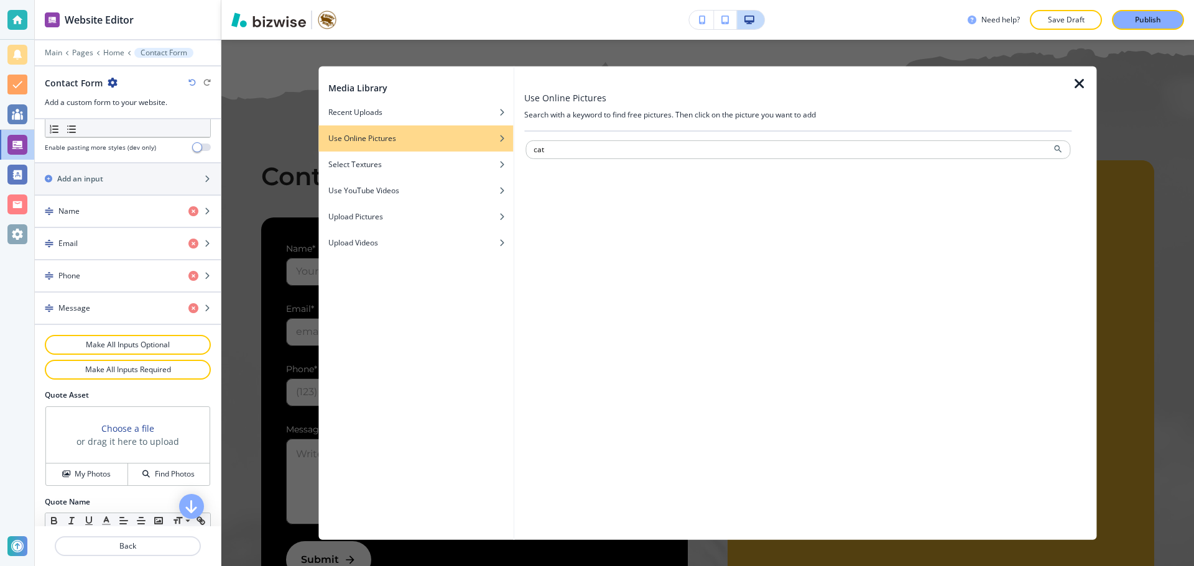
type input "cat"
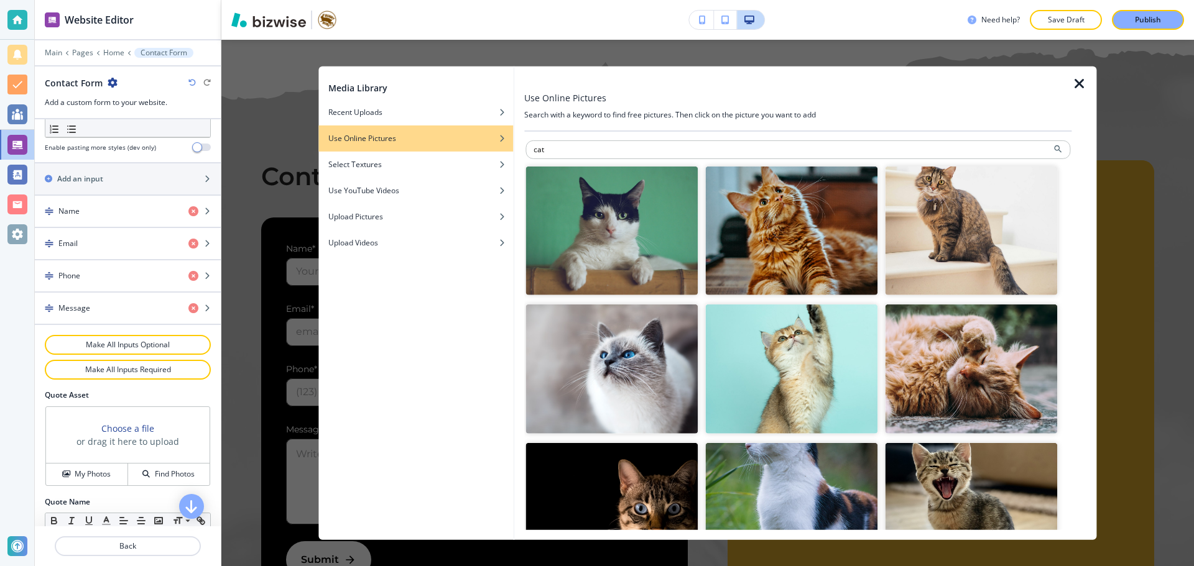
click at [936, 272] on img "button" at bounding box center [971, 230] width 172 height 129
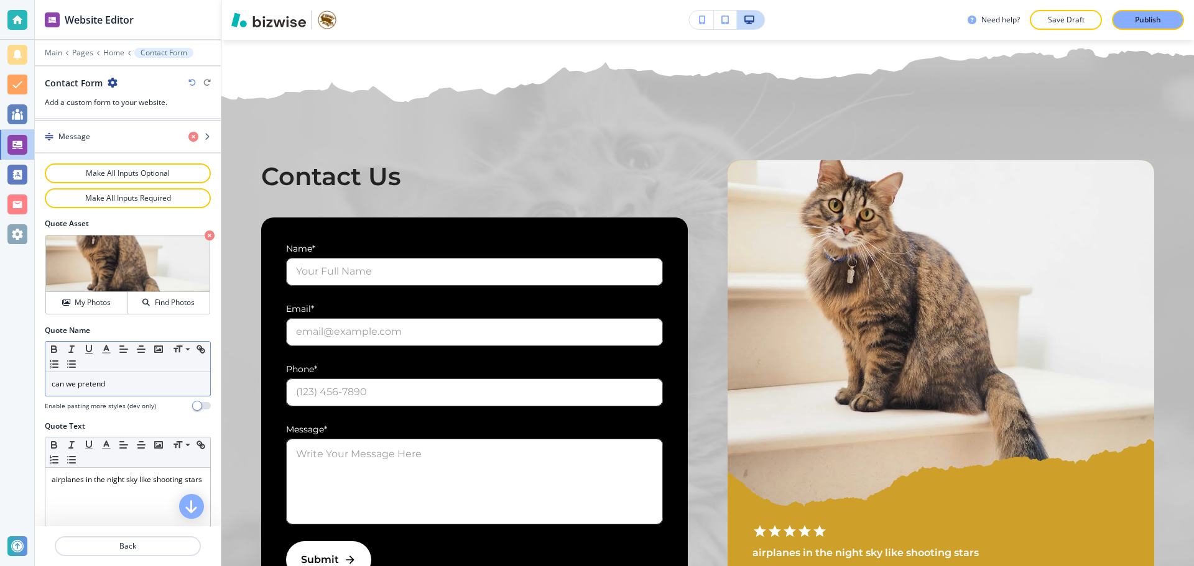
scroll to position [696, 0]
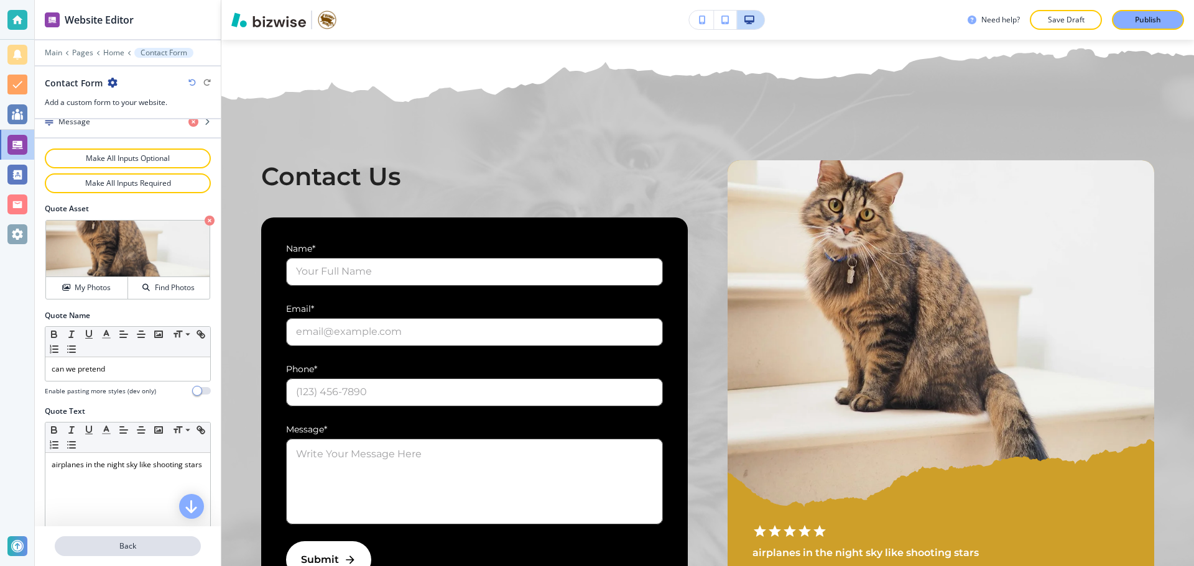
click at [187, 542] on p "Back" at bounding box center [128, 546] width 144 height 11
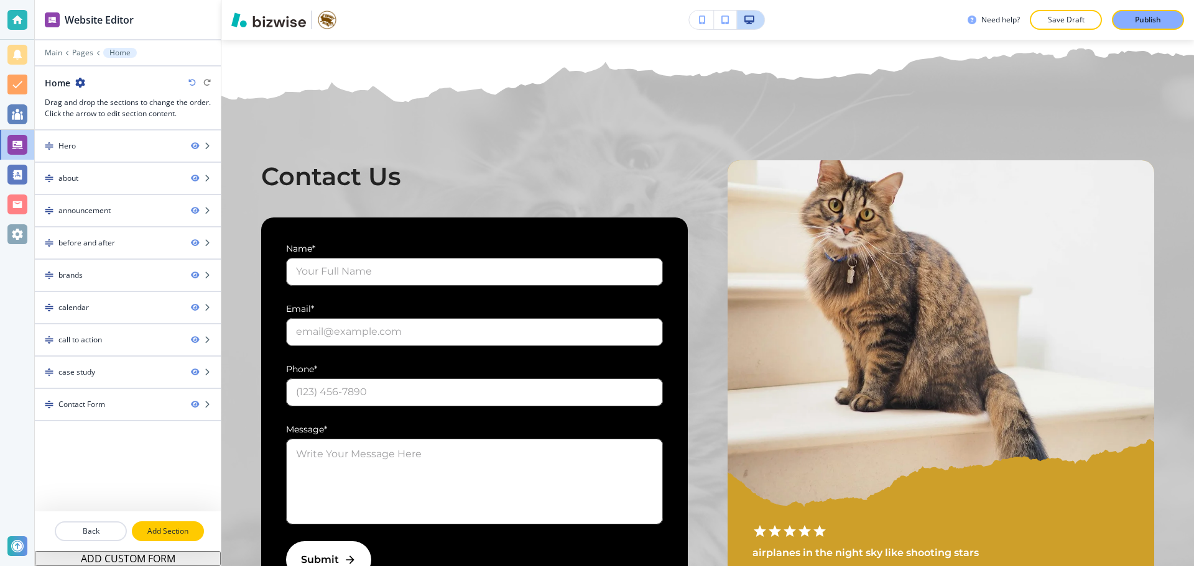
click at [150, 531] on p "Add Section" at bounding box center [168, 531] width 70 height 11
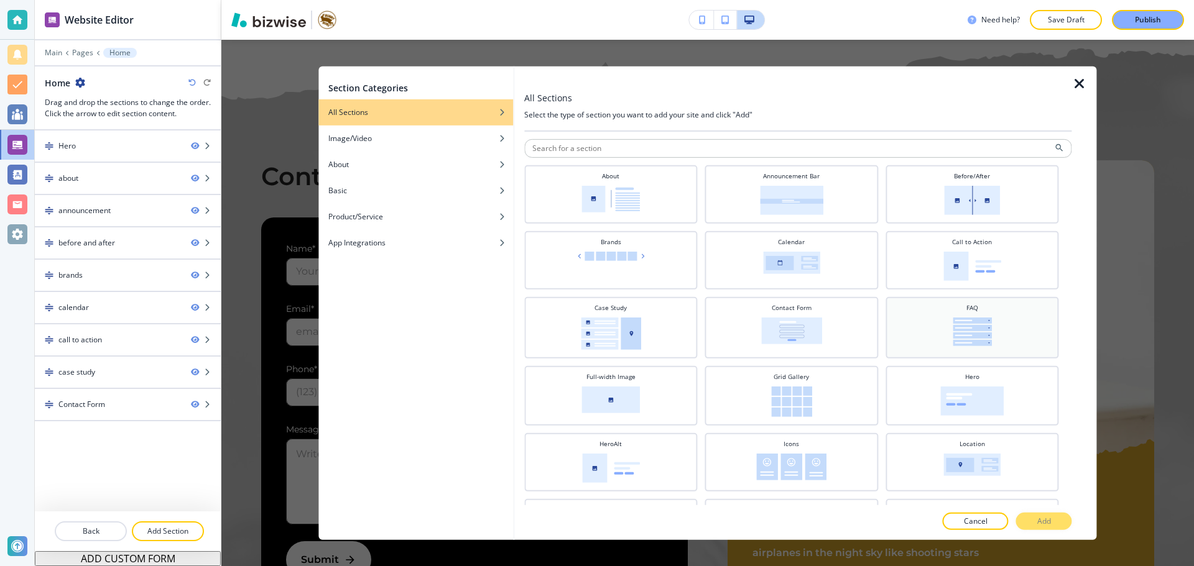
click at [943, 345] on div "FAQ" at bounding box center [972, 326] width 161 height 47
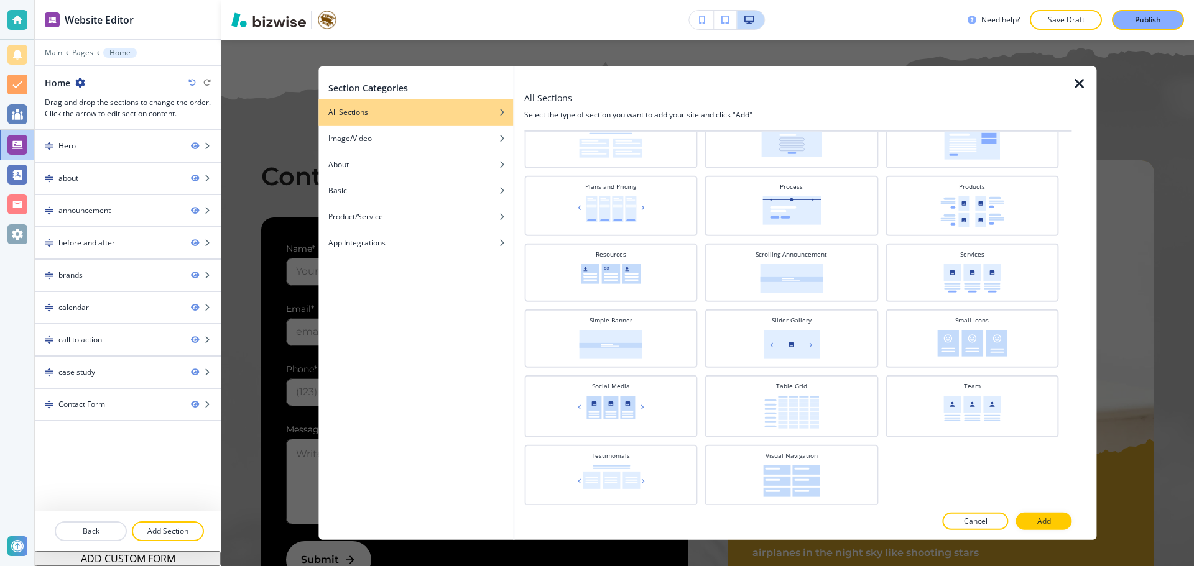
scroll to position [390, 0]
click at [1037, 520] on p "Add" at bounding box center [1044, 521] width 14 height 11
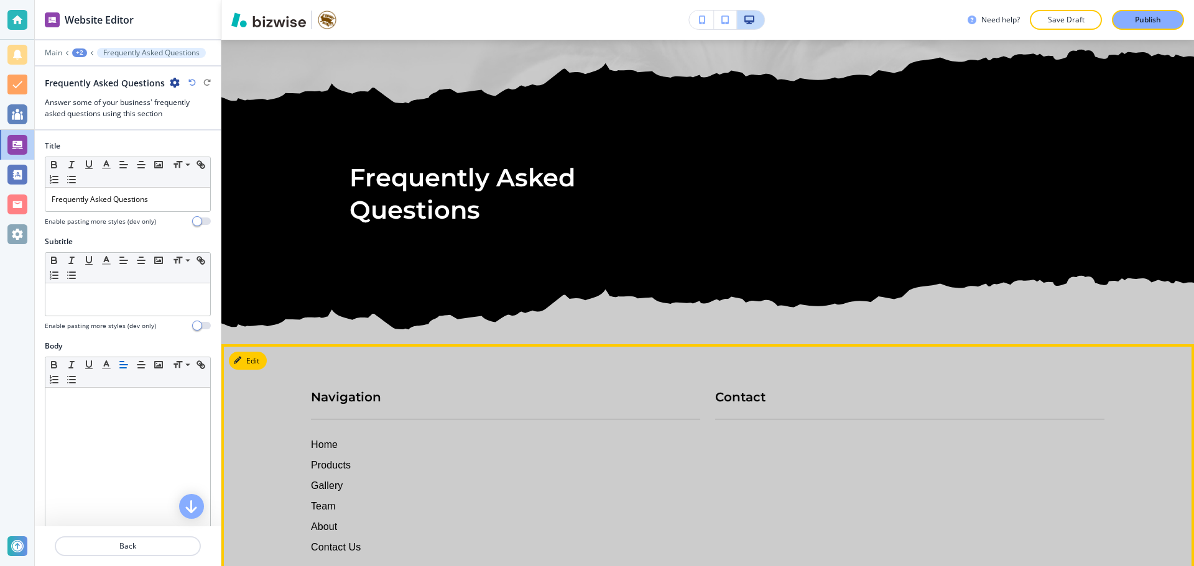
scroll to position [5805, 0]
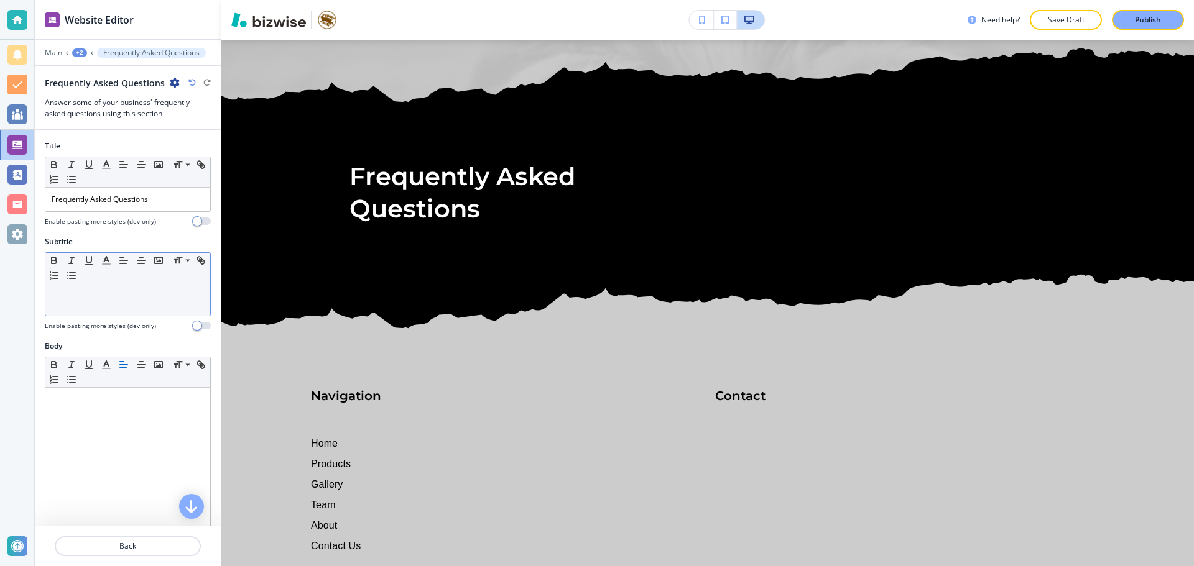
click at [103, 298] on p at bounding box center [128, 295] width 152 height 11
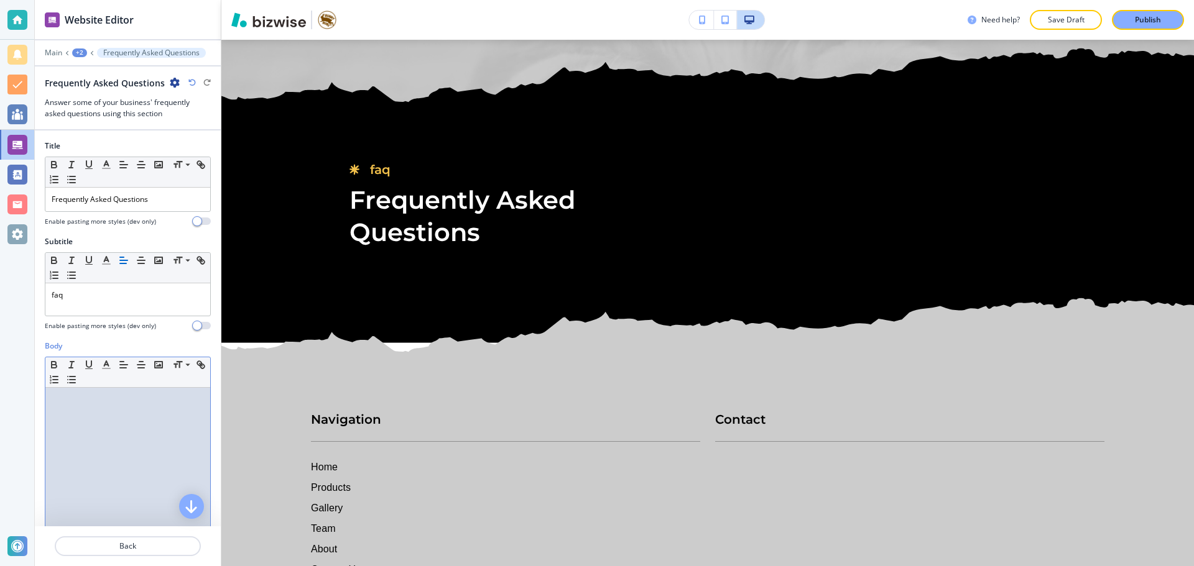
click at [127, 430] on div at bounding box center [127, 469] width 165 height 162
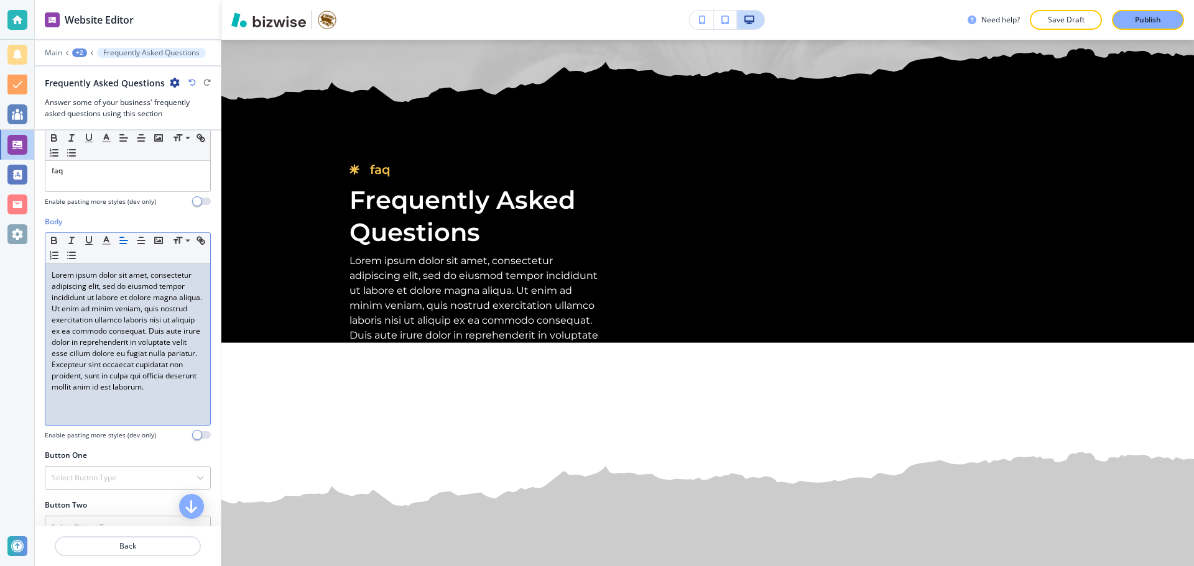
scroll to position [187, 0]
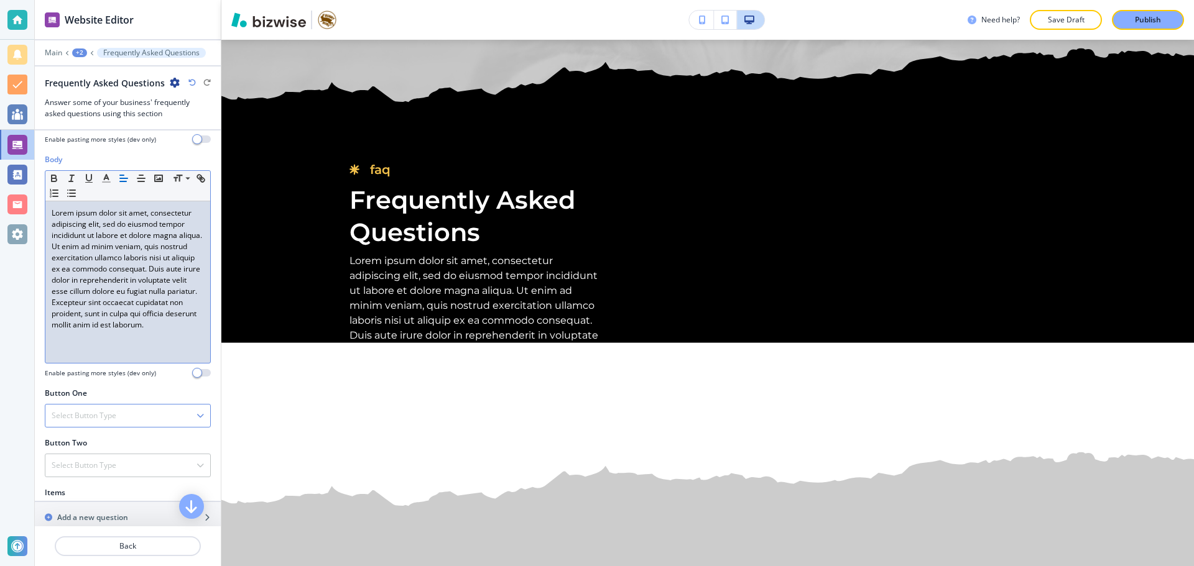
click at [120, 409] on div "Select Button Type" at bounding box center [127, 416] width 165 height 22
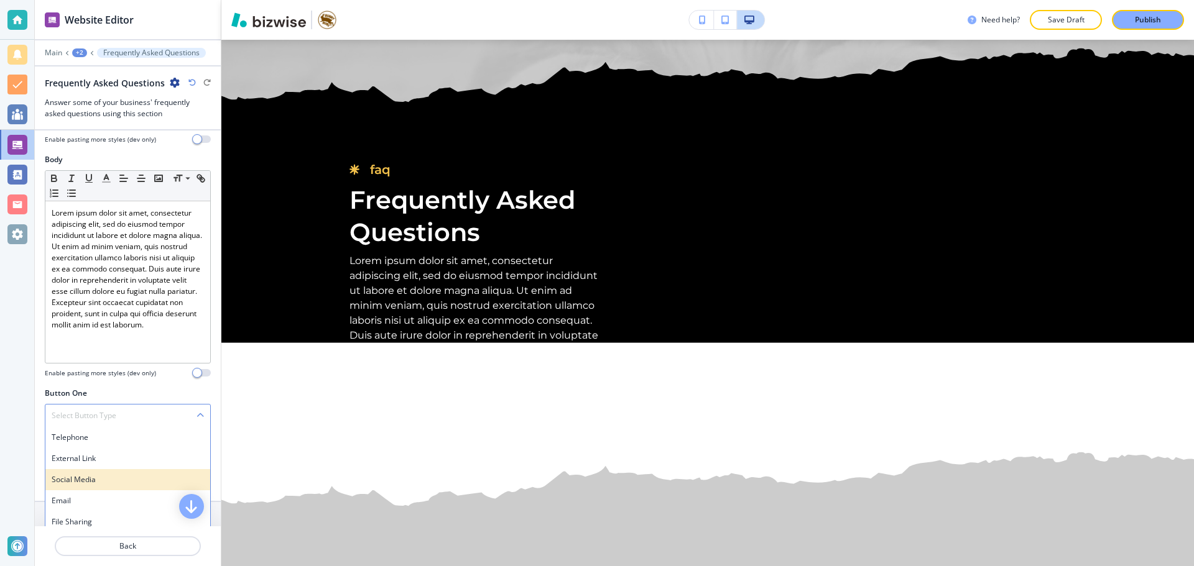
scroll to position [311, 0]
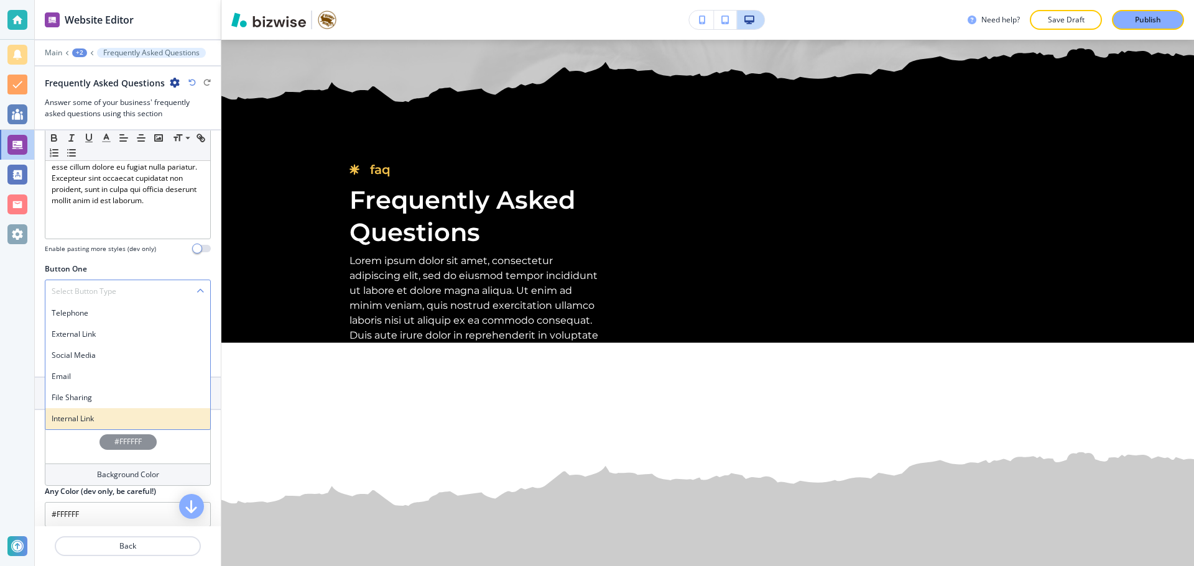
click at [110, 423] on h4 "Internal Link" at bounding box center [128, 418] width 152 height 11
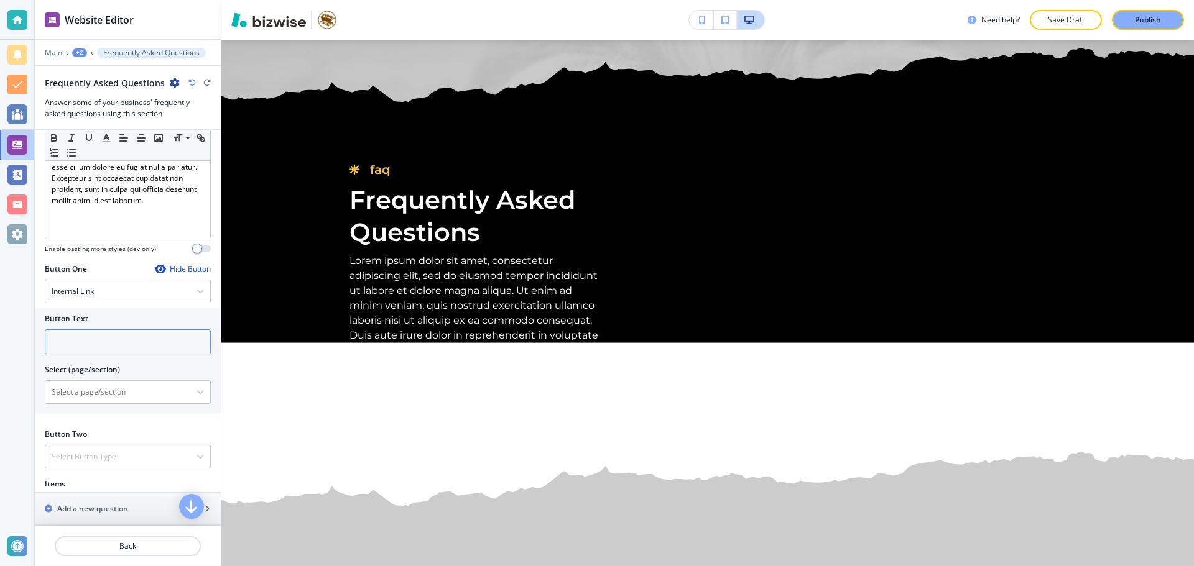
click at [124, 354] on input "text" at bounding box center [128, 342] width 166 height 25
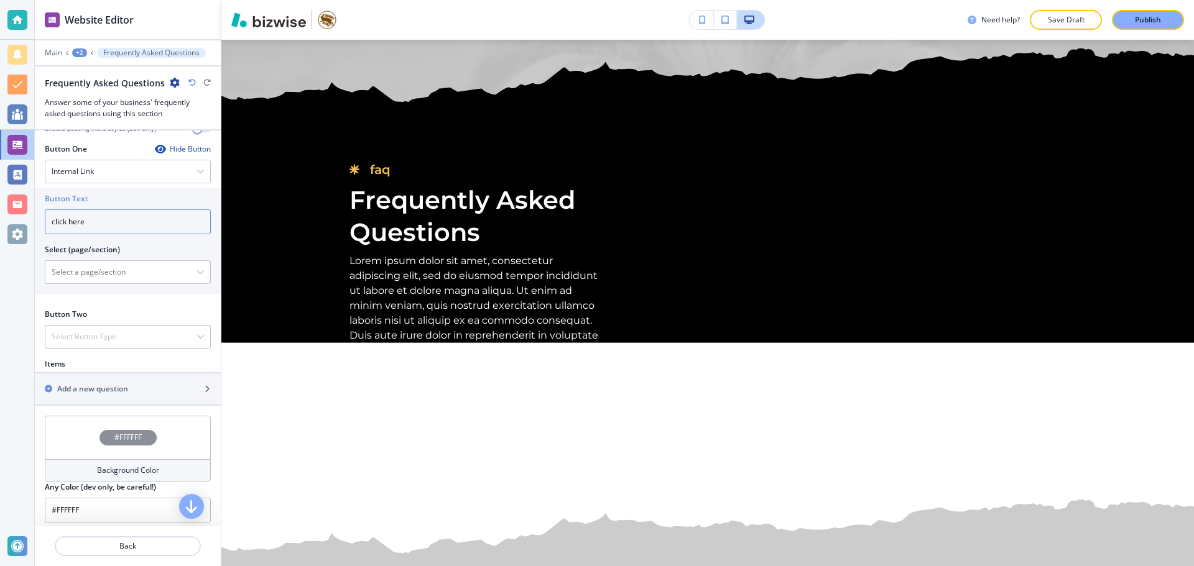
scroll to position [435, 0]
type input "click here"
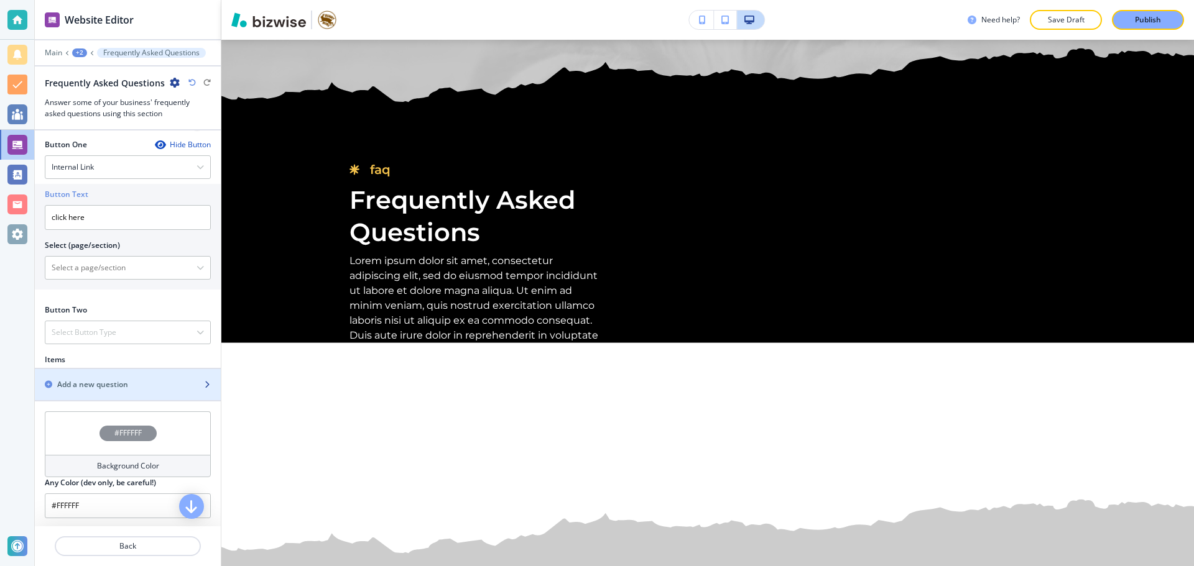
click at [122, 380] on h2 "Add a new question" at bounding box center [92, 384] width 71 height 11
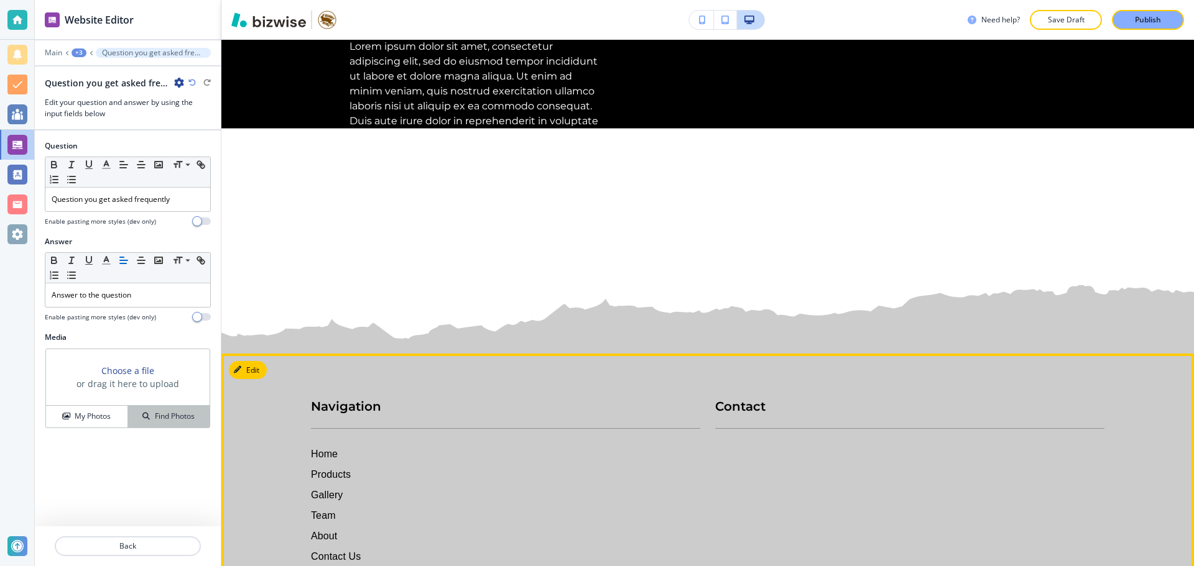
scroll to position [5923, 0]
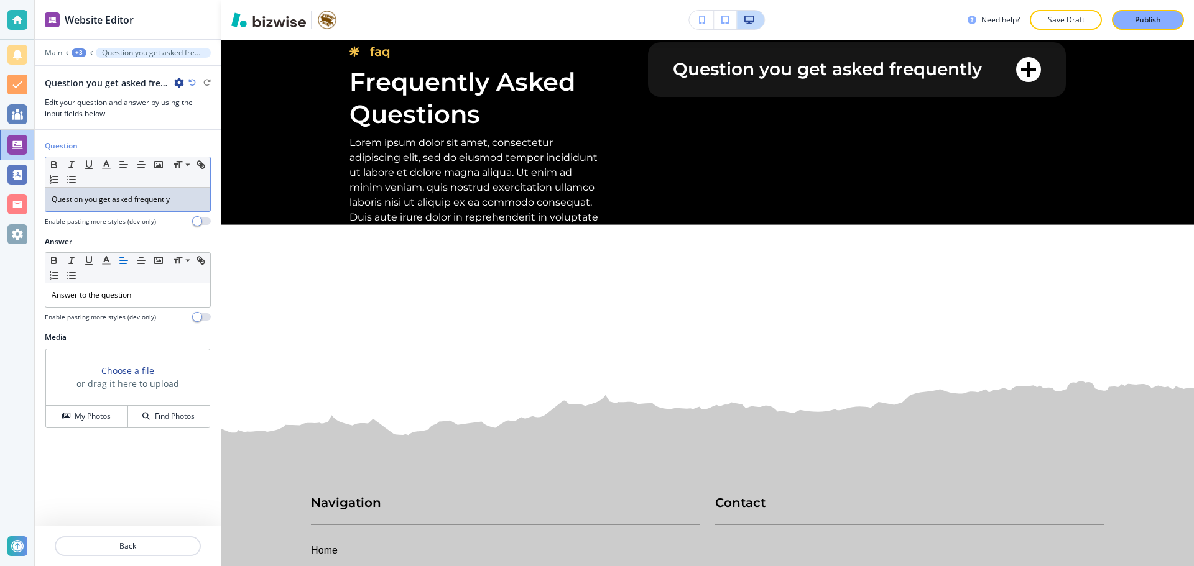
click at [138, 198] on p "Question you get asked frequently" at bounding box center [128, 199] width 152 height 11
drag, startPoint x: 203, startPoint y: 197, endPoint x: 52, endPoint y: 207, distance: 152.0
click at [52, 207] on div "Question you get asked frequently" at bounding box center [127, 200] width 165 height 24
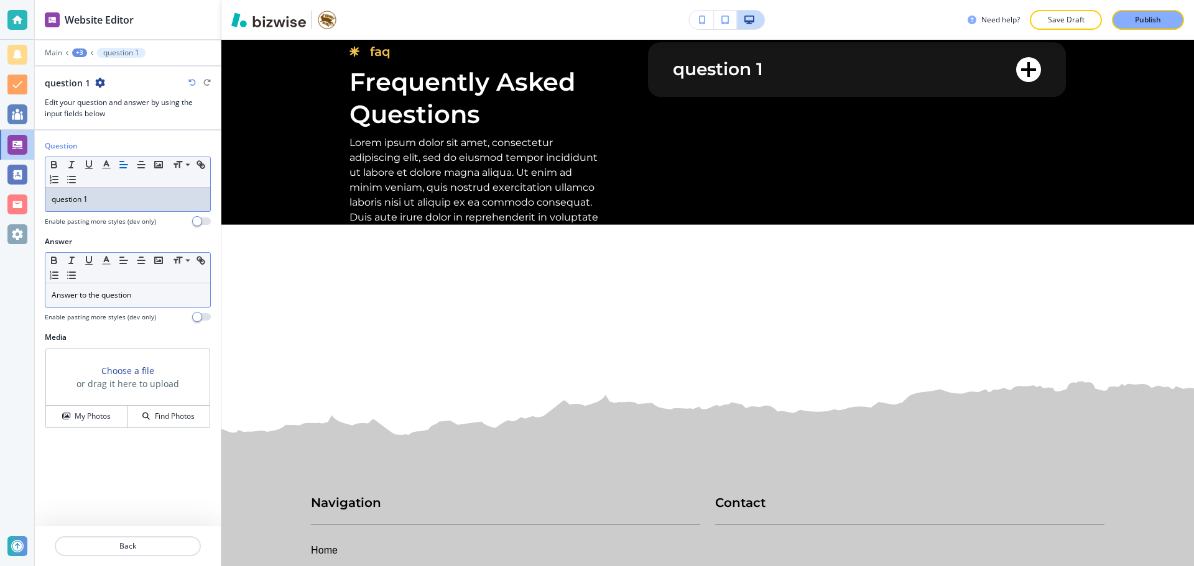
click at [113, 300] on p "Answer to the question" at bounding box center [128, 295] width 152 height 11
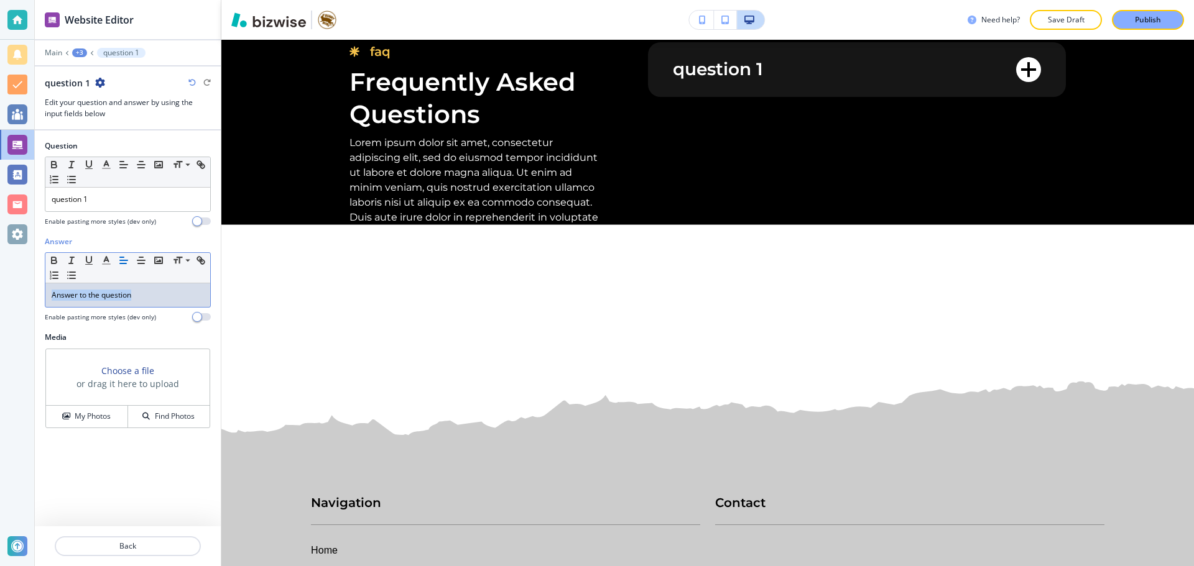
drag, startPoint x: 144, startPoint y: 295, endPoint x: 26, endPoint y: 284, distance: 118.7
click at [26, 284] on div "Website Editor Main +3 question 1 question 1 Edit your question and answer by u…" at bounding box center [597, 283] width 1194 height 566
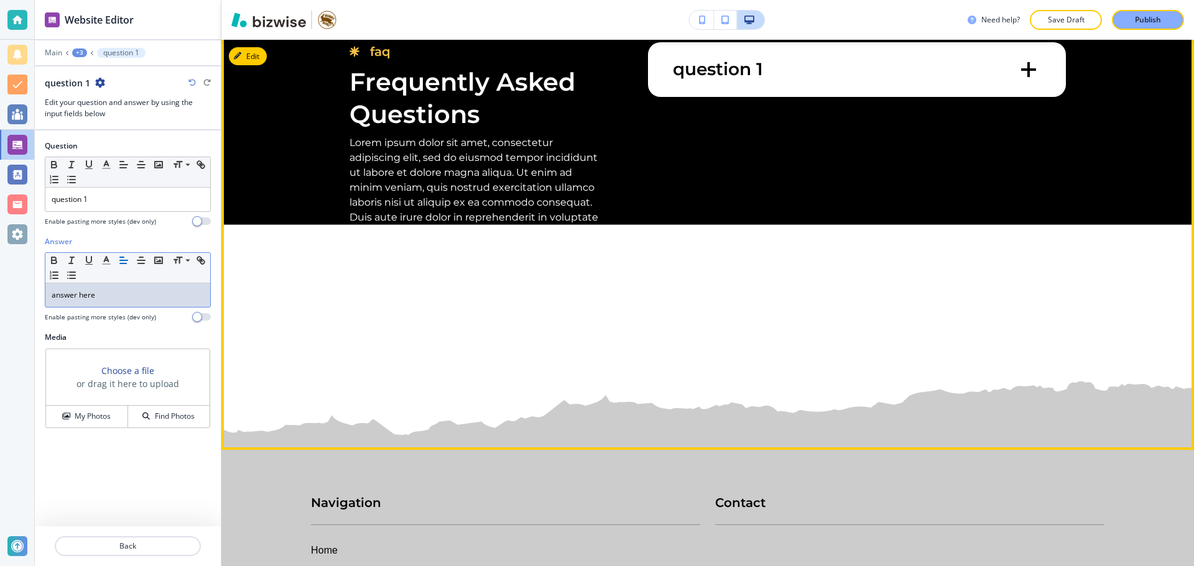
click at [1029, 63] on button "question 1" at bounding box center [1028, 69] width 25 height 25
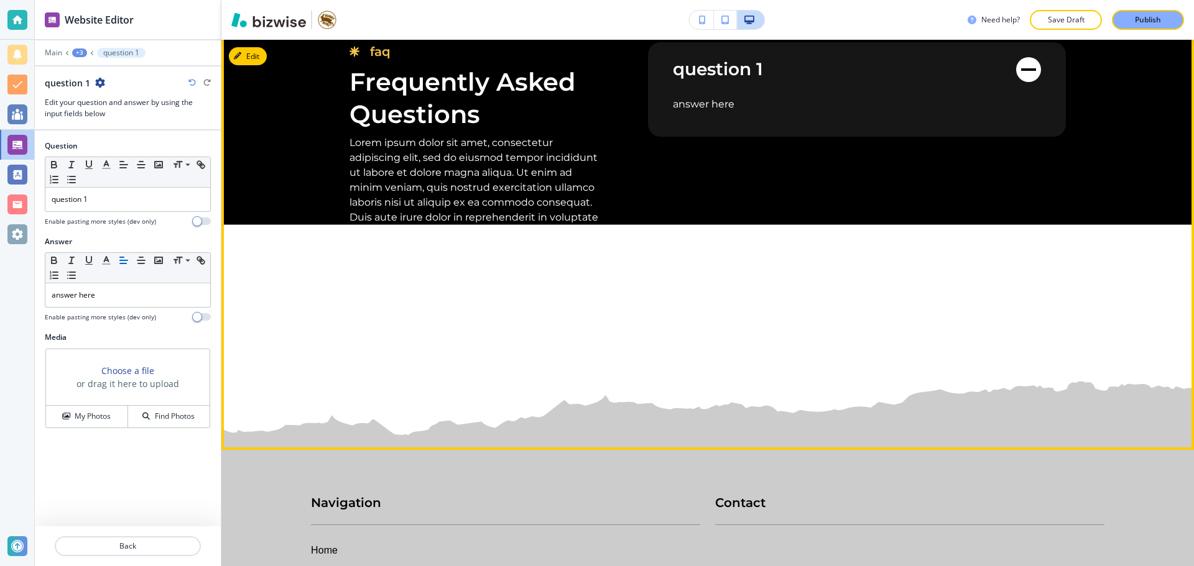
click at [1029, 63] on button "question 1" at bounding box center [1028, 69] width 25 height 25
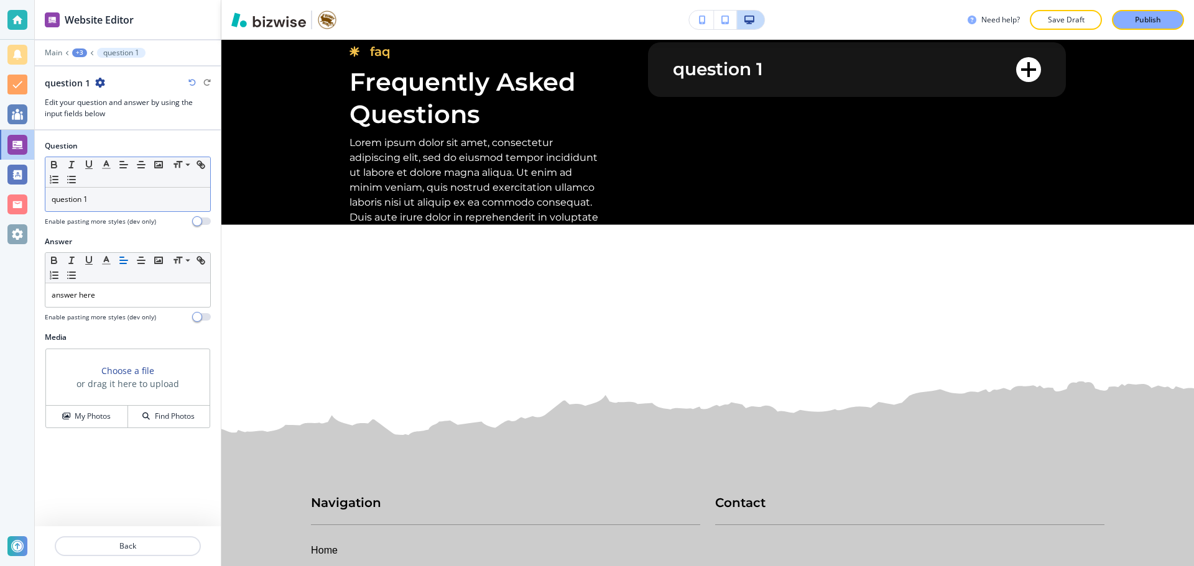
click at [106, 190] on div "question 1" at bounding box center [127, 200] width 165 height 24
click at [90, 83] on icon "button" at bounding box center [93, 83] width 10 height 10
click at [108, 121] on p "Duplicate question" at bounding box center [126, 126] width 63 height 11
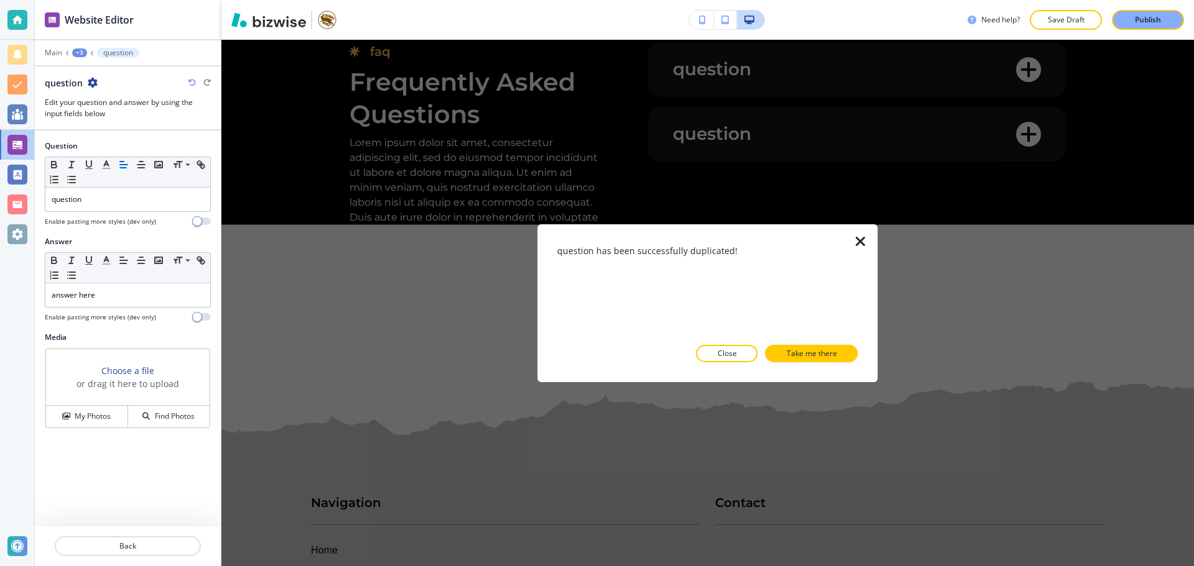
click at [727, 344] on div "question has been successfully duplicated! Close Take me there" at bounding box center [707, 303] width 300 height 118
drag, startPoint x: 721, startPoint y: 349, endPoint x: 707, endPoint y: 340, distance: 16.6
click at [720, 349] on p "Close" at bounding box center [726, 353] width 19 height 11
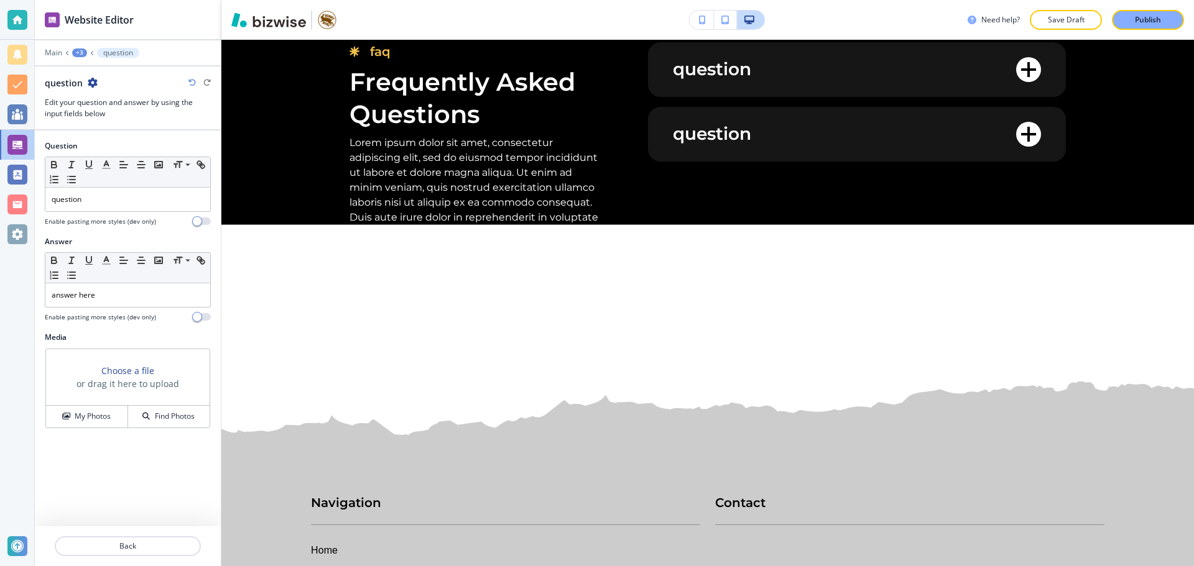
click at [96, 84] on icon "button" at bounding box center [93, 83] width 10 height 10
click at [139, 134] on button "Duplicate question" at bounding box center [126, 126] width 80 height 22
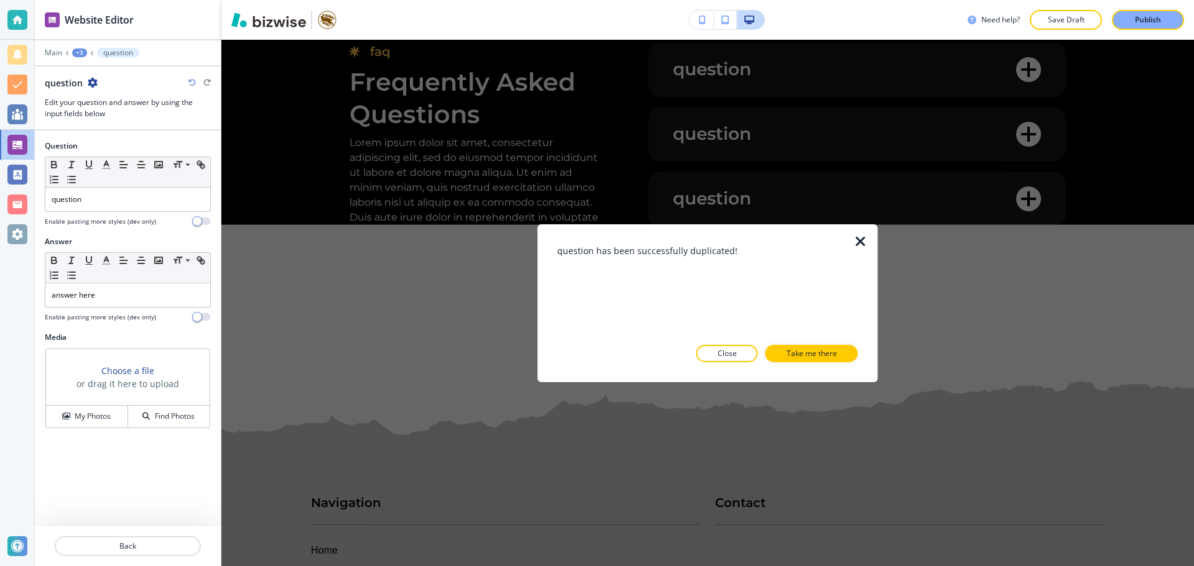
click at [95, 85] on icon "button" at bounding box center [93, 83] width 10 height 10
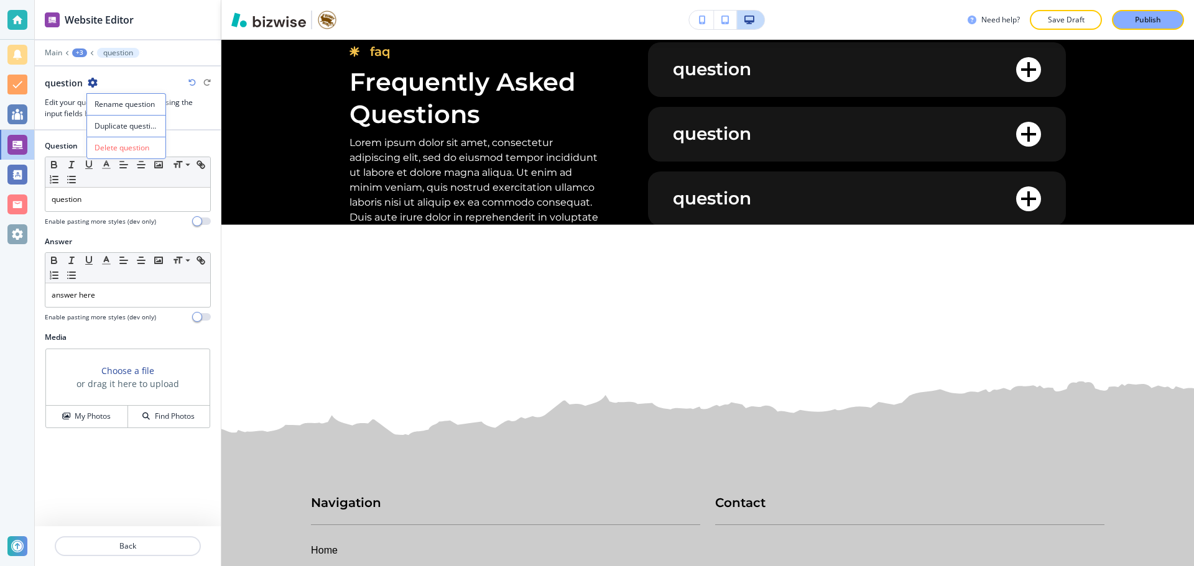
click at [95, 85] on icon "button" at bounding box center [93, 83] width 10 height 10
click at [136, 124] on p "Duplicate question" at bounding box center [126, 126] width 63 height 11
click at [91, 79] on icon "button" at bounding box center [93, 83] width 10 height 10
click at [134, 132] on button "Duplicate question" at bounding box center [126, 126] width 80 height 22
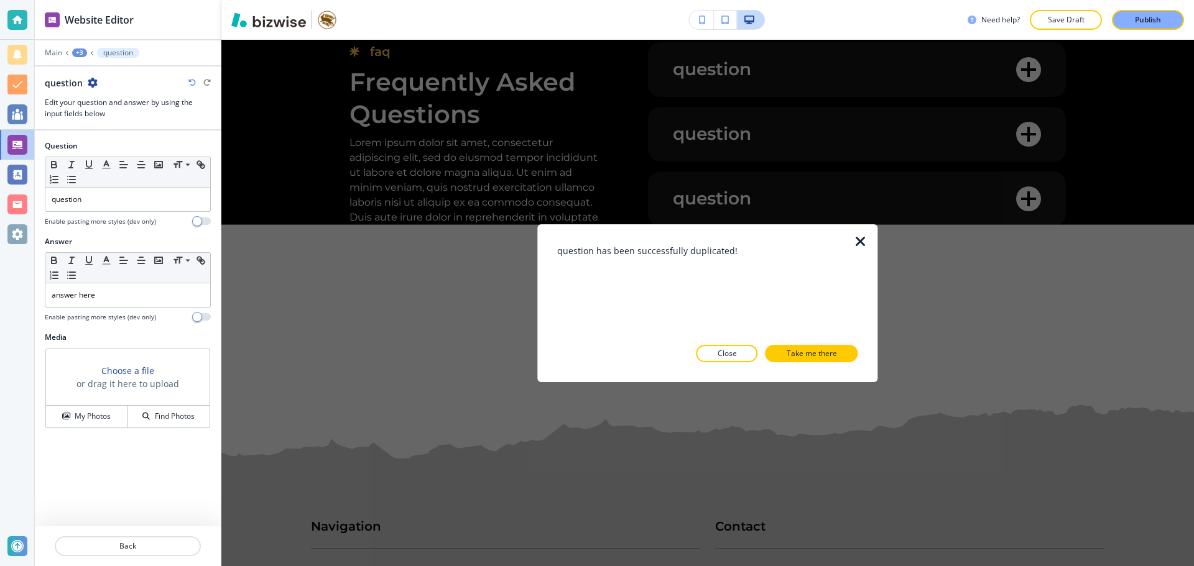
click at [100, 88] on div "question" at bounding box center [128, 82] width 166 height 13
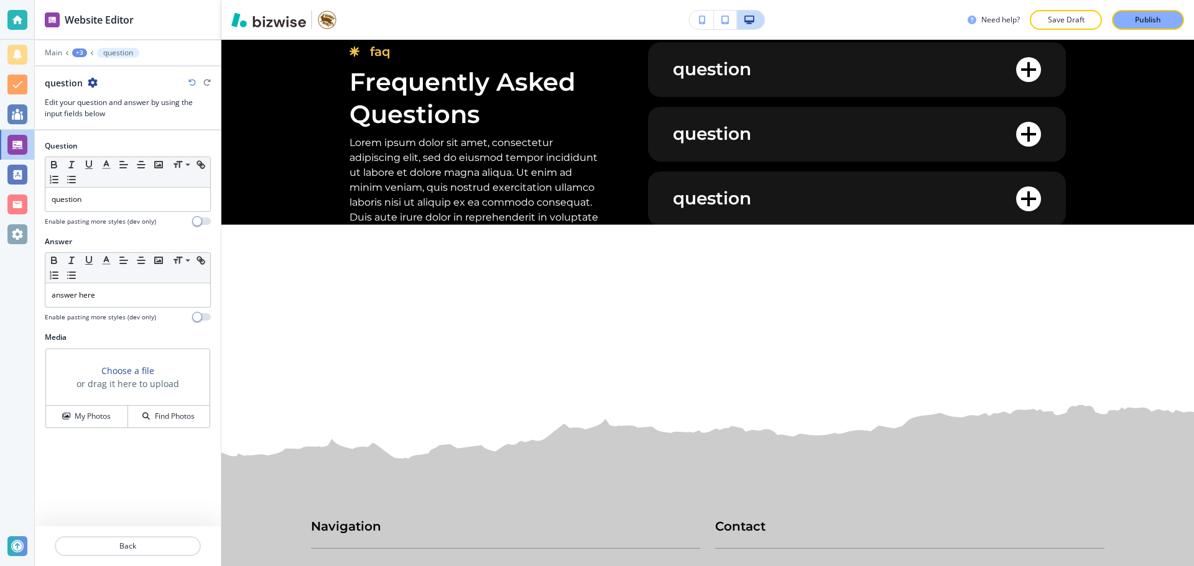
click at [95, 83] on icon "button" at bounding box center [93, 83] width 10 height 10
click at [134, 131] on p "Duplicate question" at bounding box center [126, 126] width 63 height 11
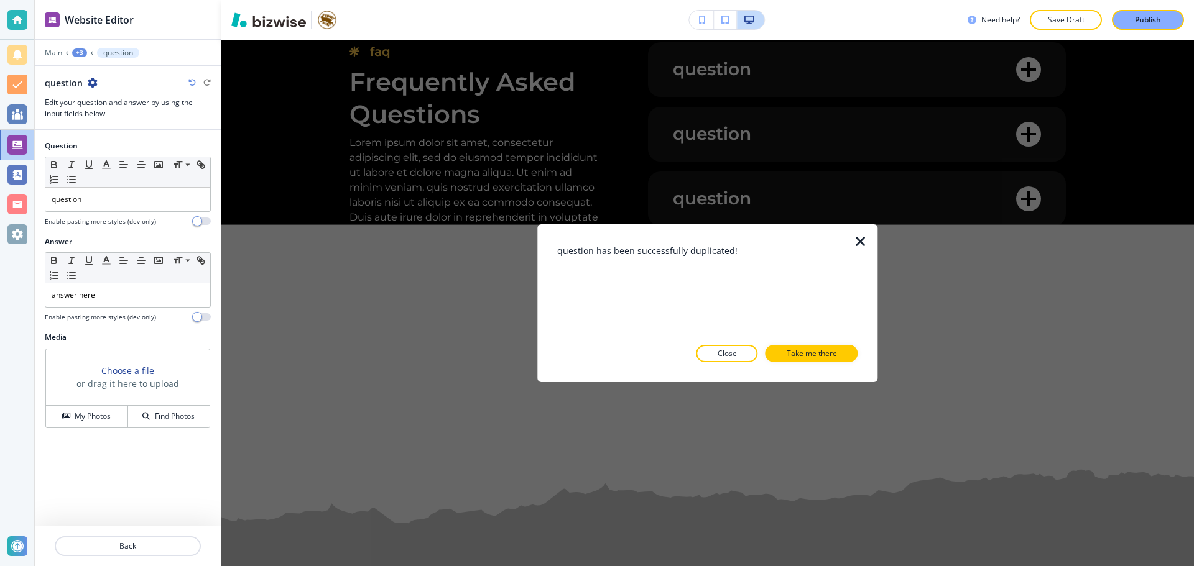
drag, startPoint x: 113, startPoint y: 91, endPoint x: 104, endPoint y: 88, distance: 9.2
click at [112, 91] on div at bounding box center [128, 93] width 166 height 7
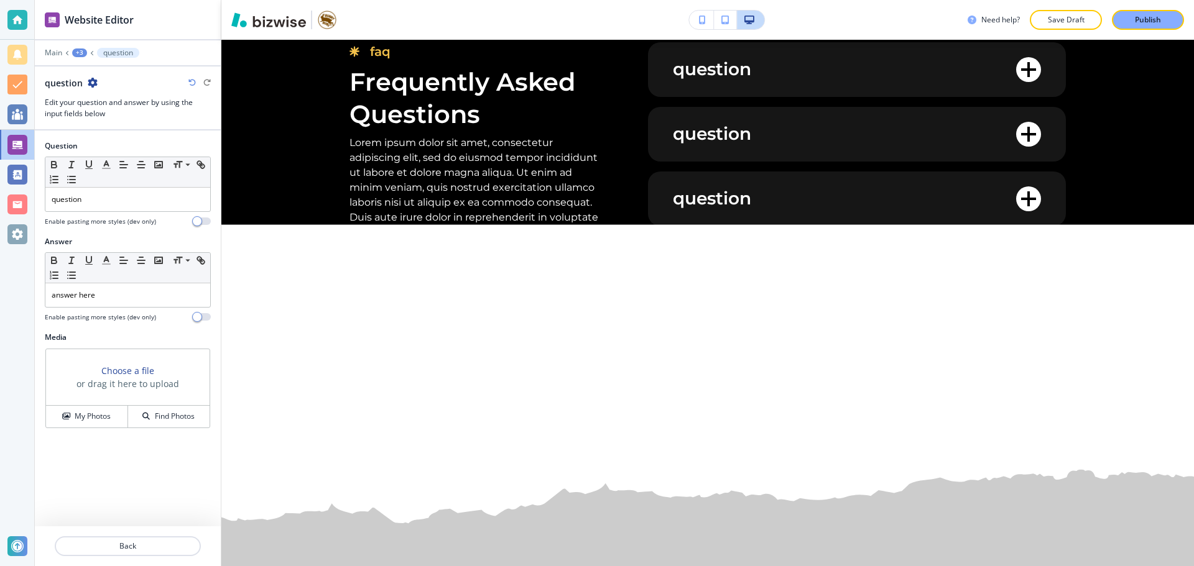
click at [88, 83] on icon "button" at bounding box center [93, 83] width 10 height 10
click at [105, 118] on button "Duplicate question" at bounding box center [126, 126] width 80 height 22
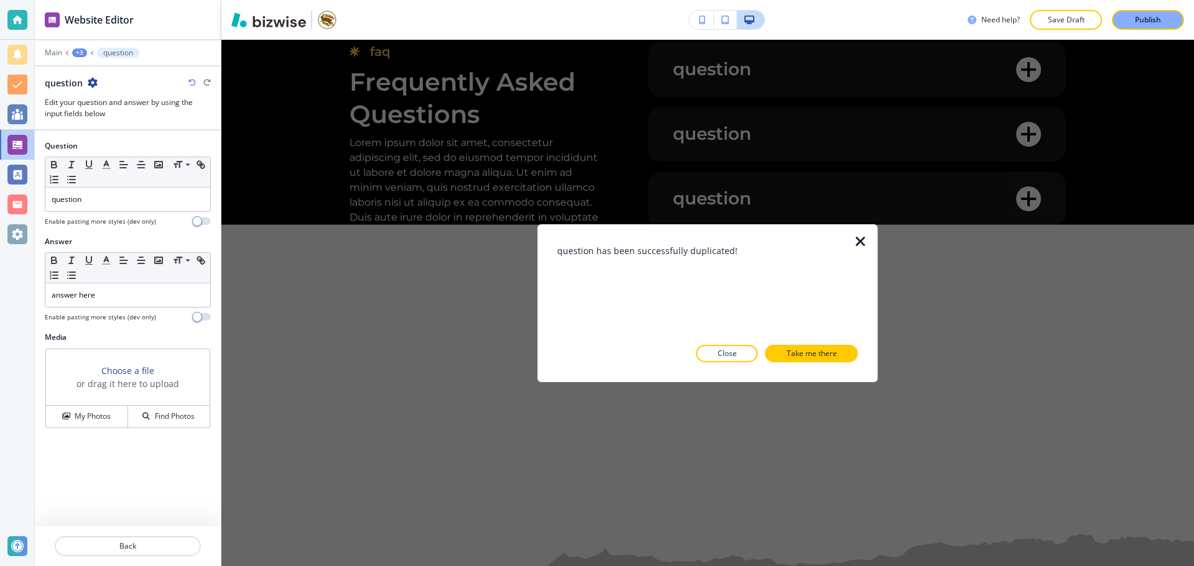
click at [99, 109] on h3 "Edit your question and answer by using the input fields below" at bounding box center [128, 108] width 166 height 22
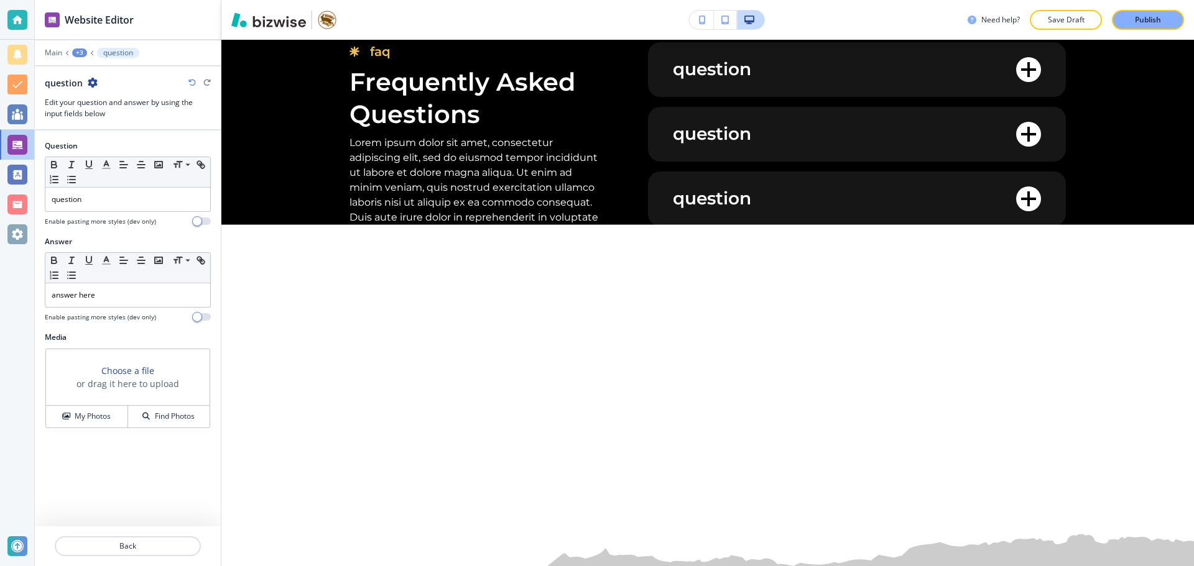
click at [98, 90] on div at bounding box center [128, 93] width 166 height 7
drag, startPoint x: 90, startPoint y: 86, endPoint x: 103, endPoint y: 87, distance: 13.7
click at [90, 86] on icon "button" at bounding box center [93, 83] width 10 height 10
click at [136, 126] on p "Duplicate question" at bounding box center [126, 126] width 63 height 11
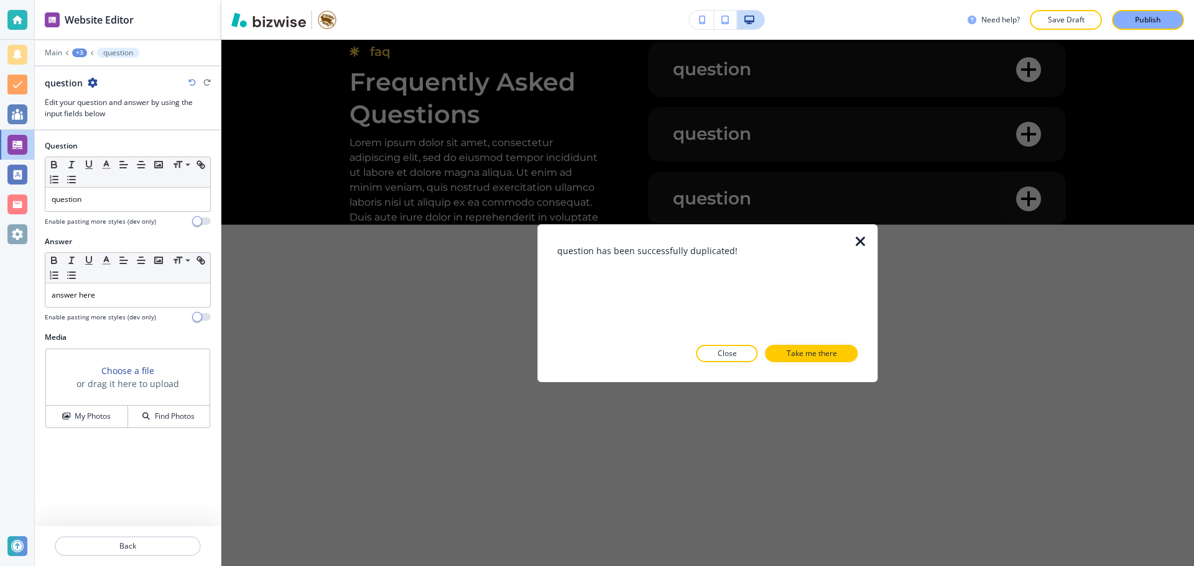
drag, startPoint x: 702, startPoint y: 334, endPoint x: 707, endPoint y: 342, distance: 9.0
click at [703, 336] on div "question has been successfully duplicated! Close Take me there" at bounding box center [707, 303] width 300 height 118
click at [708, 343] on div "question has been successfully duplicated! Close Take me there" at bounding box center [707, 303] width 300 height 118
click at [716, 362] on div at bounding box center [707, 372] width 300 height 20
click at [716, 361] on button "Close" at bounding box center [727, 353] width 62 height 17
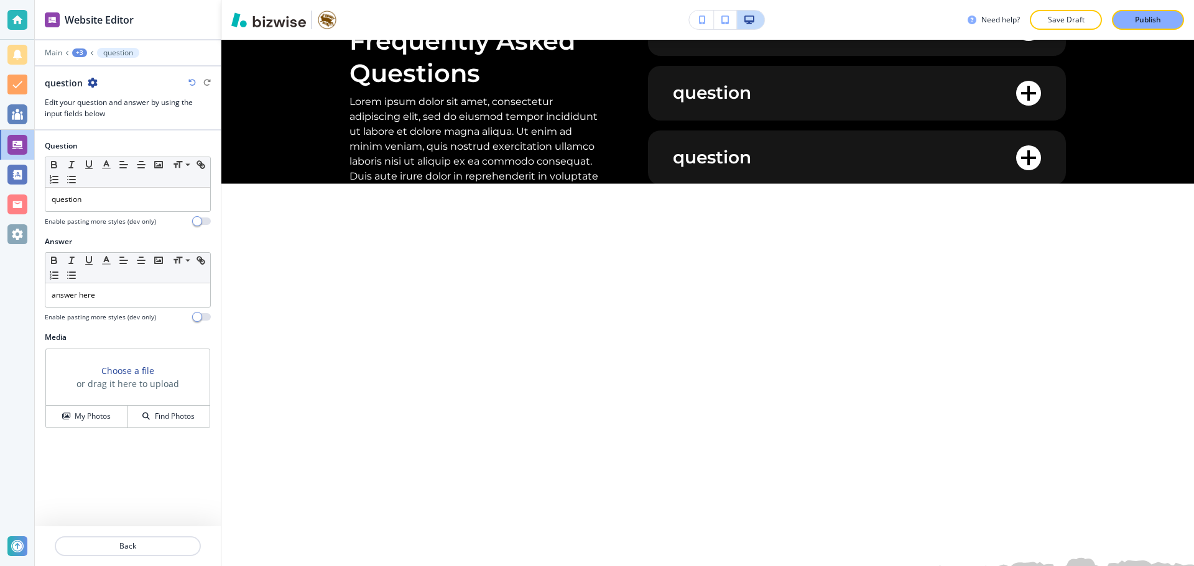
scroll to position [5861, 0]
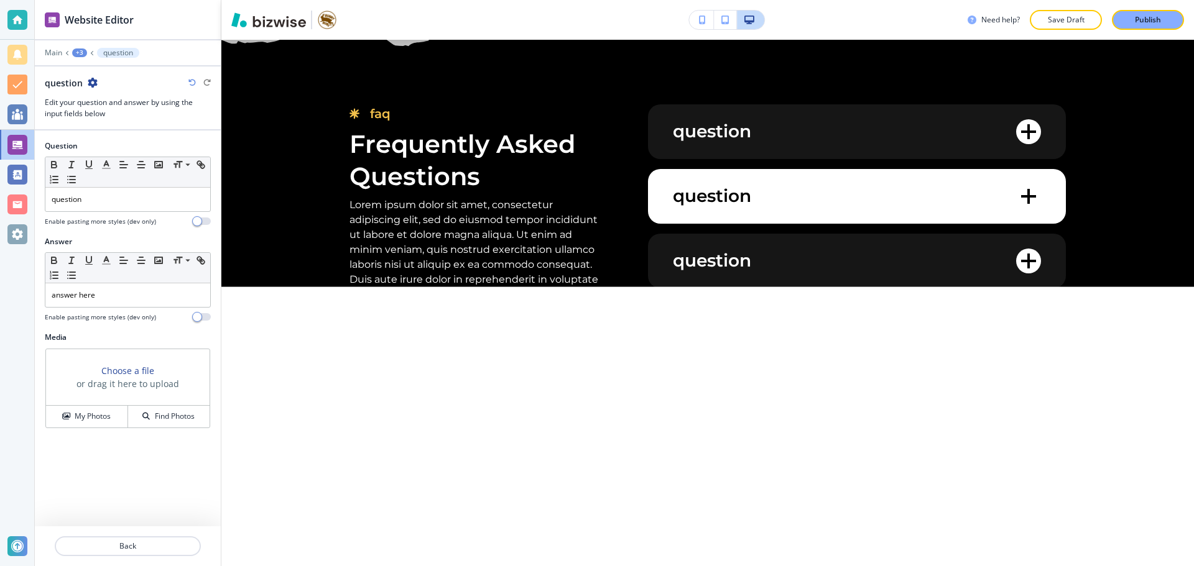
click at [1009, 200] on label "question" at bounding box center [857, 196] width 418 height 55
click at [1016, 200] on button "question" at bounding box center [1028, 196] width 25 height 25
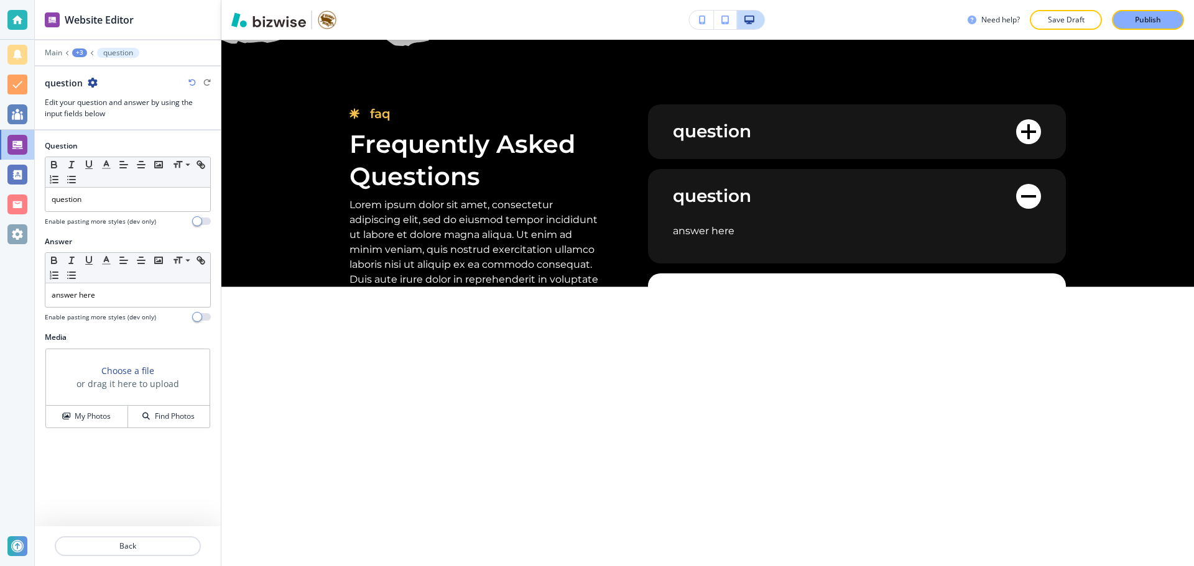
click at [1008, 288] on label "question" at bounding box center [857, 301] width 418 height 55
click at [1016, 288] on button "question" at bounding box center [1028, 300] width 25 height 25
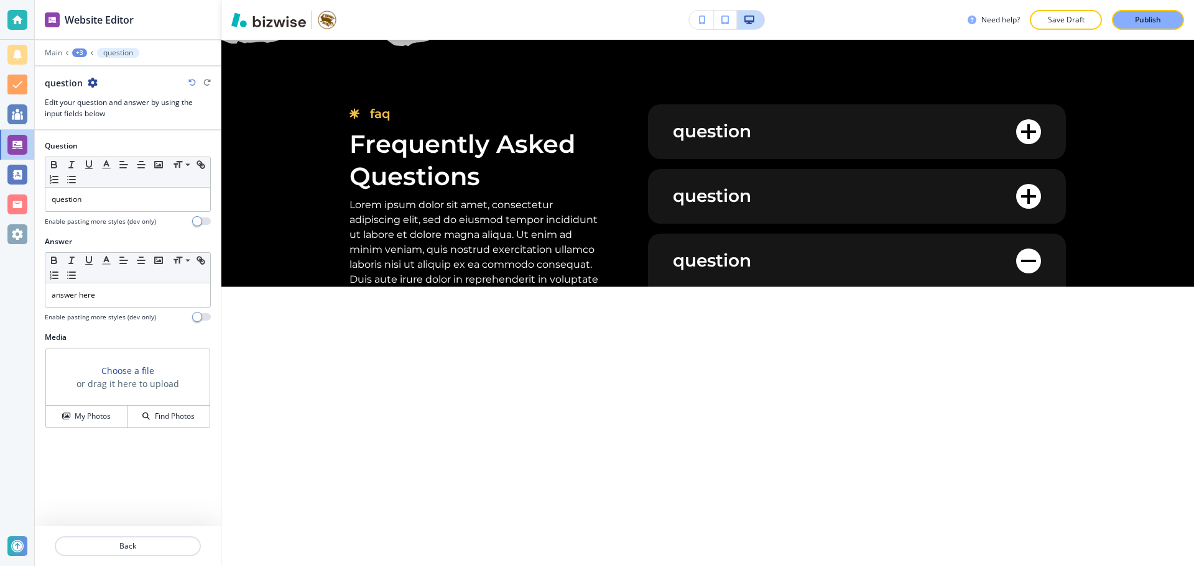
click at [984, 351] on label "question" at bounding box center [857, 365] width 418 height 55
click at [1016, 353] on button "question" at bounding box center [1028, 365] width 25 height 25
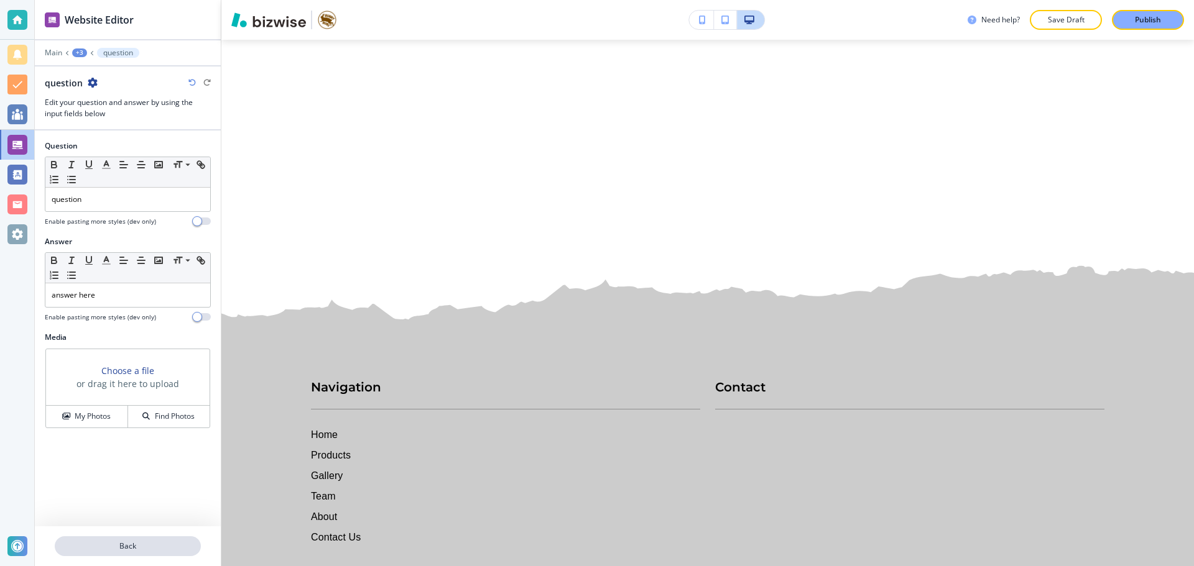
click at [127, 544] on p "Back" at bounding box center [128, 546] width 144 height 11
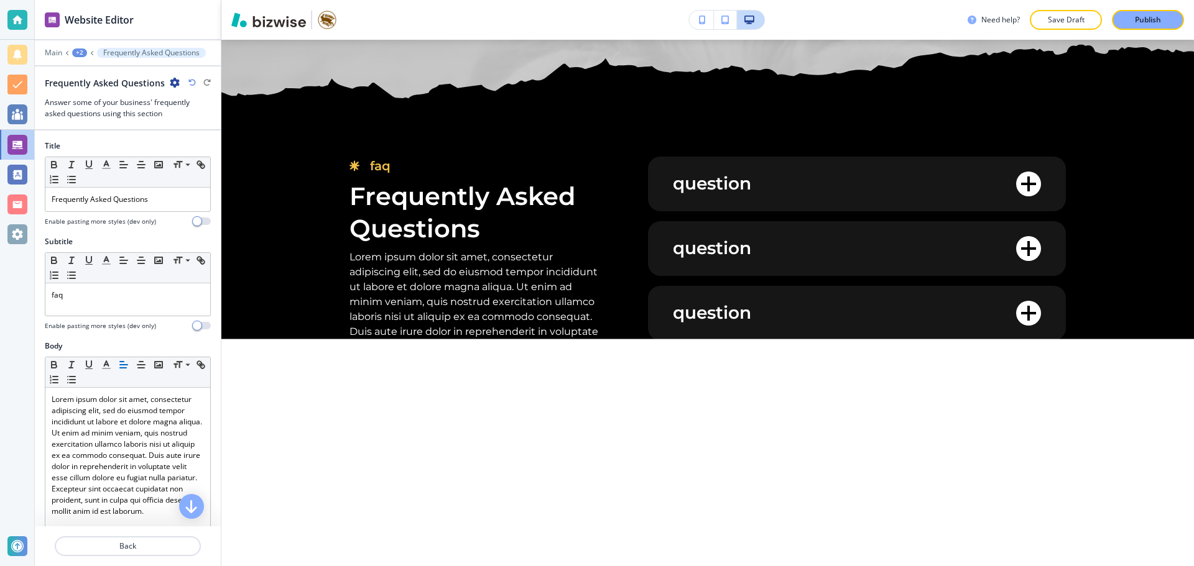
scroll to position [5805, 0]
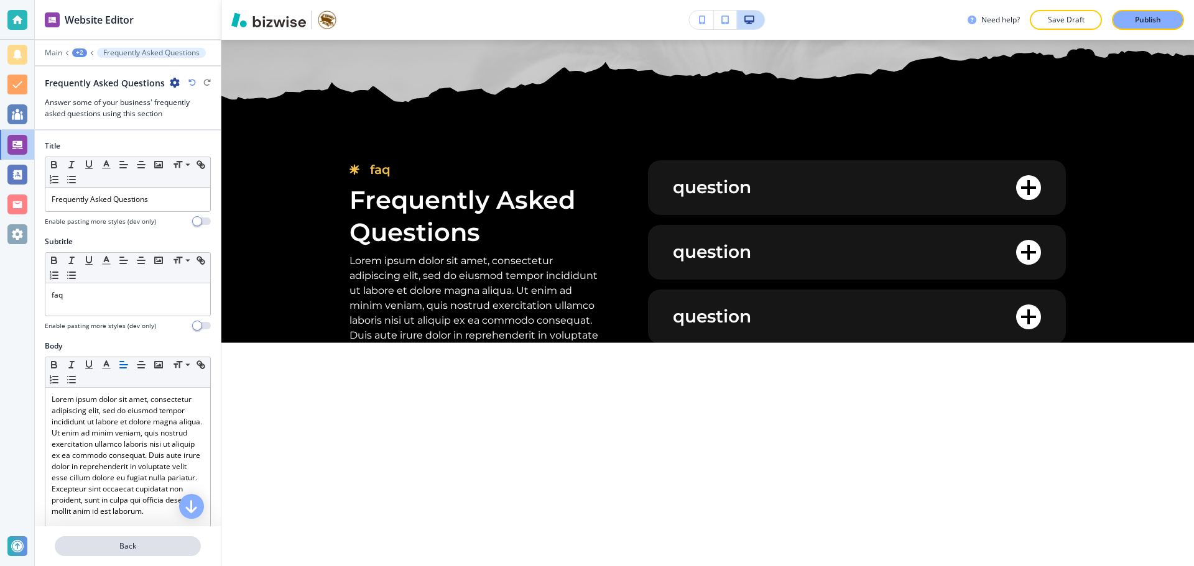
click at [137, 551] on p "Back" at bounding box center [128, 546] width 144 height 11
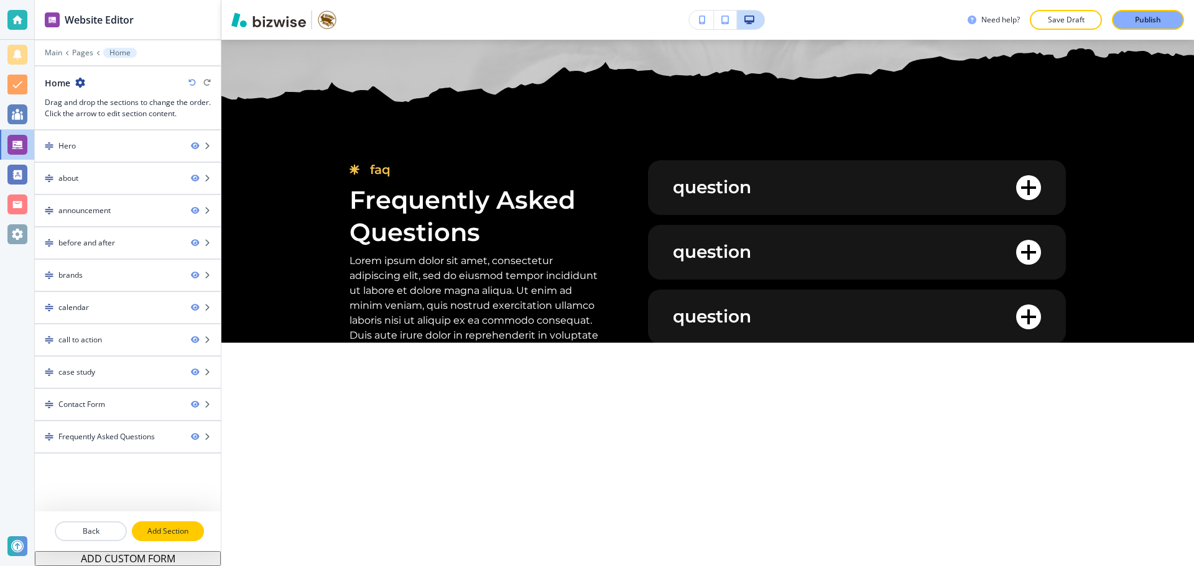
click at [146, 522] on button "Add Section" at bounding box center [168, 532] width 72 height 20
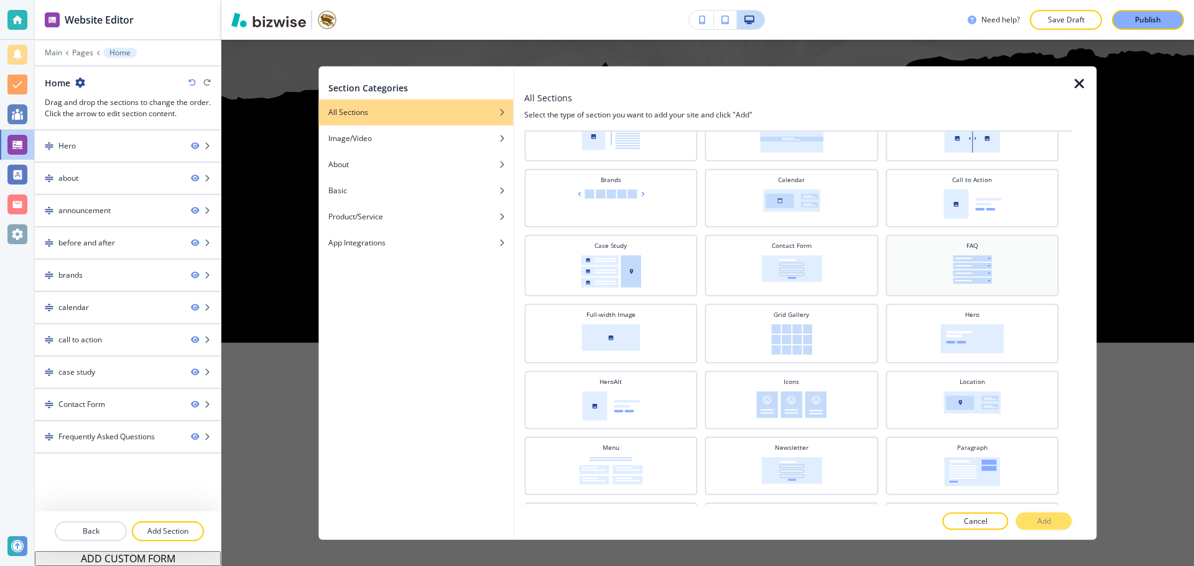
scroll to position [0, 0]
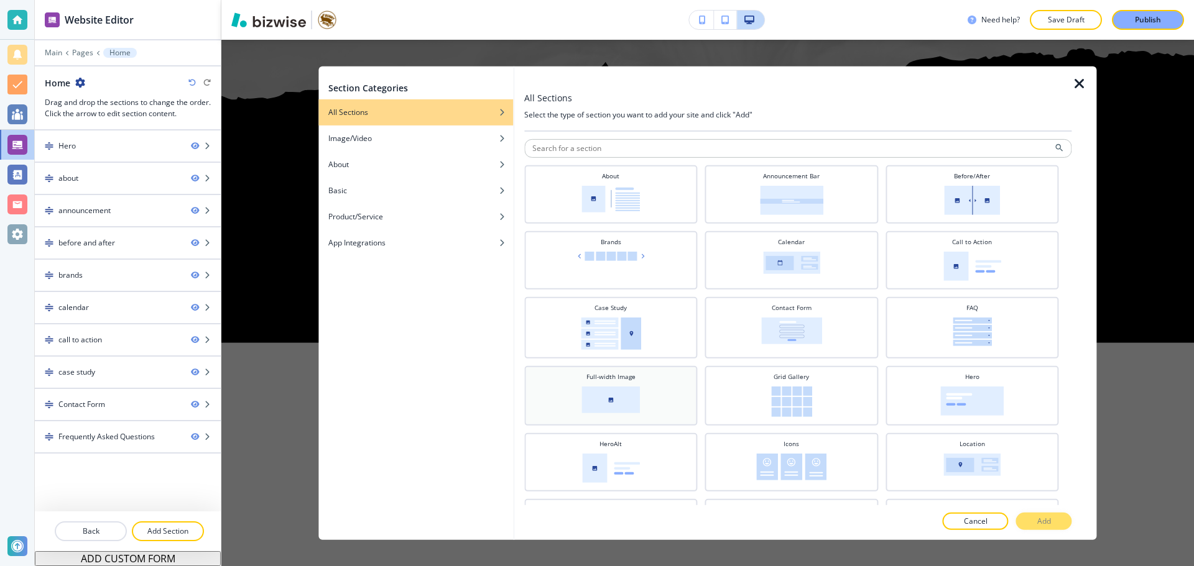
click at [668, 410] on div "Full-width Image" at bounding box center [610, 394] width 161 height 45
click at [1036, 515] on button "Add" at bounding box center [1044, 521] width 56 height 17
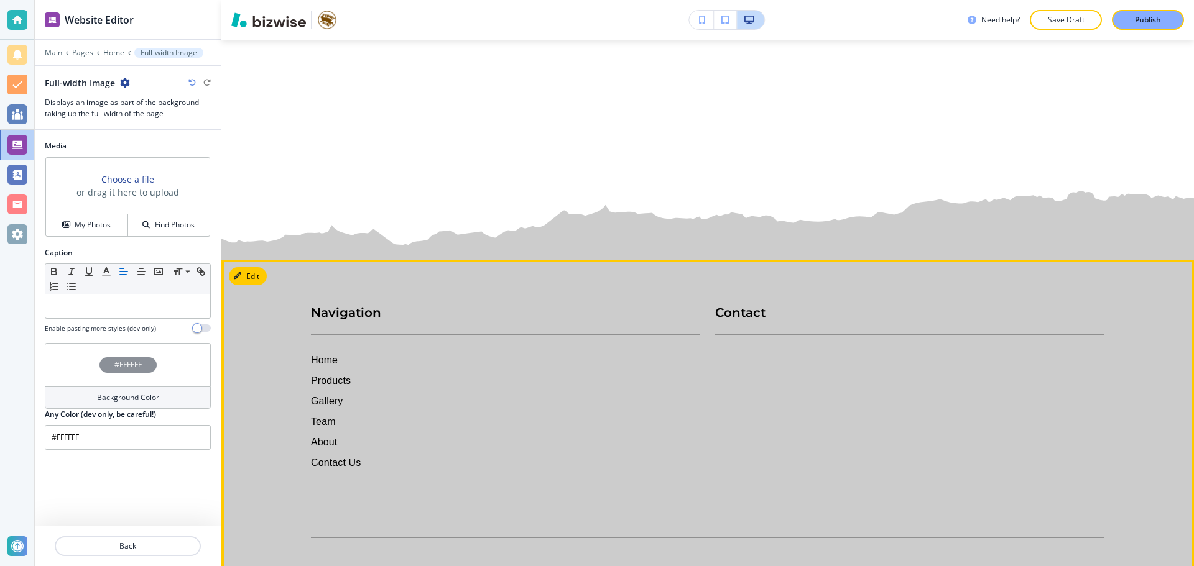
scroll to position [6357, 0]
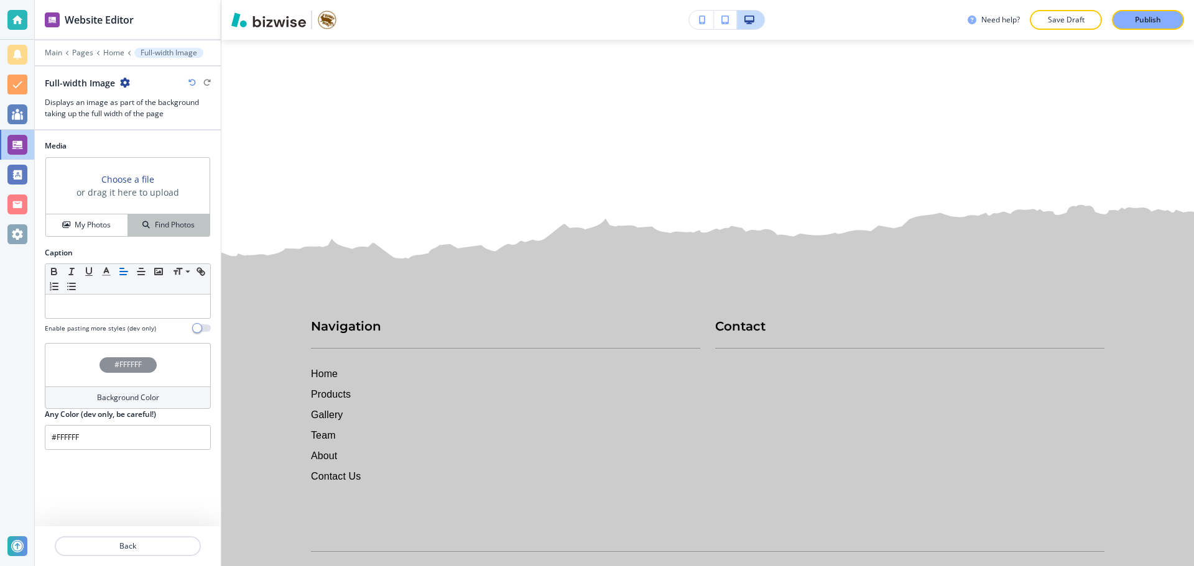
click at [146, 228] on icon "button" at bounding box center [145, 224] width 7 height 7
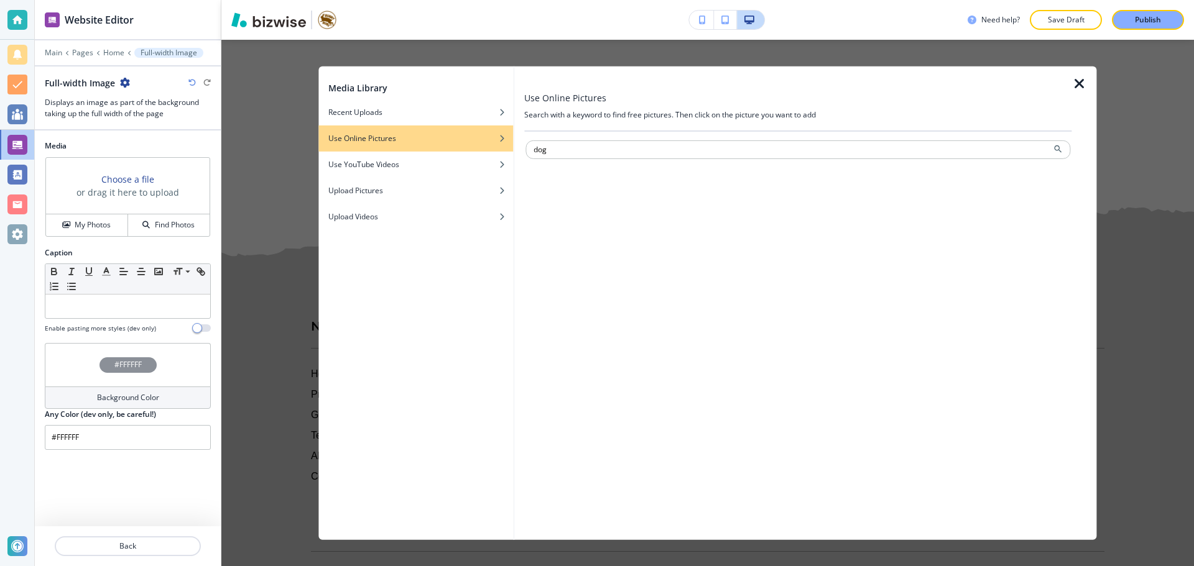
type input "dog"
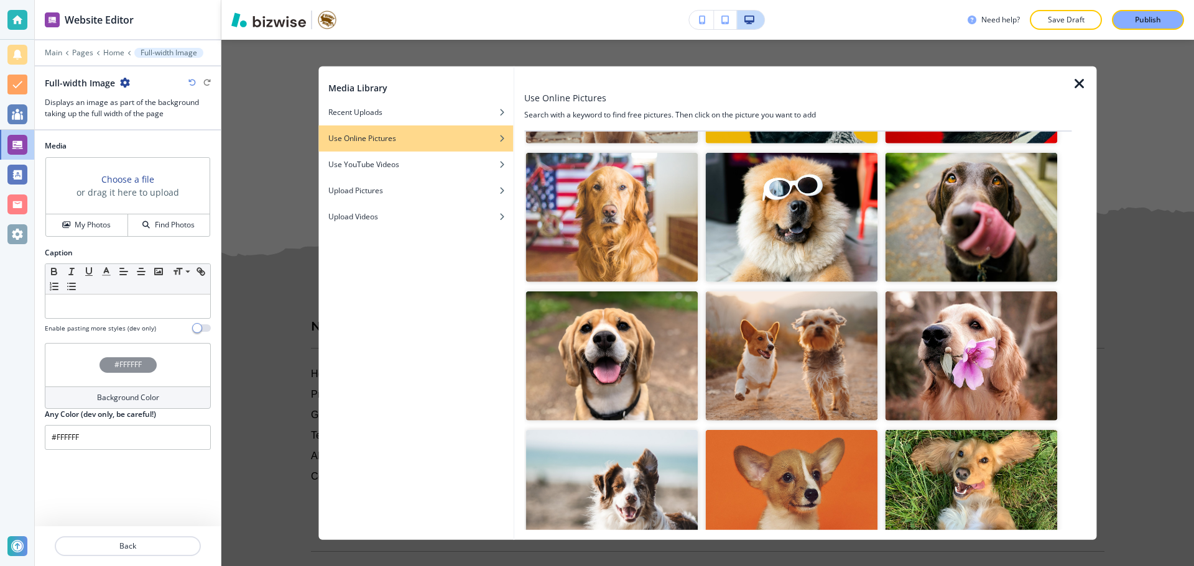
scroll to position [435, 0]
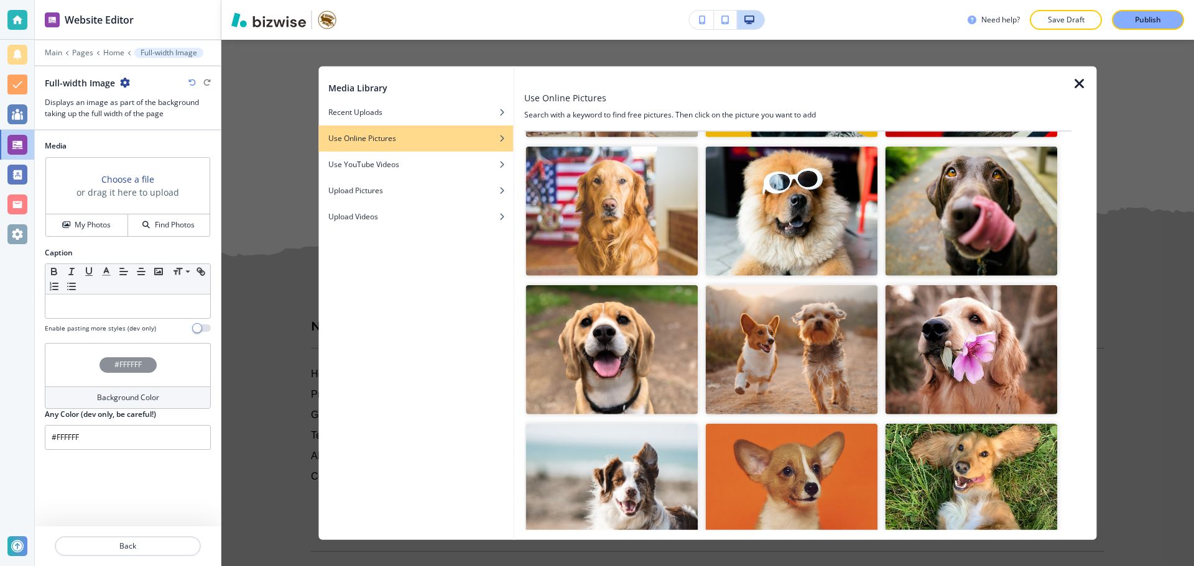
click at [975, 362] on img "button" at bounding box center [971, 349] width 172 height 129
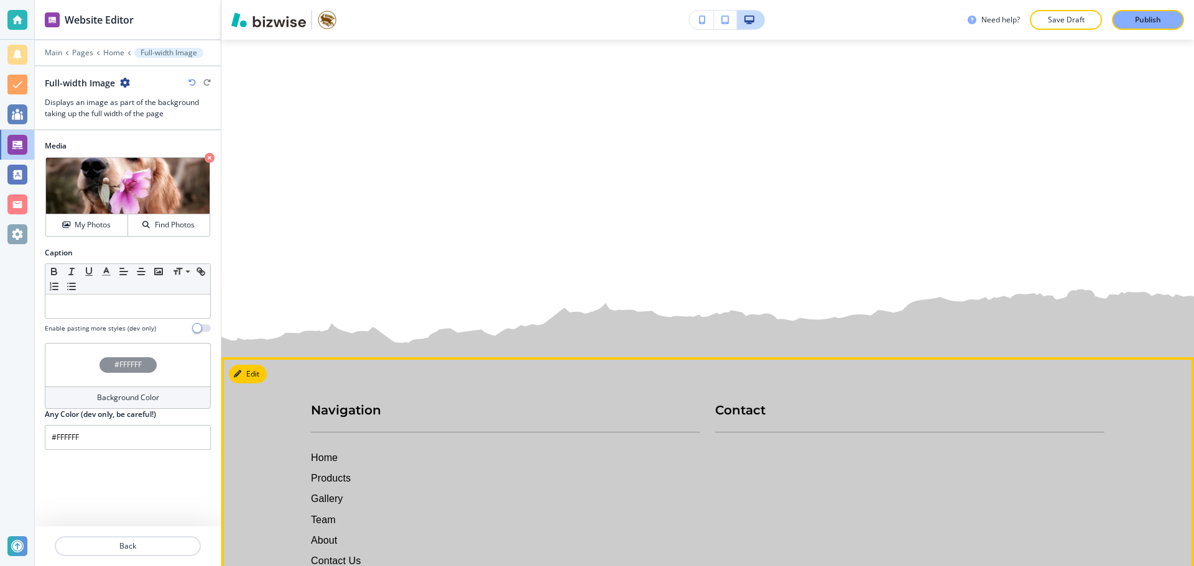
scroll to position [6606, 0]
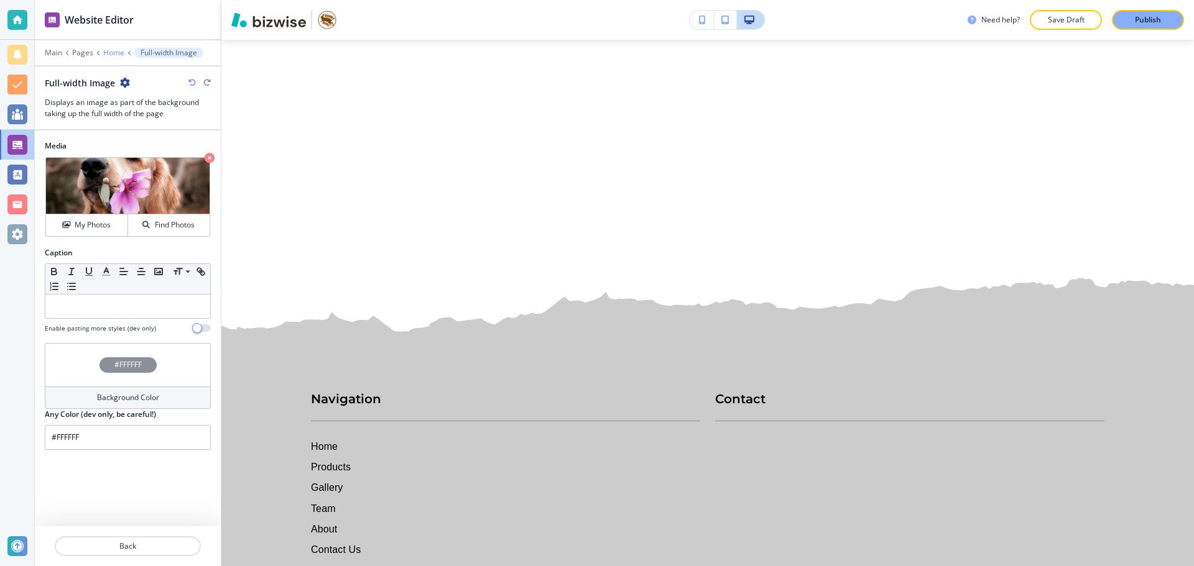
click at [109, 53] on p "Home" at bounding box center [113, 52] width 21 height 9
